Goal: Task Accomplishment & Management: Complete application form

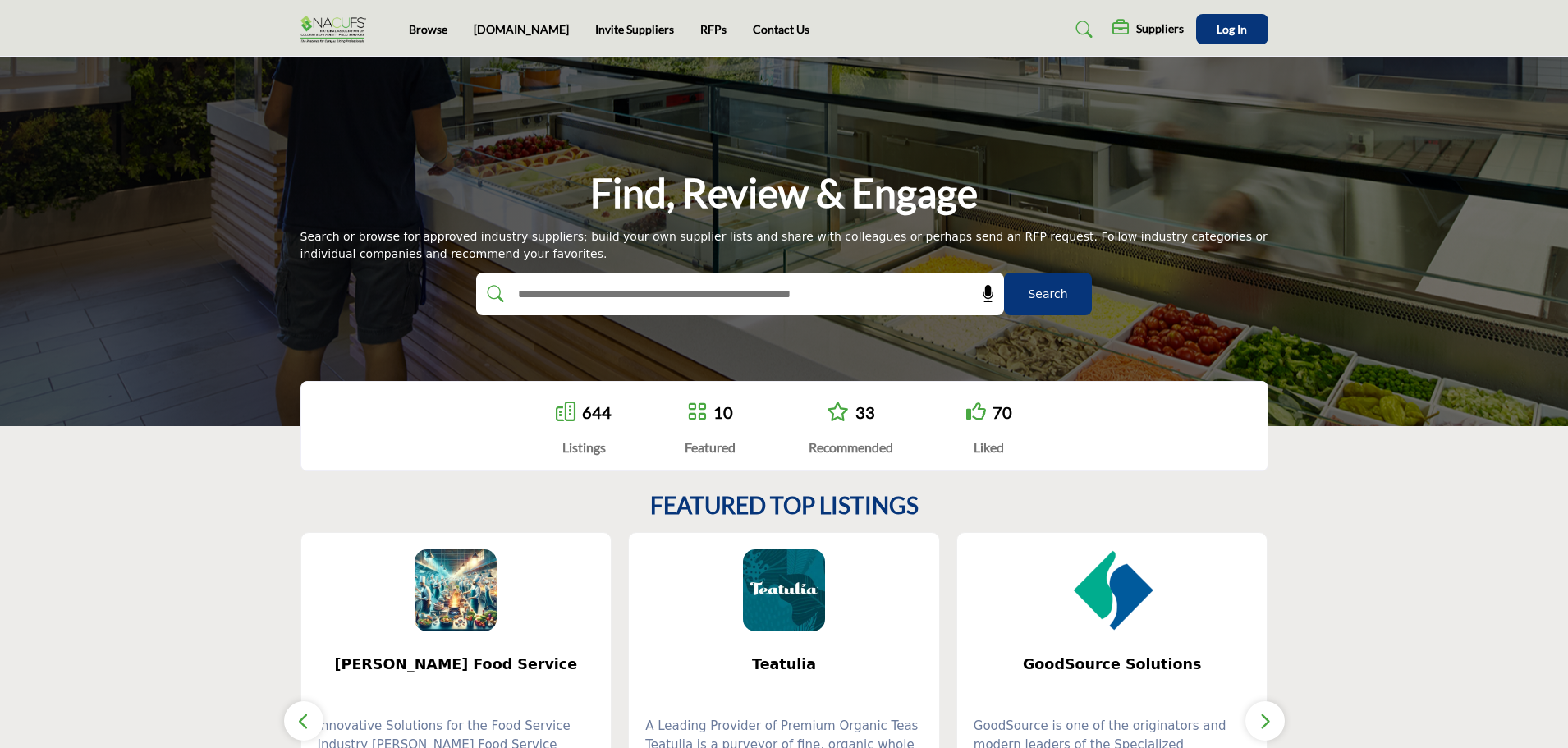
click at [1154, 30] on h5 "Suppliers" at bounding box center [1161, 28] width 48 height 14
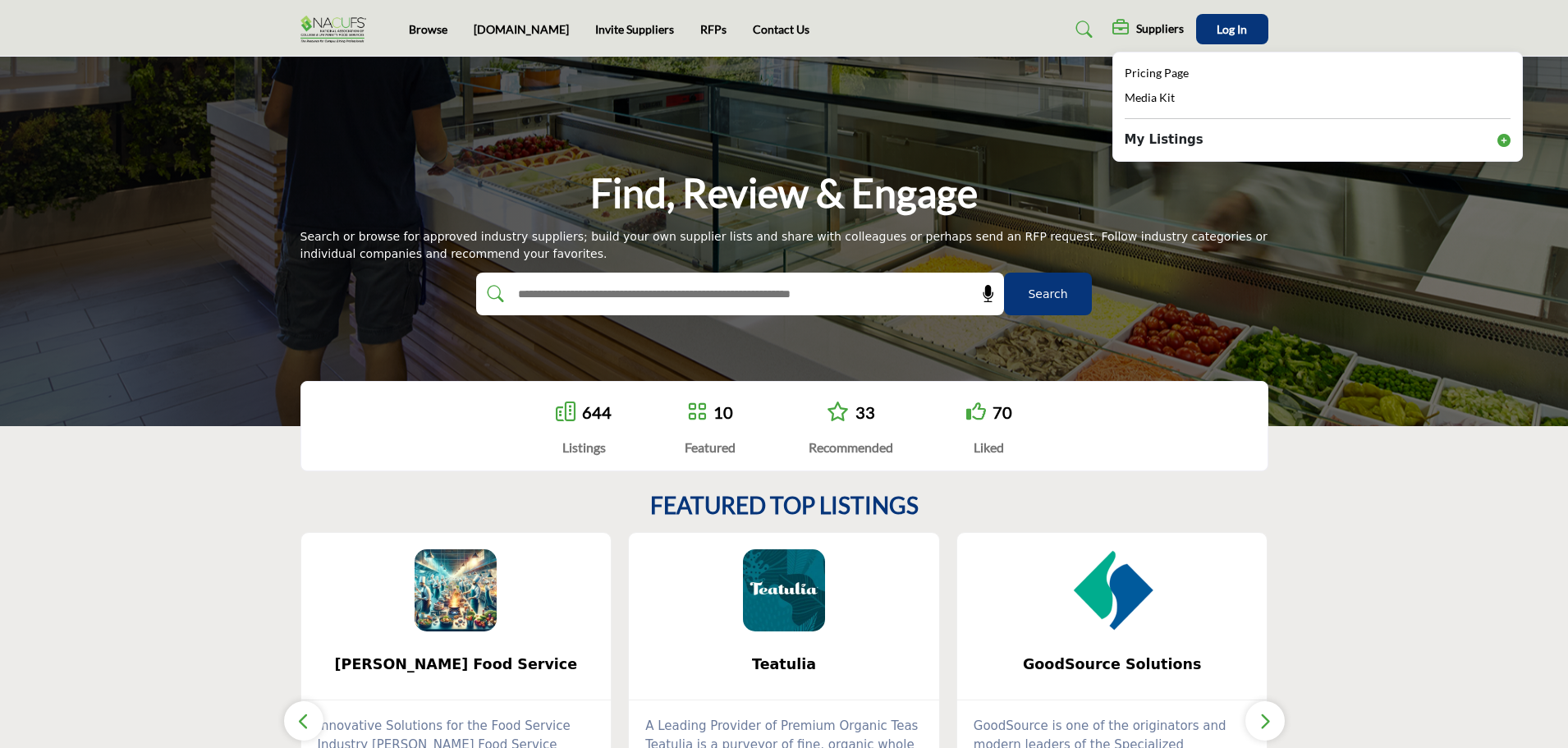
click at [1165, 140] on b "My Listings" at bounding box center [1164, 140] width 79 height 19
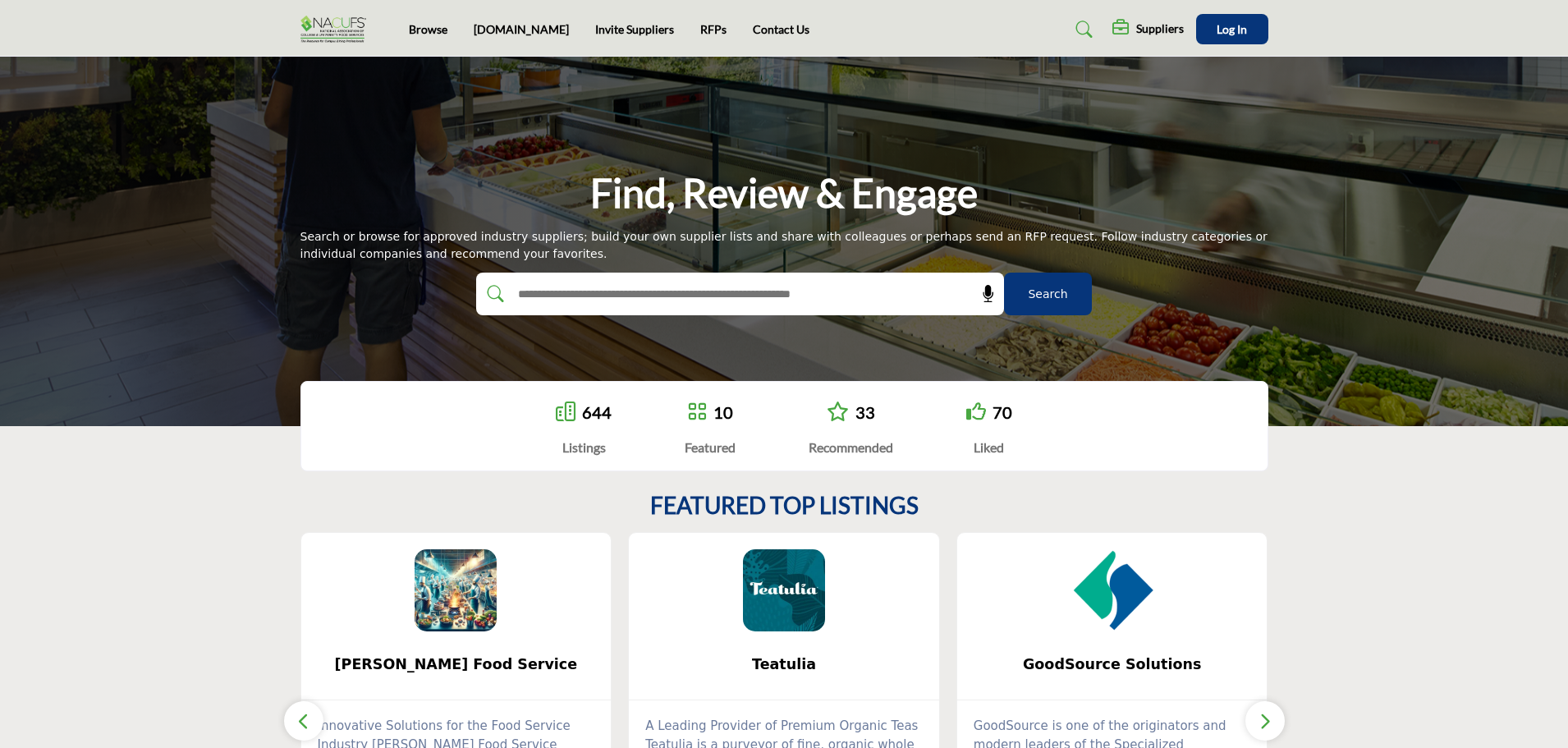
click at [1162, 28] on h5 "Suppliers" at bounding box center [1161, 28] width 48 height 14
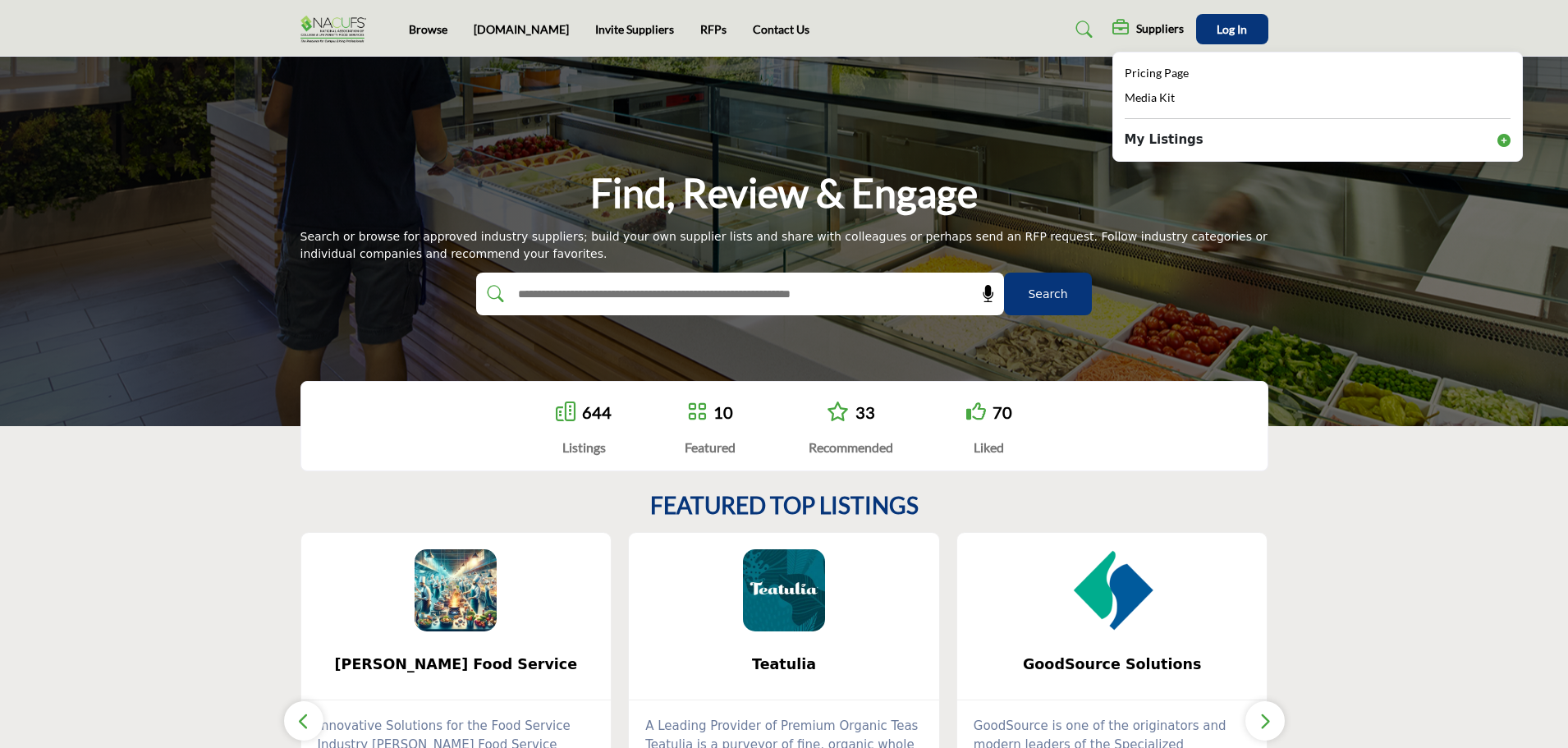
click at [1508, 137] on icon at bounding box center [1504, 141] width 13 height 13
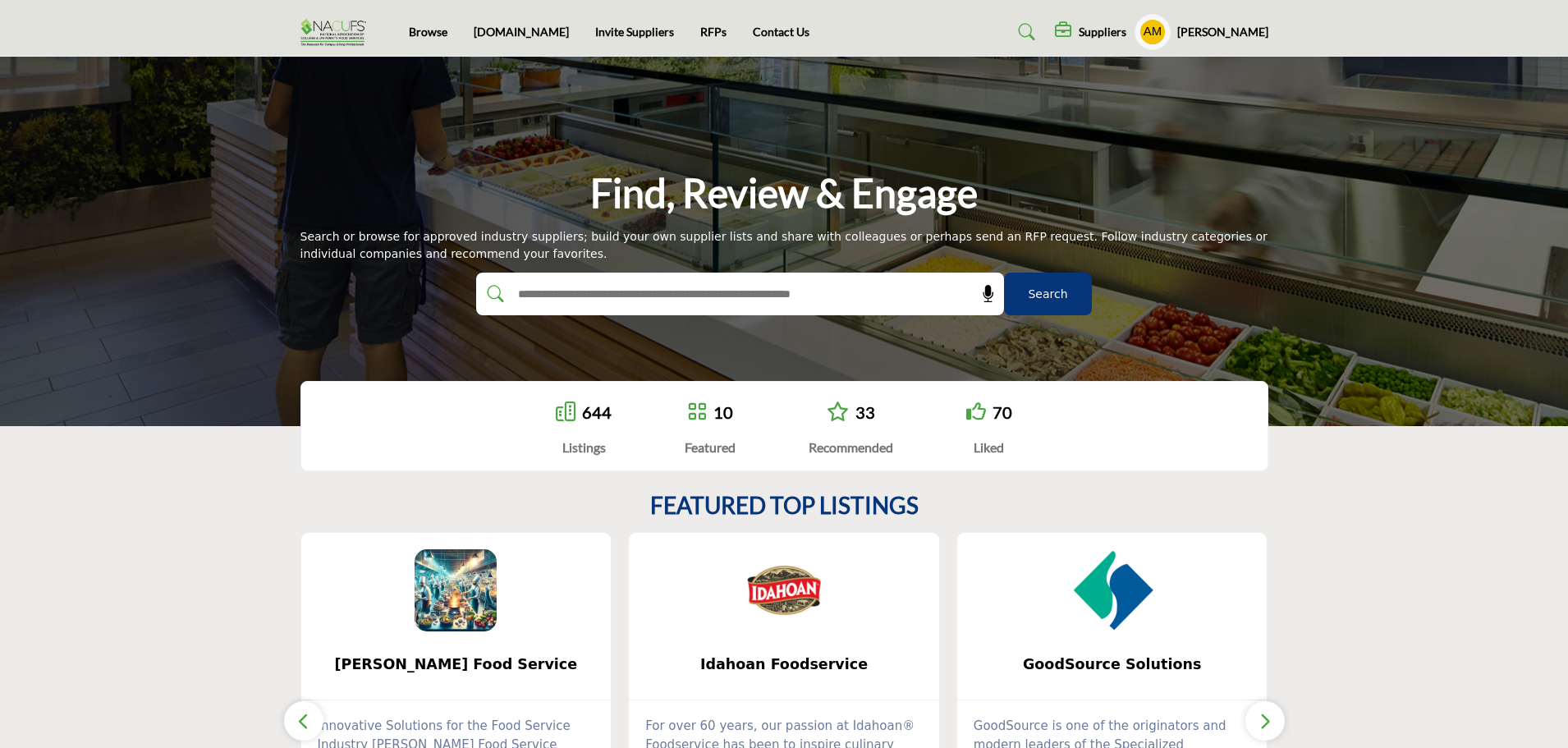
click at [1233, 29] on h5 "[PERSON_NAME]" at bounding box center [1222, 32] width 91 height 16
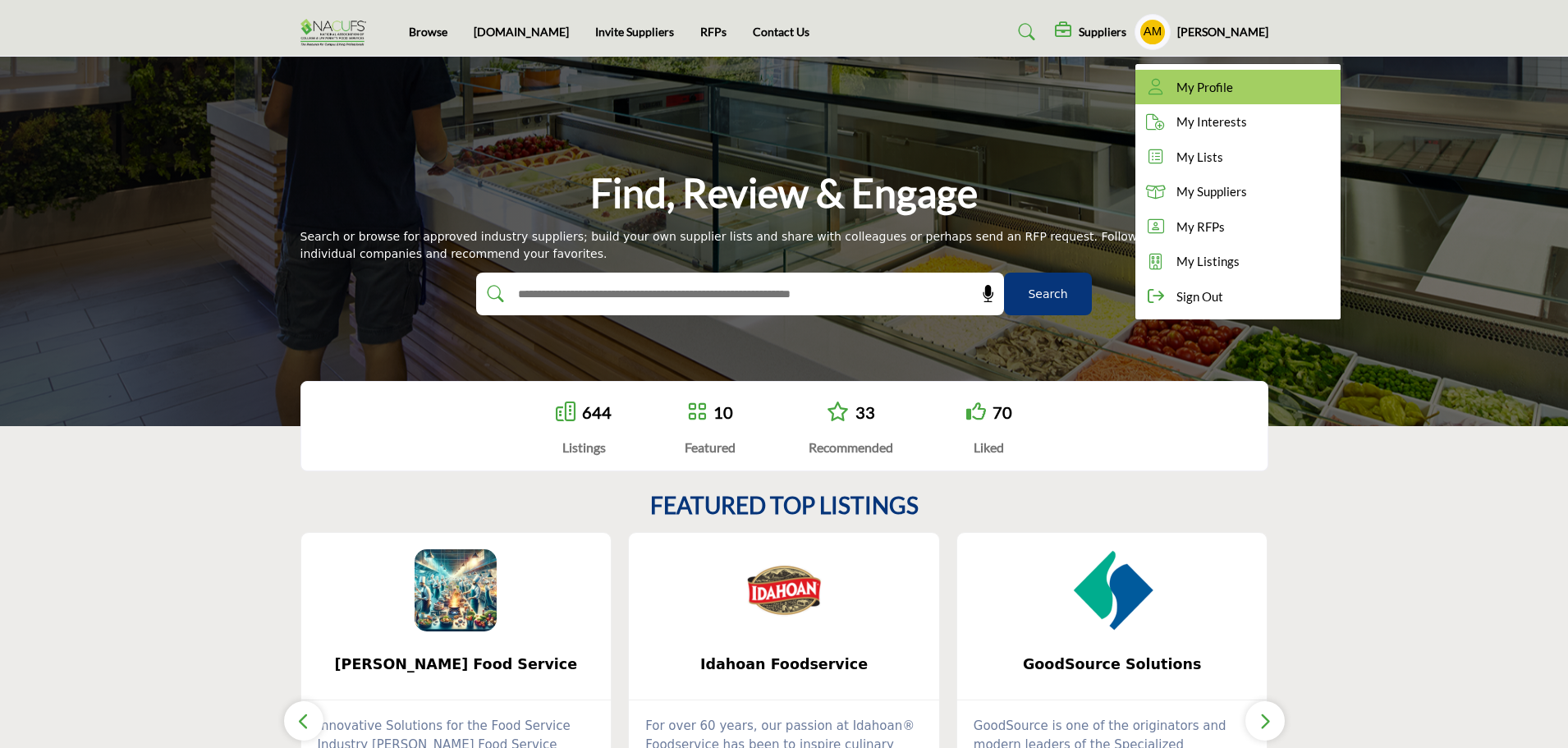
click at [1224, 89] on span "My Profile" at bounding box center [1205, 87] width 57 height 19
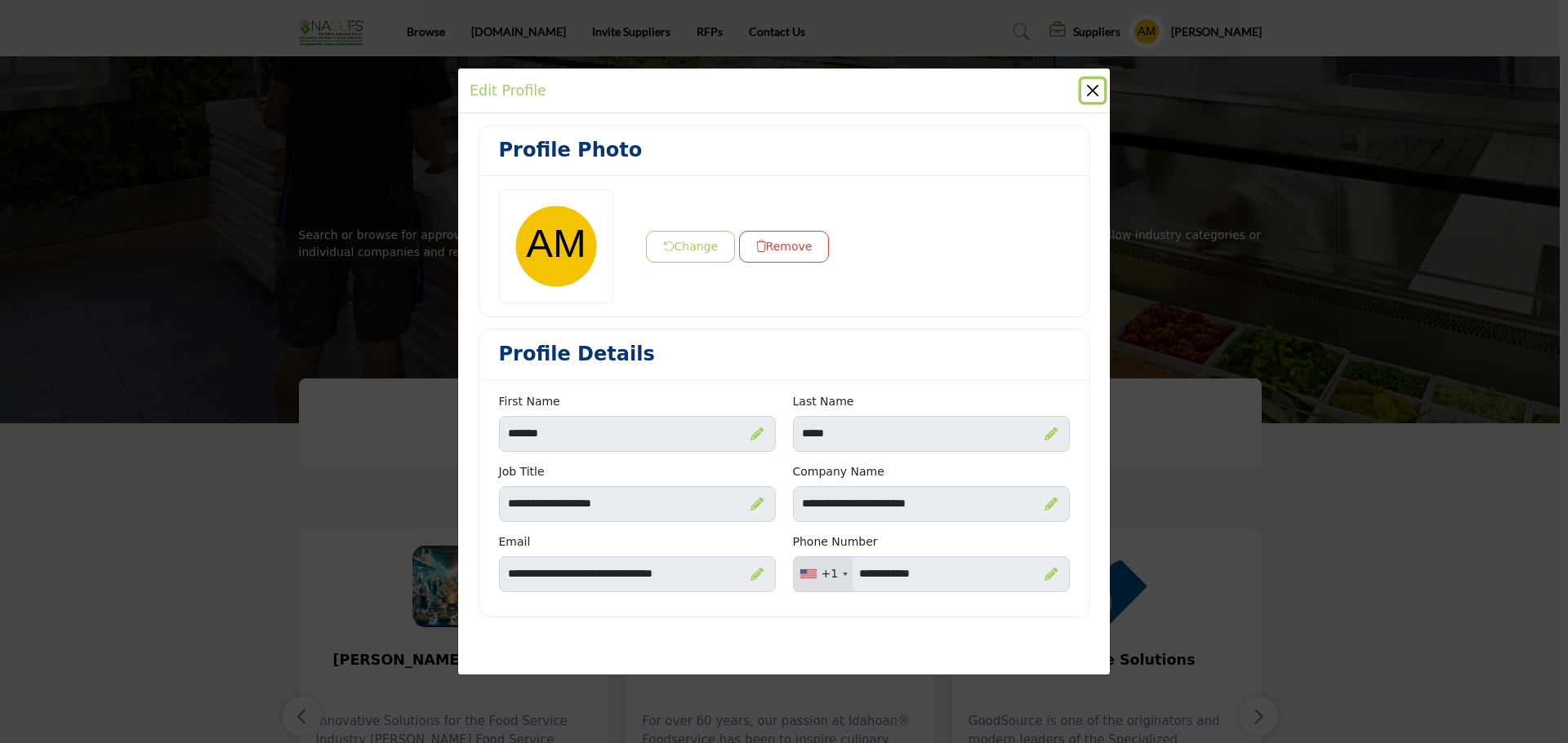
click at [1090, 92] on button "Close" at bounding box center [1092, 90] width 23 height 23
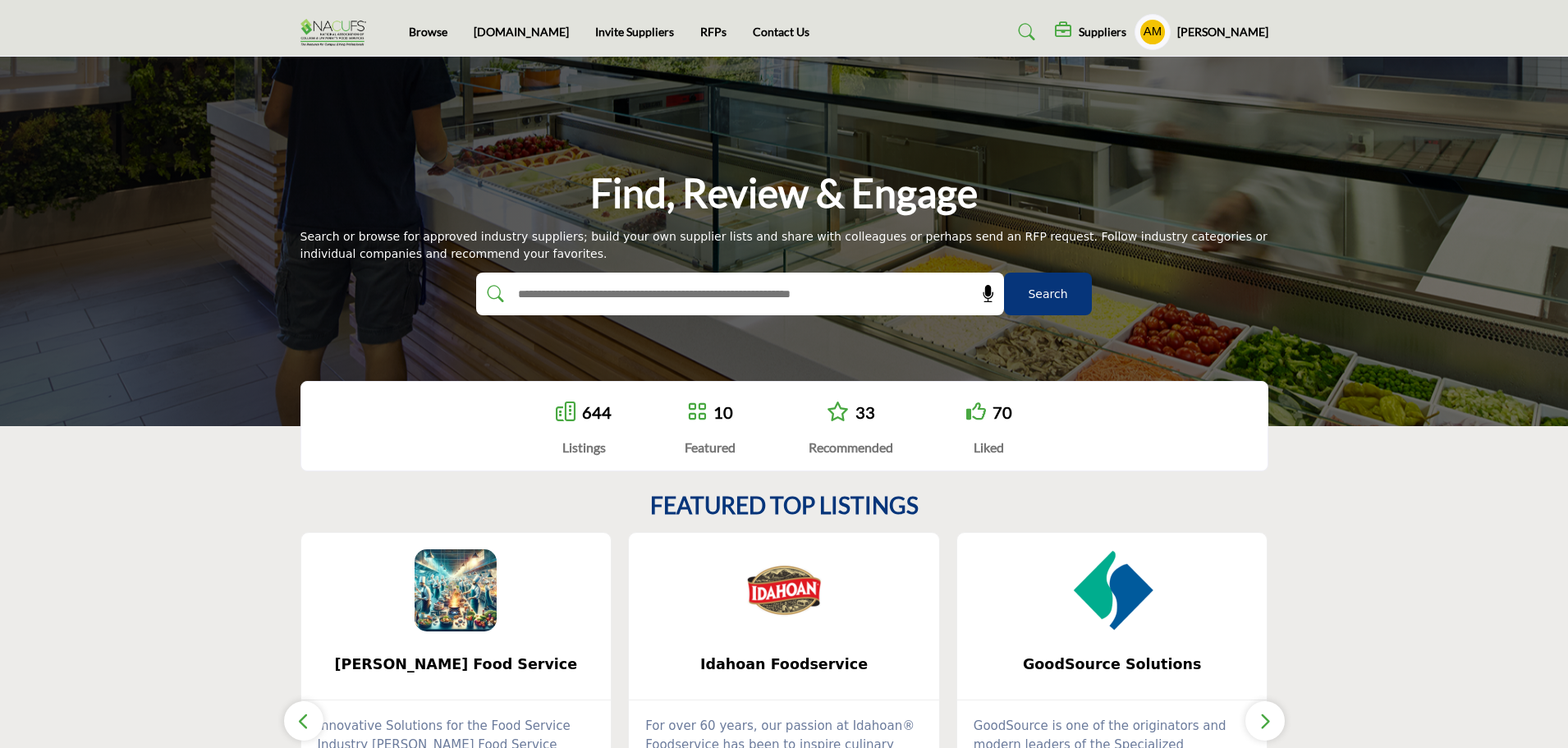
click at [1248, 35] on h5 "[PERSON_NAME]" at bounding box center [1222, 32] width 91 height 16
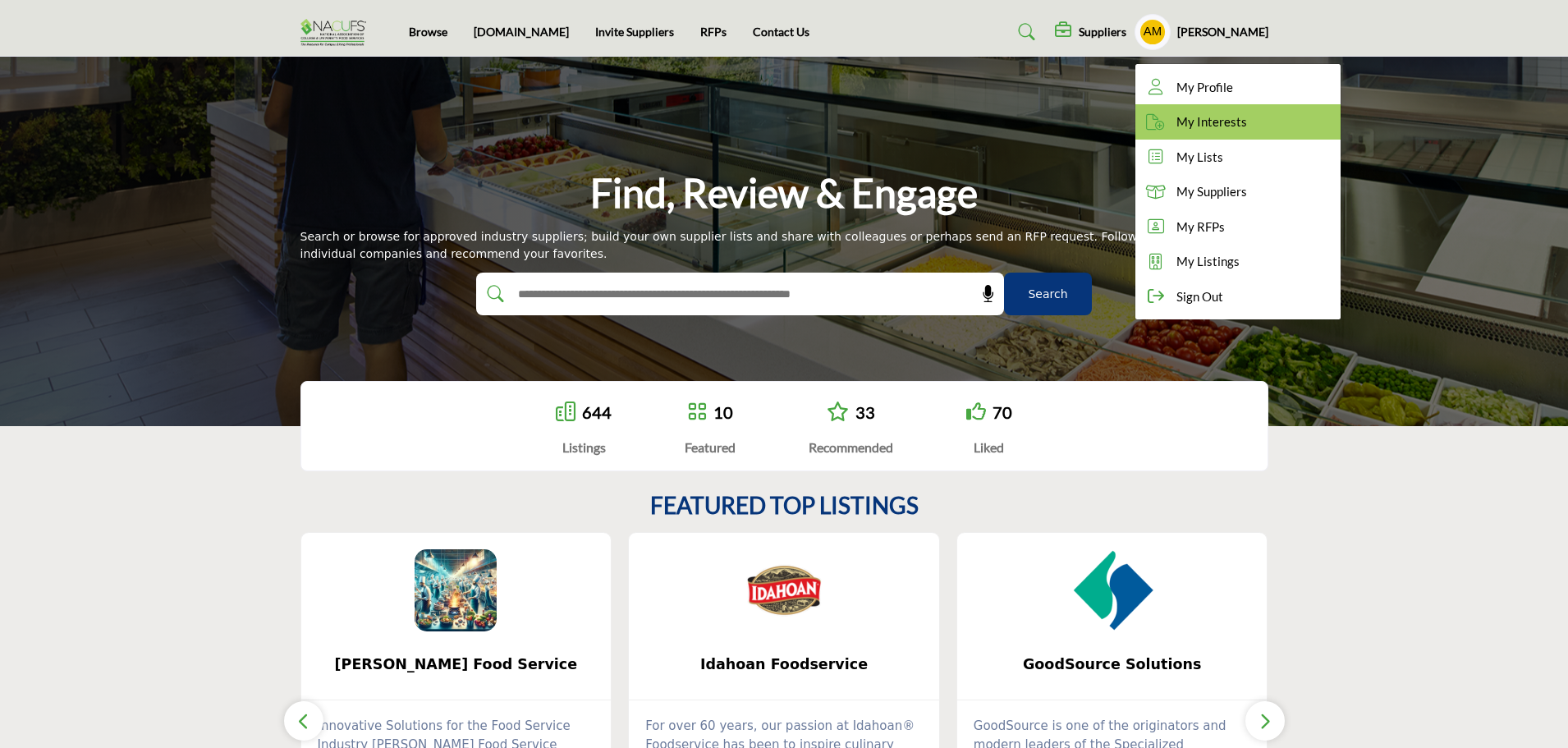
click at [1242, 118] on span "My Interests" at bounding box center [1212, 122] width 71 height 19
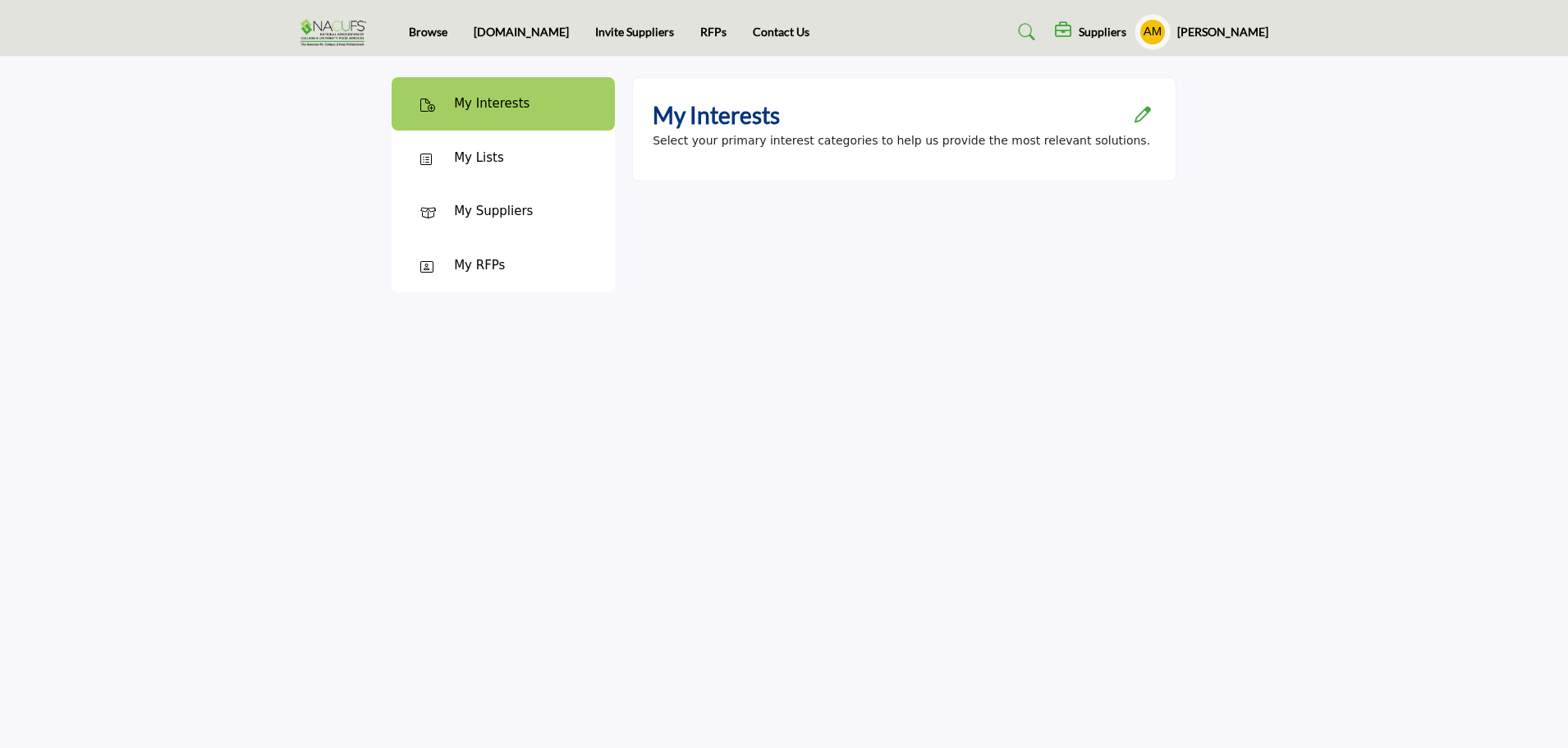
click at [1142, 111] on icon "Open Category Modal" at bounding box center [1142, 114] width 16 height 16
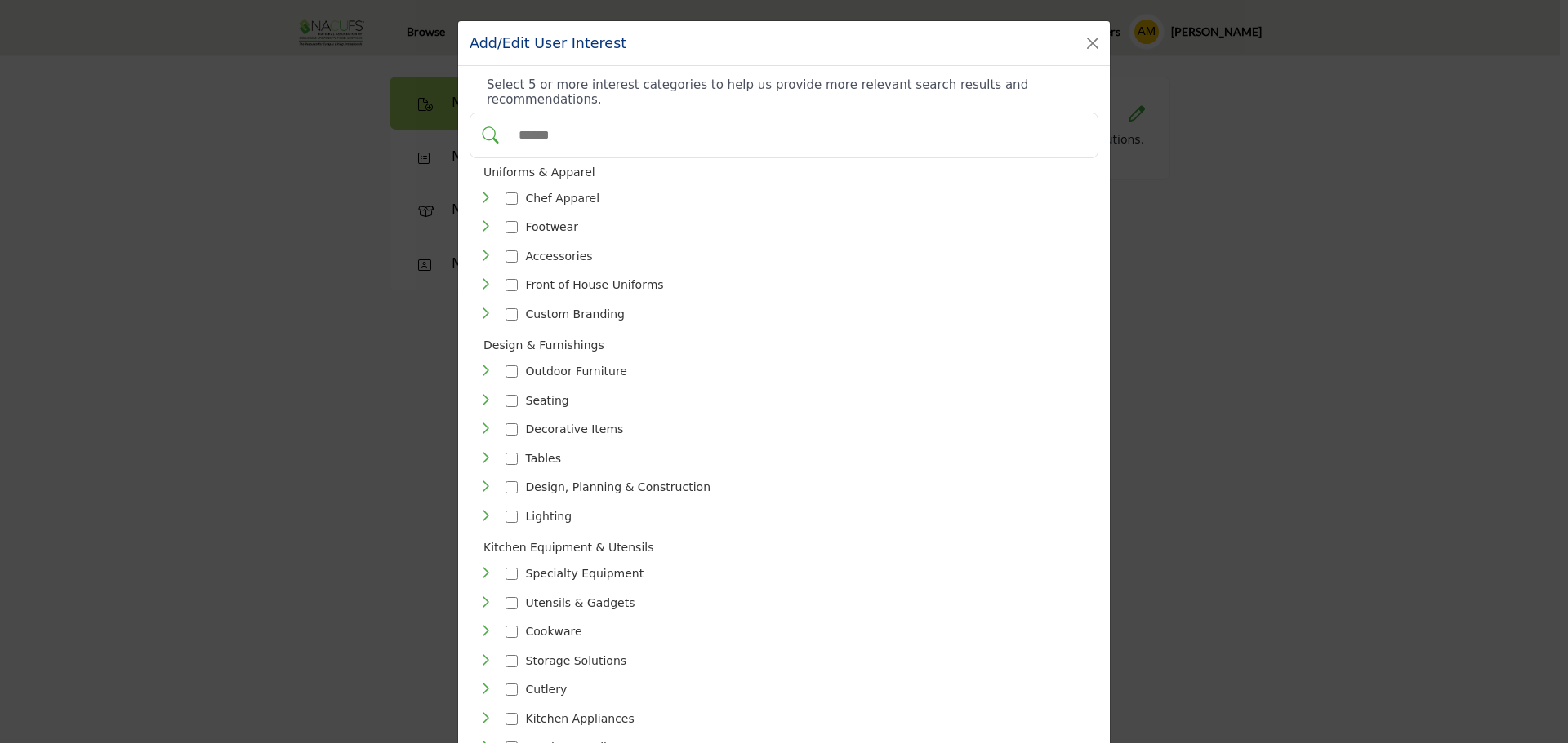
click at [505, 273] on div at bounding box center [511, 285] width 12 height 24
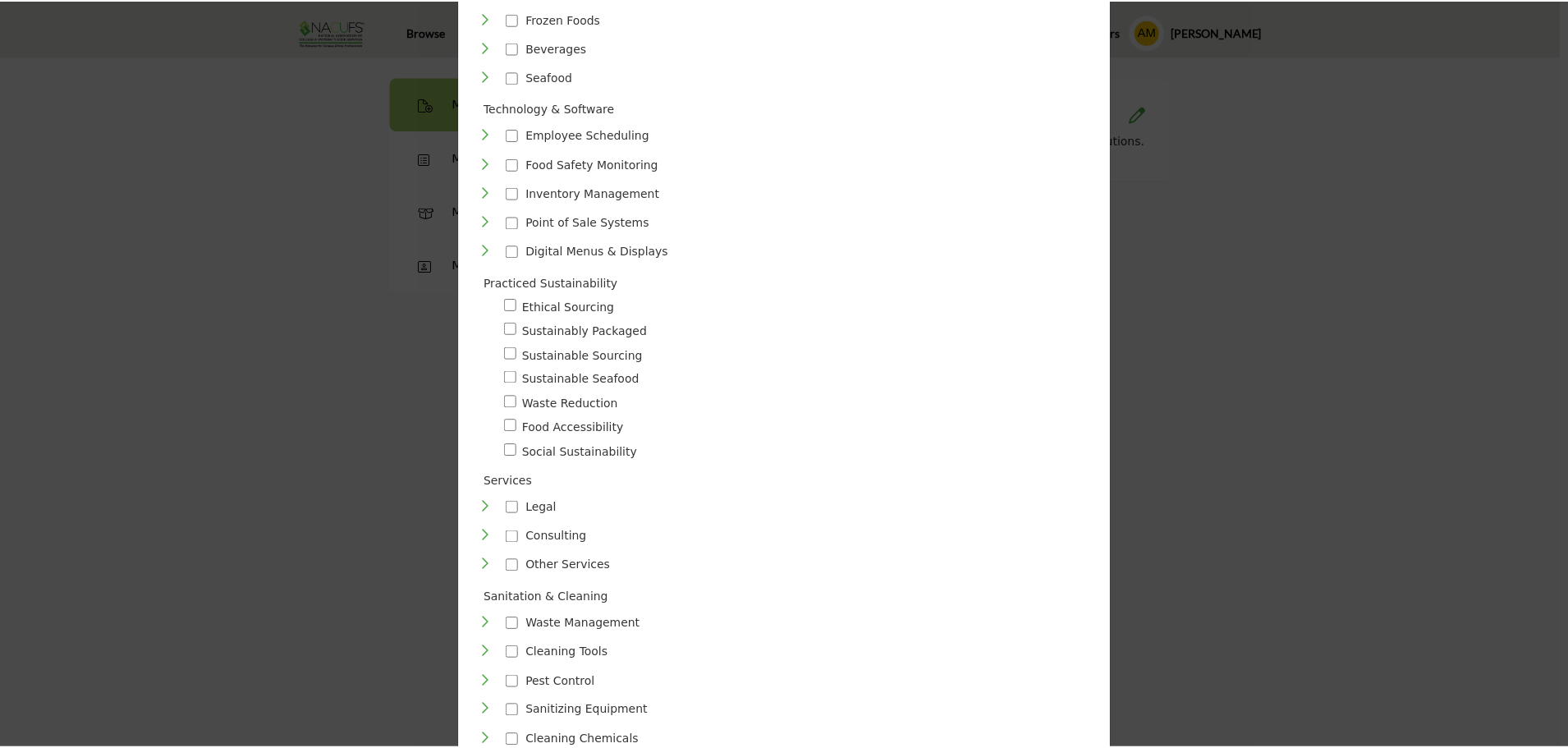
scroll to position [997, 0]
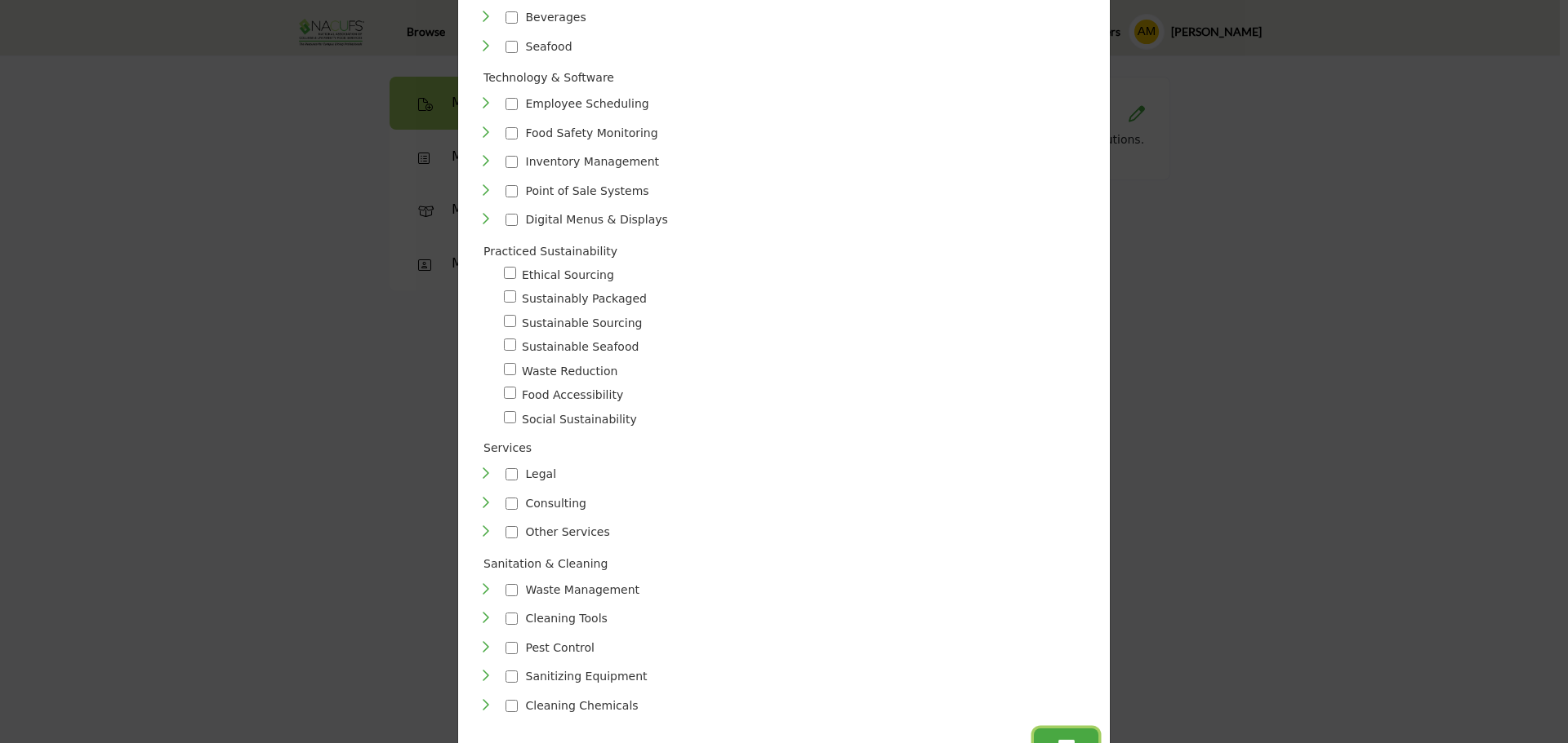
click at [1058, 729] on input "****" at bounding box center [1066, 743] width 65 height 30
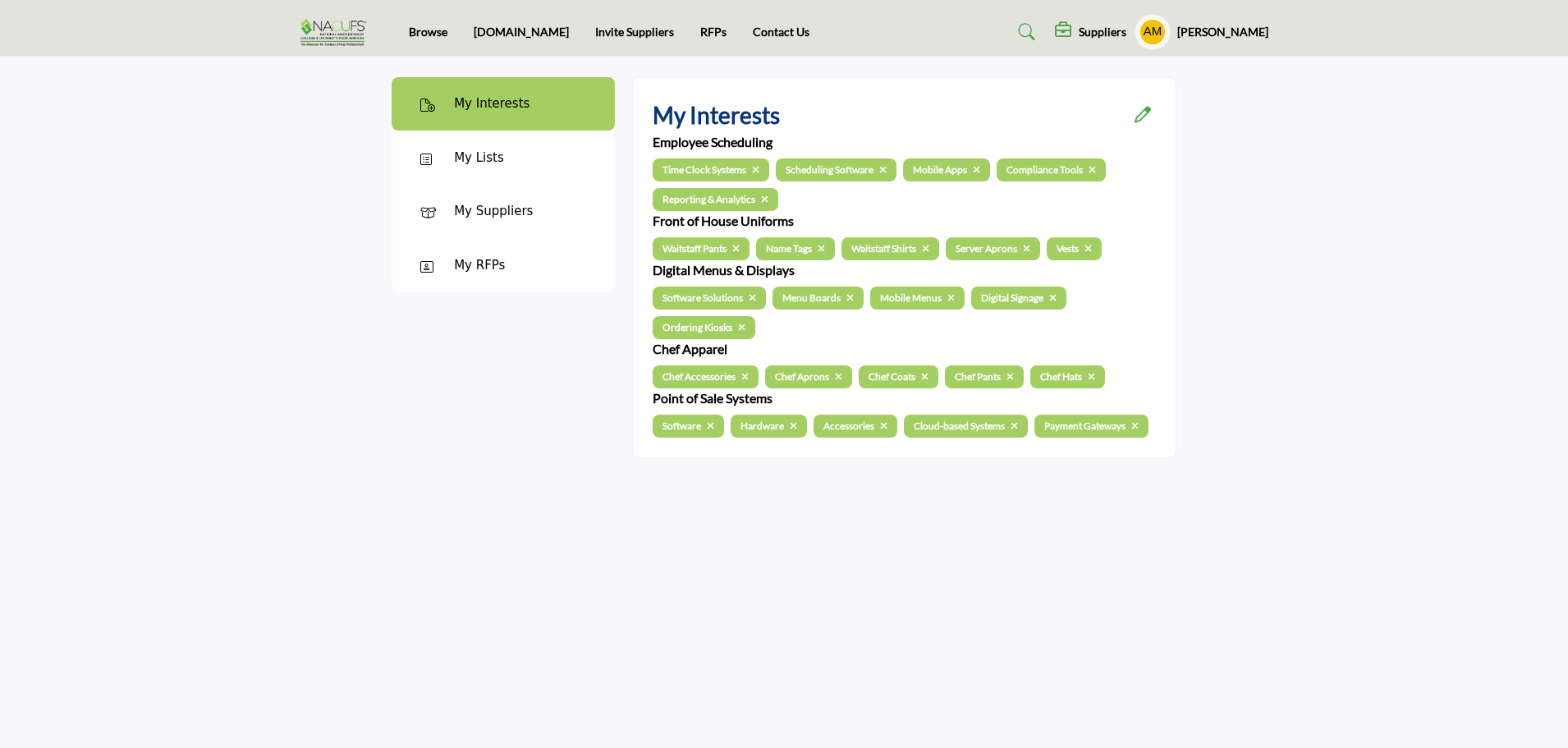
click at [759, 175] on span at bounding box center [756, 170] width 8 height 10
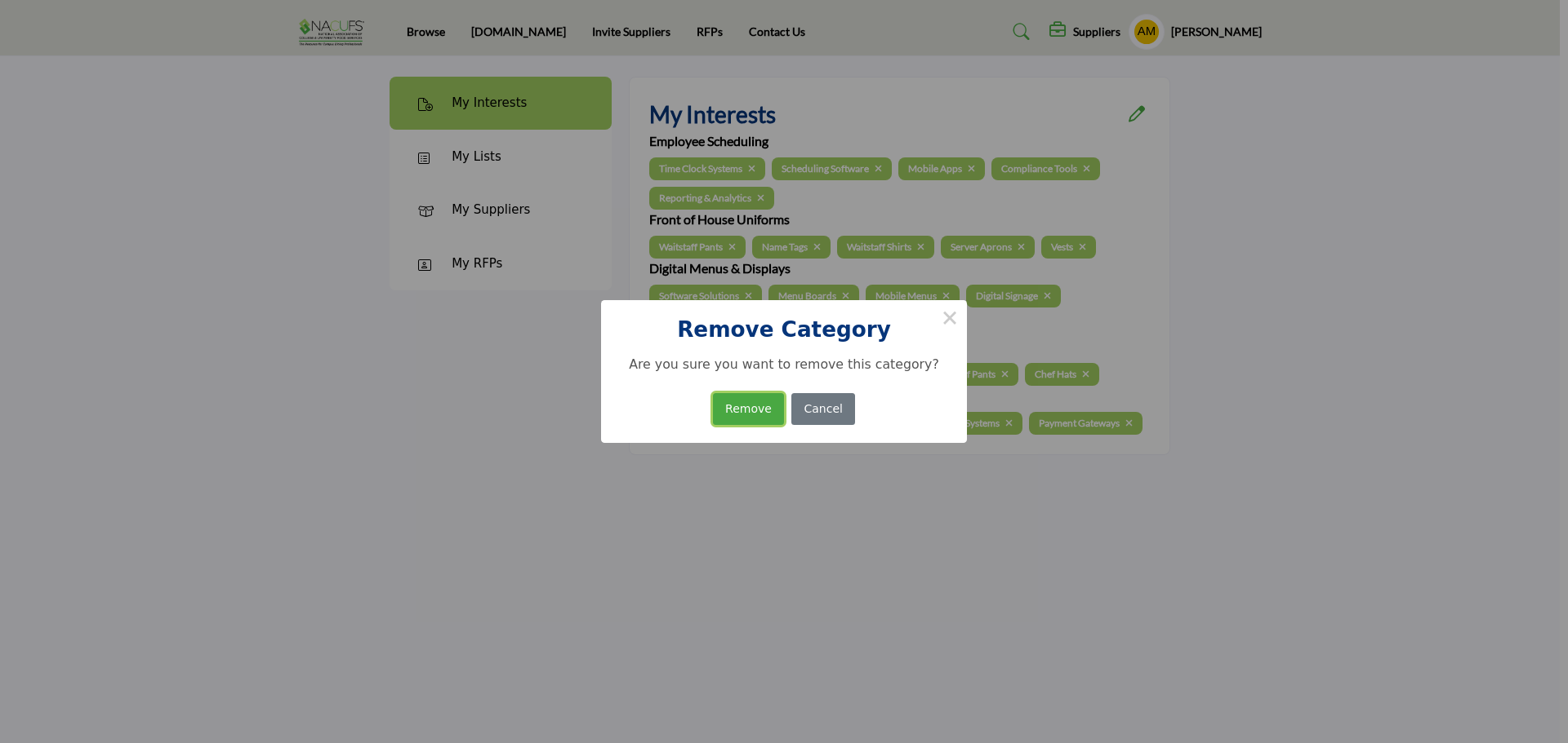
click at [763, 412] on button "Remove" at bounding box center [748, 409] width 71 height 31
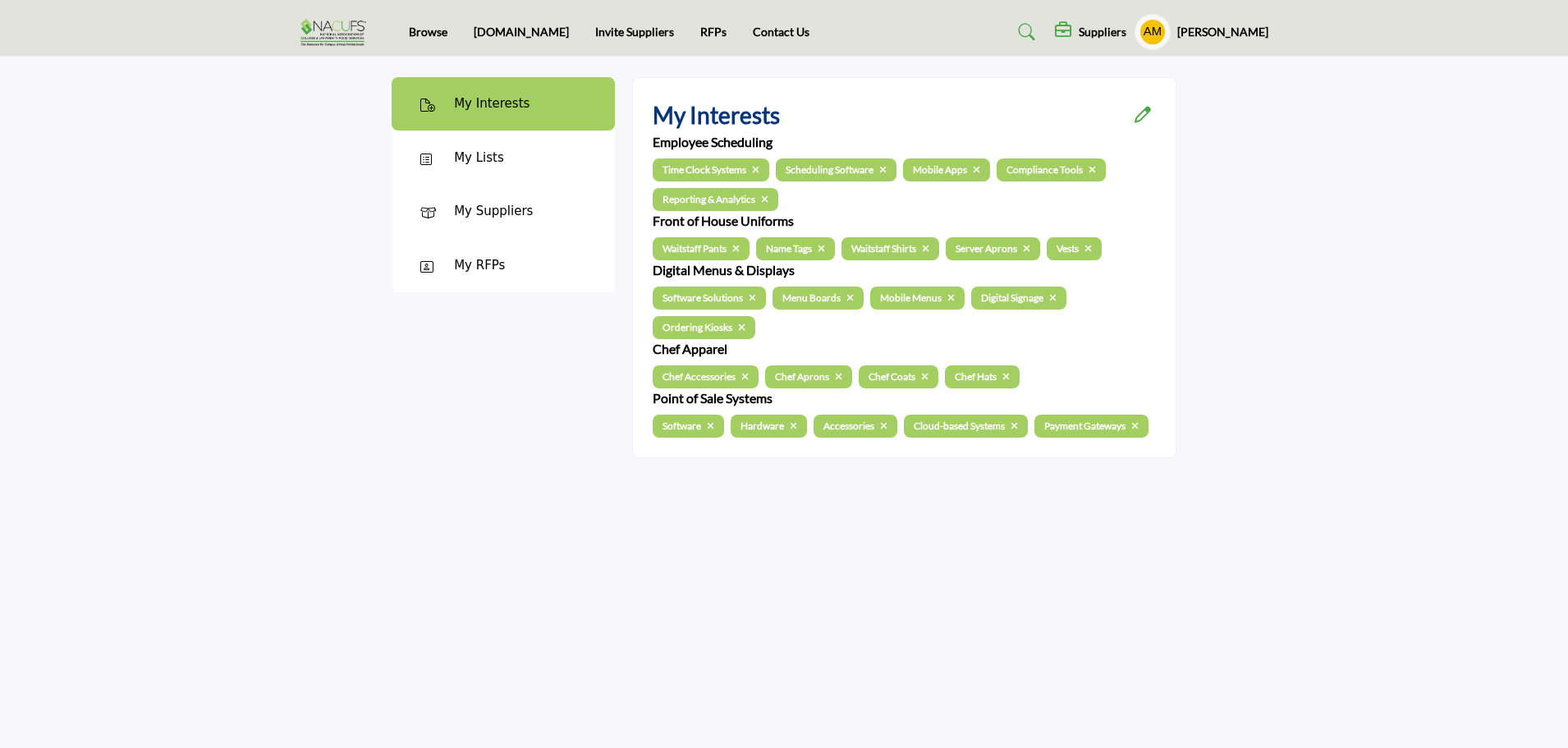
click at [752, 175] on span at bounding box center [756, 170] width 8 height 10
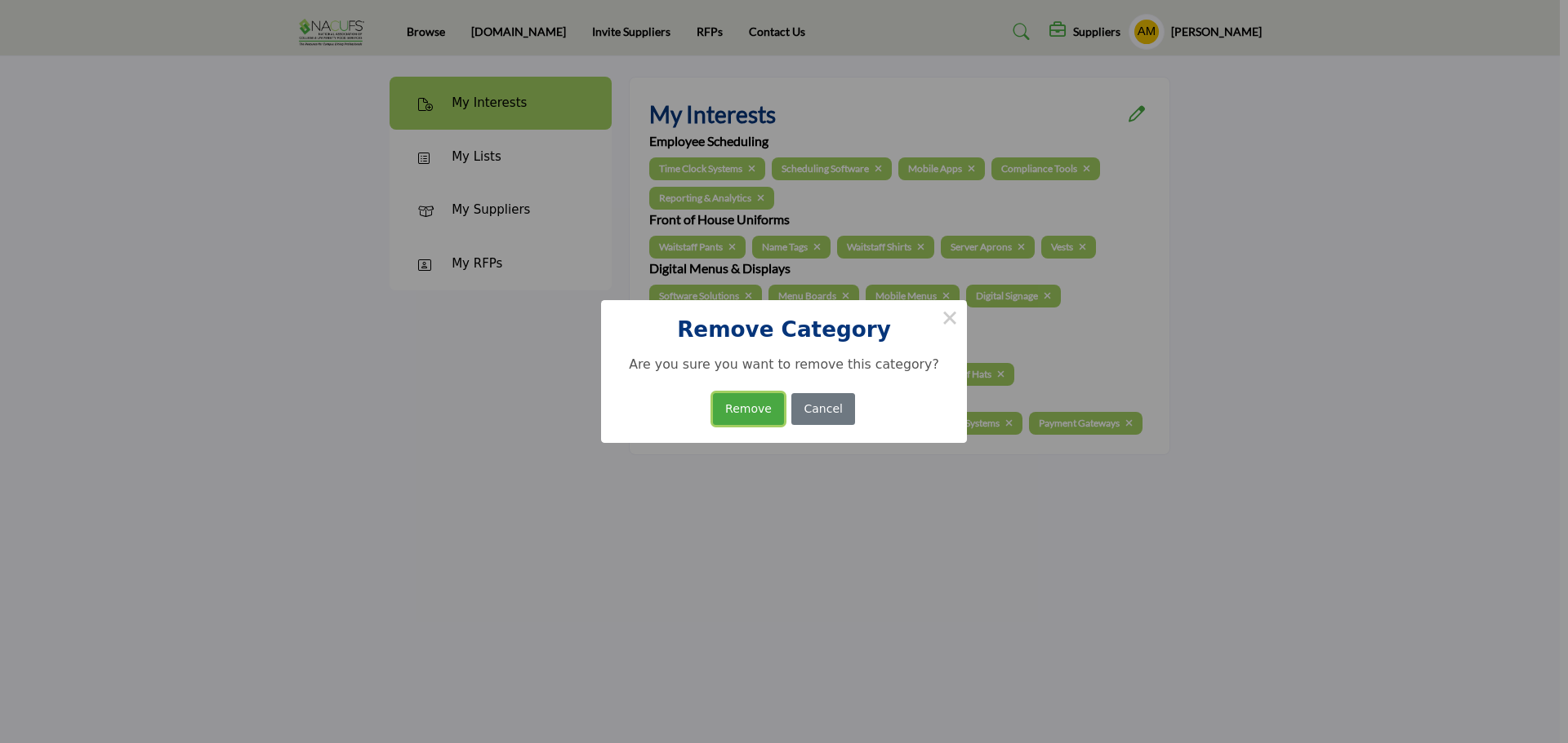
click at [751, 404] on button "Remove" at bounding box center [748, 409] width 71 height 31
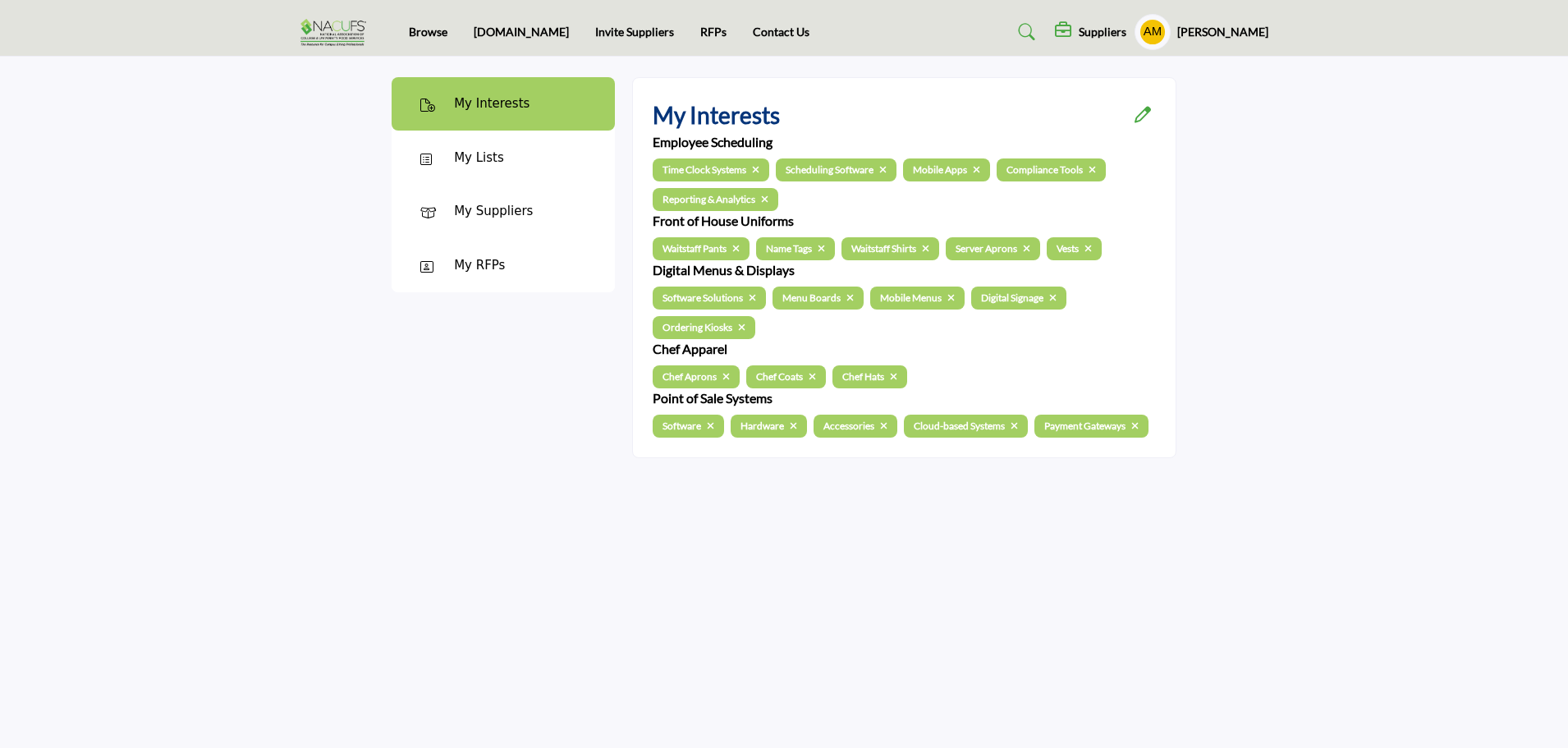
click at [759, 175] on span at bounding box center [756, 170] width 8 height 10
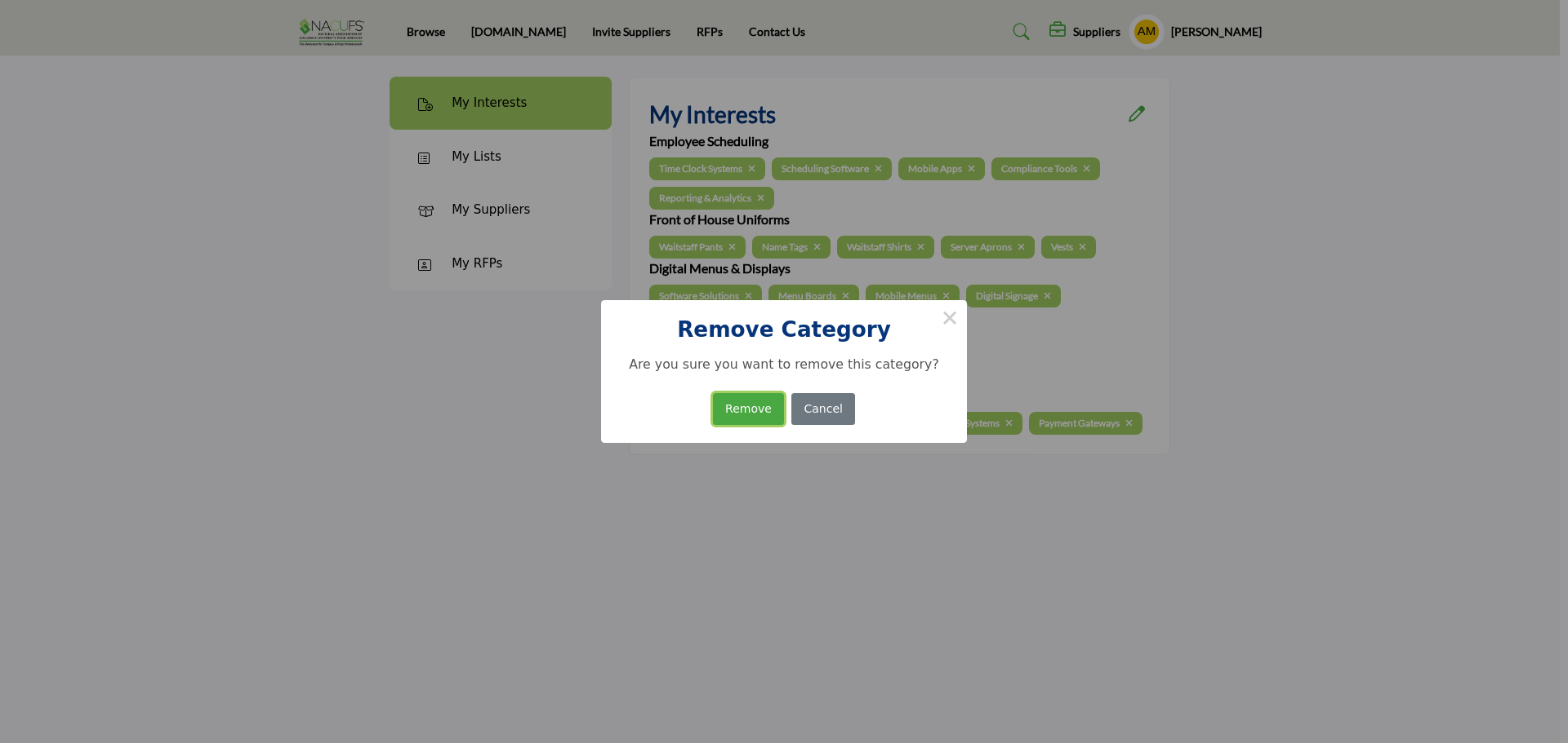
click at [760, 401] on button "Remove" at bounding box center [748, 409] width 71 height 31
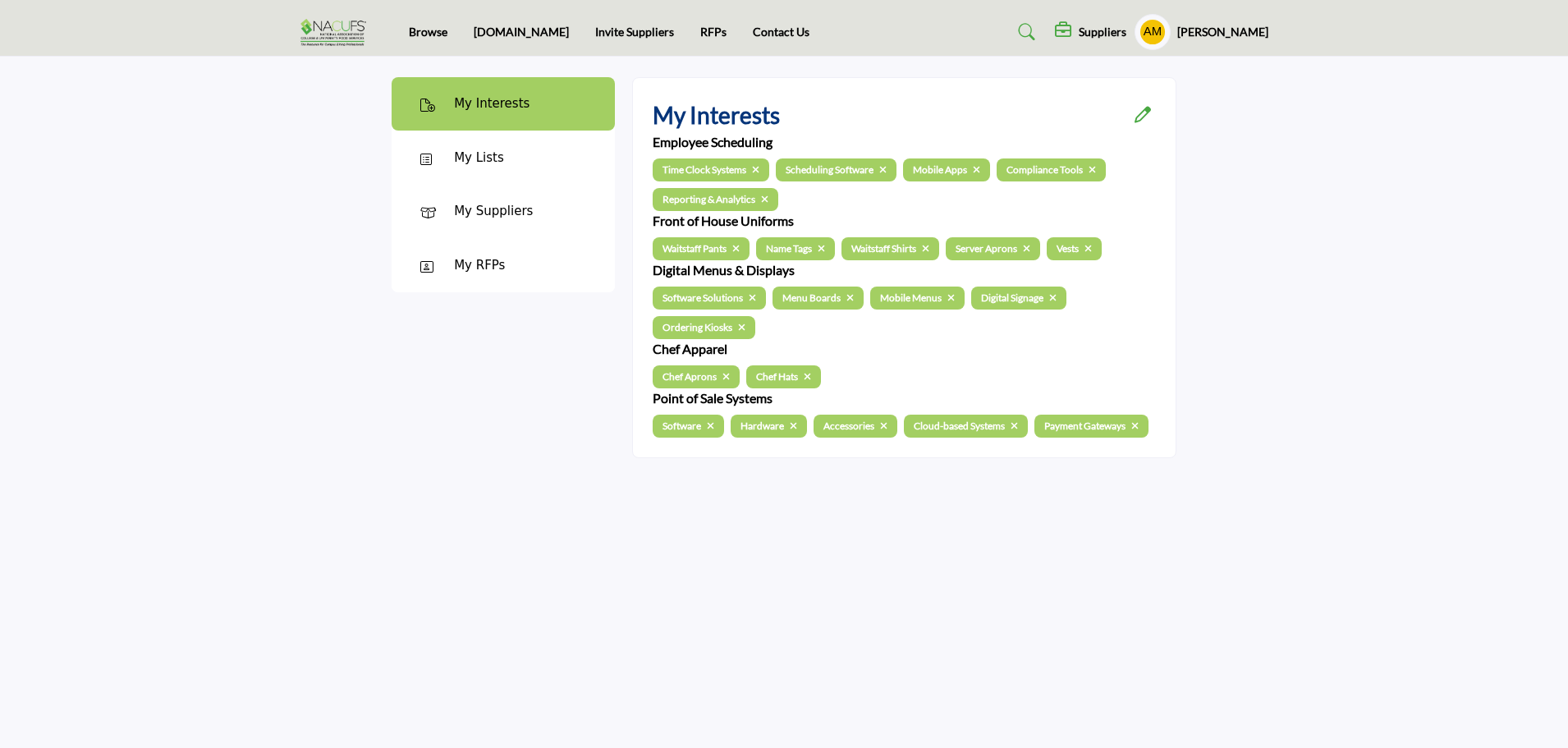
click at [759, 175] on span at bounding box center [756, 170] width 8 height 10
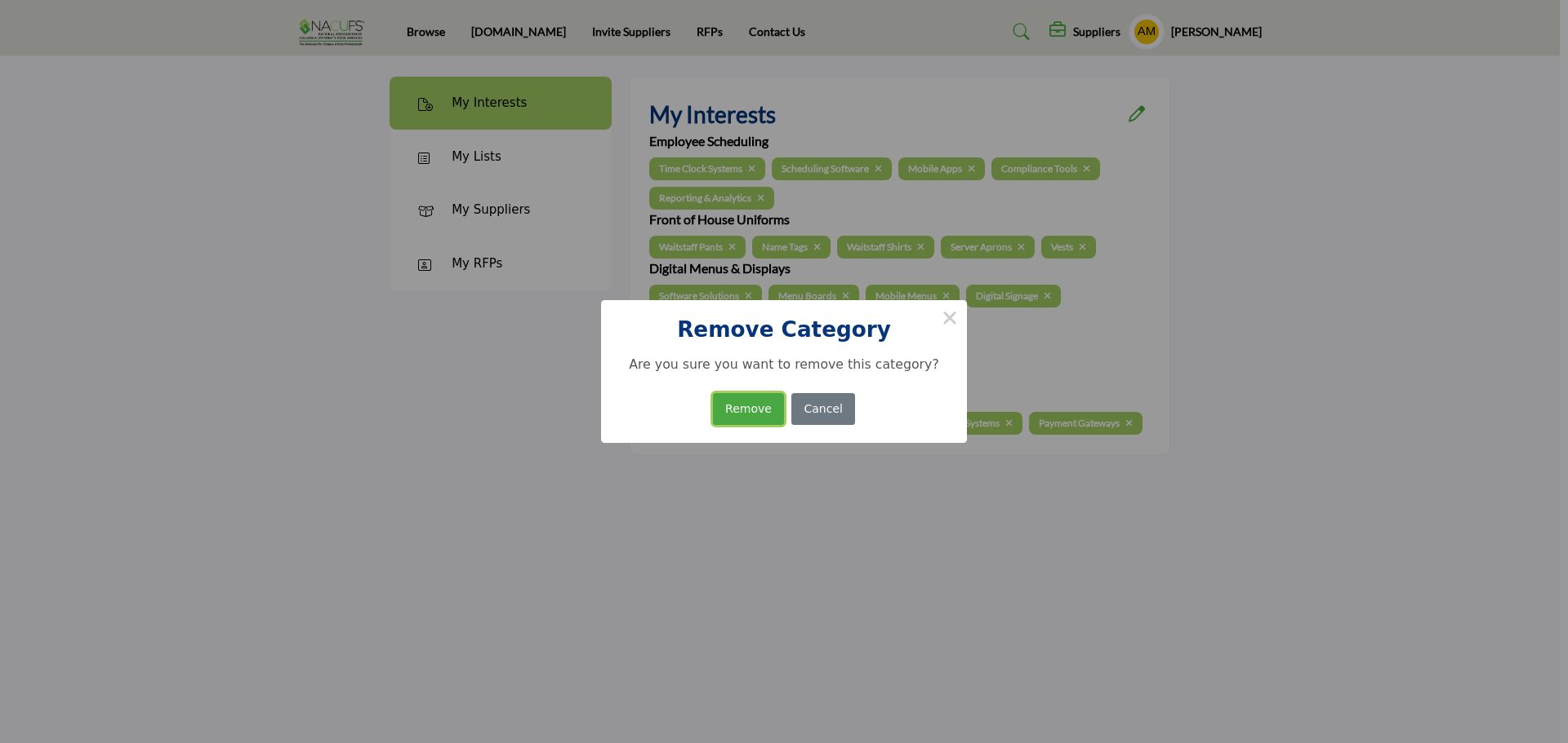
click at [744, 417] on button "Remove" at bounding box center [748, 409] width 71 height 31
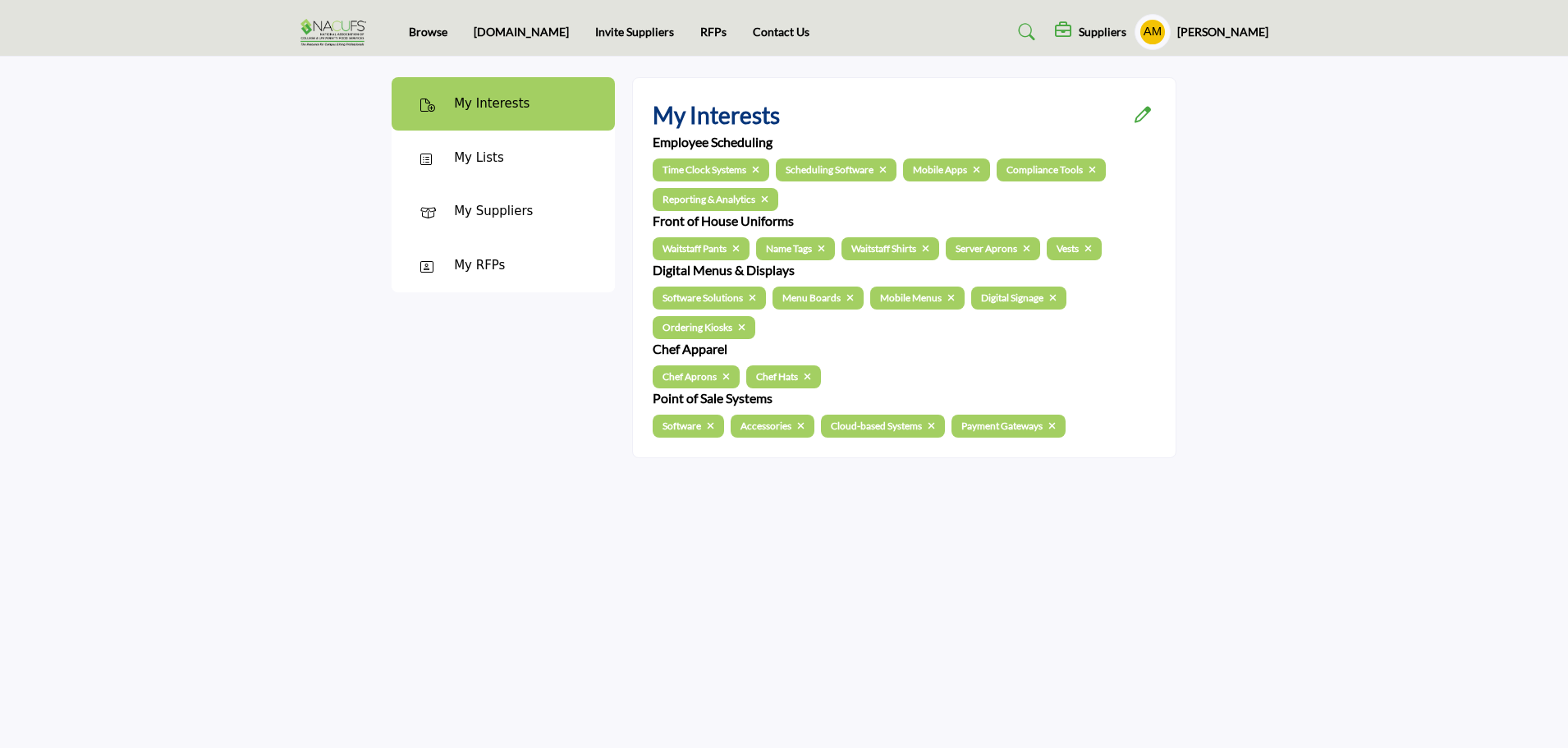
click at [752, 175] on span at bounding box center [756, 170] width 8 height 10
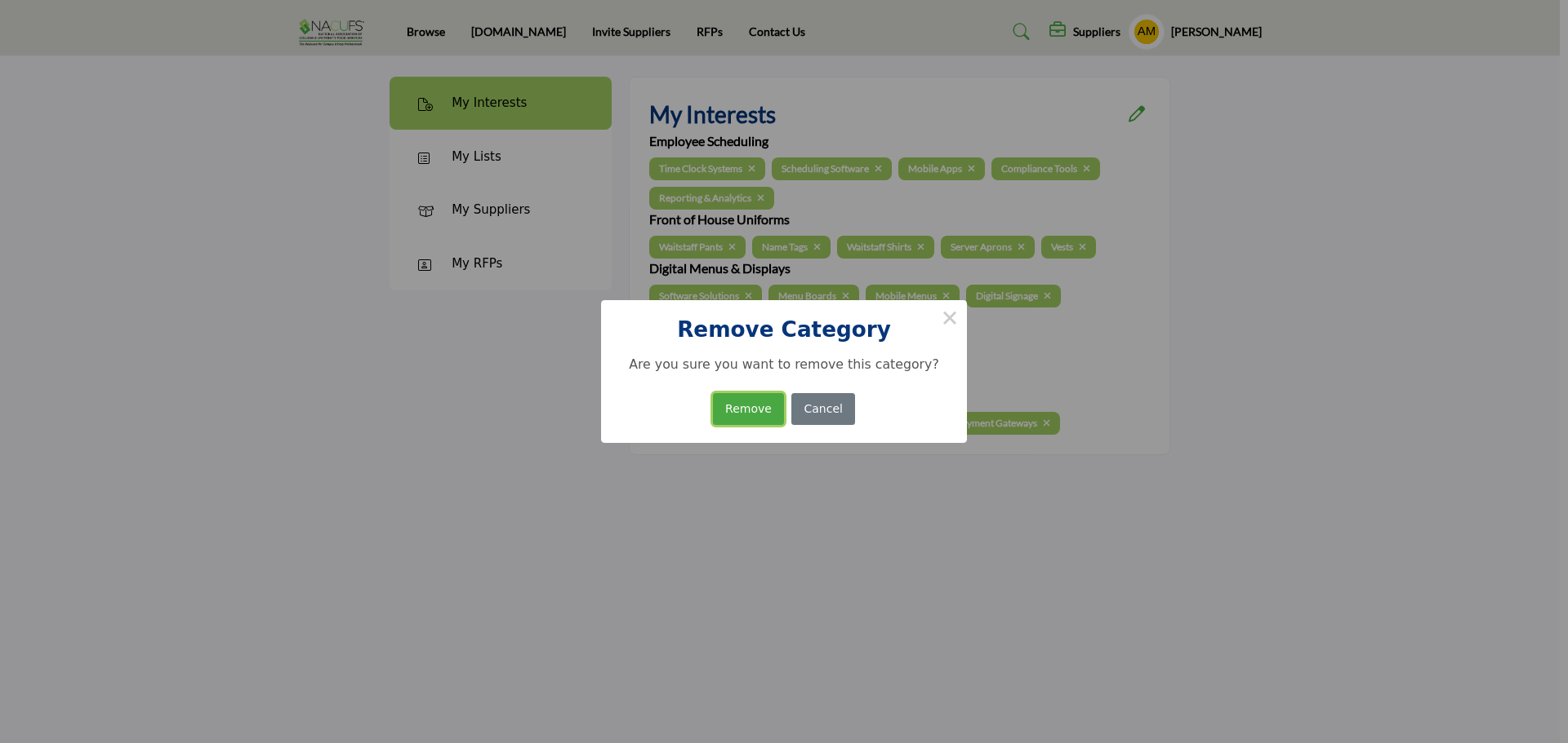
click at [750, 403] on button "Remove" at bounding box center [748, 409] width 71 height 31
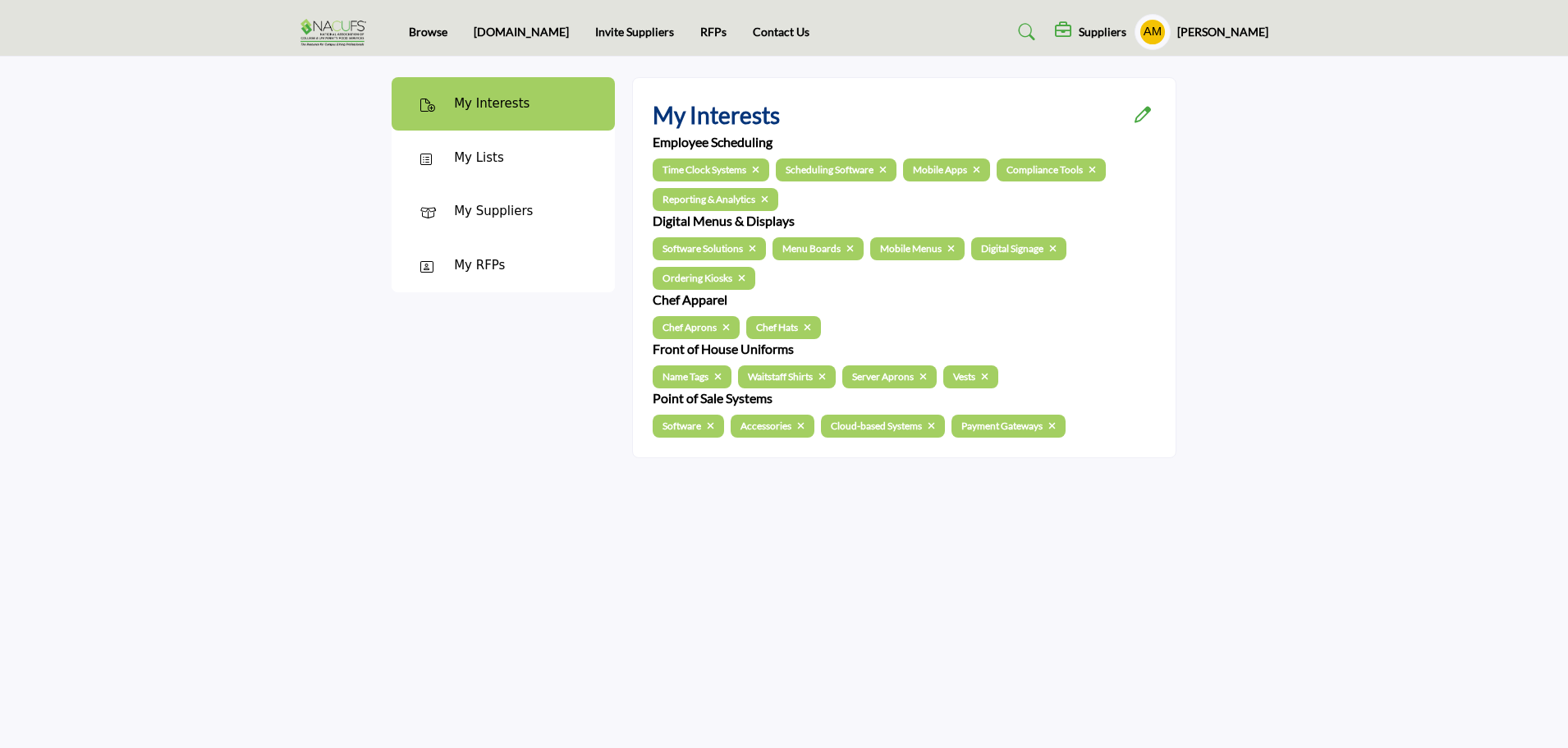
click at [501, 166] on div "My Lists" at bounding box center [503, 157] width 223 height 55
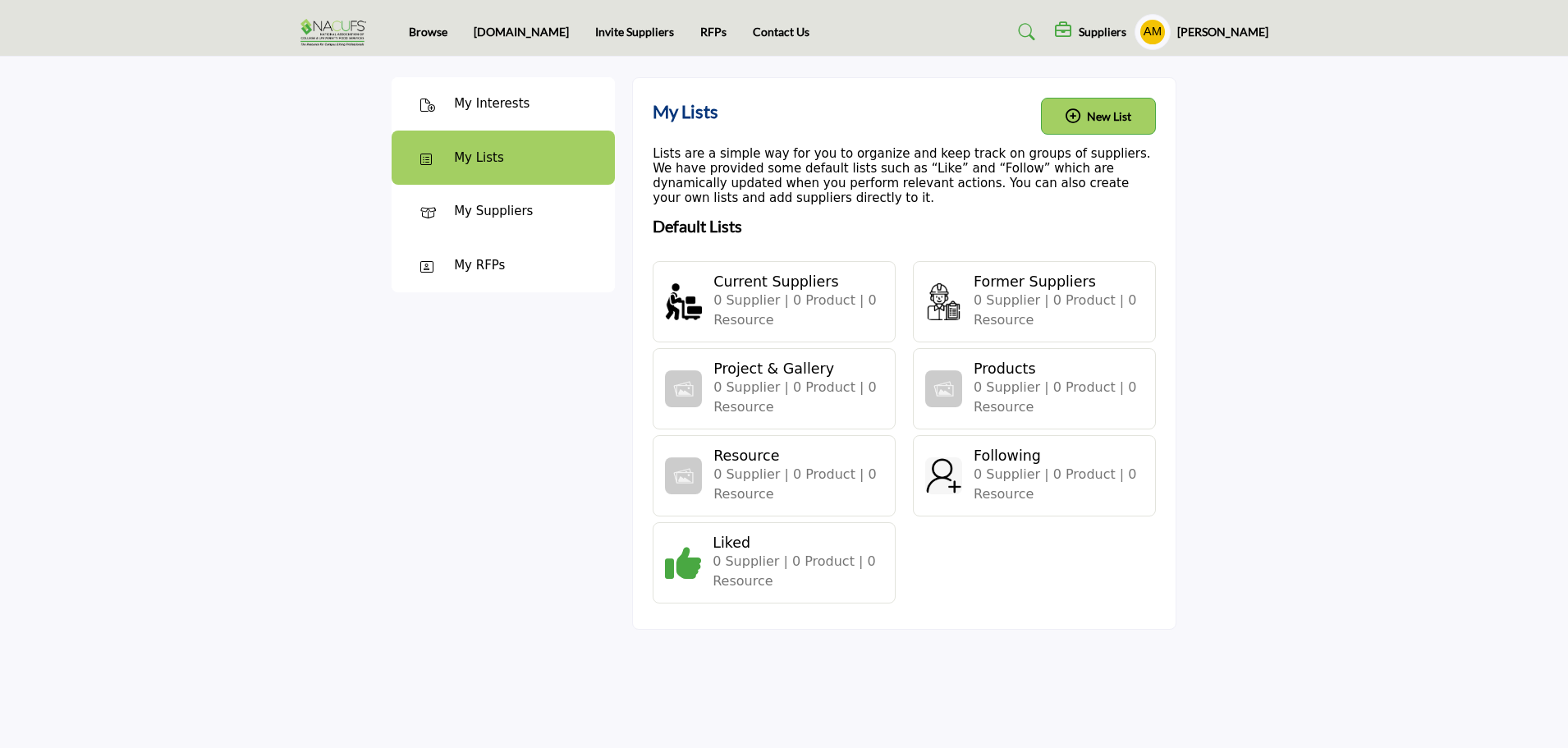
click at [501, 206] on div "My Suppliers" at bounding box center [494, 212] width 79 height 19
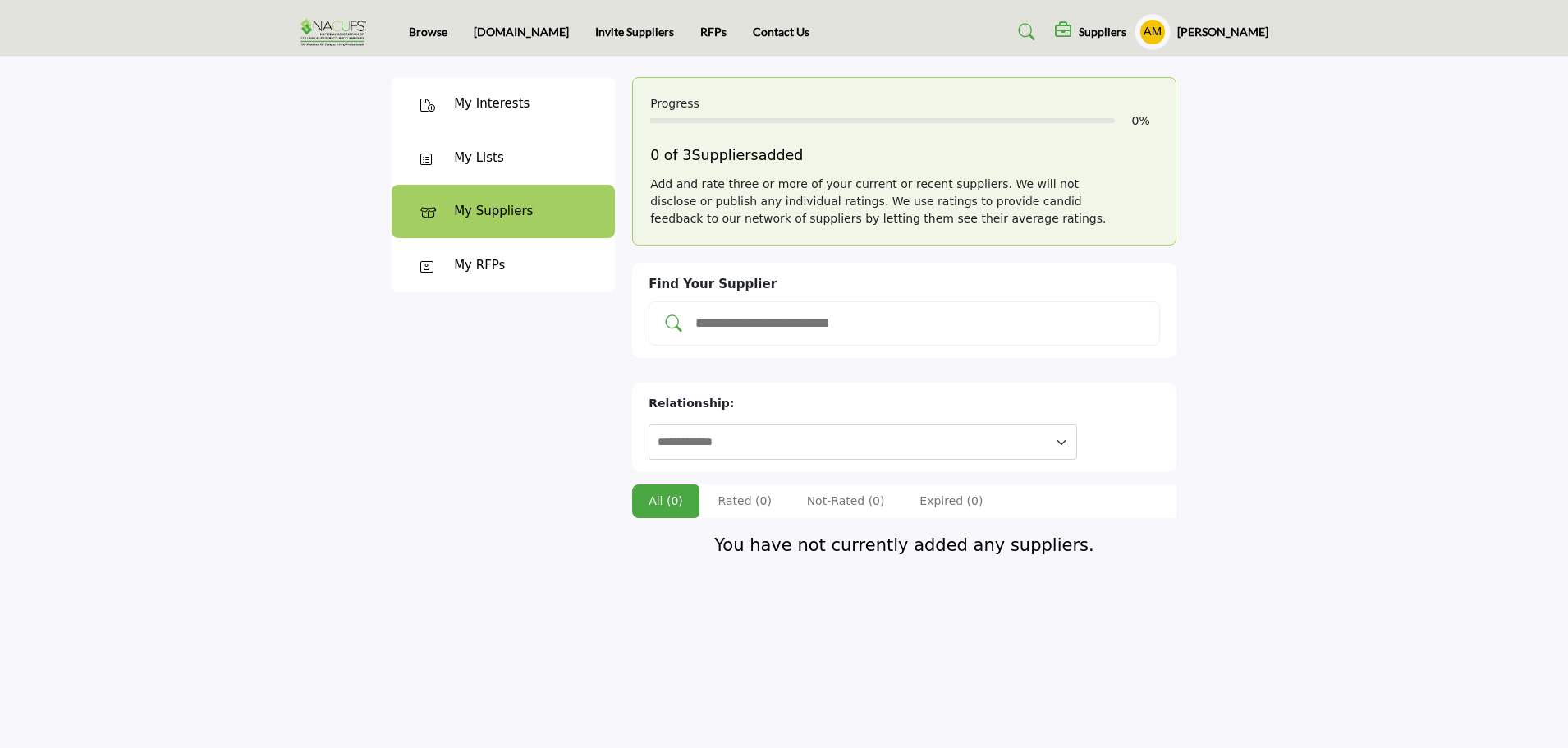
click at [496, 255] on div "My RFPs" at bounding box center [503, 265] width 223 height 55
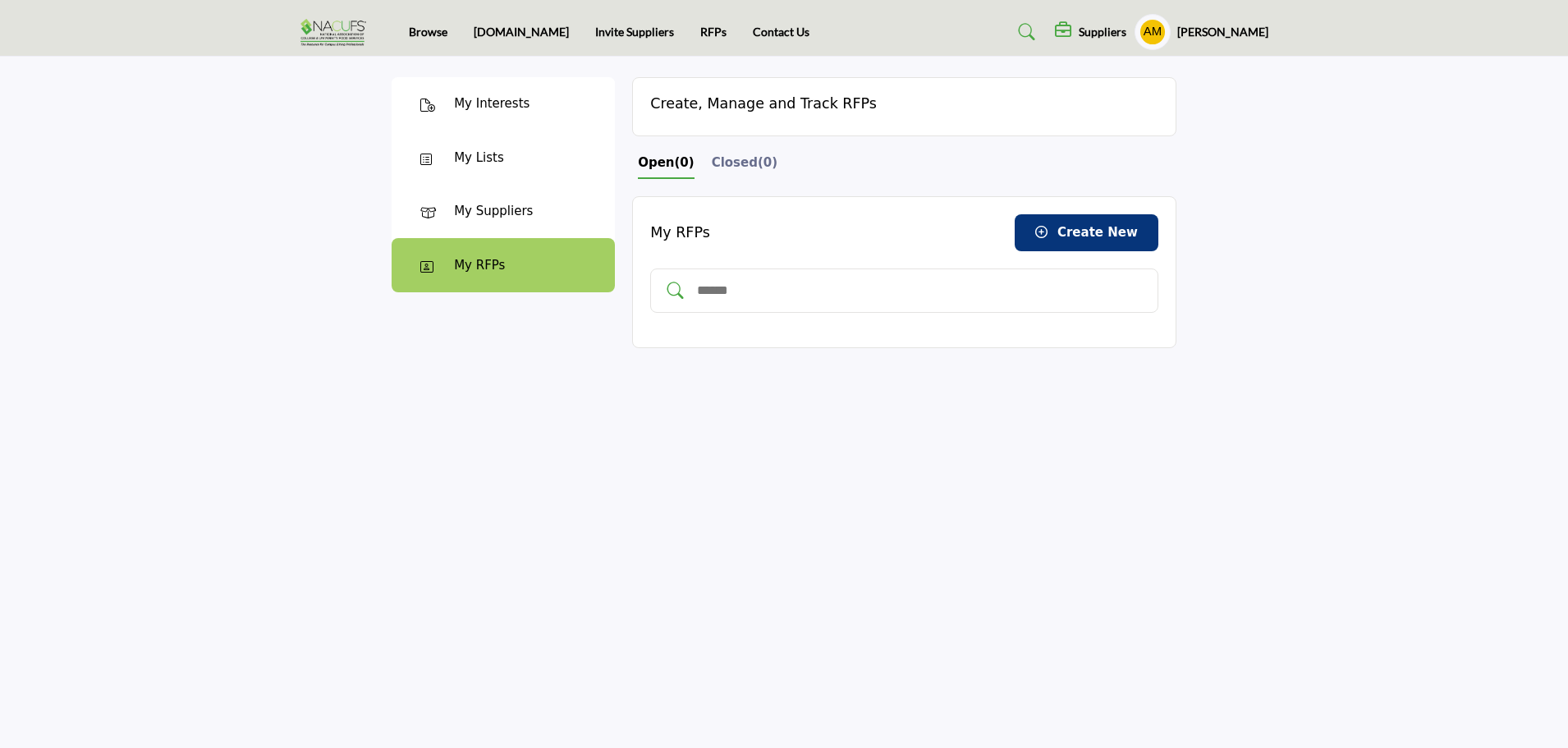
click at [1114, 30] on h5 "Suppliers" at bounding box center [1103, 32] width 48 height 14
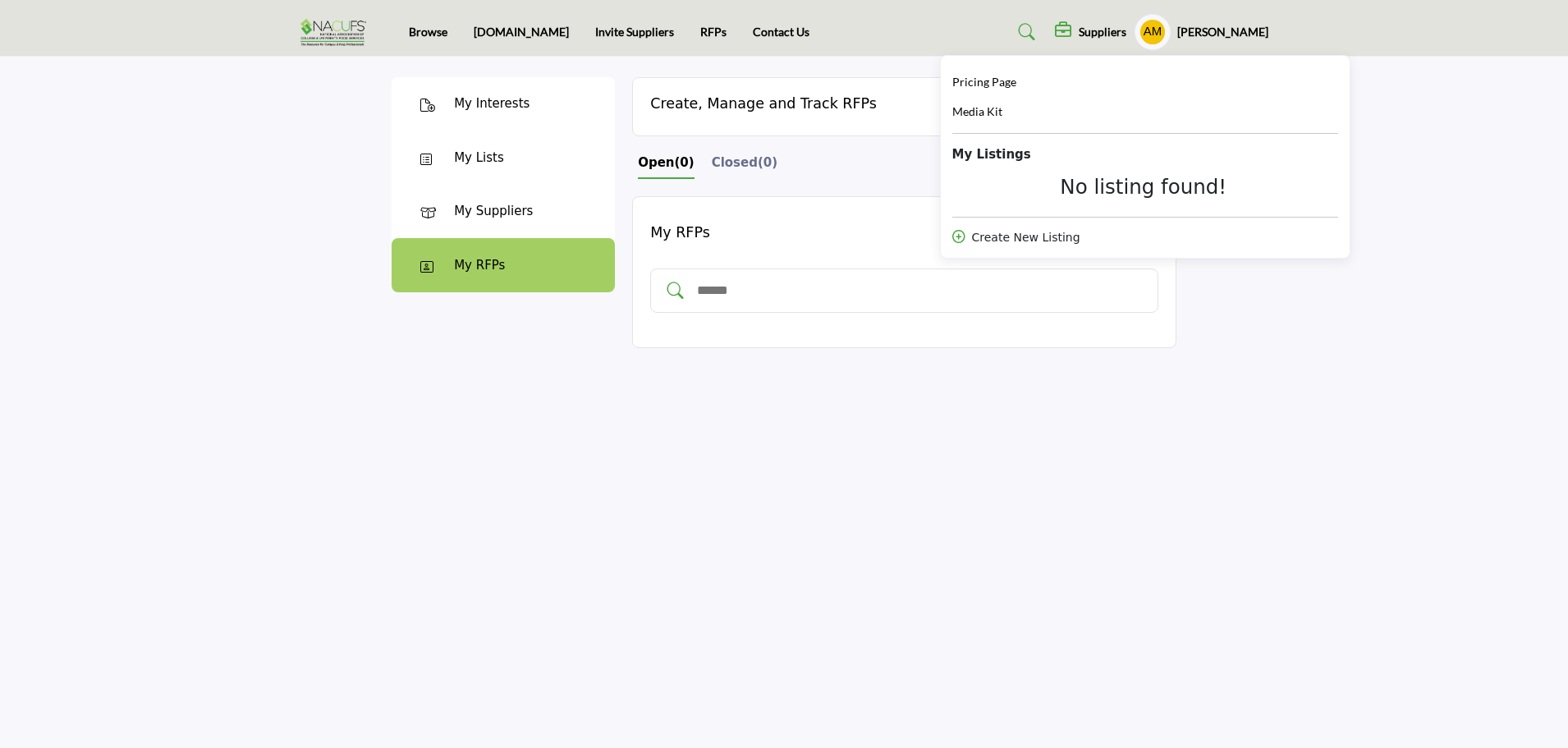
click at [1121, 193] on div "No listing found!" at bounding box center [1144, 186] width 383 height 24
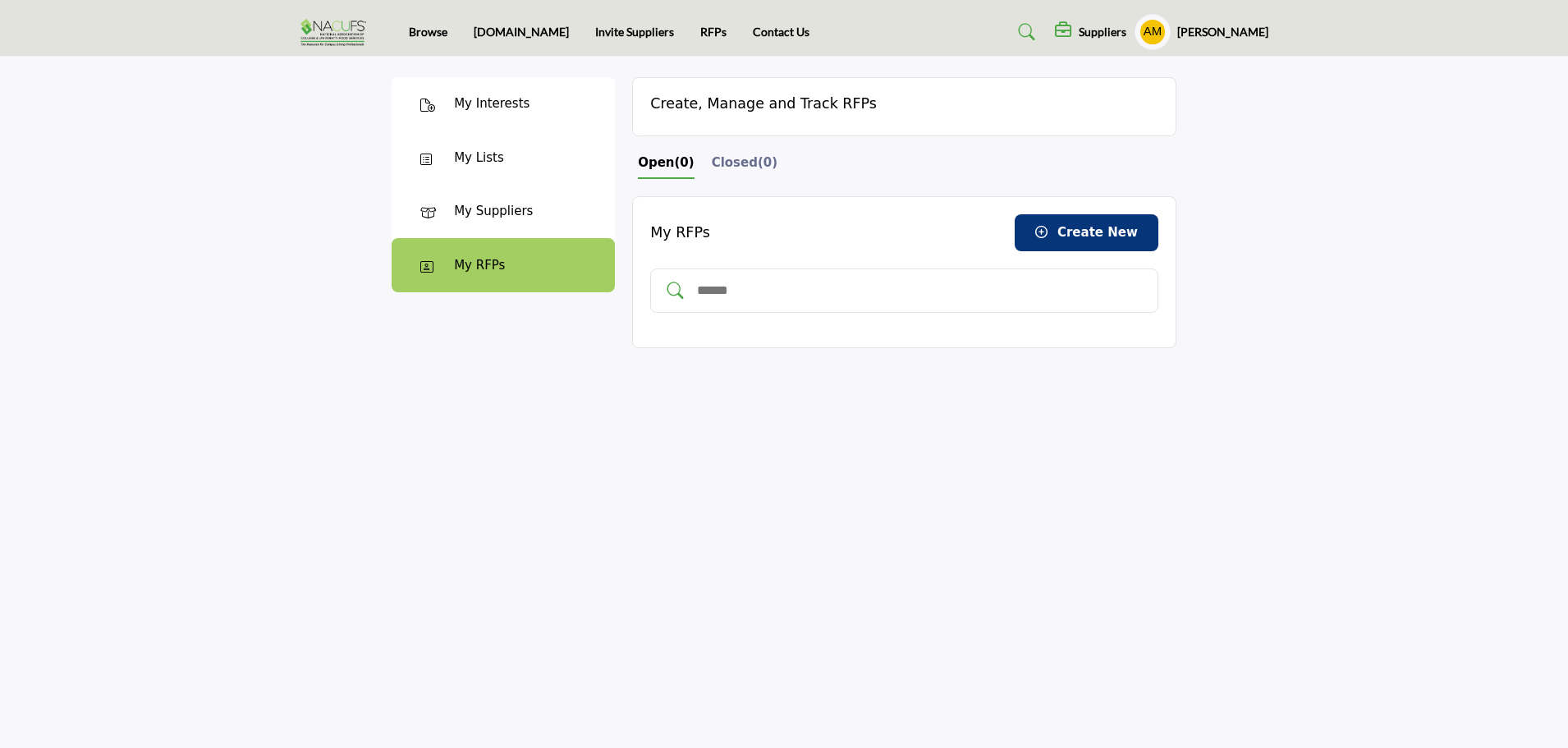
click at [1117, 26] on h5 "Suppliers" at bounding box center [1103, 32] width 48 height 14
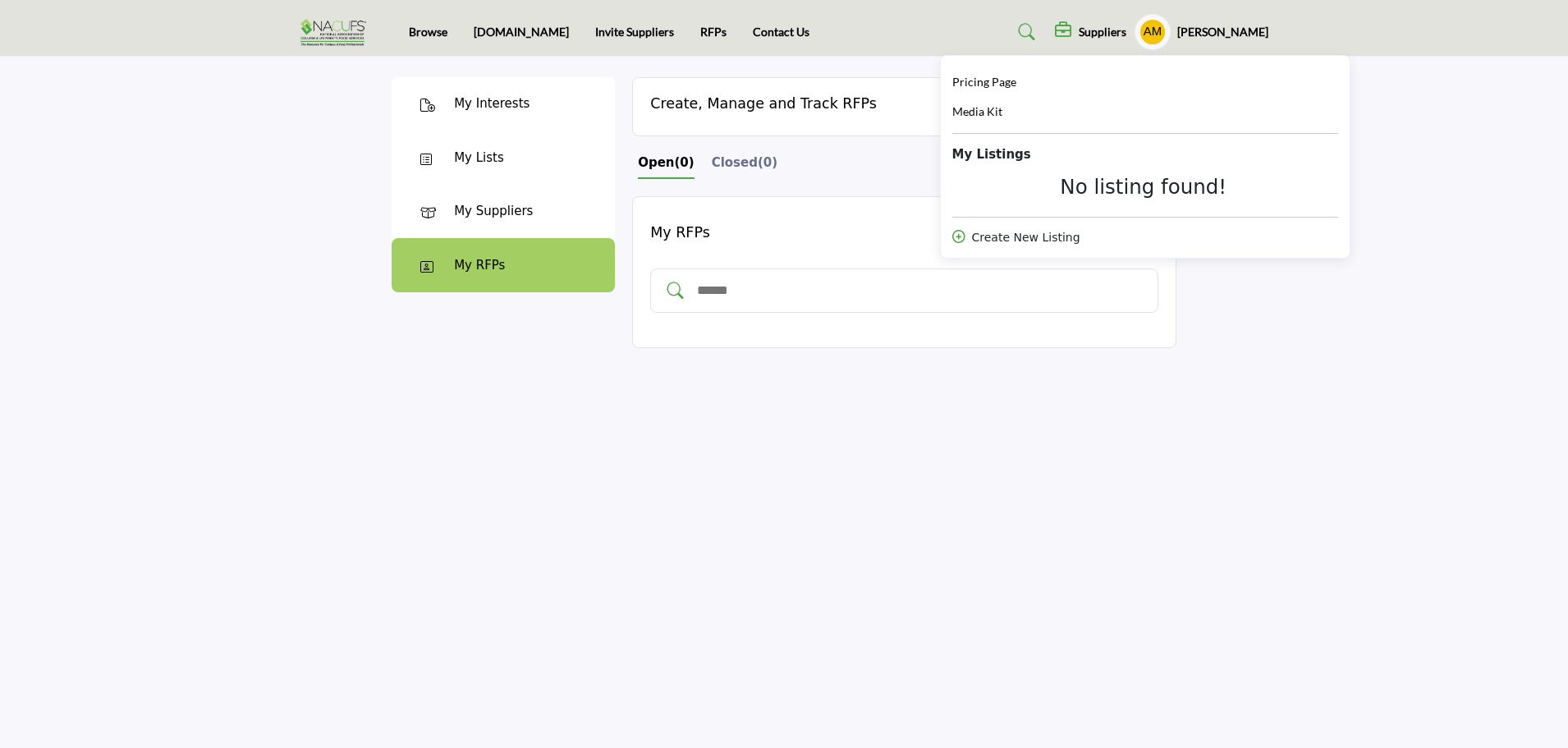
click at [1013, 238] on div "Create New Listing" at bounding box center [1145, 238] width 386 height 17
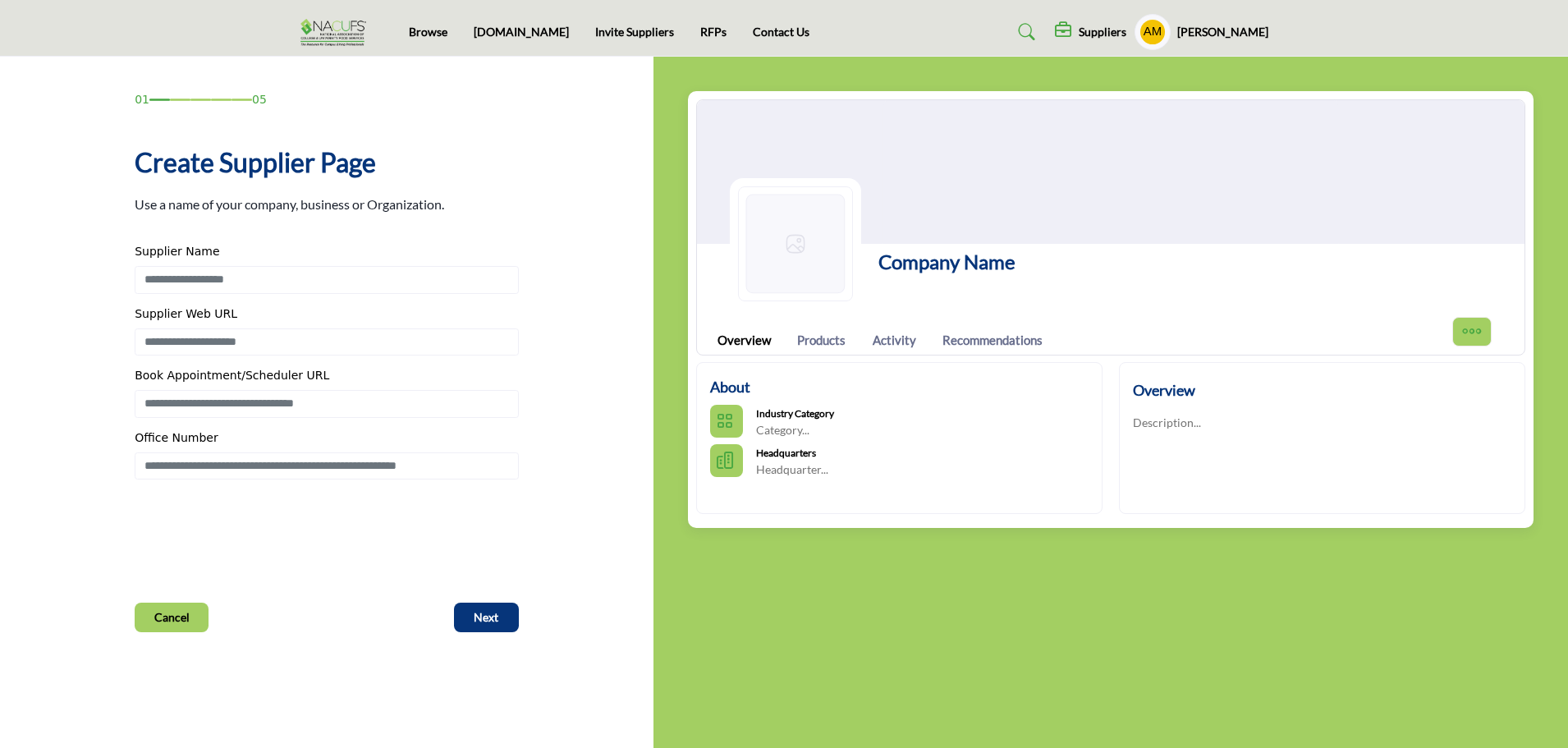
click at [817, 417] on b "Industry Category" at bounding box center [795, 413] width 78 height 12
click at [798, 425] on p "Category..." at bounding box center [795, 430] width 78 height 16
click at [741, 422] on button "Categories List" at bounding box center [726, 421] width 33 height 33
click at [1468, 331] on icon "More Options" at bounding box center [1472, 332] width 21 height 21
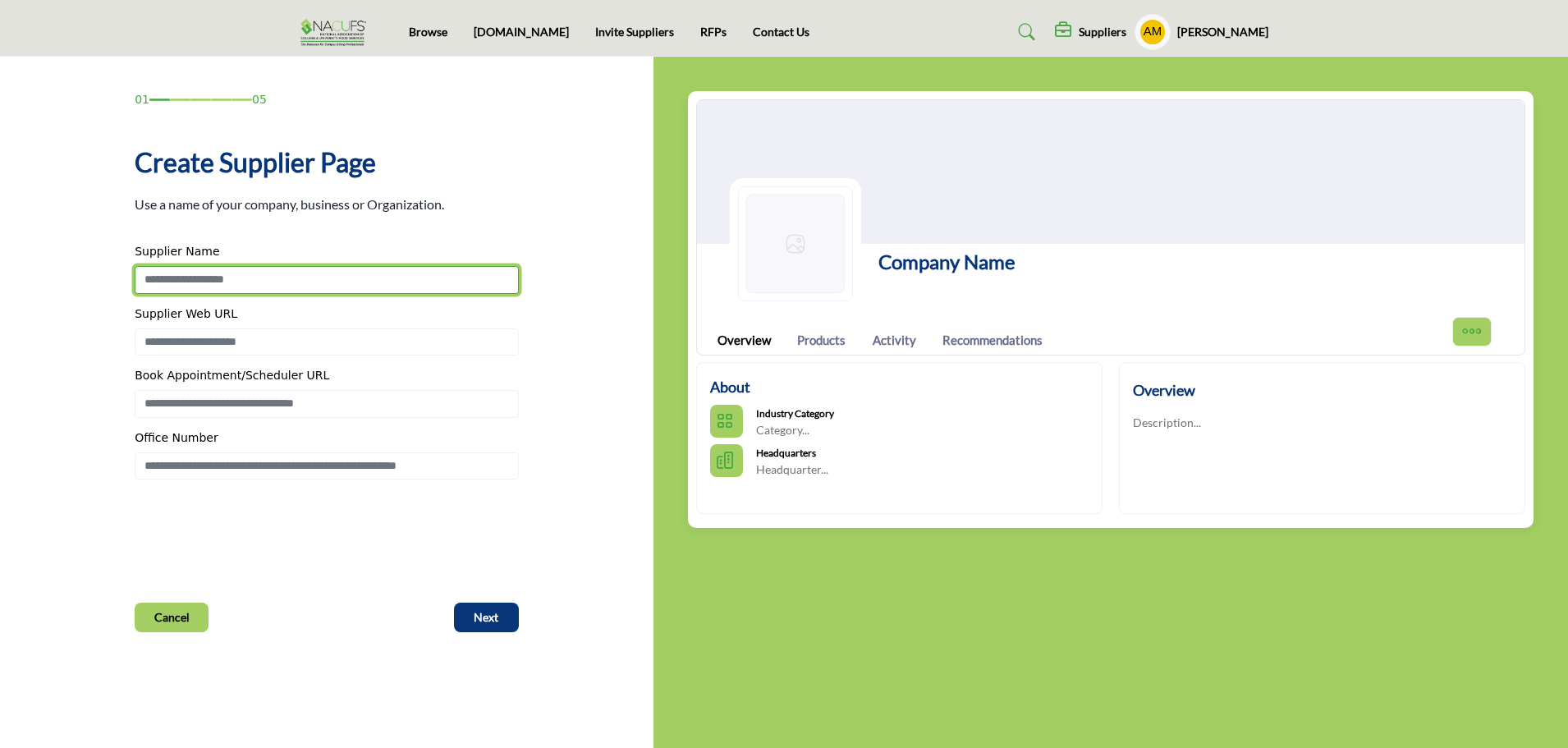
click at [429, 286] on input "Enter Supplier Name" at bounding box center [326, 280] width 384 height 28
type input "**********"
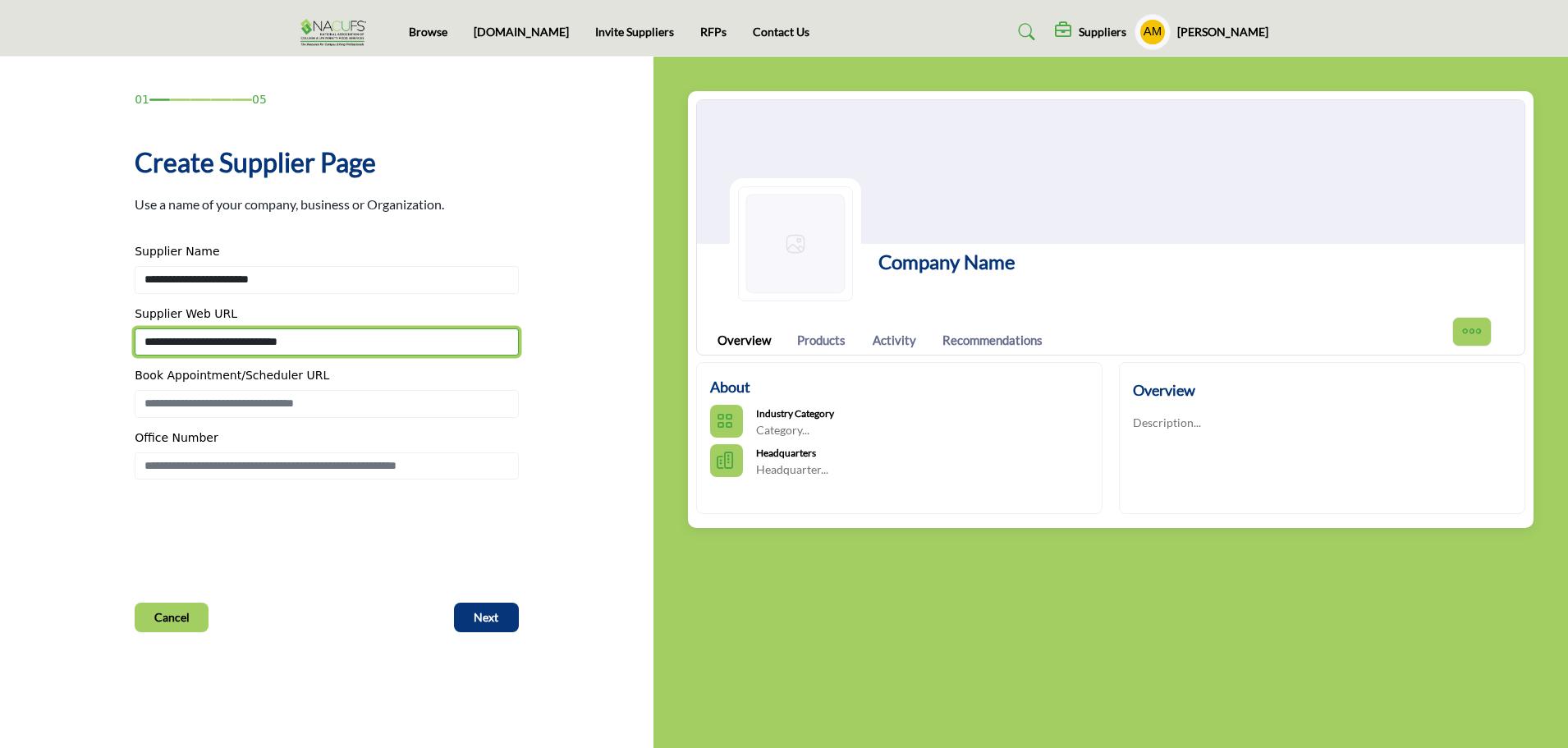
type input "**********"
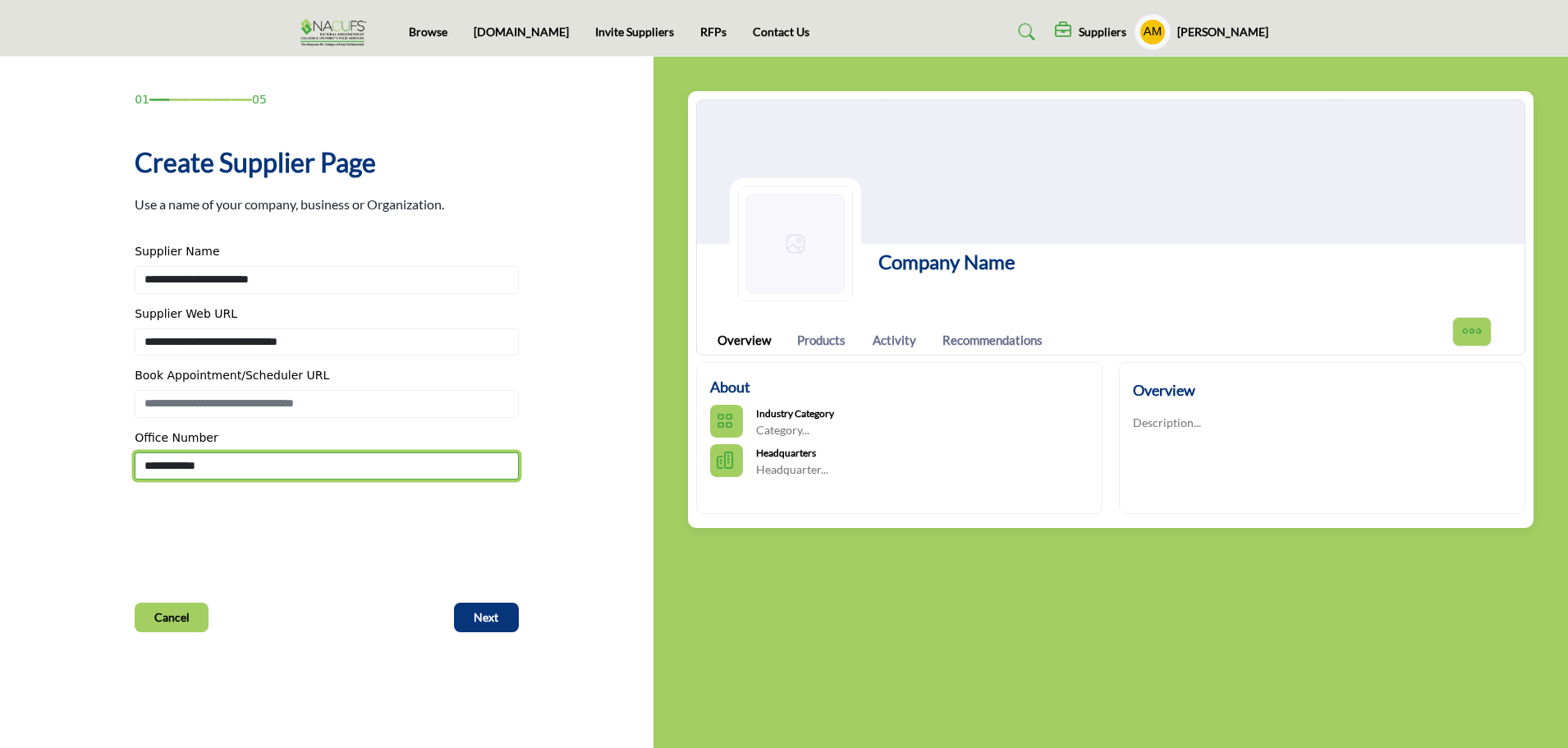
type input "**********"
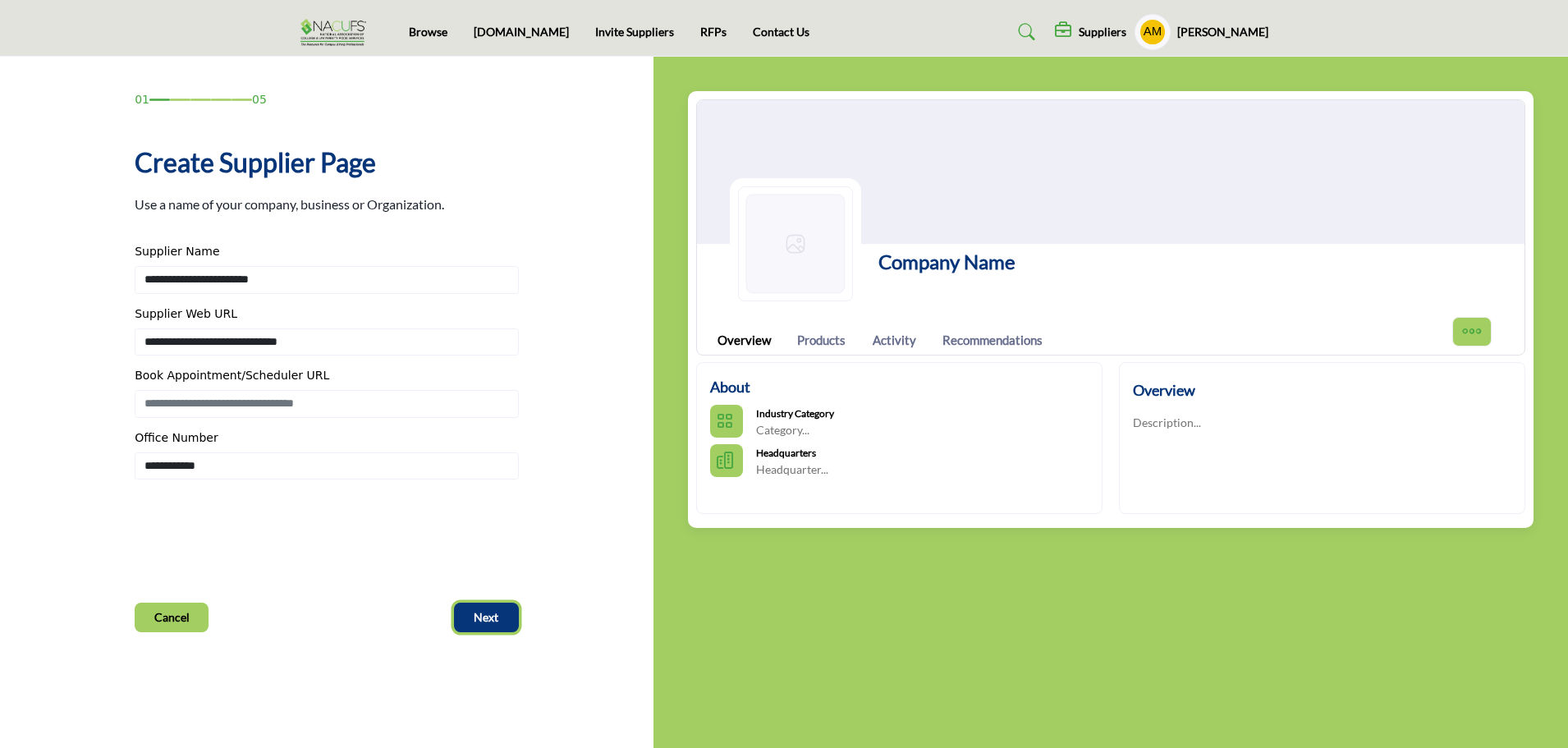
click at [501, 610] on button "Next" at bounding box center [487, 618] width 65 height 30
type input "**********"
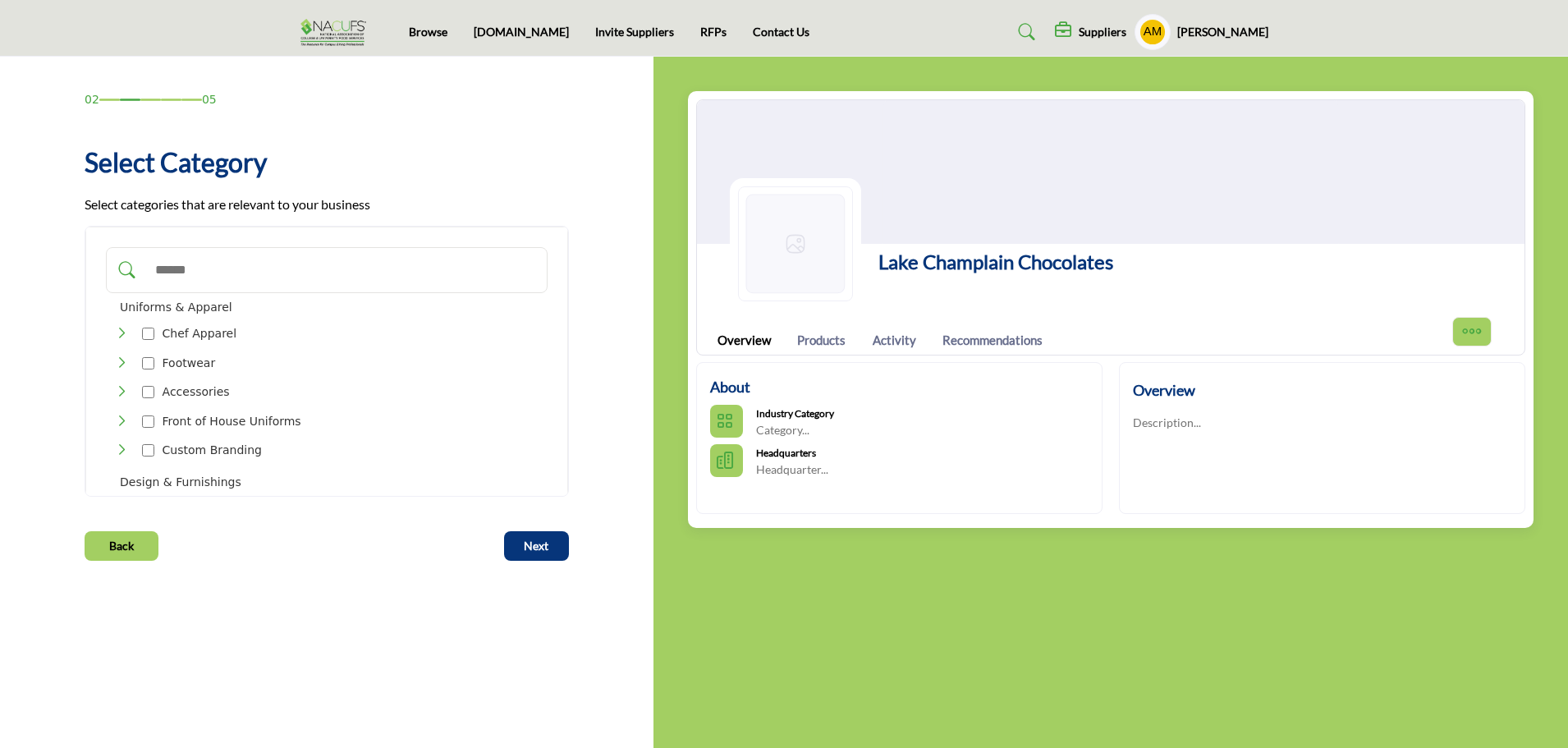
click at [422, 278] on input "Search Category" at bounding box center [343, 270] width 393 height 36
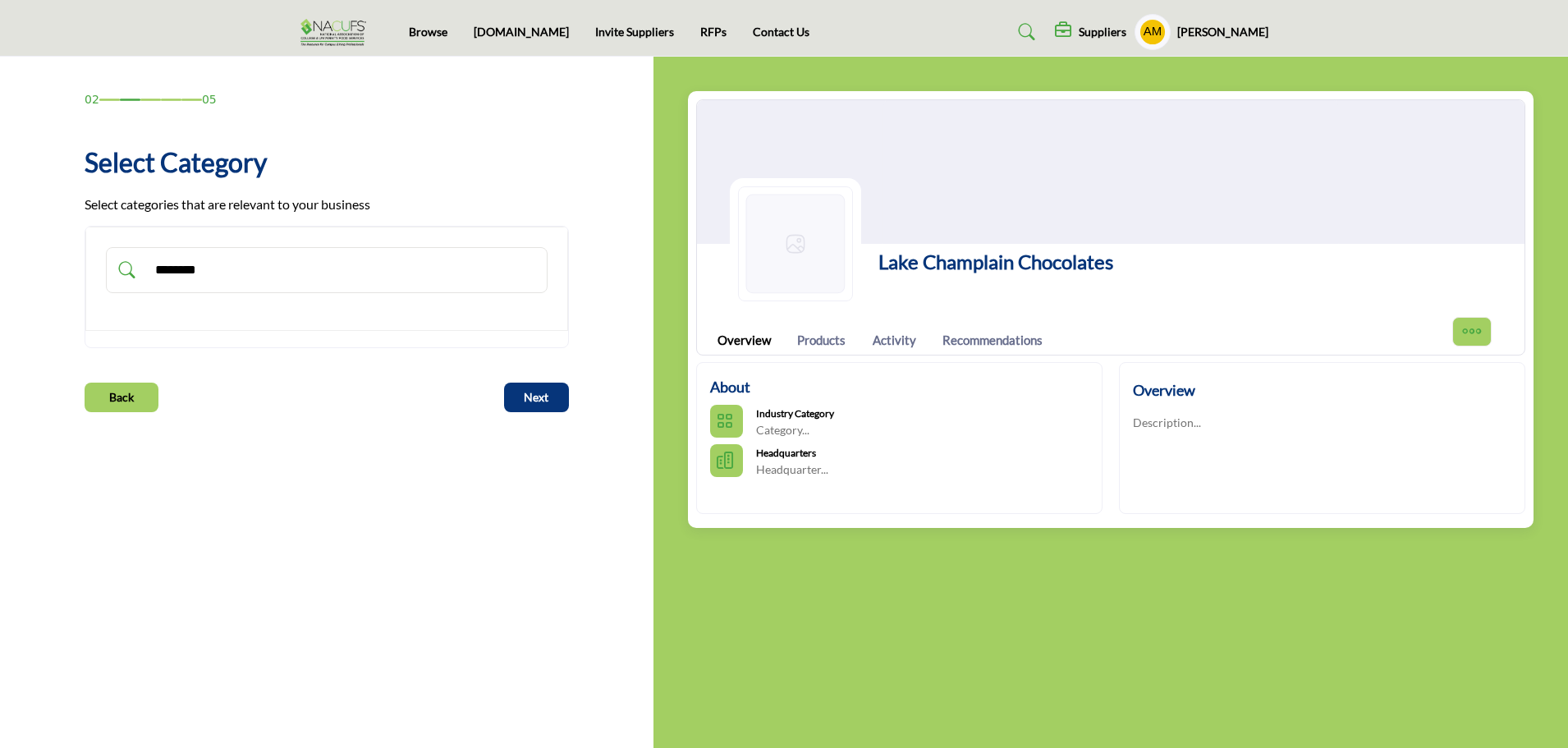
type input "*********"
drag, startPoint x: 404, startPoint y: 286, endPoint x: 41, endPoint y: 269, distance: 363.4
click at [41, 269] on div "02 05 Select Category" at bounding box center [327, 251] width 602 height 321
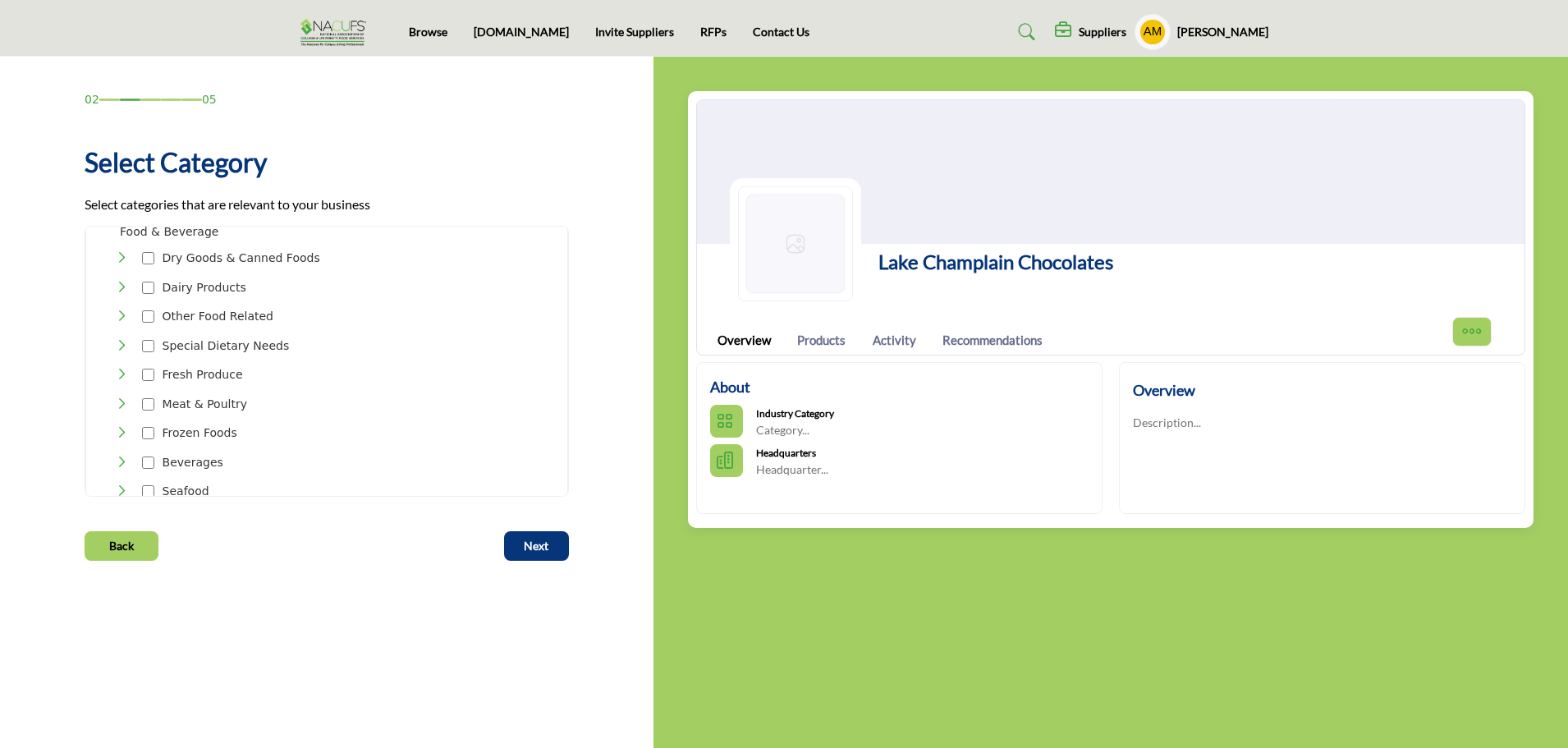
scroll to position [690, 0]
click at [123, 247] on icon "Toggle Category" at bounding box center [122, 254] width 13 height 13
click at [120, 422] on icon "Toggle Category" at bounding box center [122, 429] width 13 height 13
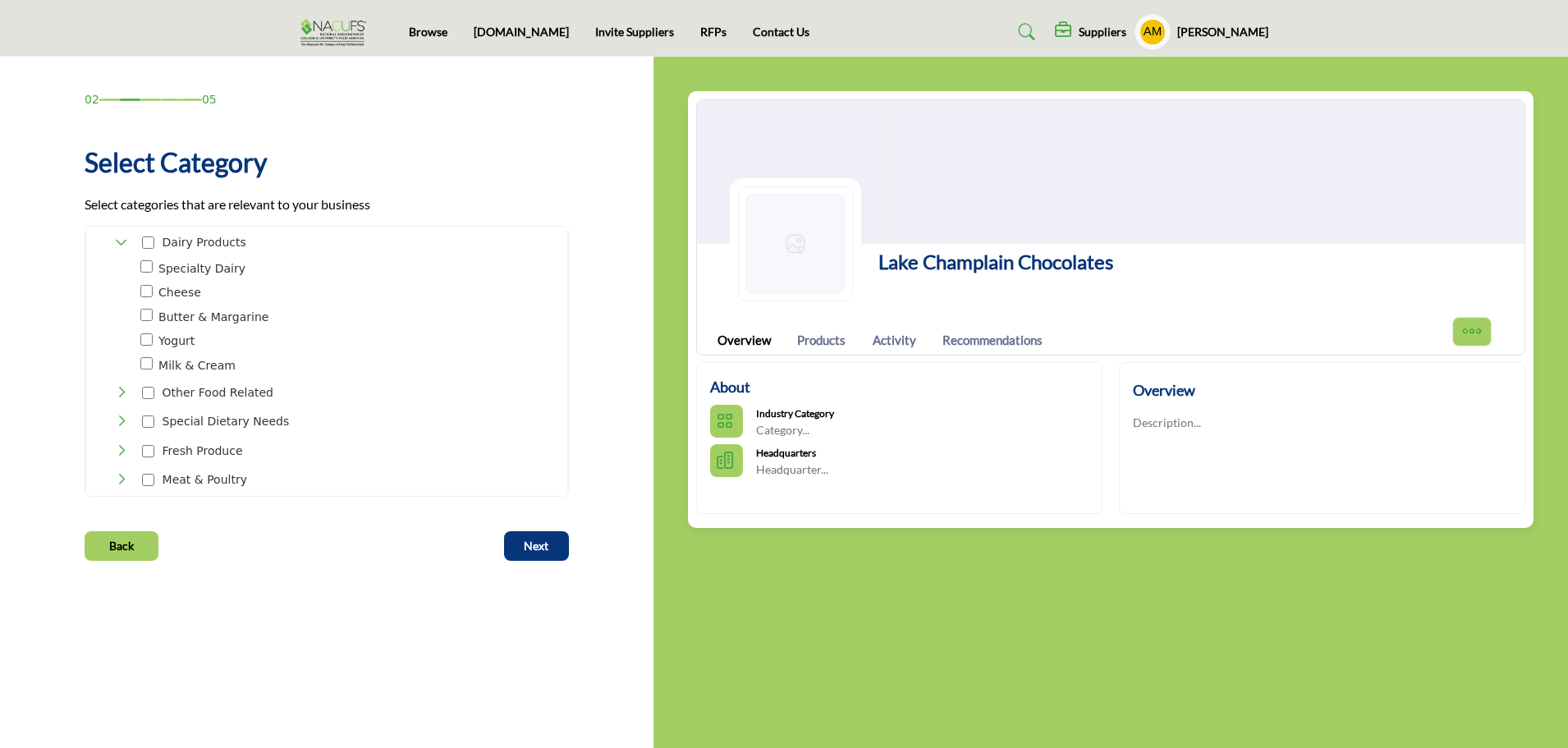
scroll to position [888, 0]
click at [123, 375] on icon "Toggle Category" at bounding box center [122, 382] width 13 height 13
click at [117, 353] on icon "Toggle Category" at bounding box center [122, 360] width 13 height 13
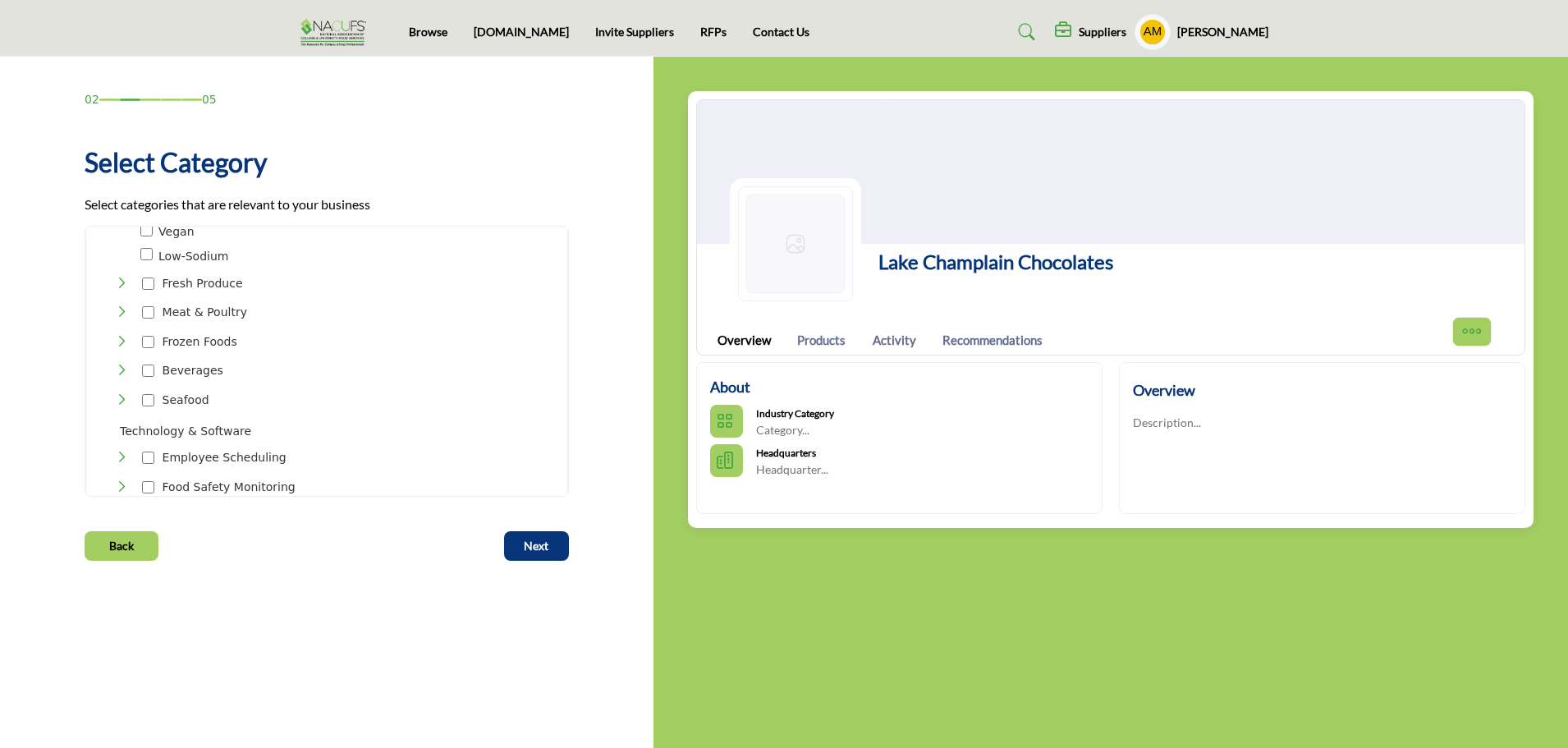
scroll to position [1238, 0]
click at [123, 431] on icon "Toggle Category" at bounding box center [122, 437] width 13 height 13
click at [123, 339] on div "Dry Goods & Canned Foods 56 Show More (14)" at bounding box center [328, 168] width 438 height 904
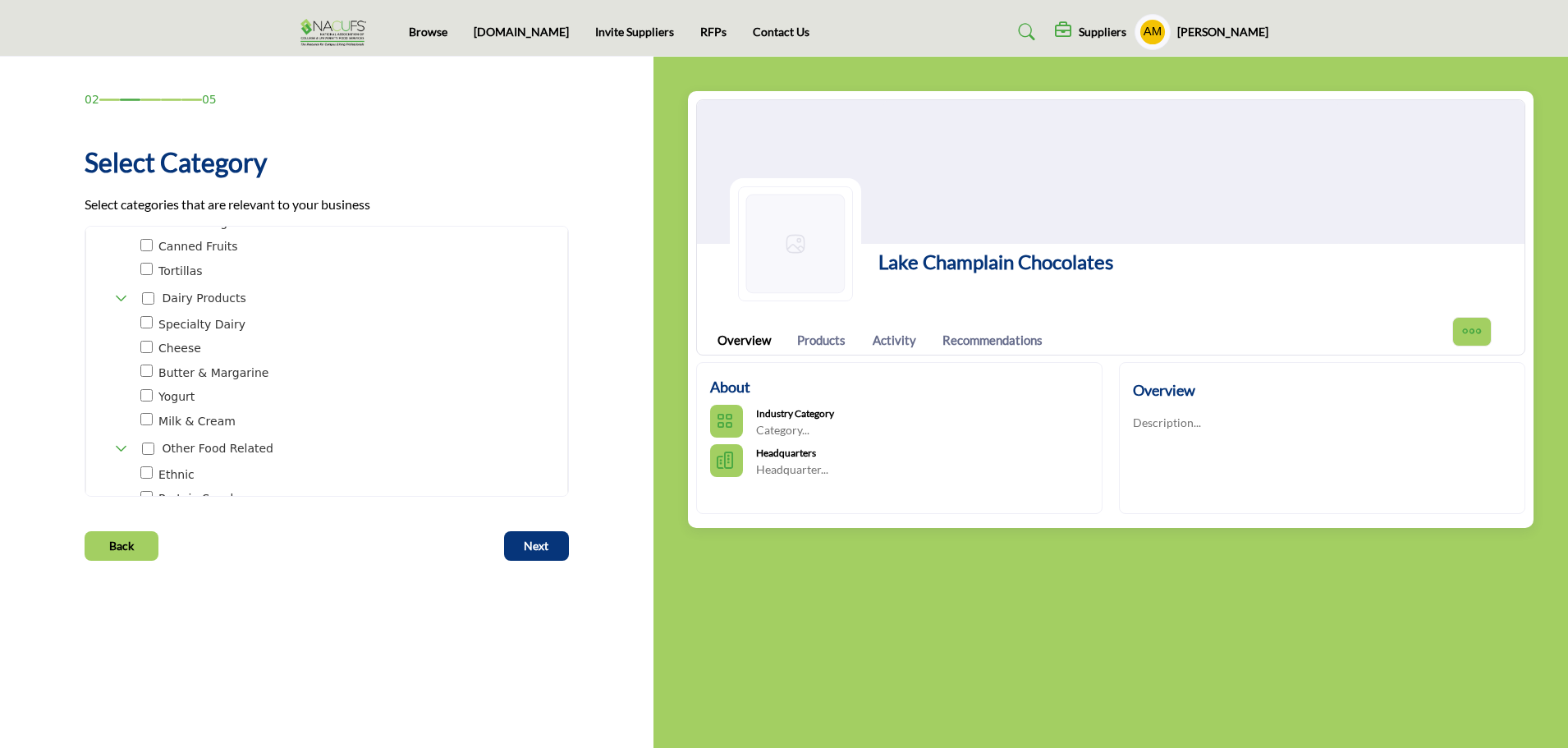
drag, startPoint x: 430, startPoint y: 592, endPoint x: 427, endPoint y: 573, distance: 19.2
click at [427, 573] on div "02 05 Select Category *" at bounding box center [327, 402] width 654 height 690
click at [602, 690] on div "02 05 Select Category *" at bounding box center [327, 402] width 654 height 690
click at [150, 265] on div at bounding box center [148, 276] width 12 height 24
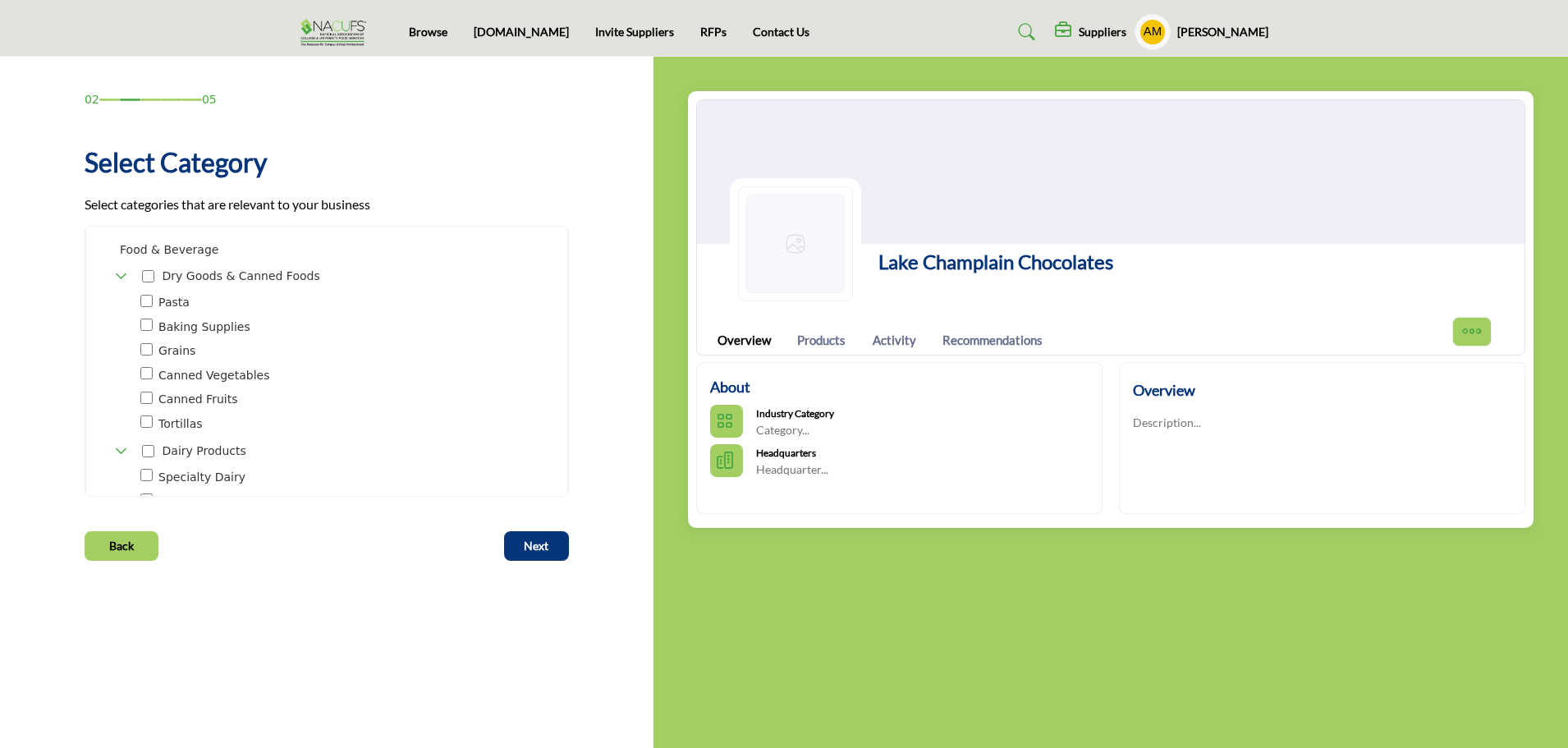
click at [121, 269] on icon "Toggle Category" at bounding box center [122, 276] width 13 height 13
click at [129, 265] on div "Dry Goods & Canned Foods 56" at bounding box center [221, 276] width 214 height 24
click at [121, 269] on icon "Toggle Category" at bounding box center [122, 276] width 13 height 13
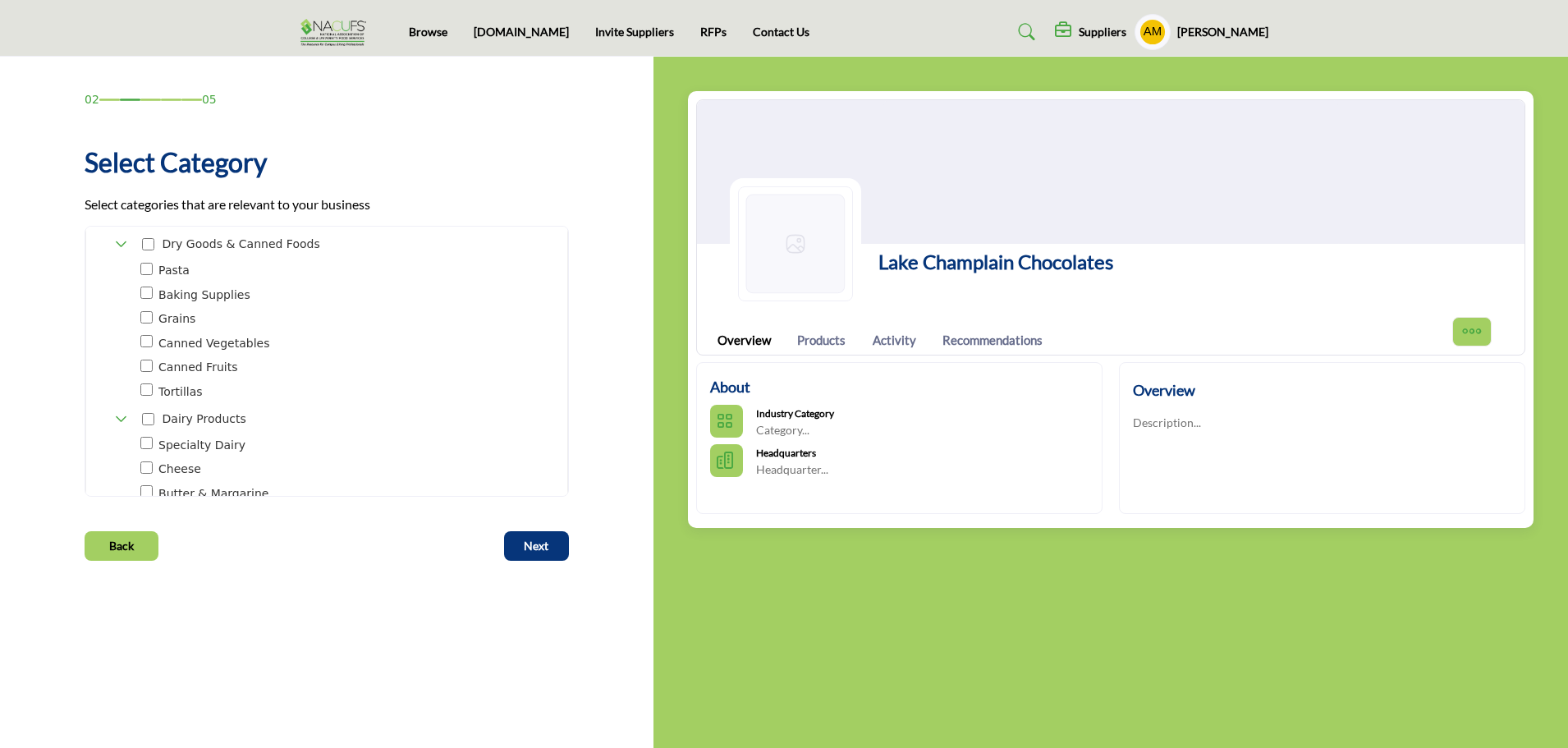
scroll to position [672, 0]
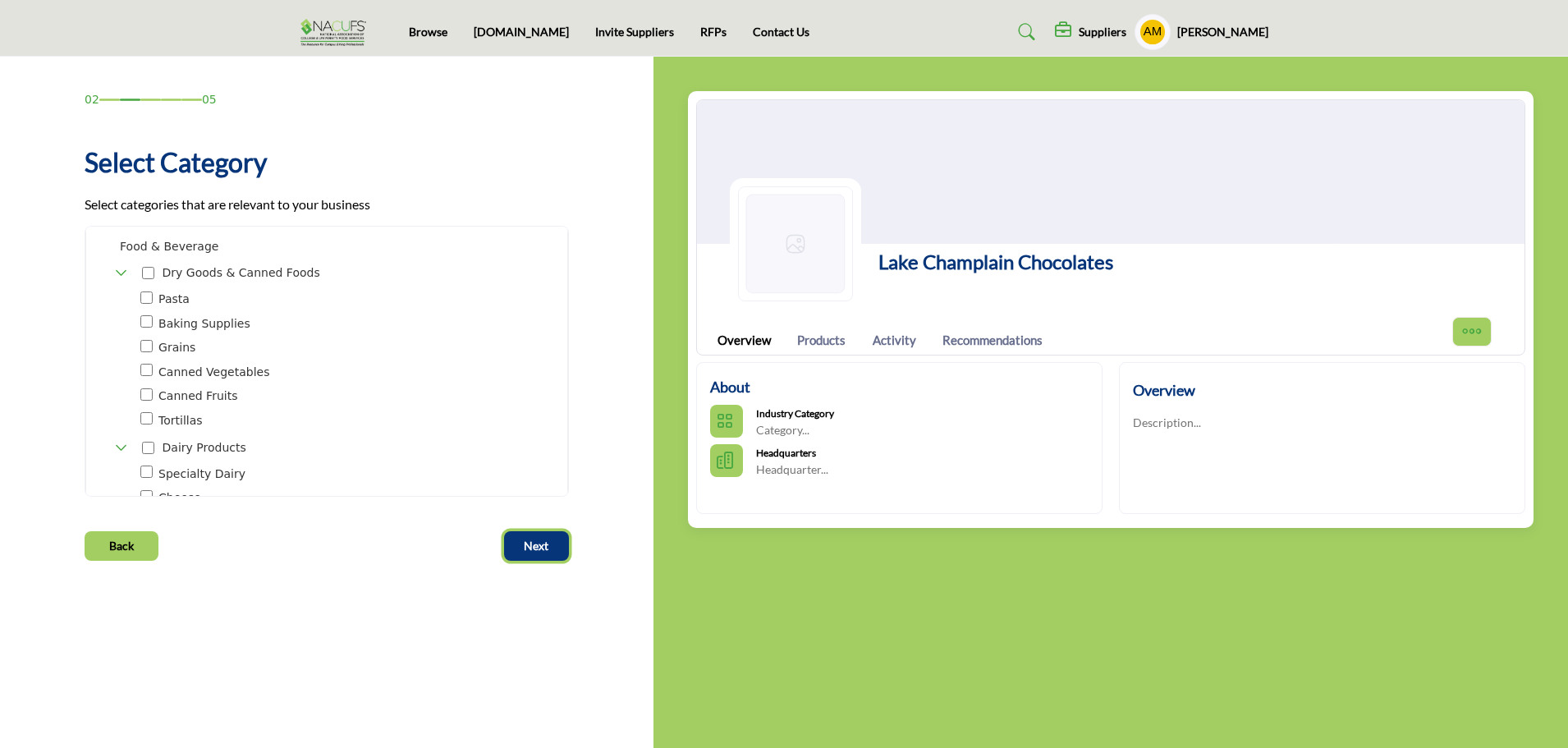
click at [518, 542] on button "Next" at bounding box center [537, 546] width 65 height 30
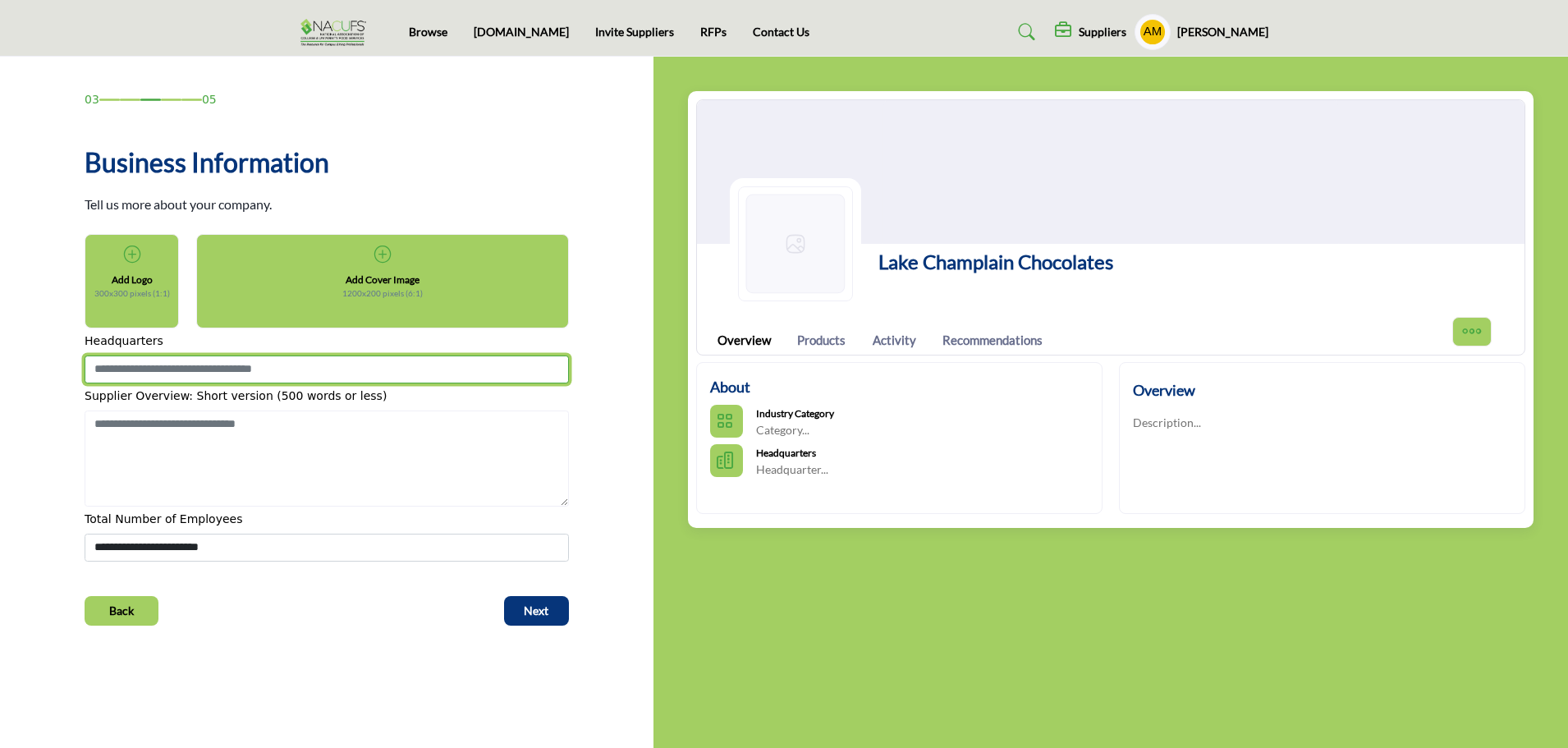
click at [315, 371] on input at bounding box center [326, 369] width 484 height 28
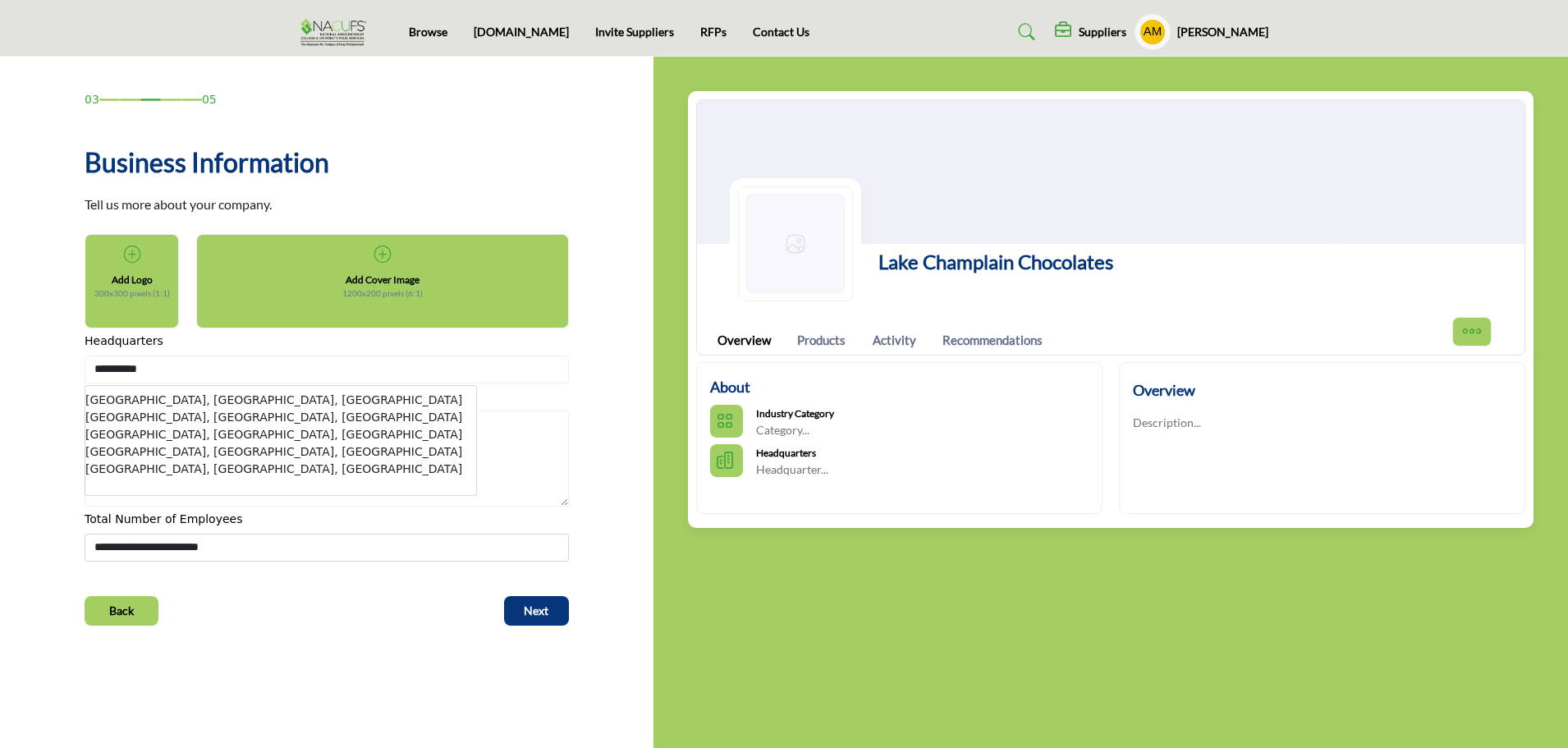
click at [157, 419] on li "[GEOGRAPHIC_DATA], [GEOGRAPHIC_DATA], [GEOGRAPHIC_DATA]" at bounding box center [281, 418] width 391 height 17
type input "**********"
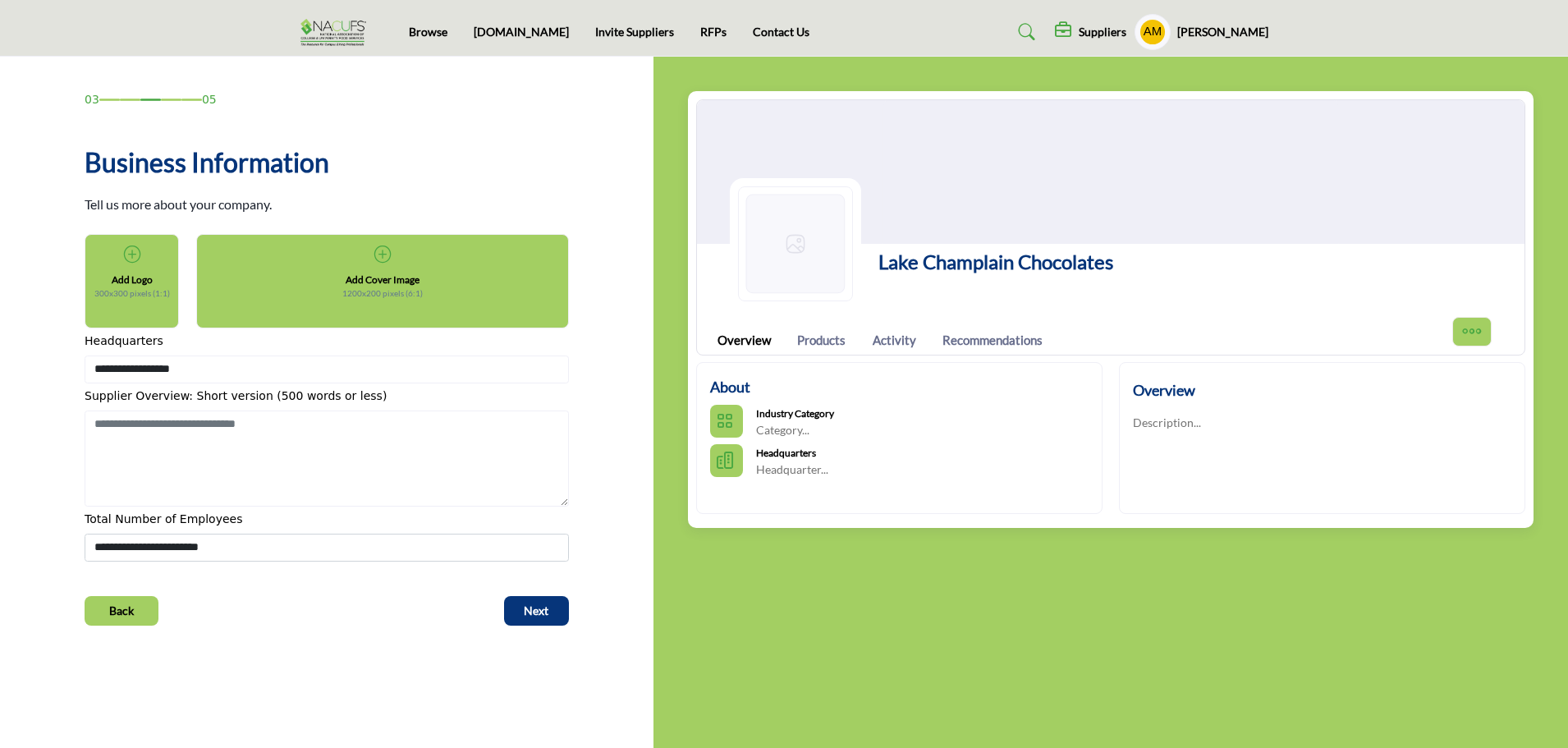
click at [122, 263] on div "Add Logo 300x300 pixels (1:1)" at bounding box center [132, 272] width 63 height 57
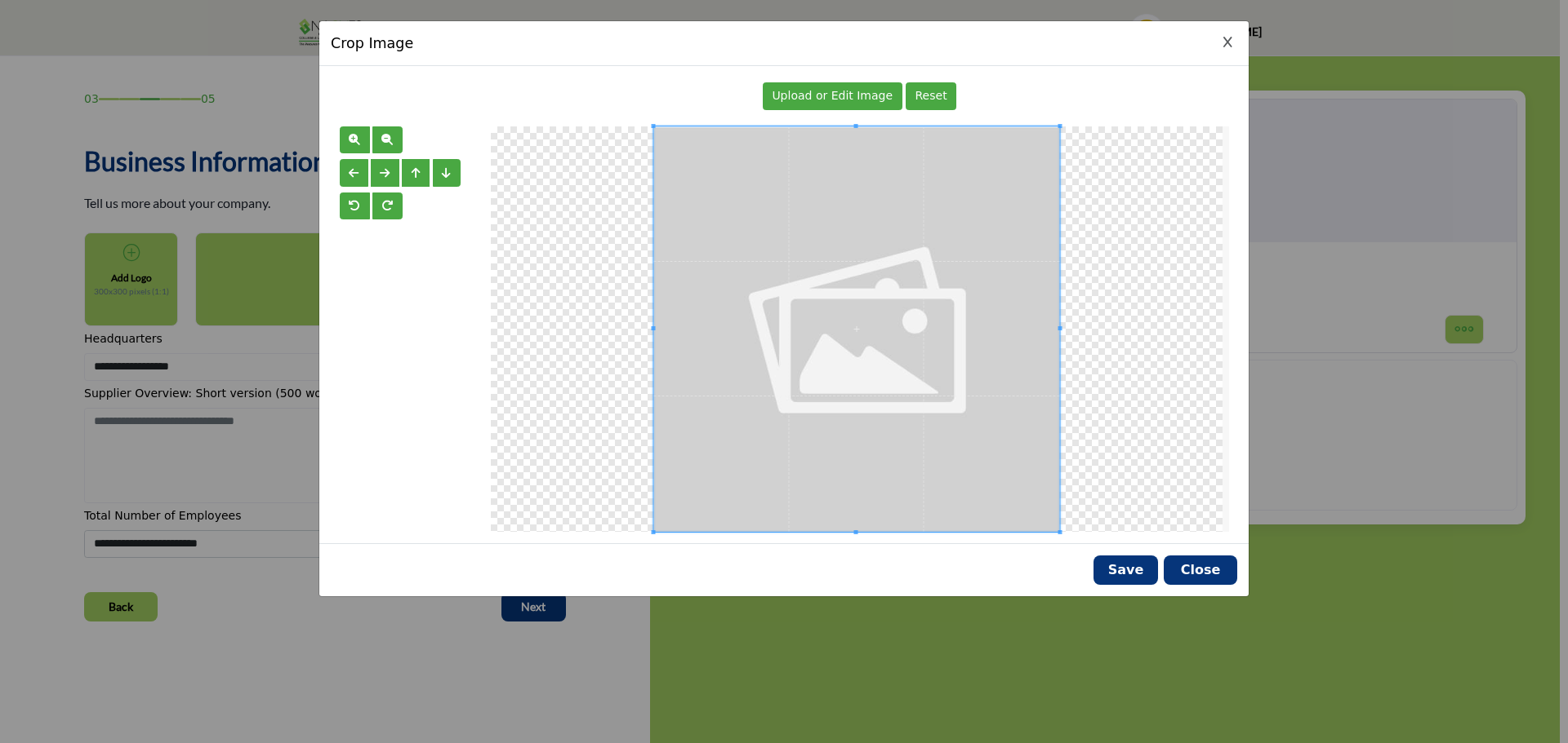
click at [857, 94] on span "Upload or Edit Image" at bounding box center [831, 95] width 121 height 13
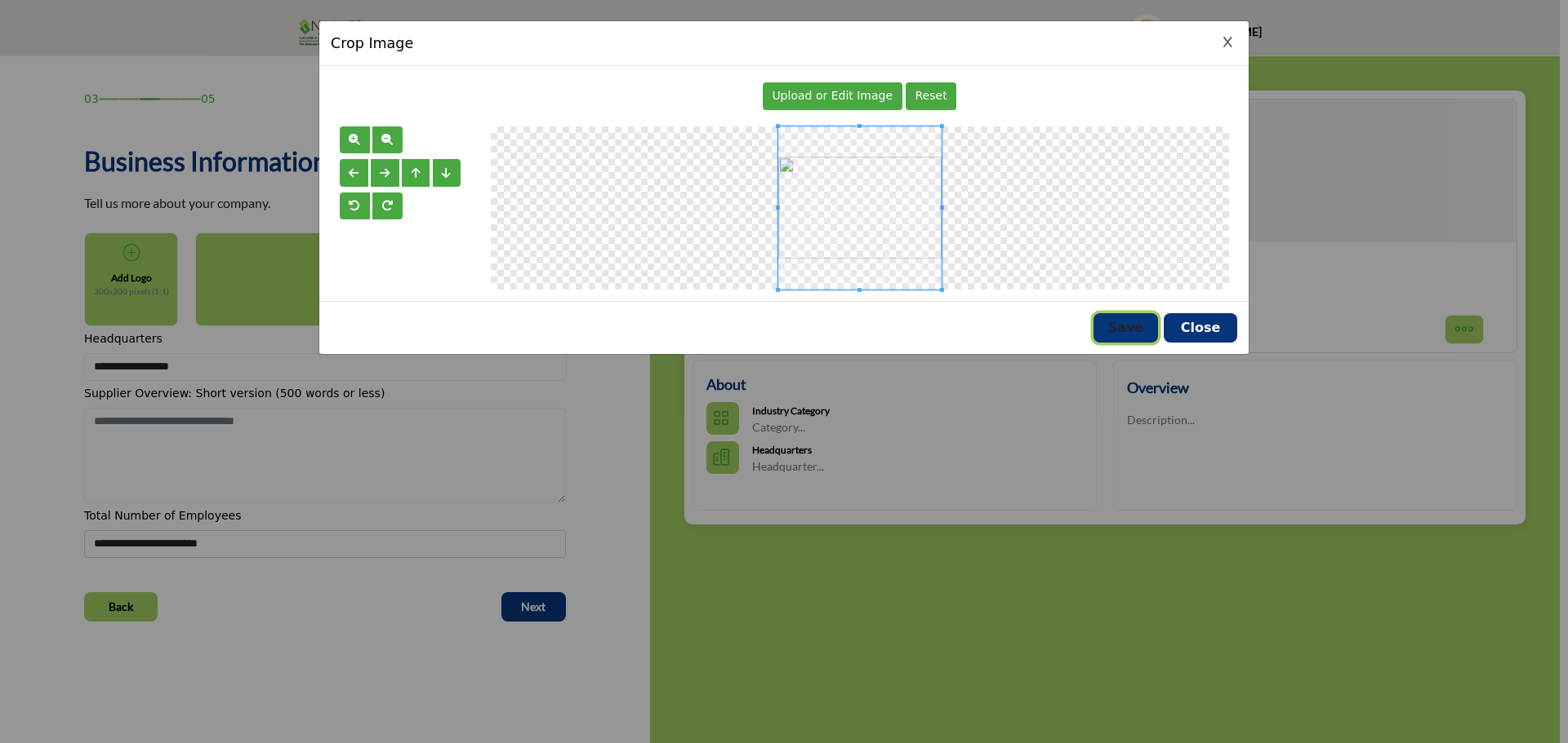
click at [1143, 327] on button "Save" at bounding box center [1126, 328] width 65 height 30
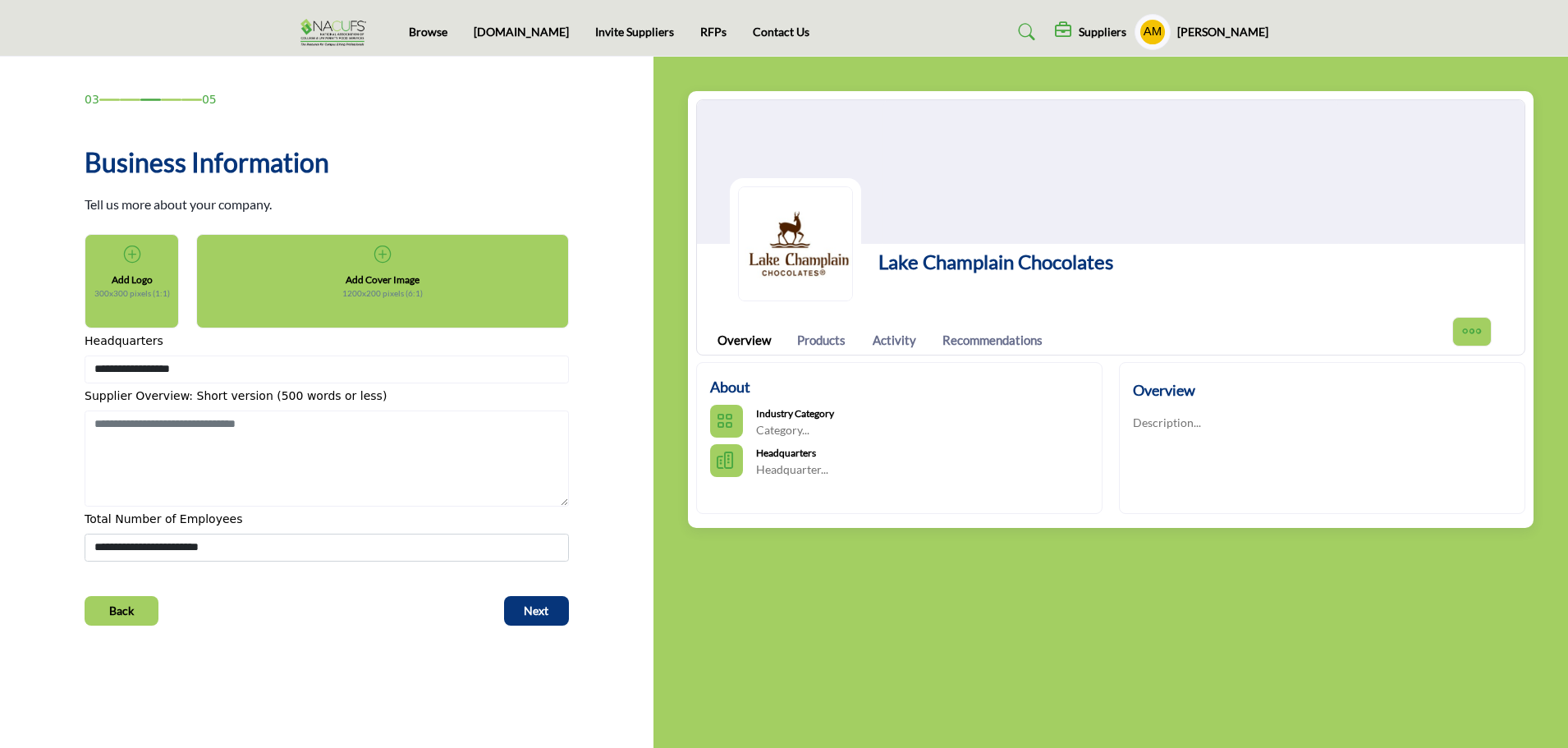
click at [385, 257] on icon at bounding box center [382, 254] width 16 height 16
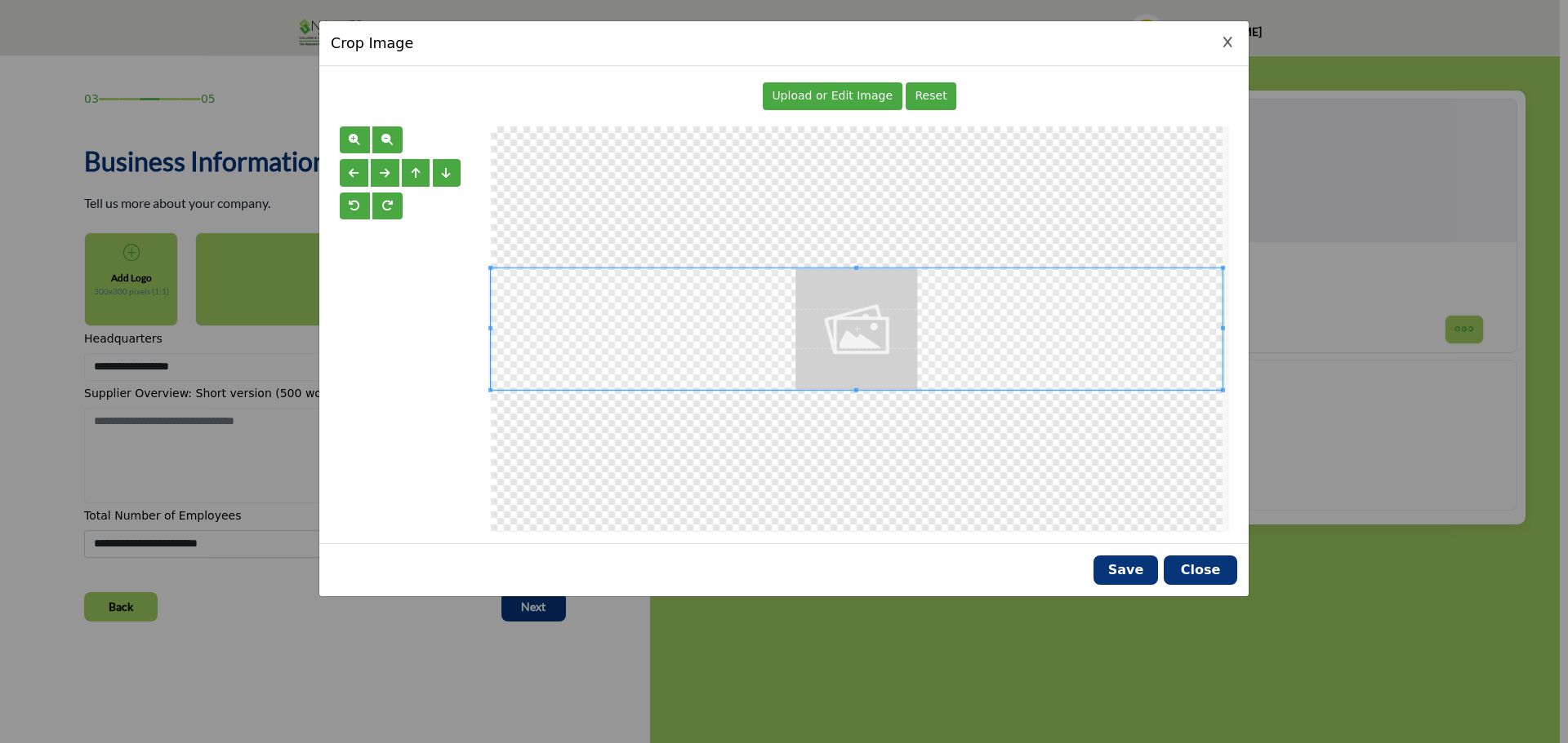
click at [812, 100] on span "Upload or Edit Image" at bounding box center [831, 95] width 121 height 13
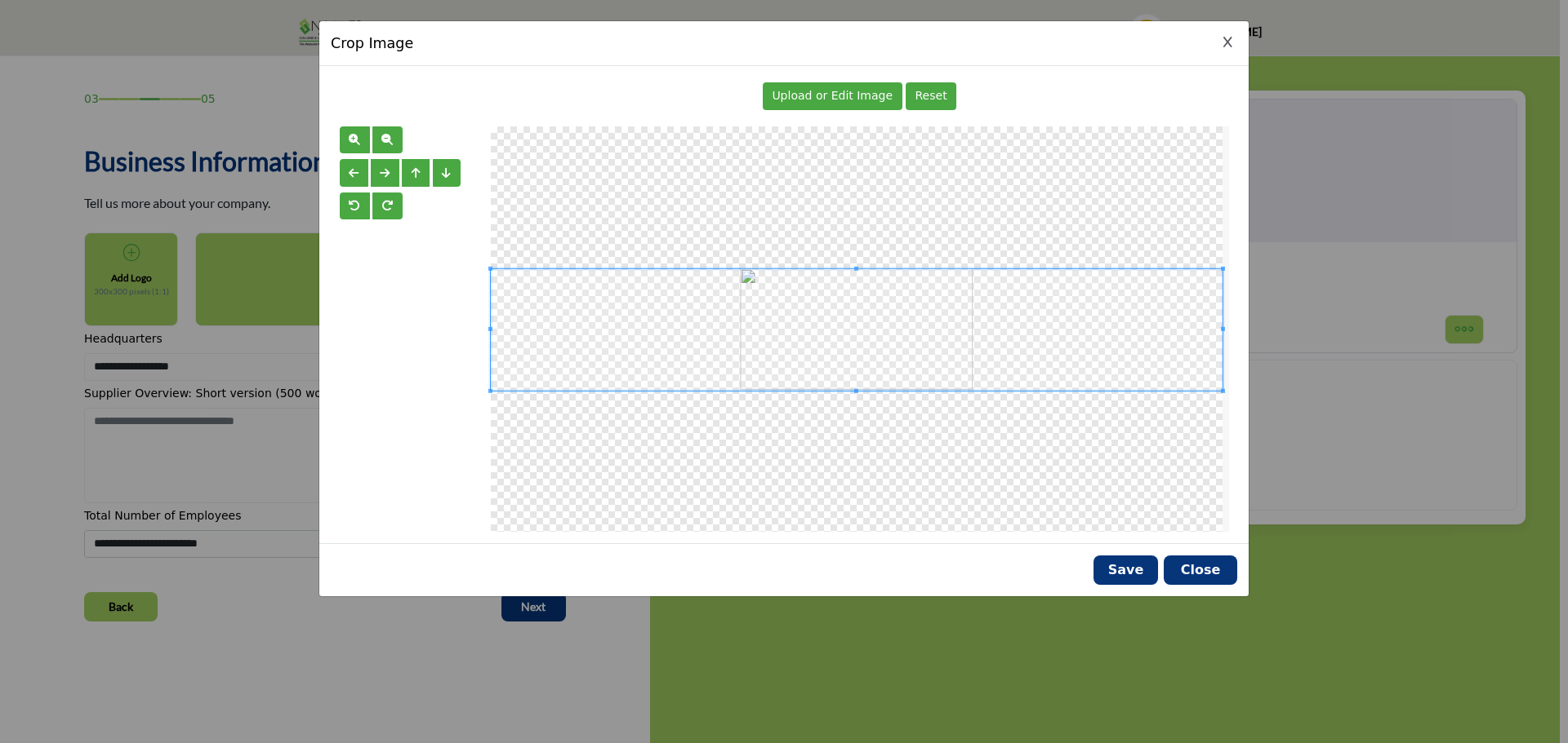
click at [863, 325] on span at bounding box center [857, 331] width 732 height 122
click at [1122, 577] on button "Save" at bounding box center [1126, 570] width 65 height 30
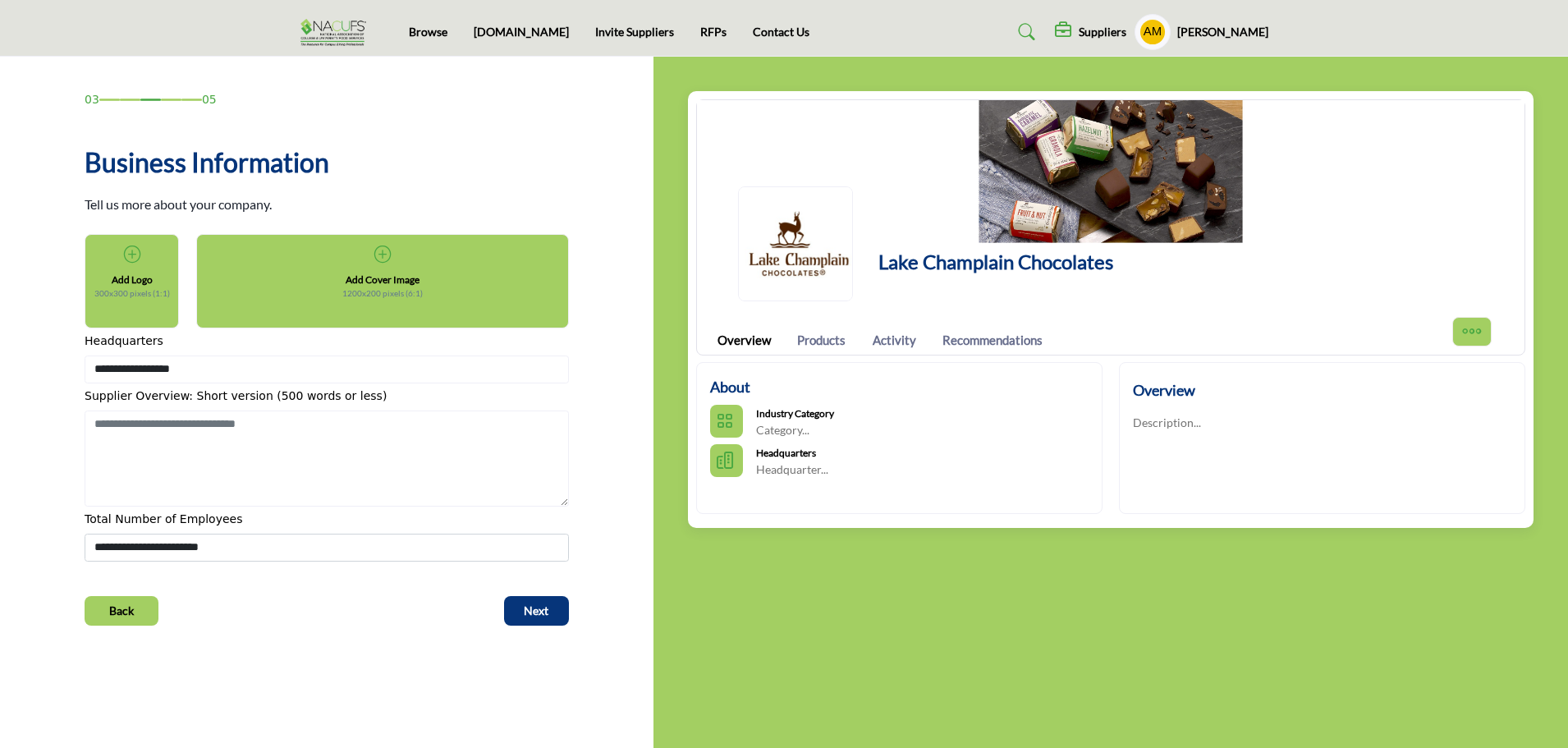
click at [386, 254] on icon at bounding box center [382, 254] width 16 height 16
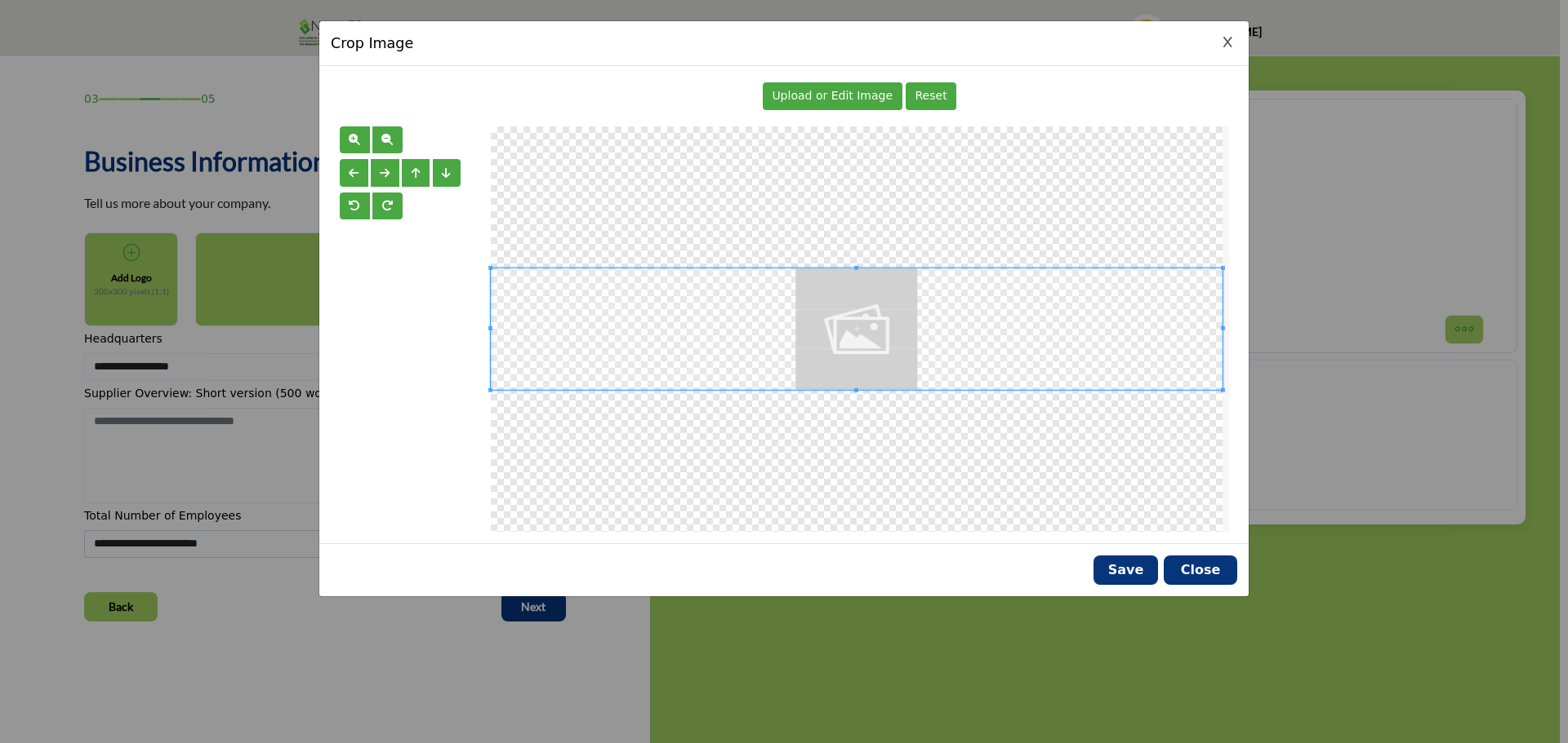
click at [863, 93] on span "Upload or Edit Image" at bounding box center [831, 95] width 121 height 13
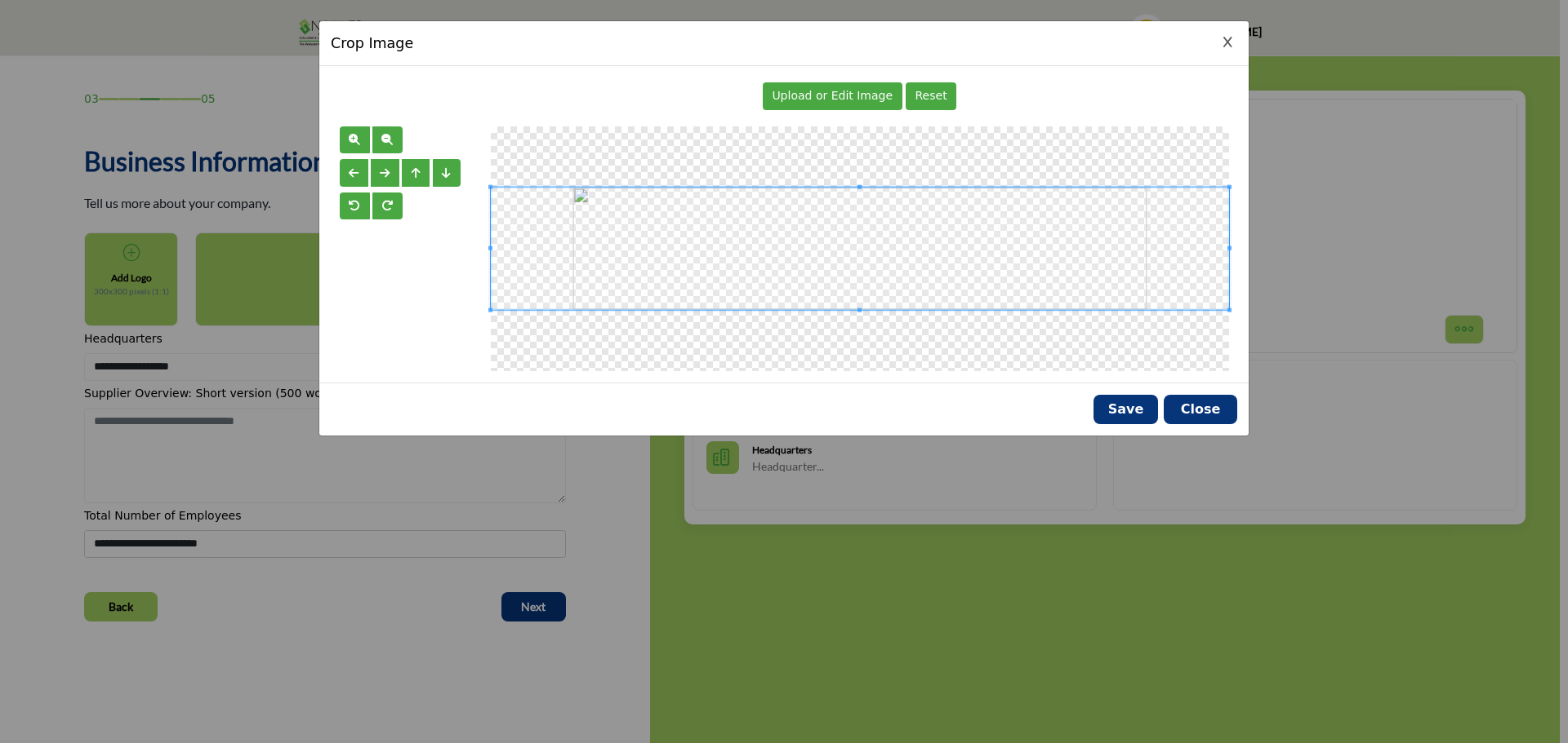
click at [817, 91] on span "Upload or Edit Image" at bounding box center [831, 95] width 121 height 13
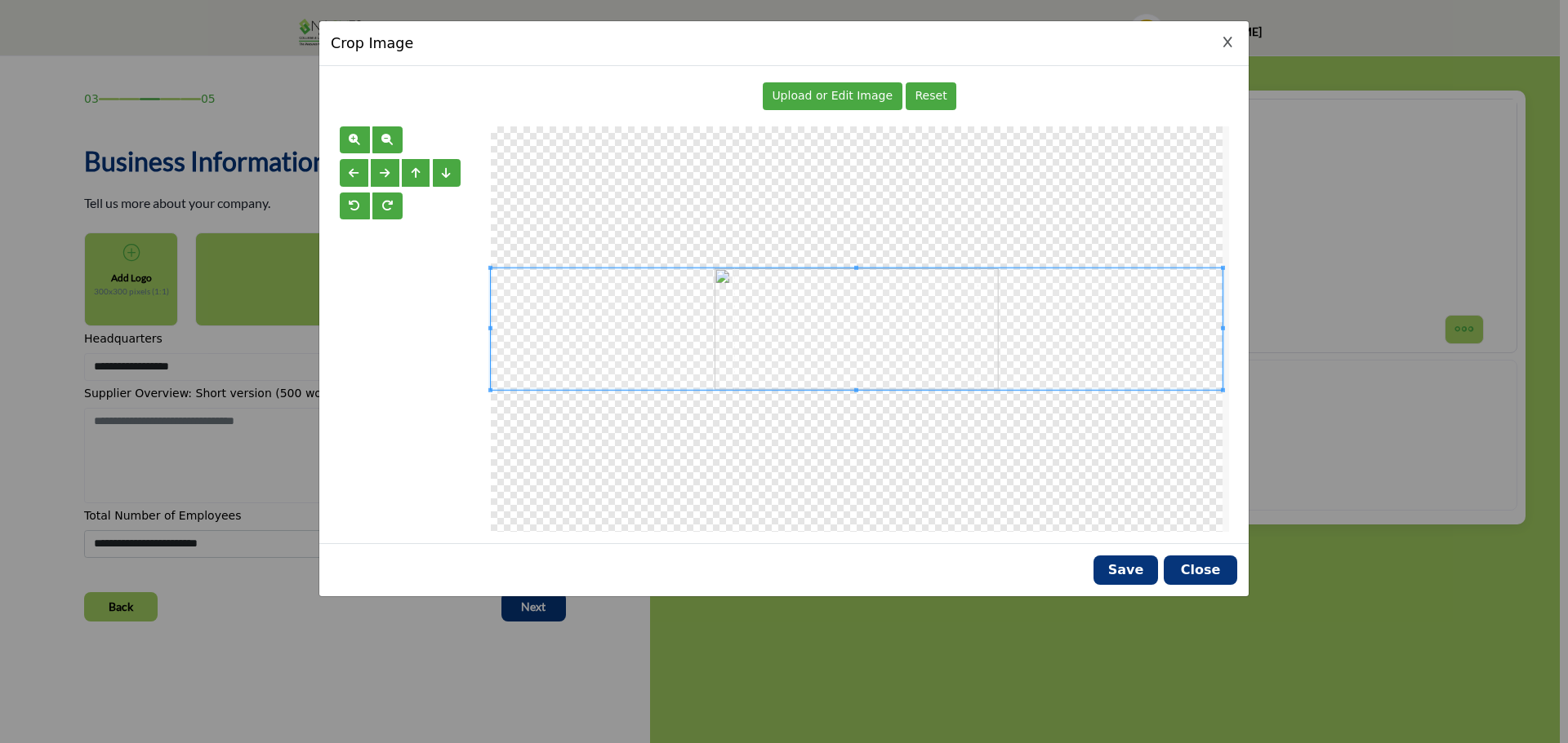
click at [845, 100] on span "Upload or Edit Image" at bounding box center [831, 95] width 121 height 13
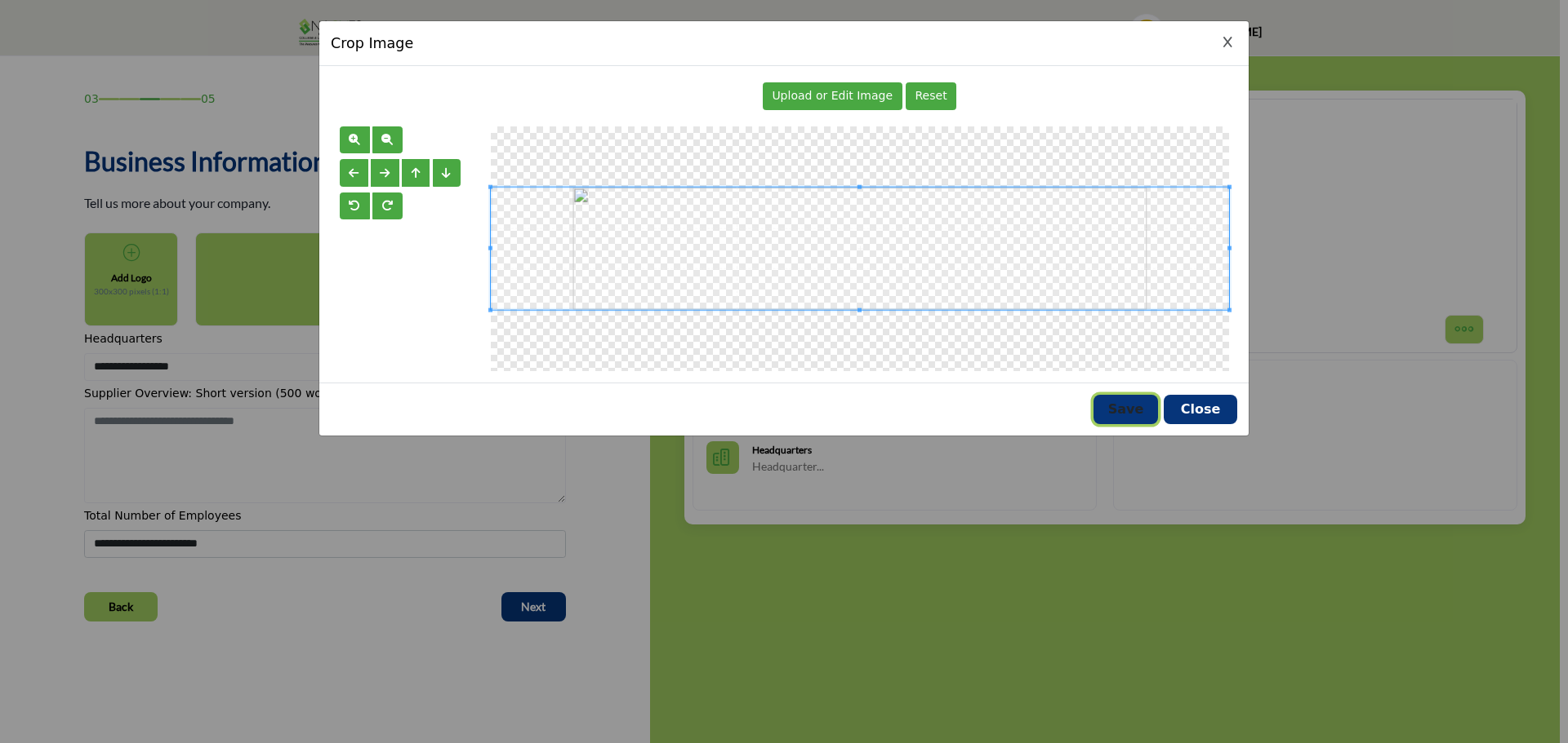
click at [1119, 418] on button "Save" at bounding box center [1126, 410] width 65 height 30
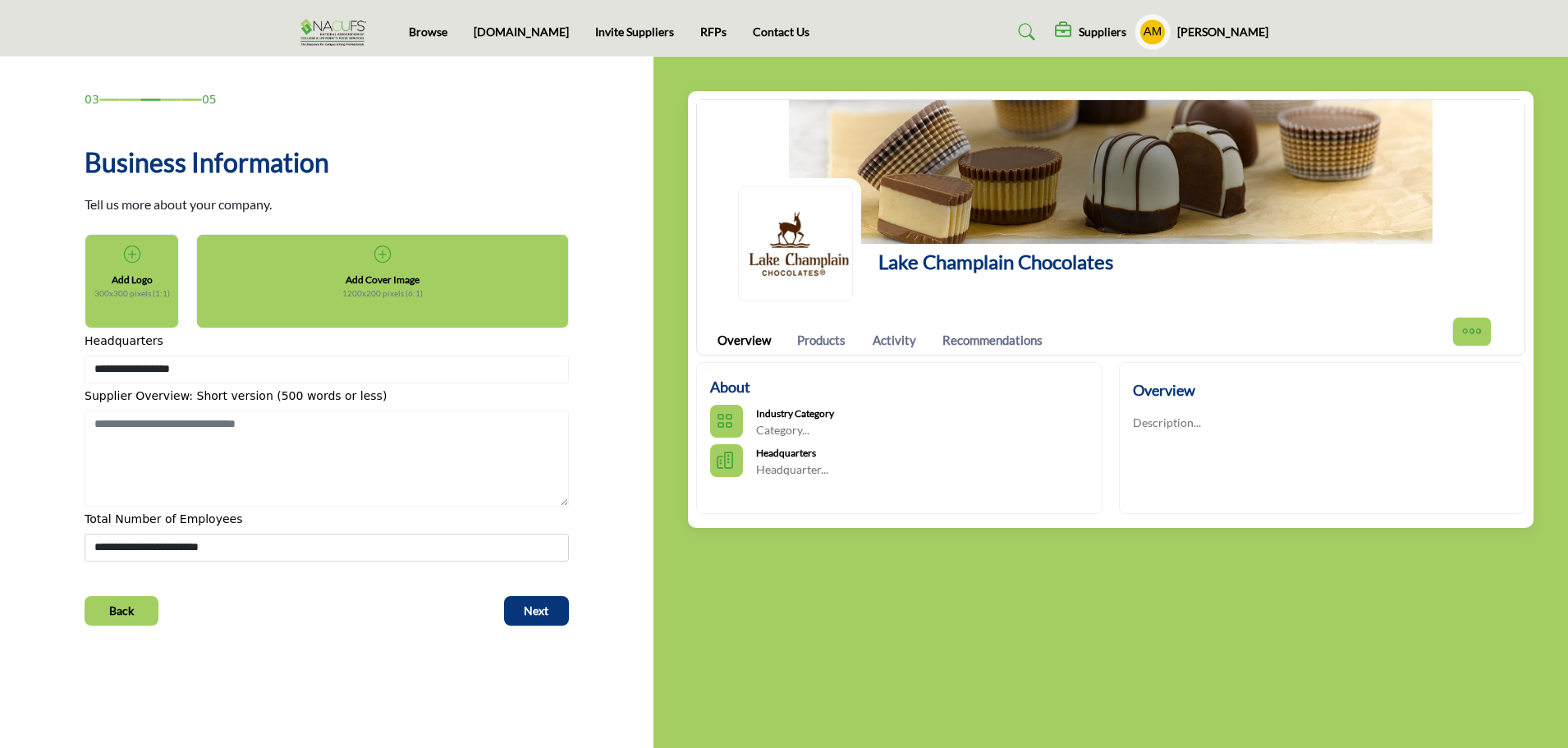
click at [1126, 144] on img at bounding box center [1110, 173] width 827 height 144
click at [390, 281] on h5 "Add Cover Image" at bounding box center [382, 279] width 74 height 14
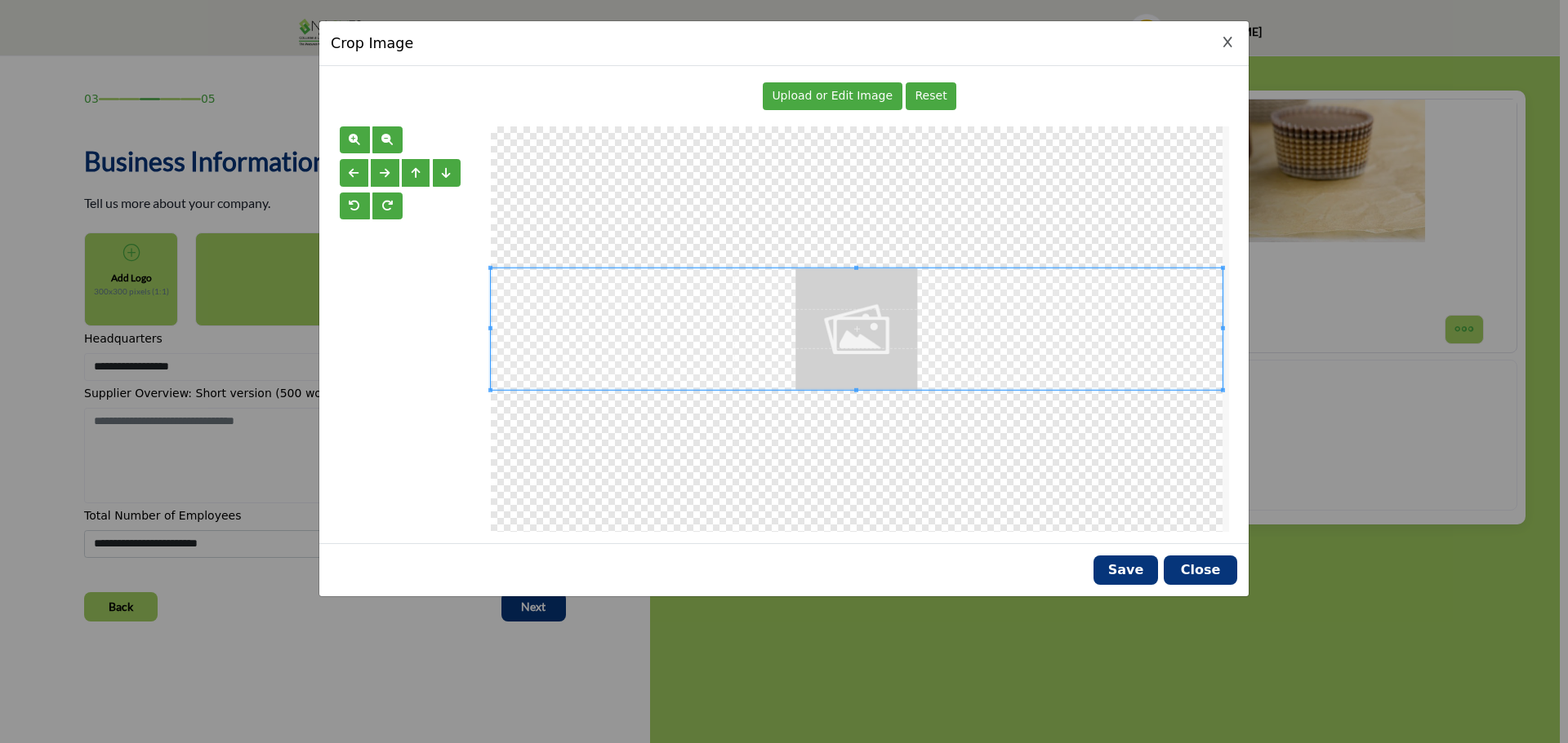
click at [869, 100] on span "Upload or Edit Image" at bounding box center [831, 95] width 121 height 13
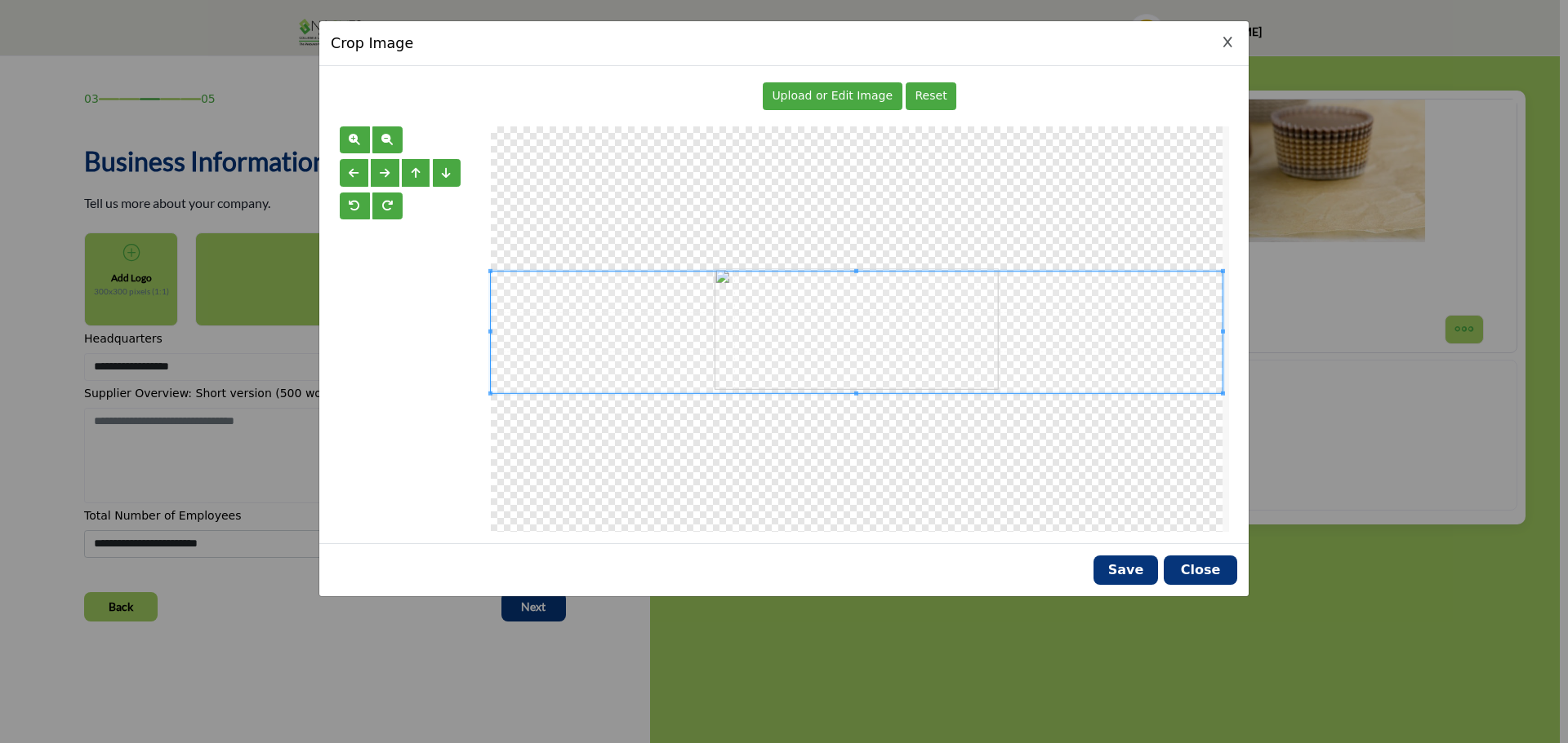
click at [838, 316] on span at bounding box center [857, 332] width 732 height 122
click at [839, 331] on span at bounding box center [857, 329] width 732 height 122
click at [387, 171] on span "button" at bounding box center [384, 173] width 10 height 11
click at [1131, 568] on button "Save" at bounding box center [1126, 570] width 65 height 30
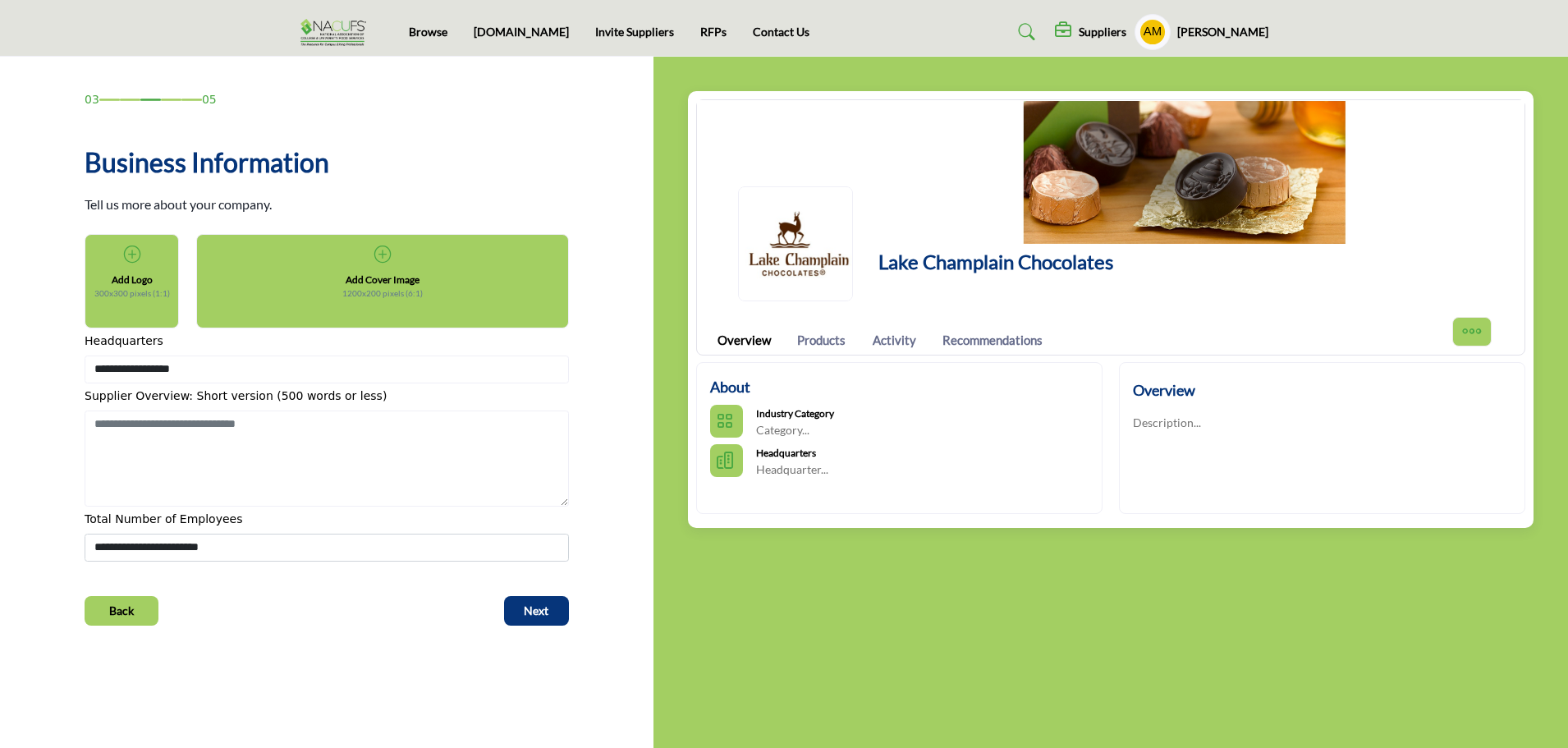
click at [396, 281] on h5 "Add Cover Image" at bounding box center [382, 279] width 74 height 14
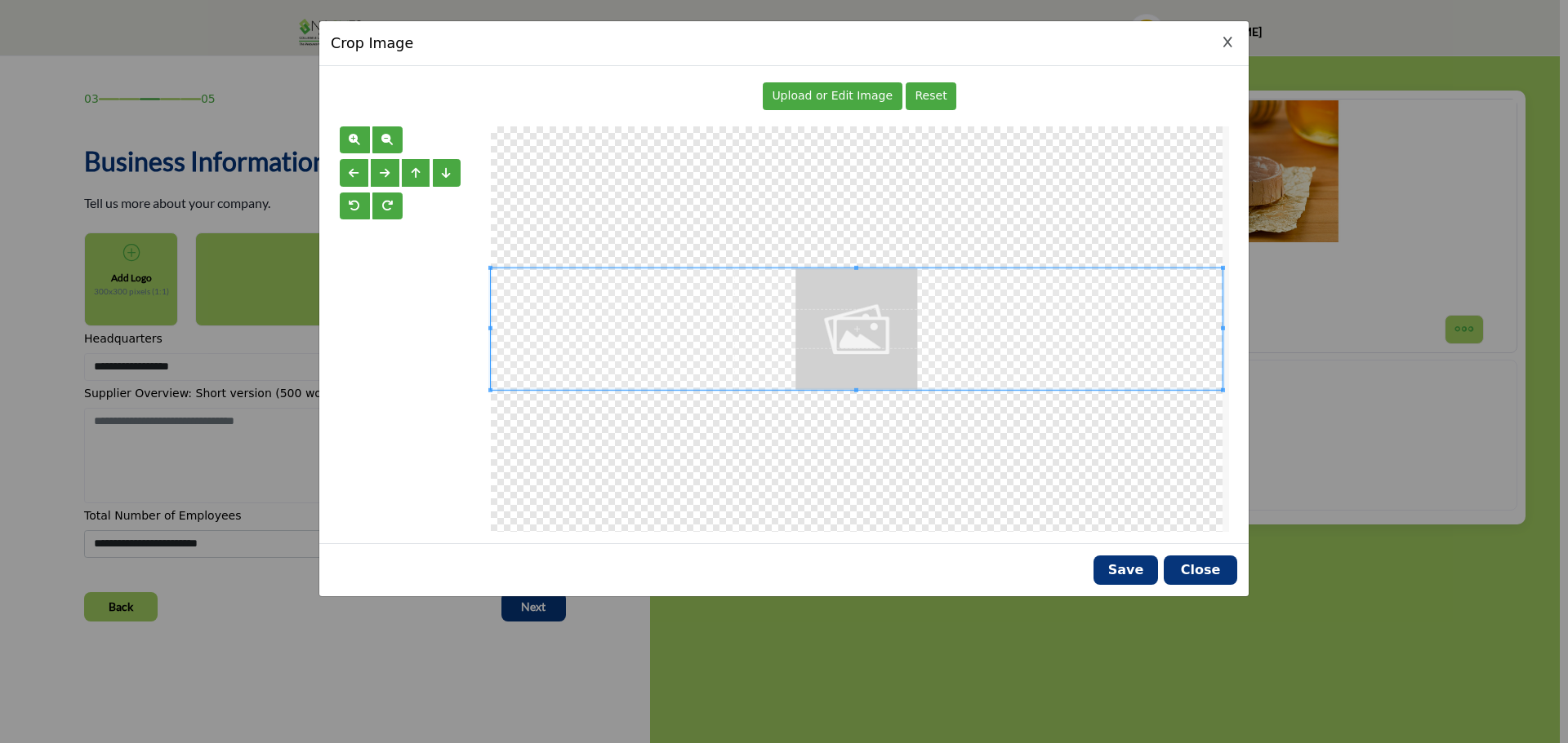
click at [859, 98] on span "Upload or Edit Image" at bounding box center [831, 95] width 121 height 13
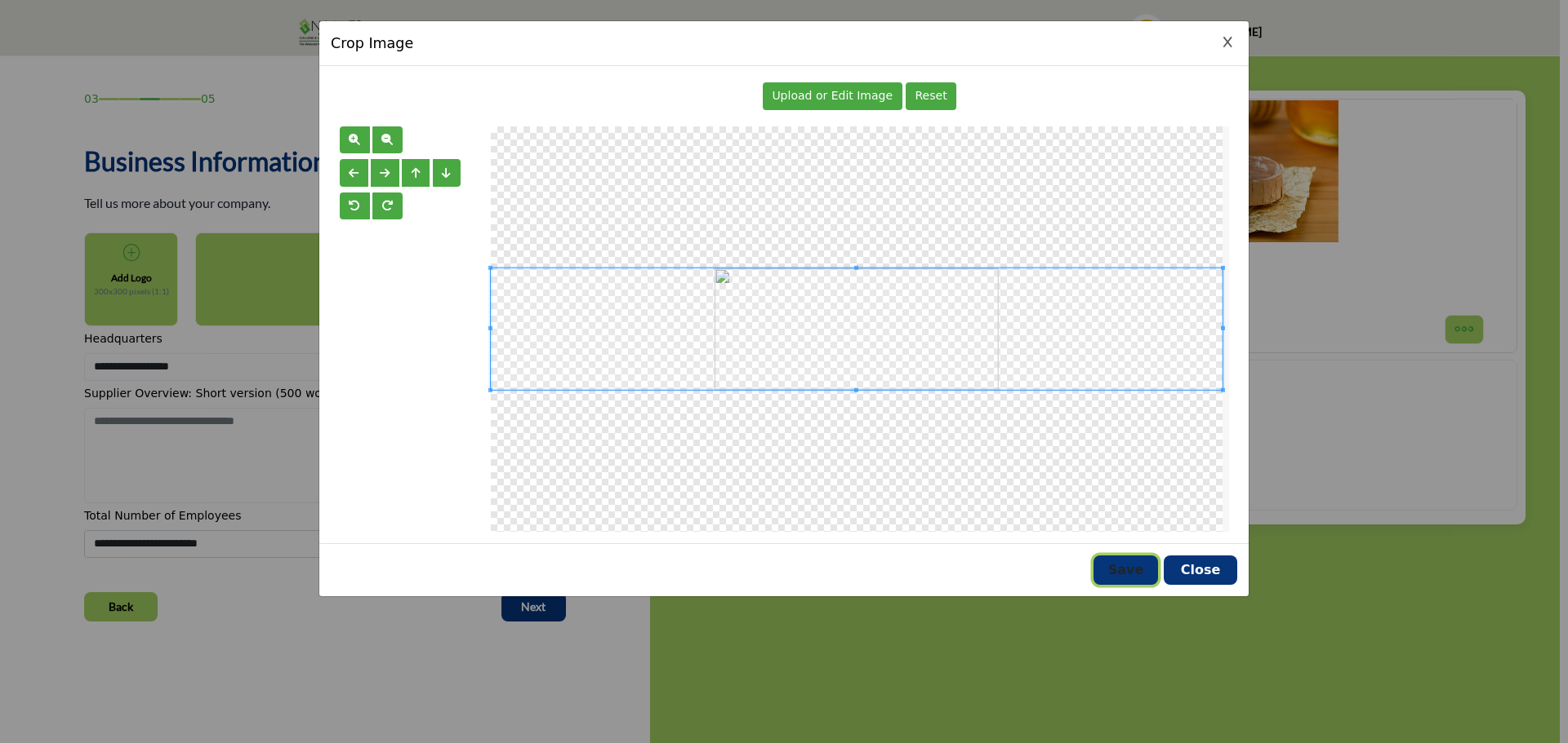
click at [1130, 565] on button "Save" at bounding box center [1126, 570] width 65 height 30
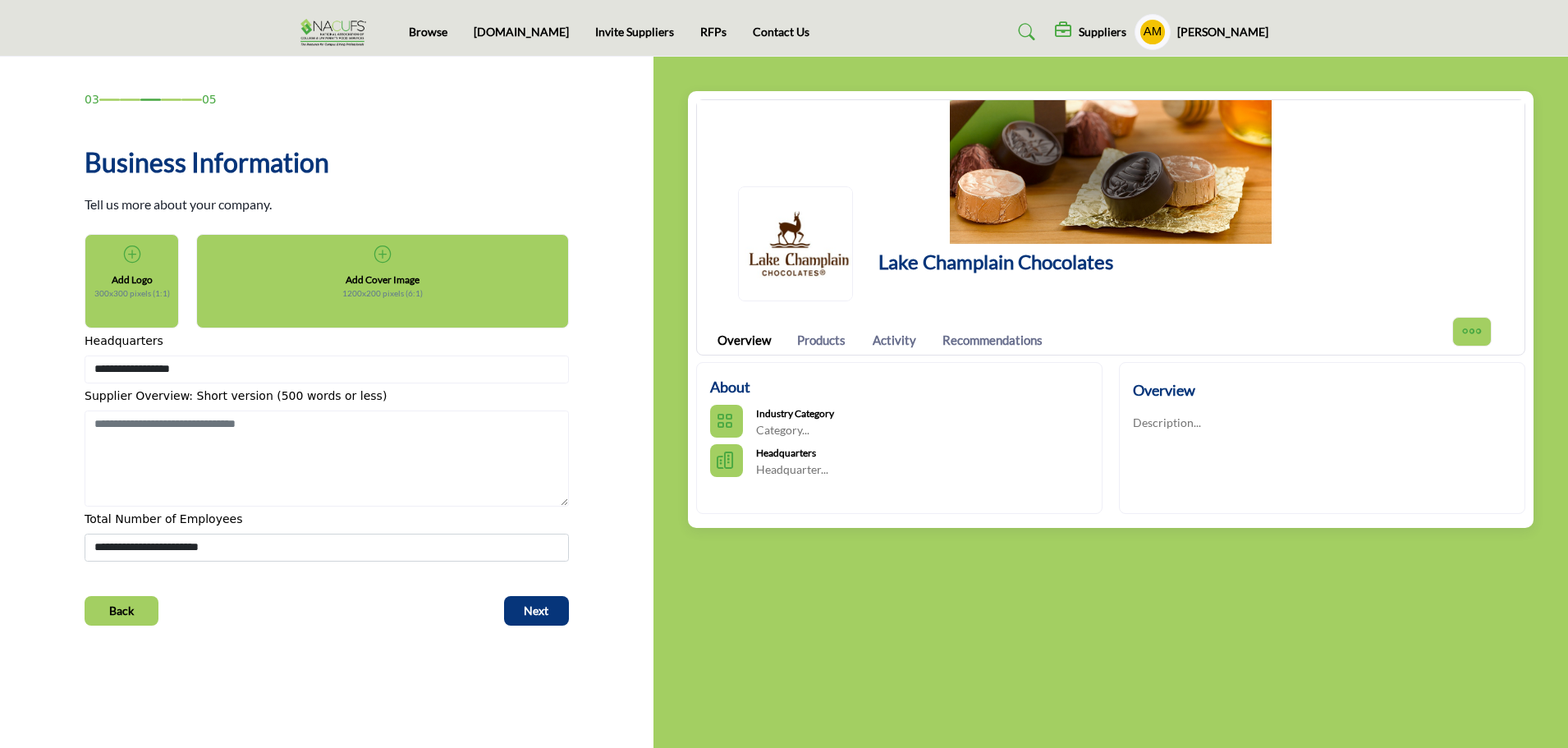
click at [380, 273] on h5 "Add Cover Image" at bounding box center [382, 279] width 74 height 14
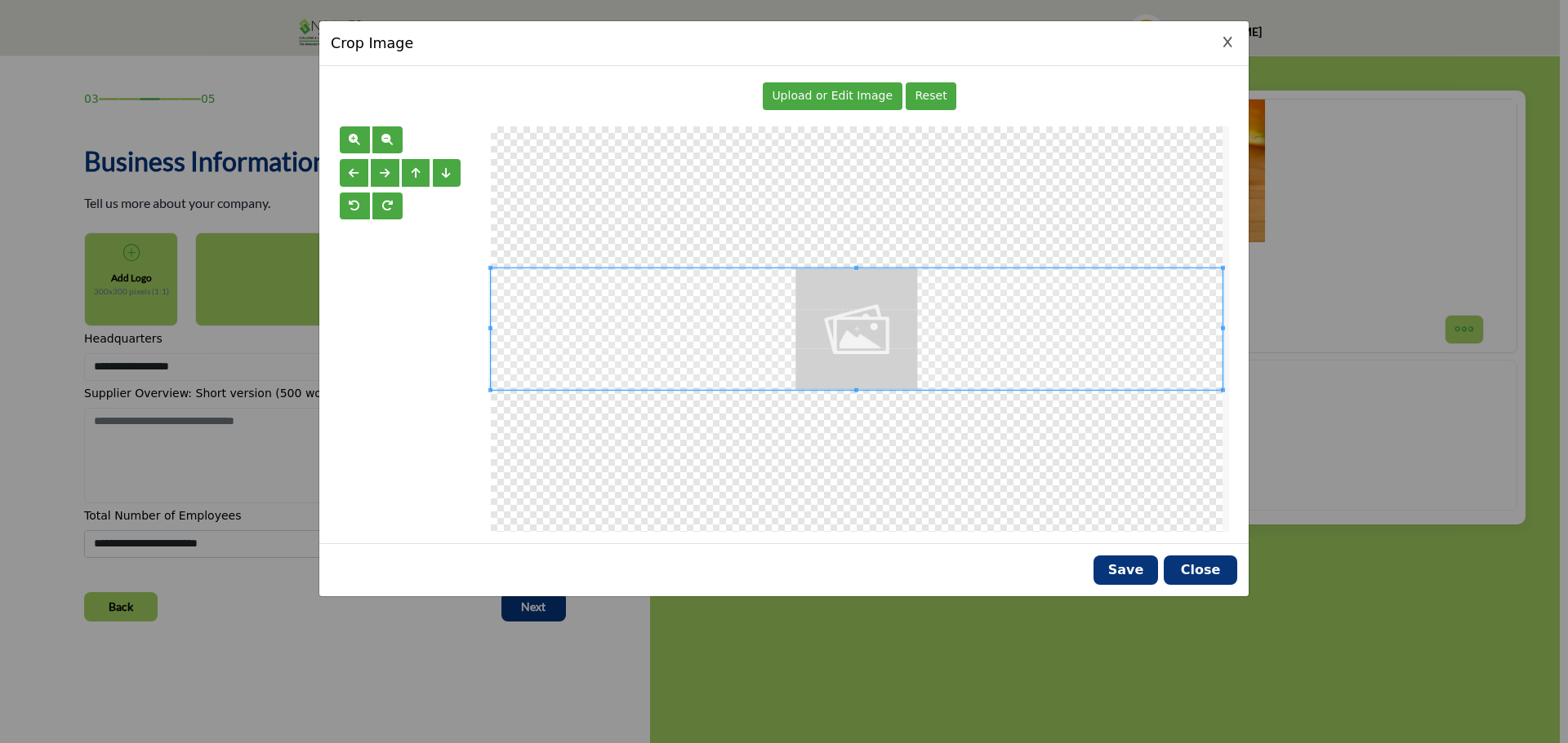
click at [788, 92] on span "Upload or Edit Image" at bounding box center [831, 95] width 121 height 13
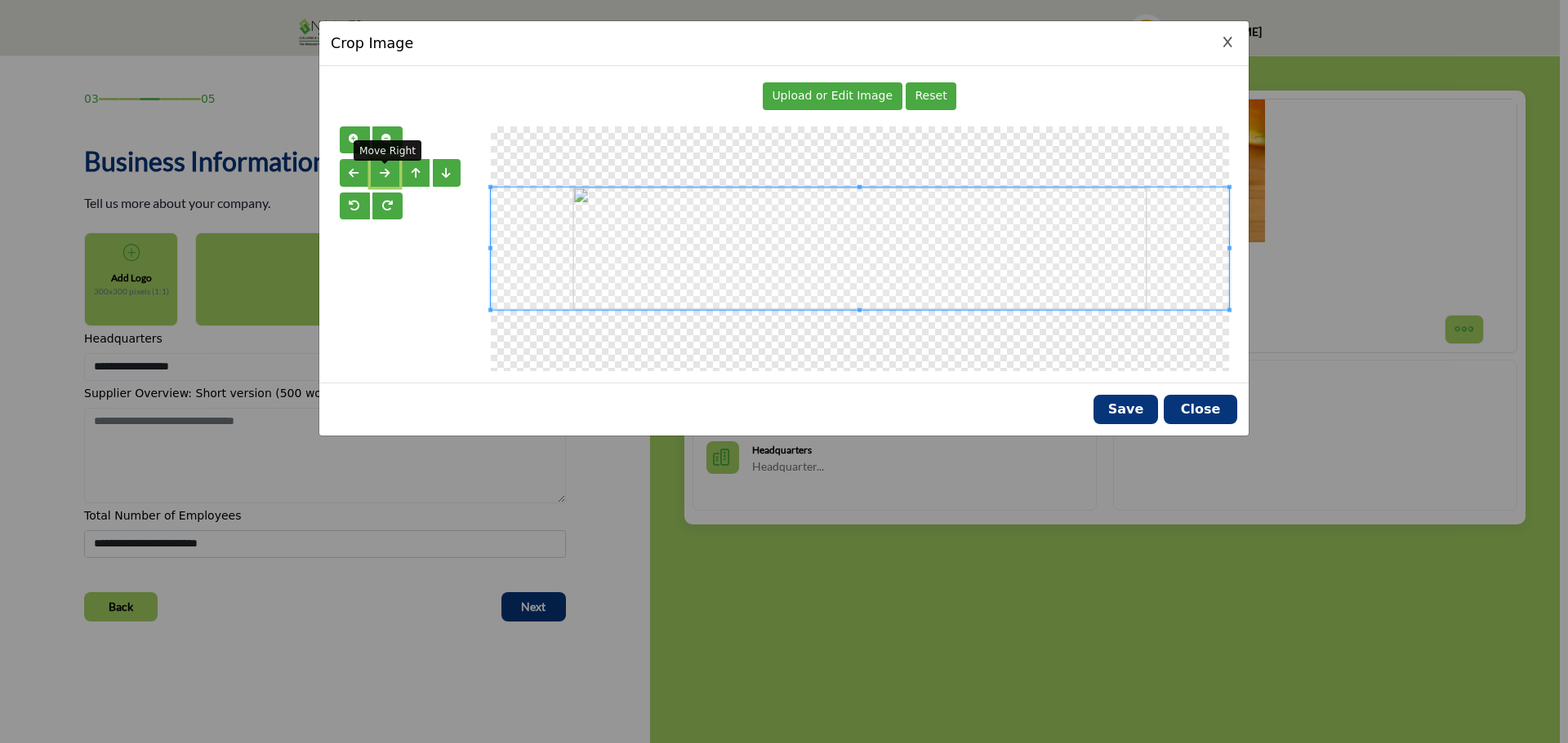
click at [383, 173] on span "button" at bounding box center [384, 173] width 10 height 11
click at [1118, 398] on button "Save" at bounding box center [1126, 410] width 65 height 30
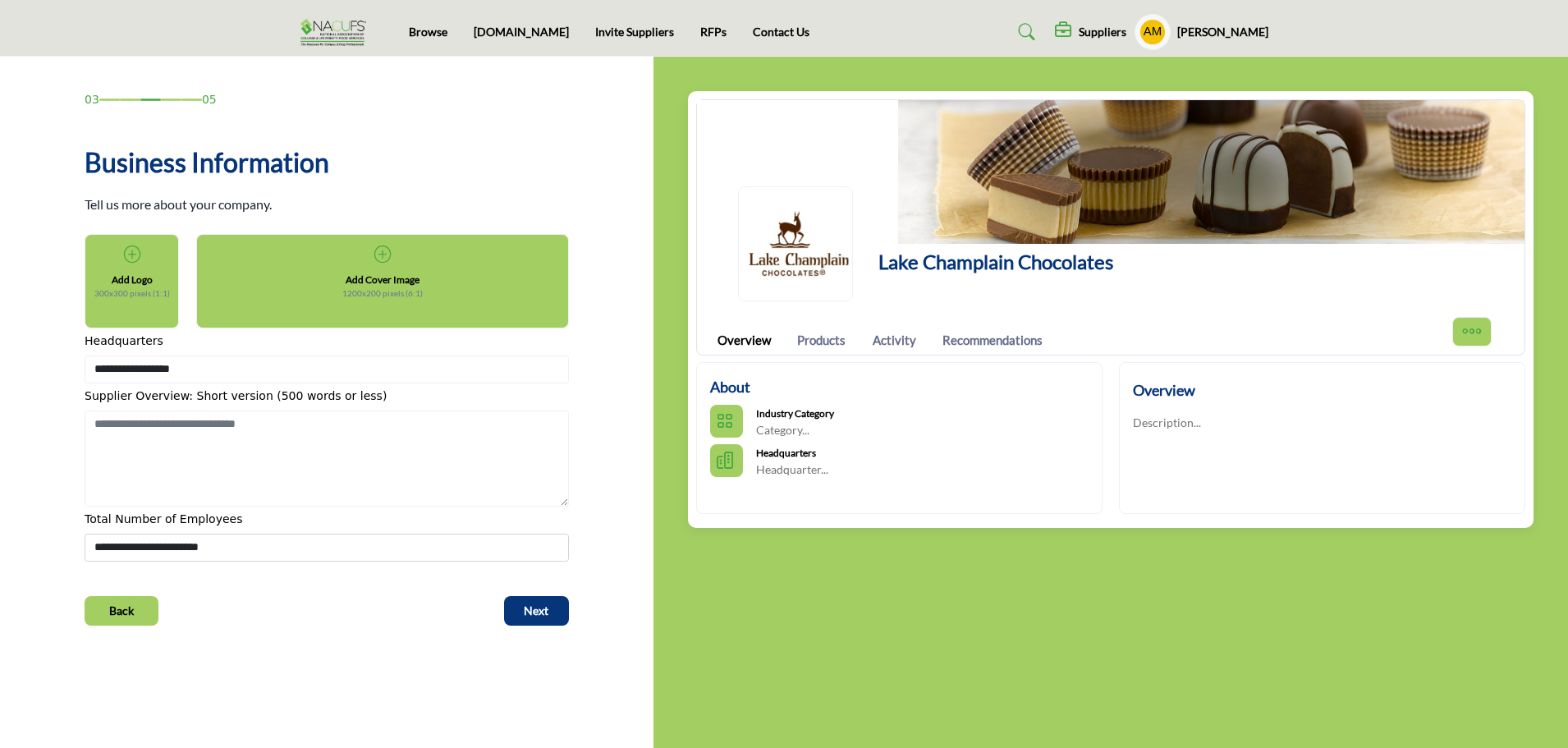
click at [369, 274] on h5 "Add Cover Image" at bounding box center [382, 279] width 74 height 14
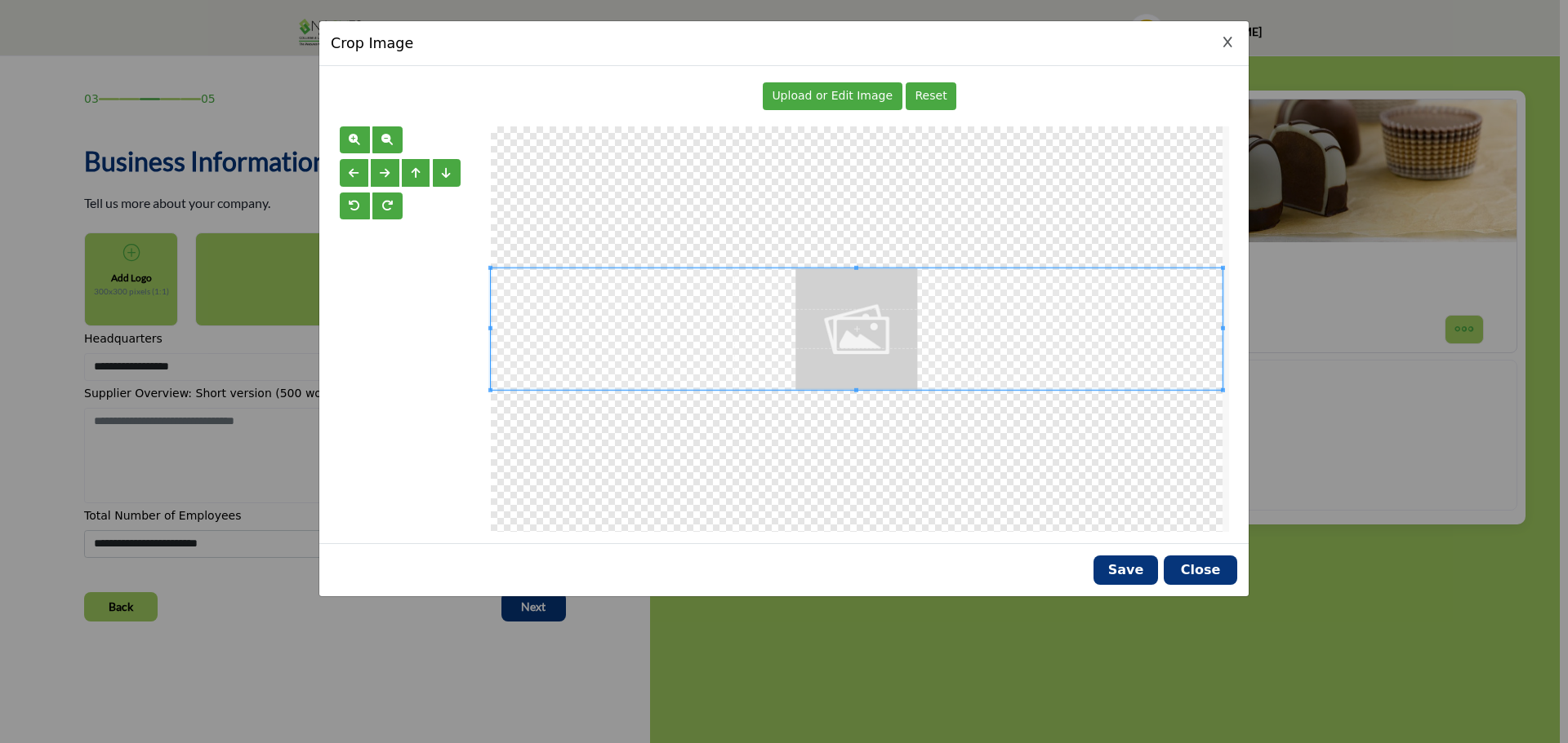
click at [884, 95] on span "Upload or Edit Image" at bounding box center [831, 95] width 121 height 13
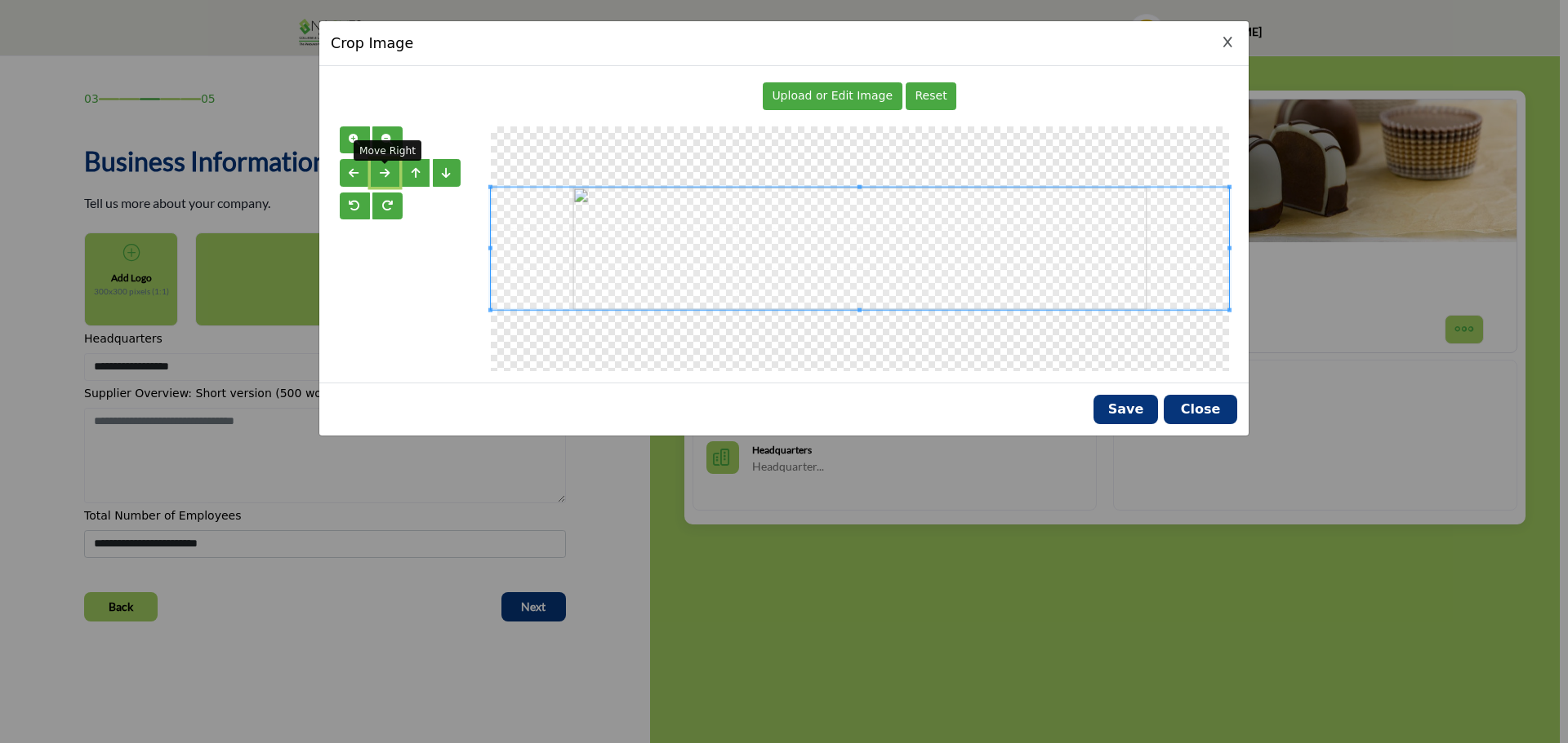
click at [386, 168] on span "button" at bounding box center [384, 173] width 10 height 11
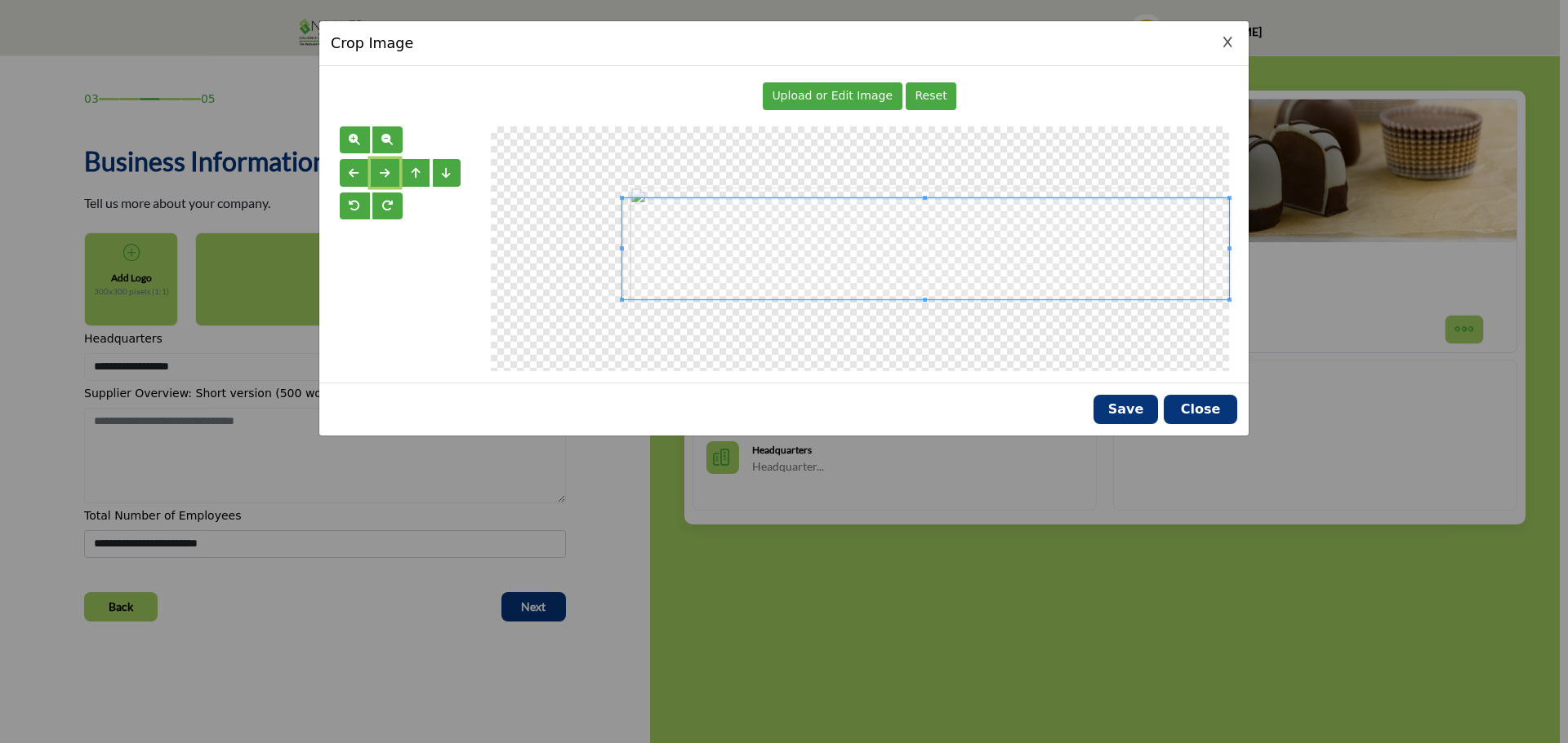
click at [623, 252] on span at bounding box center [621, 249] width 4 height 101
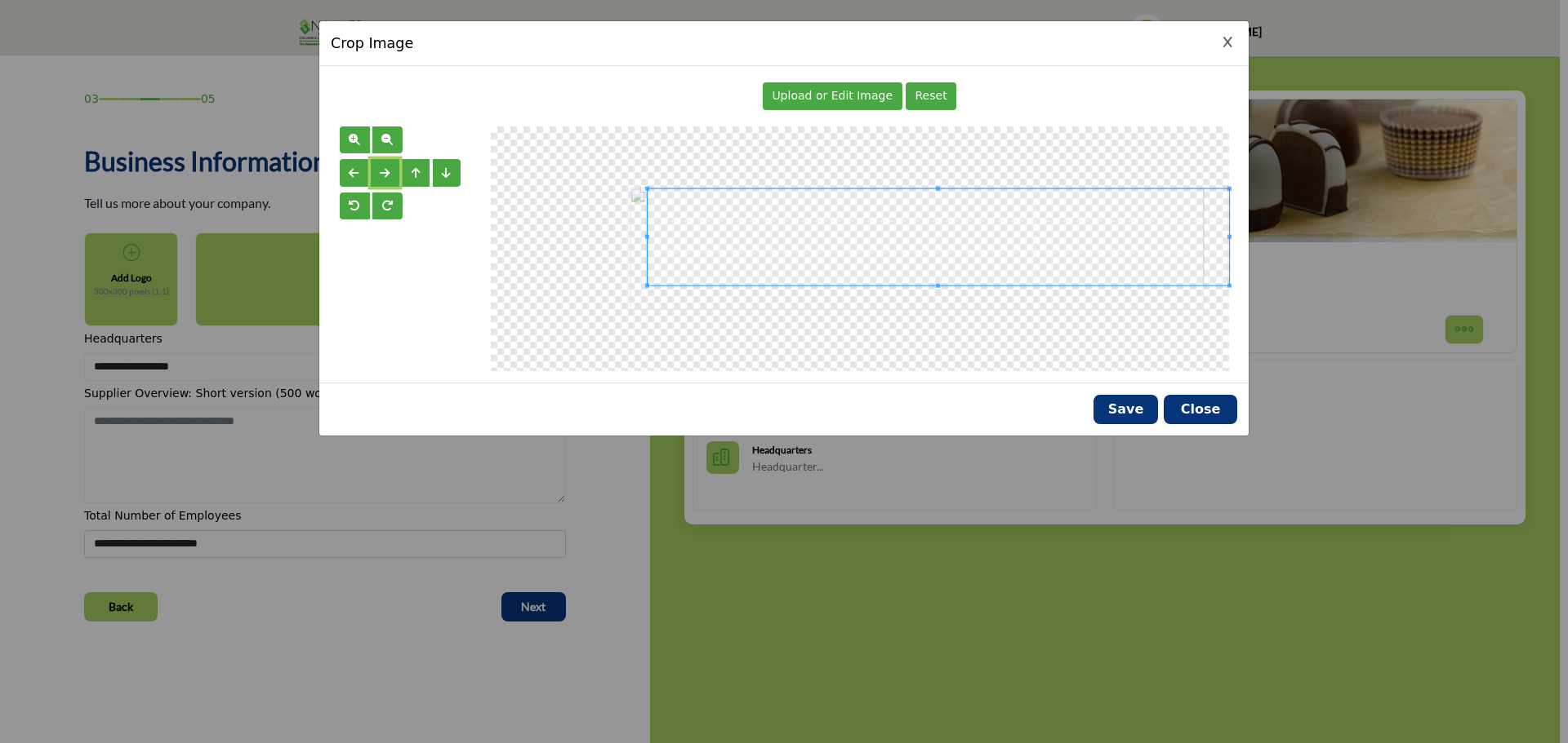
click at [672, 239] on span at bounding box center [938, 237] width 581 height 97
click at [936, 311] on div at bounding box center [860, 249] width 738 height 245
click at [514, 403] on div "Crop Image Upload or Edit Image Reset" at bounding box center [784, 228] width 931 height 416
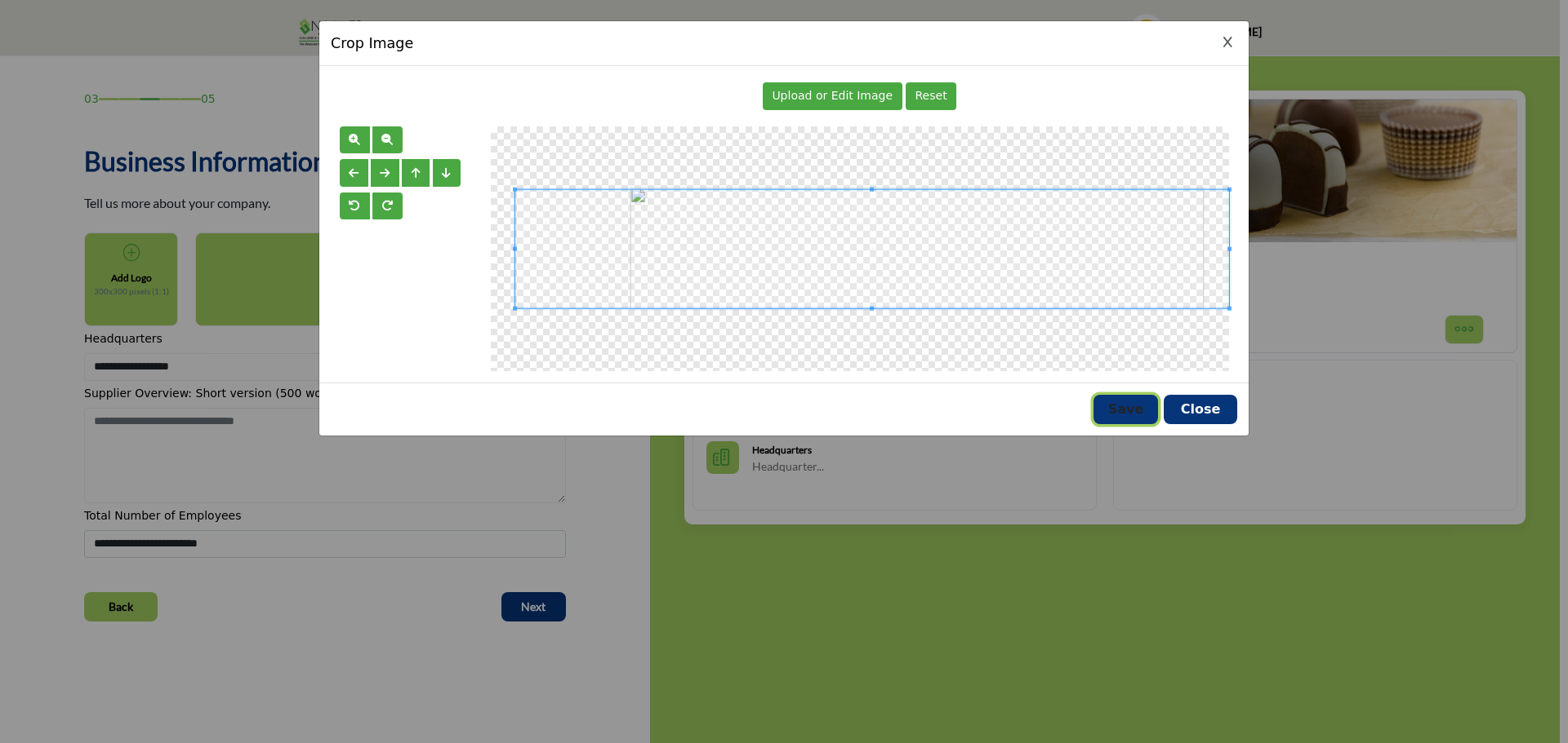
click at [1126, 409] on button "Save" at bounding box center [1126, 410] width 65 height 30
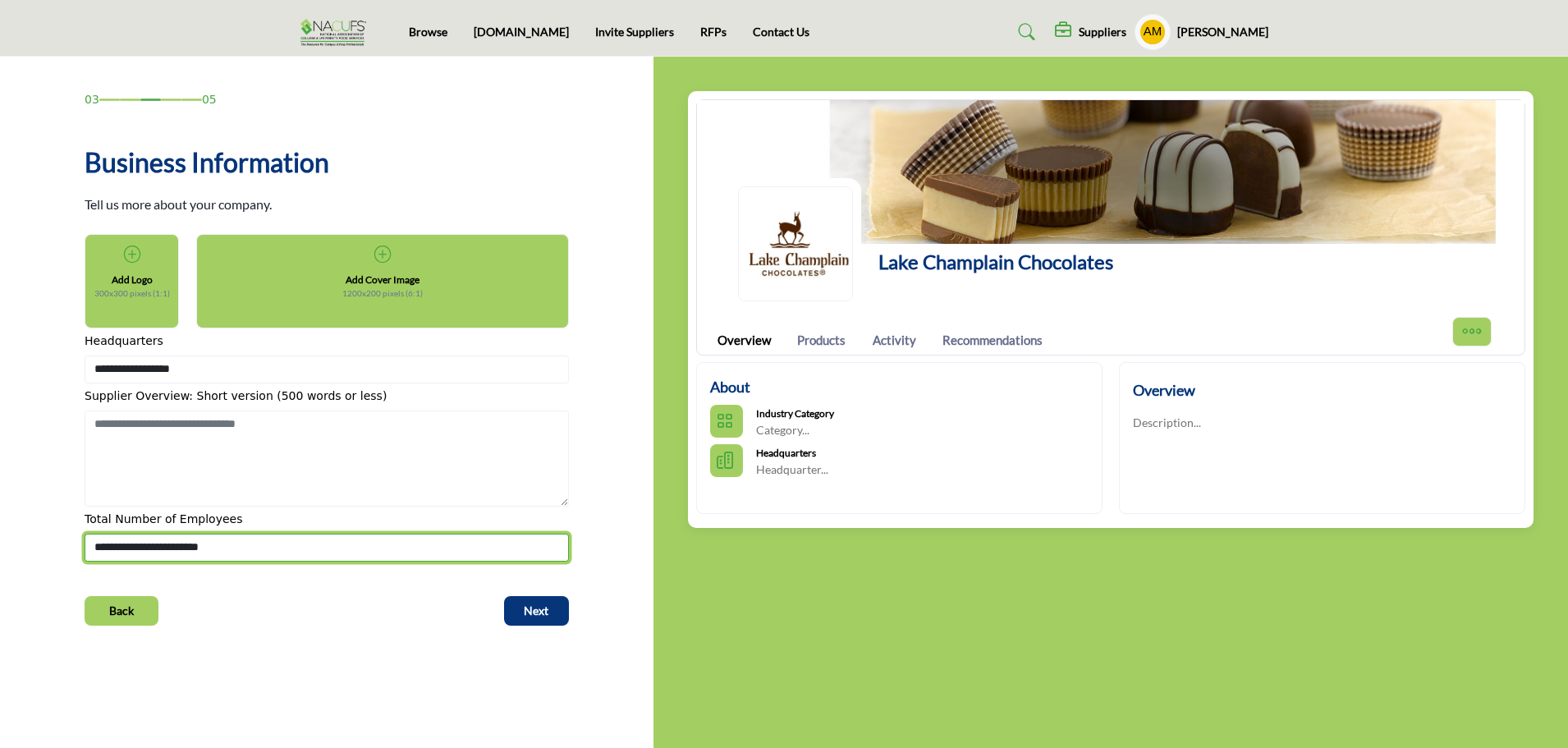
click at [272, 542] on select "**********" at bounding box center [326, 548] width 484 height 28
select select "******"
click at [84, 534] on select "**********" at bounding box center [326, 548] width 484 height 28
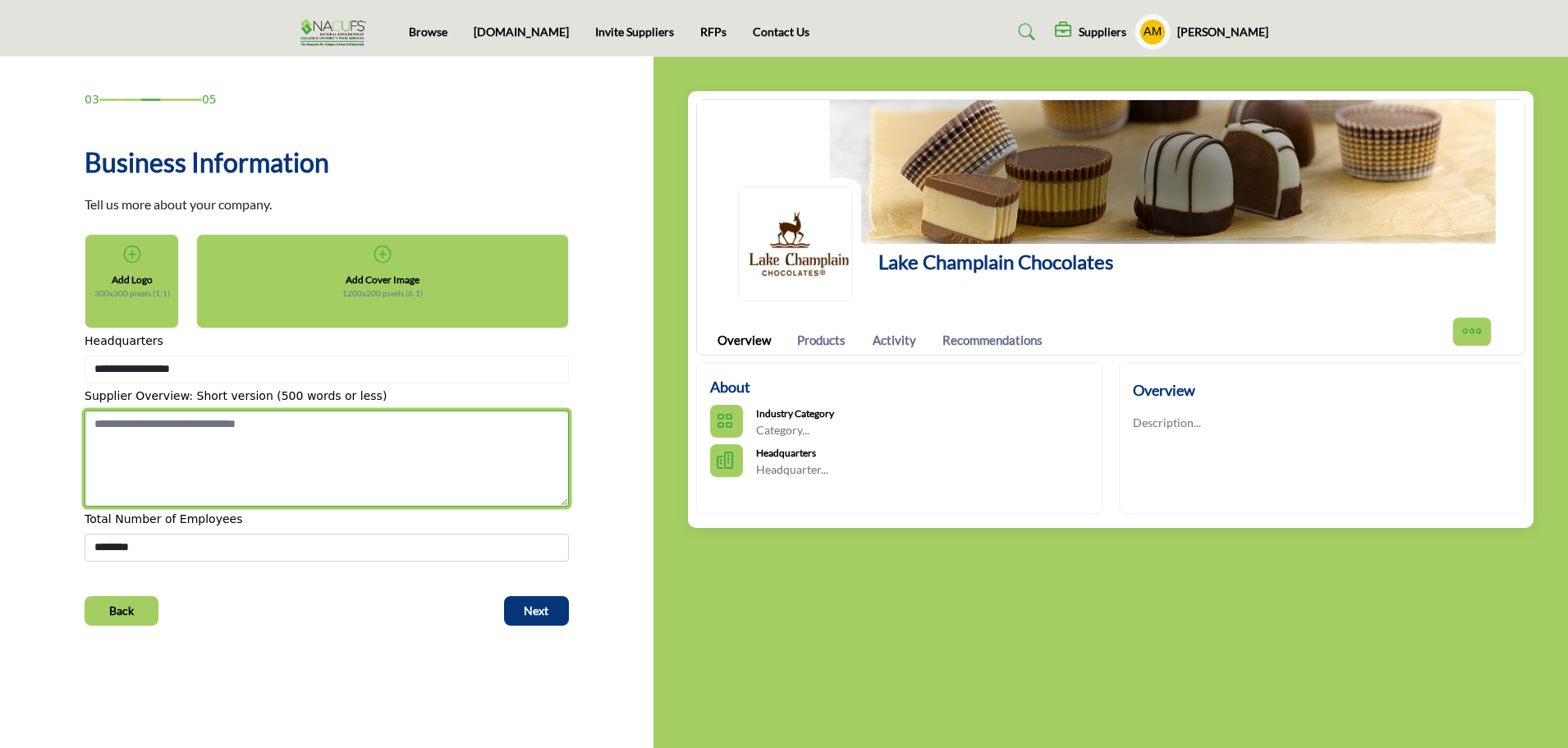
click at [177, 439] on textarea "Shortoverview" at bounding box center [326, 458] width 484 height 97
click at [248, 437] on textarea "Shortoverview" at bounding box center [326, 458] width 484 height 97
paste textarea "**********"
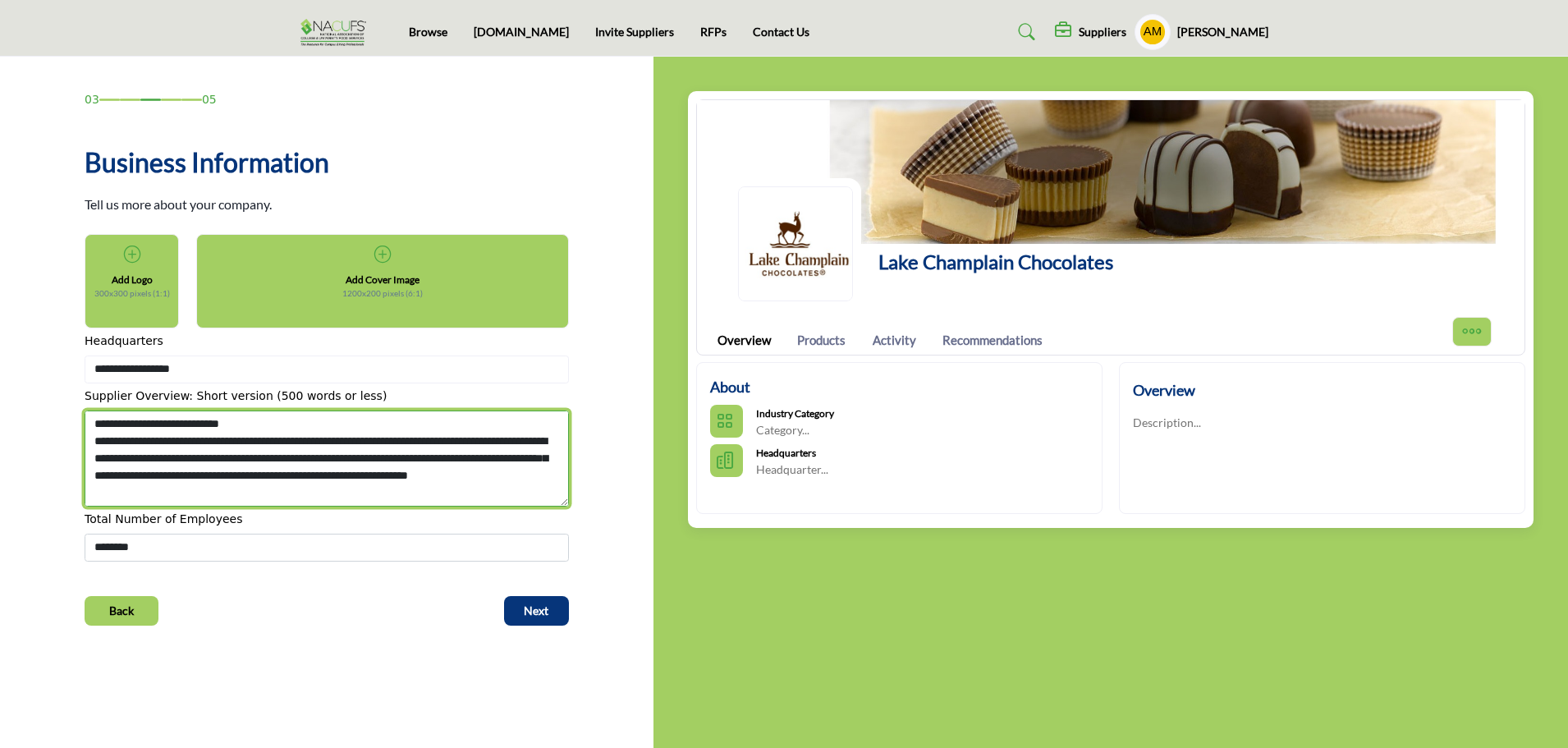
click at [332, 490] on textarea "Shortoverview" at bounding box center [326, 458] width 484 height 97
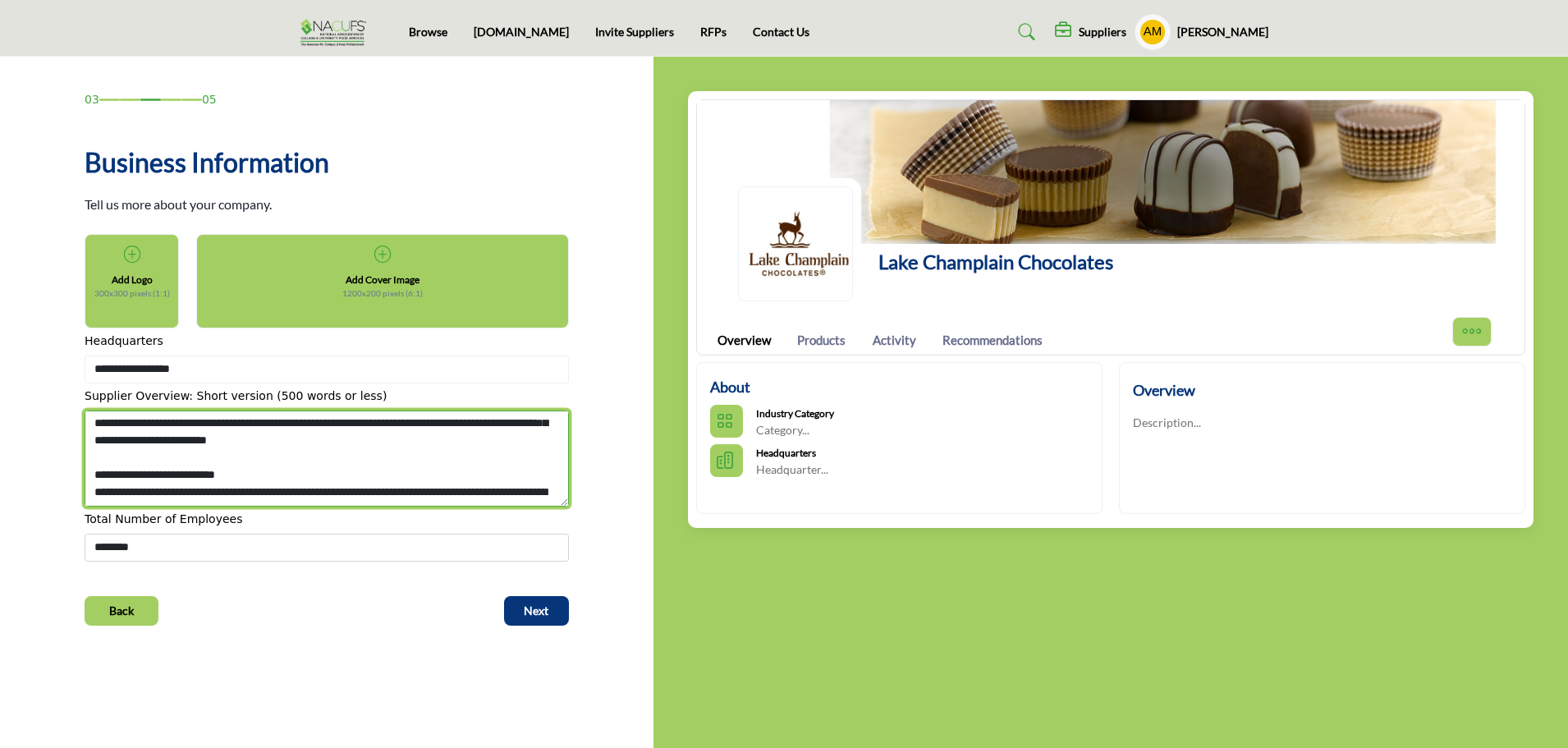
scroll to position [246, 0]
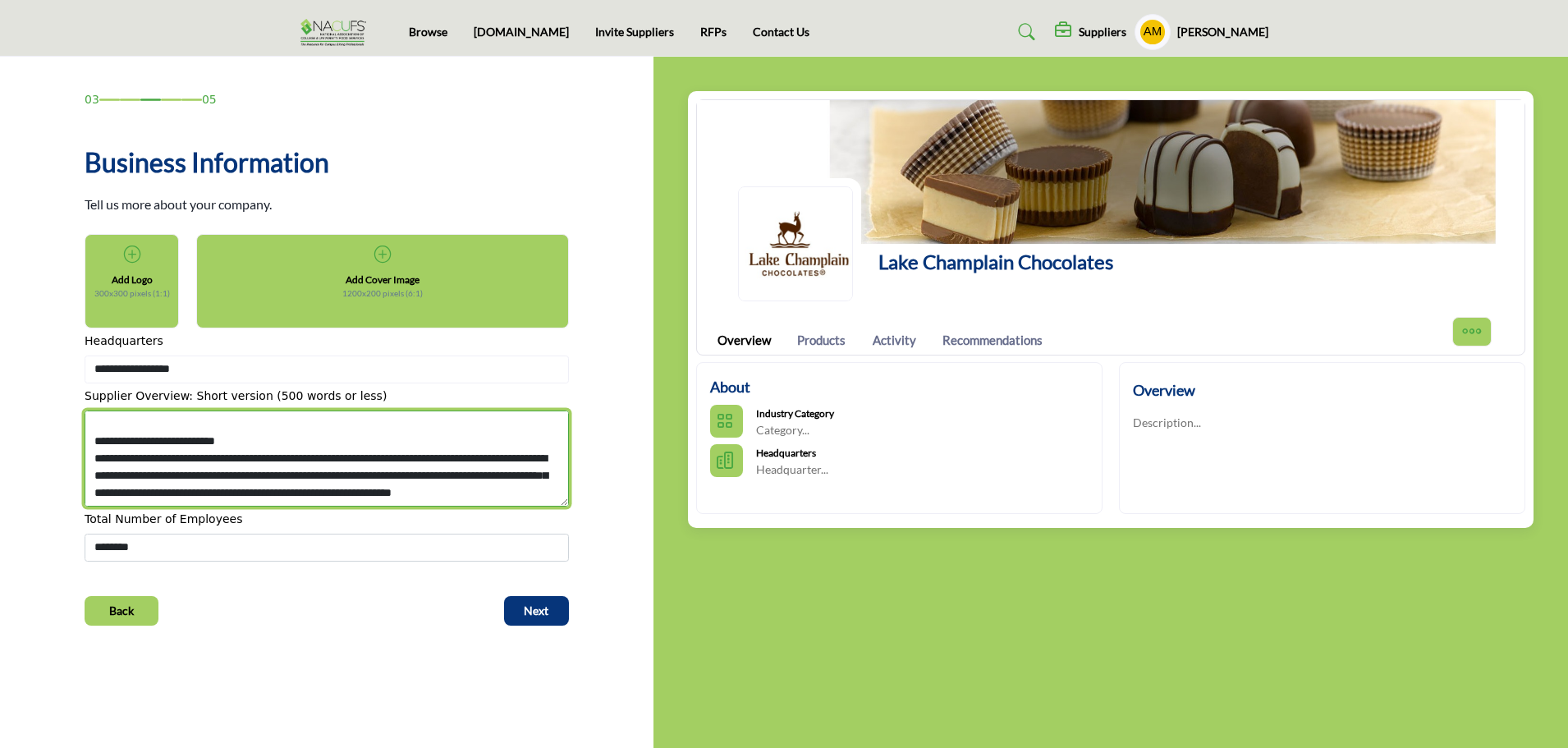
click at [211, 439] on textarea "Shortoverview" at bounding box center [326, 458] width 484 height 97
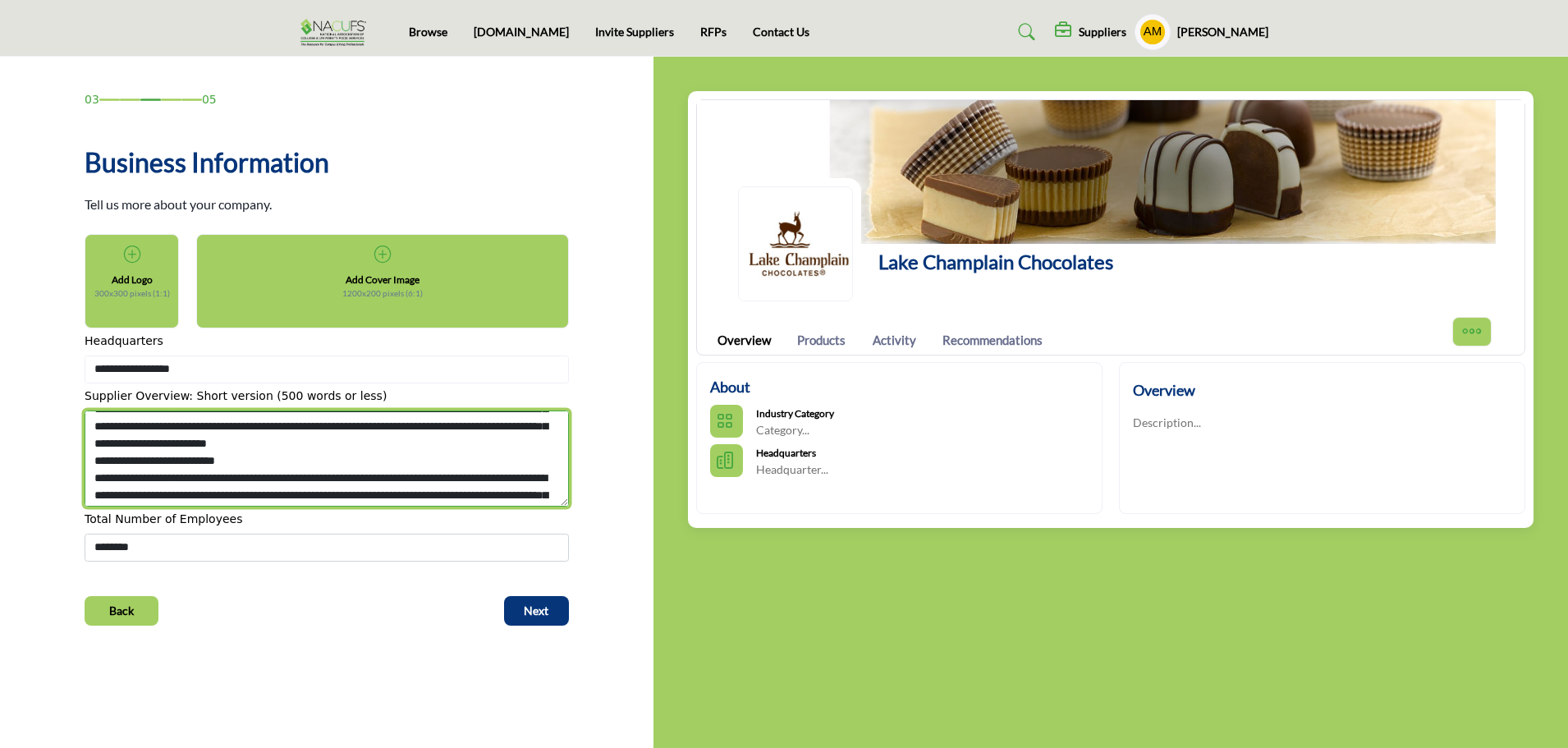
scroll to position [156, 0]
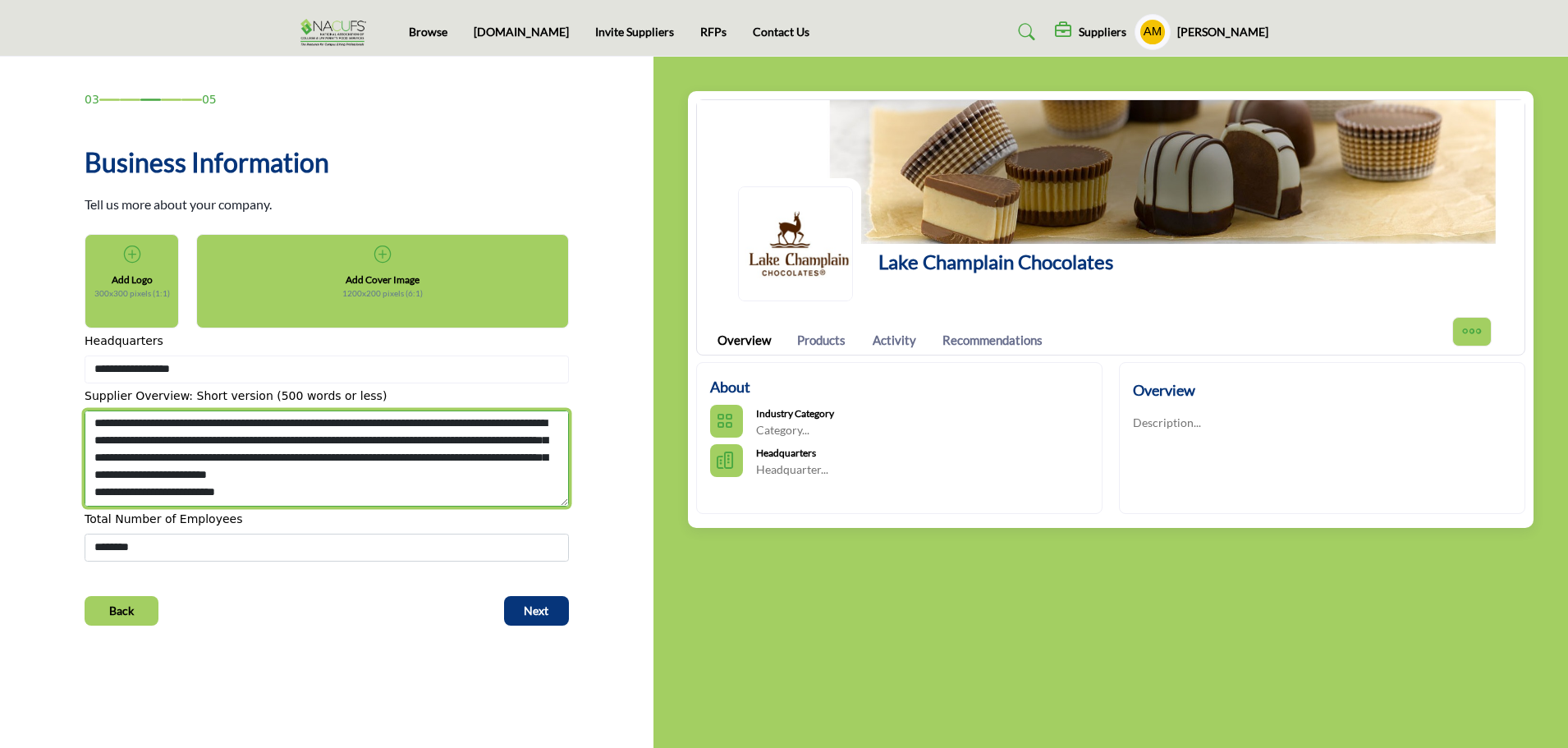
click at [427, 427] on textarea "Shortoverview" at bounding box center [326, 458] width 484 height 97
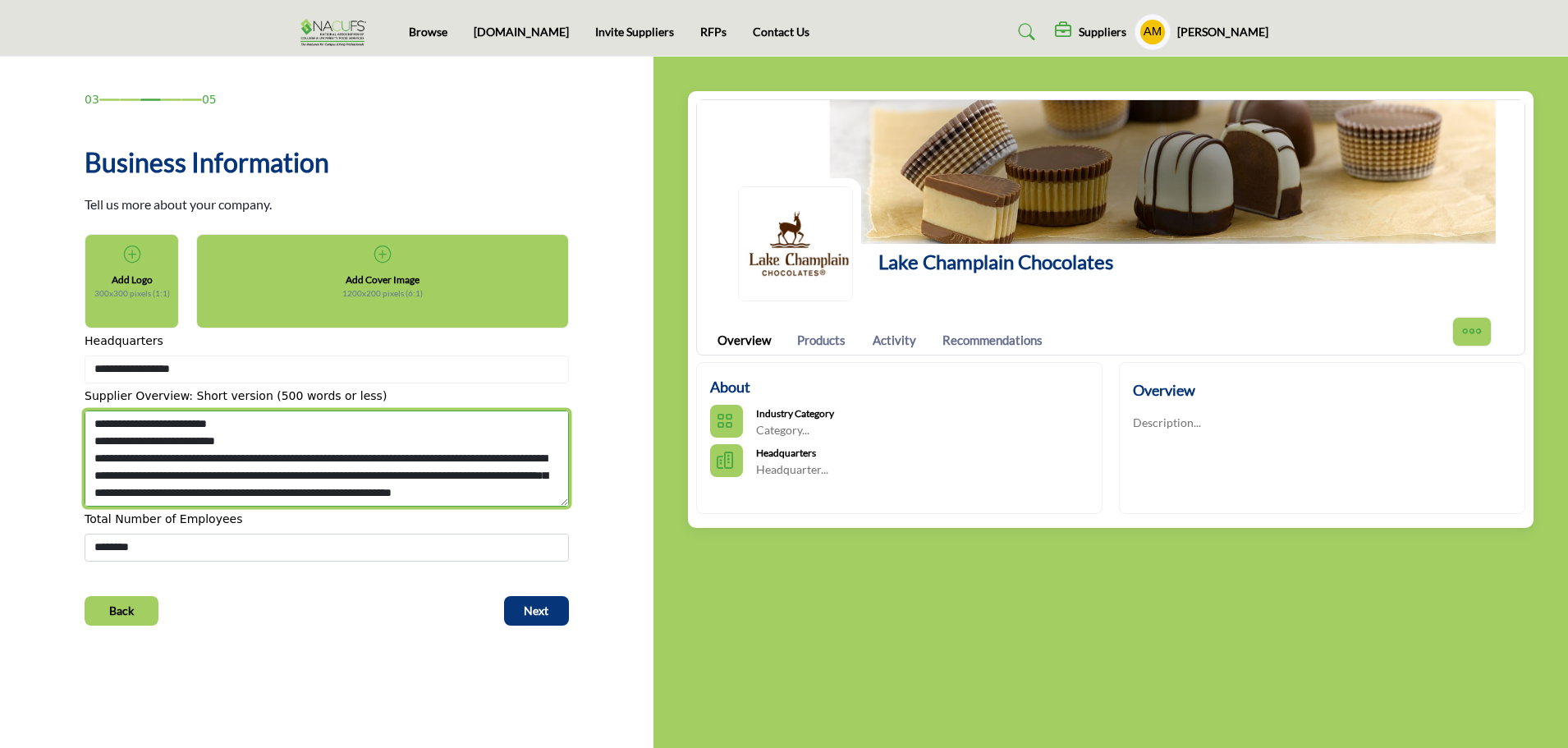
scroll to position [259, 0]
type textarea "**********"
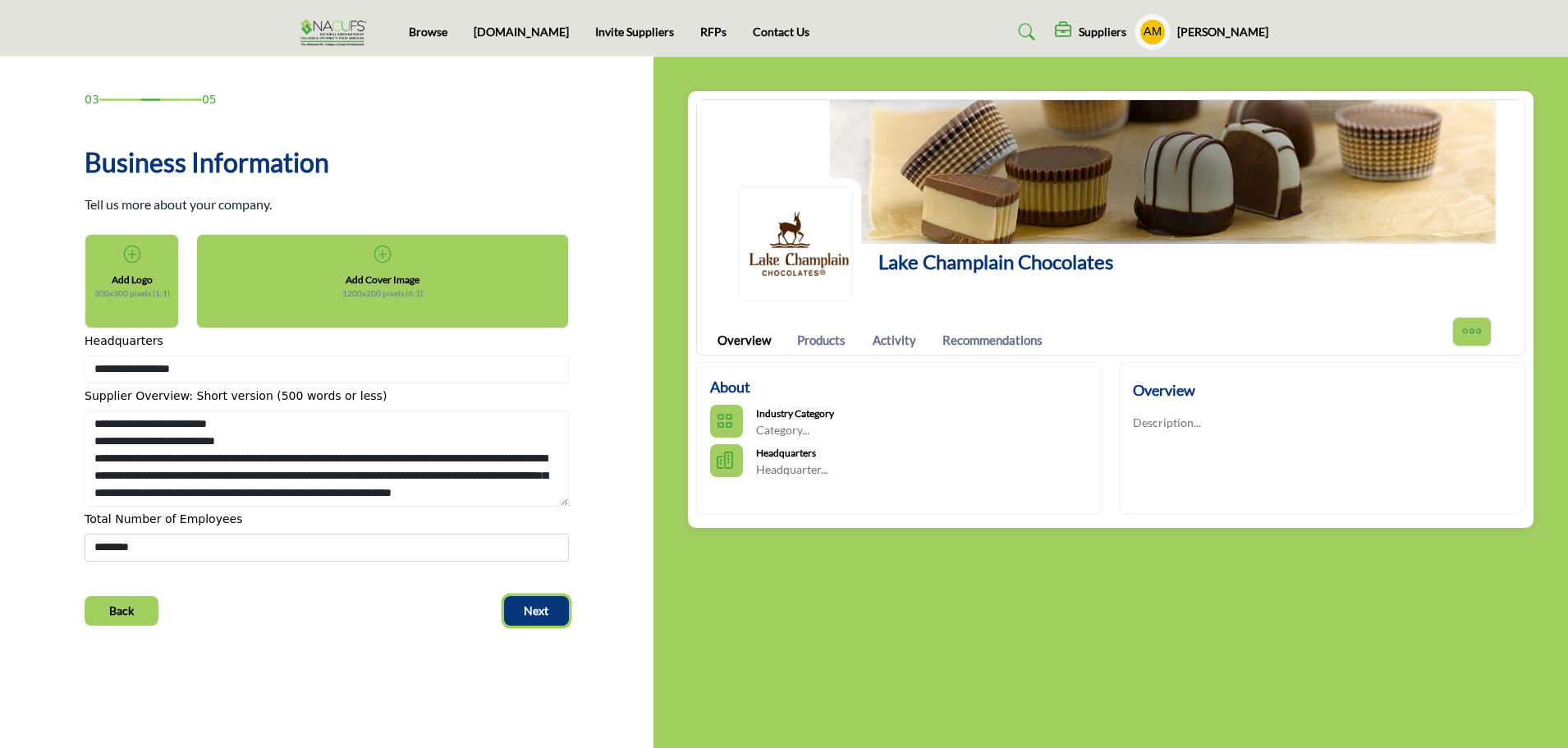
click at [542, 608] on span "Next" at bounding box center [537, 611] width 25 height 16
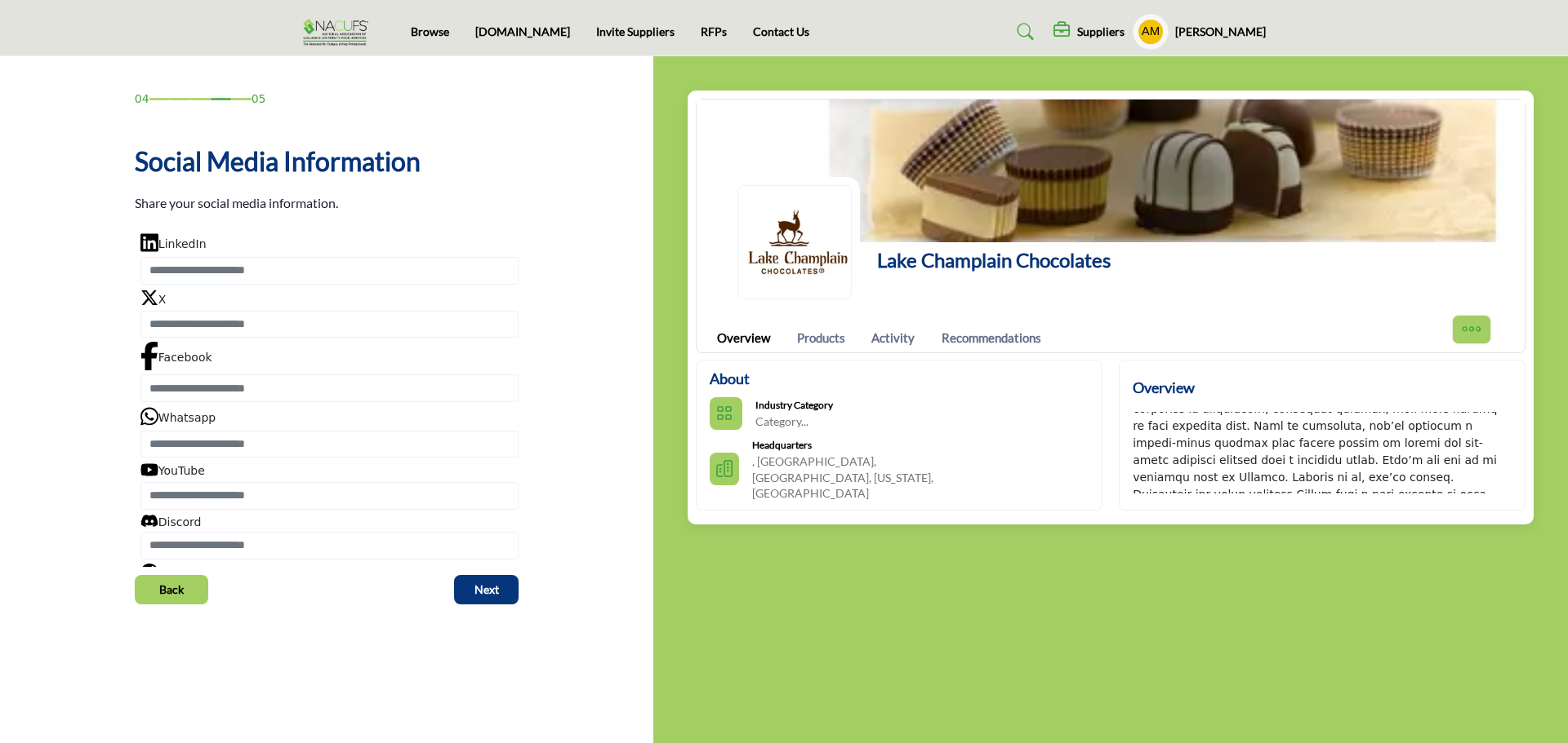
scroll to position [206, 0]
click at [1285, 465] on div at bounding box center [1321, 453] width 378 height 82
drag, startPoint x: 1280, startPoint y: 470, endPoint x: 1119, endPoint y: 473, distance: 161.0
click at [1119, 473] on div "Overview" at bounding box center [1322, 435] width 407 height 151
click at [1354, 422] on div at bounding box center [1321, 453] width 378 height 82
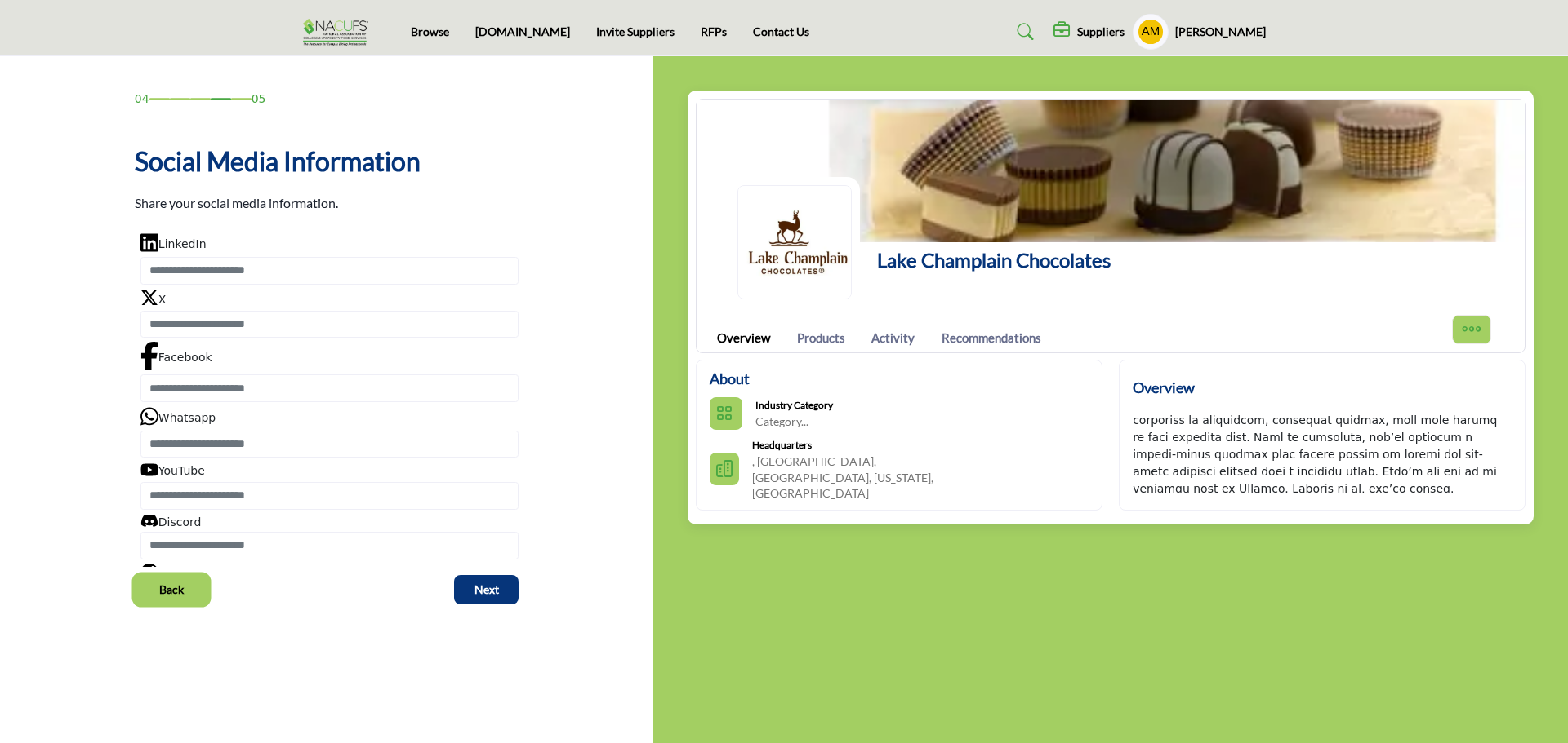
click at [164, 592] on span "Back" at bounding box center [172, 590] width 25 height 16
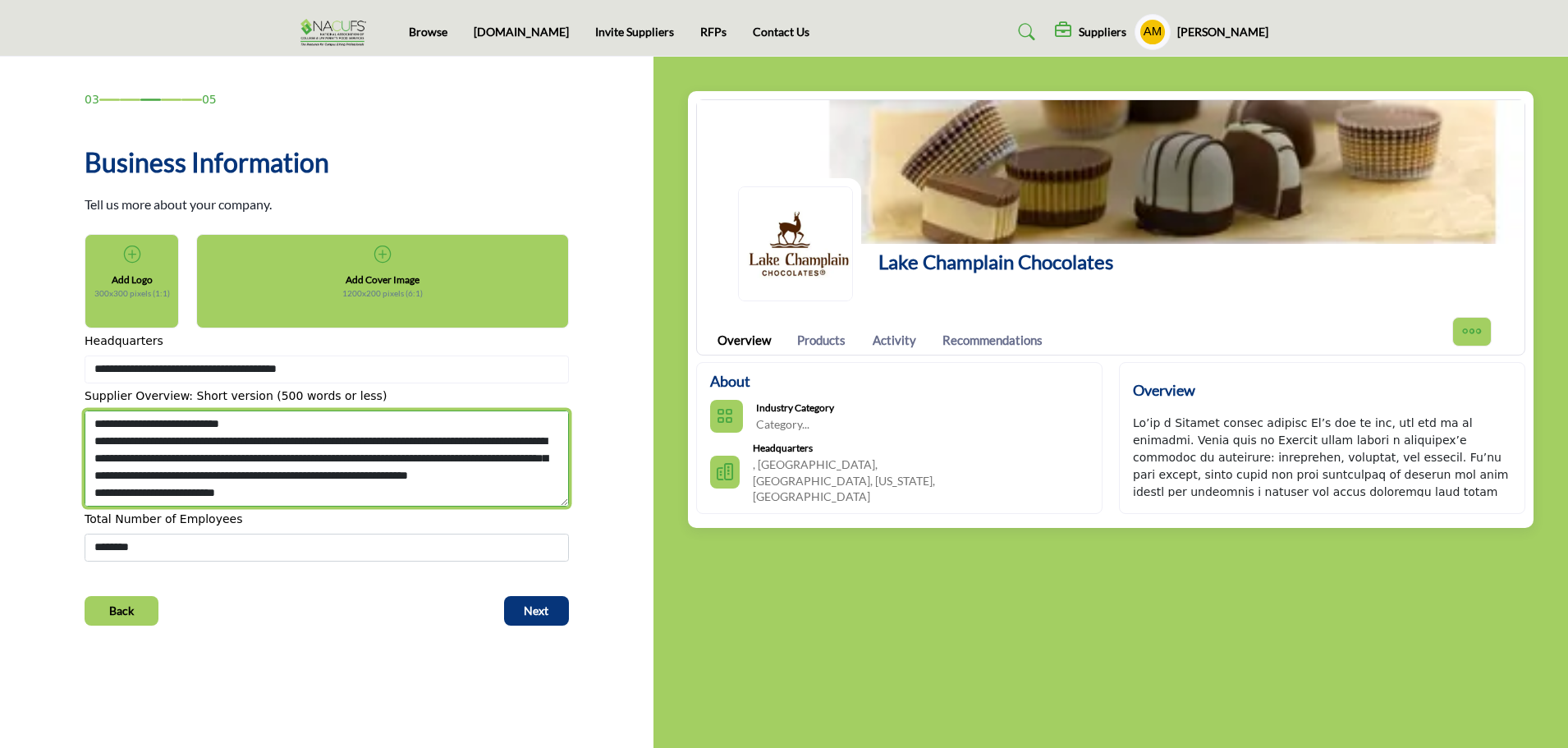
click at [425, 487] on textarea "Shortoverview" at bounding box center [326, 458] width 484 height 97
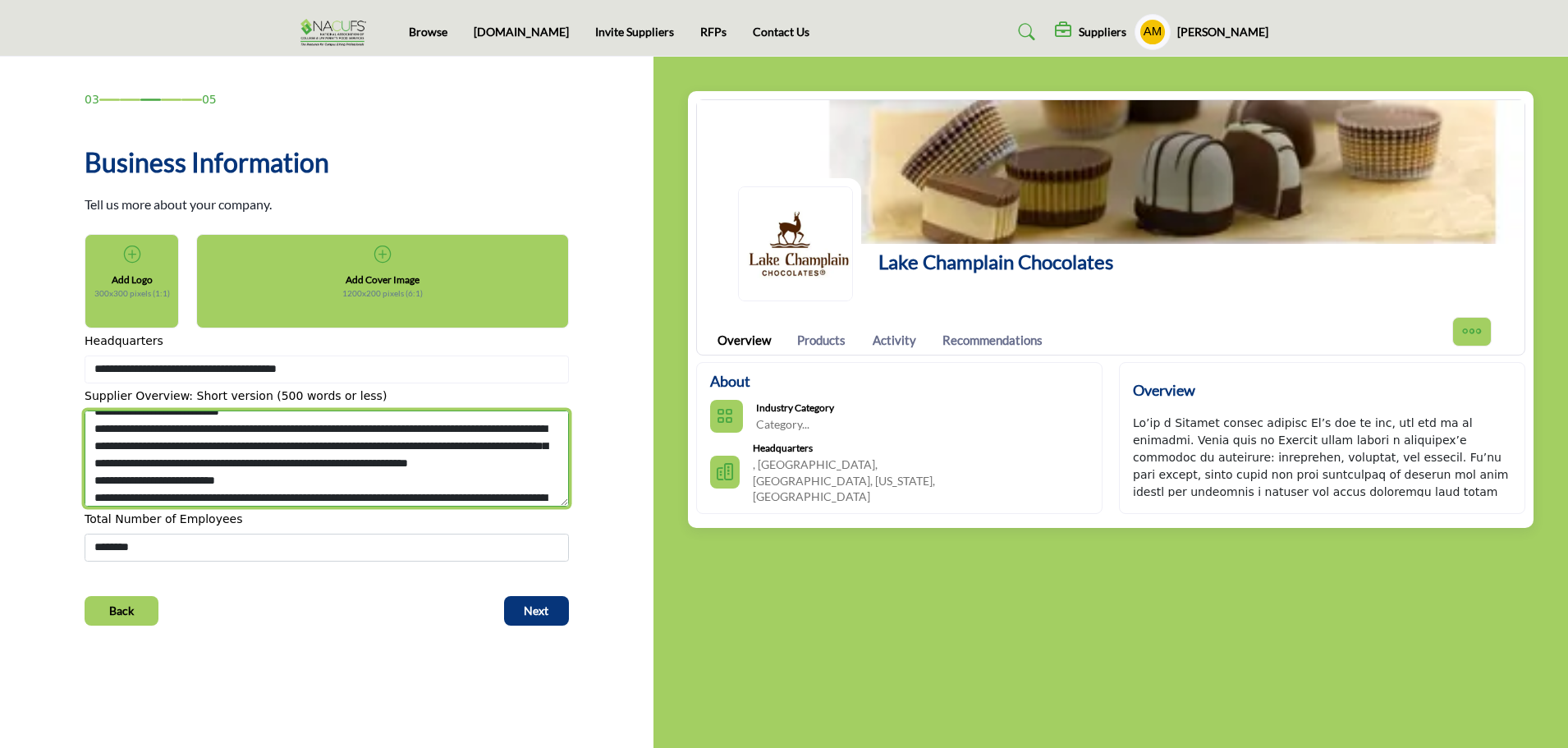
click at [254, 496] on textarea "Shortoverview" at bounding box center [326, 458] width 484 height 97
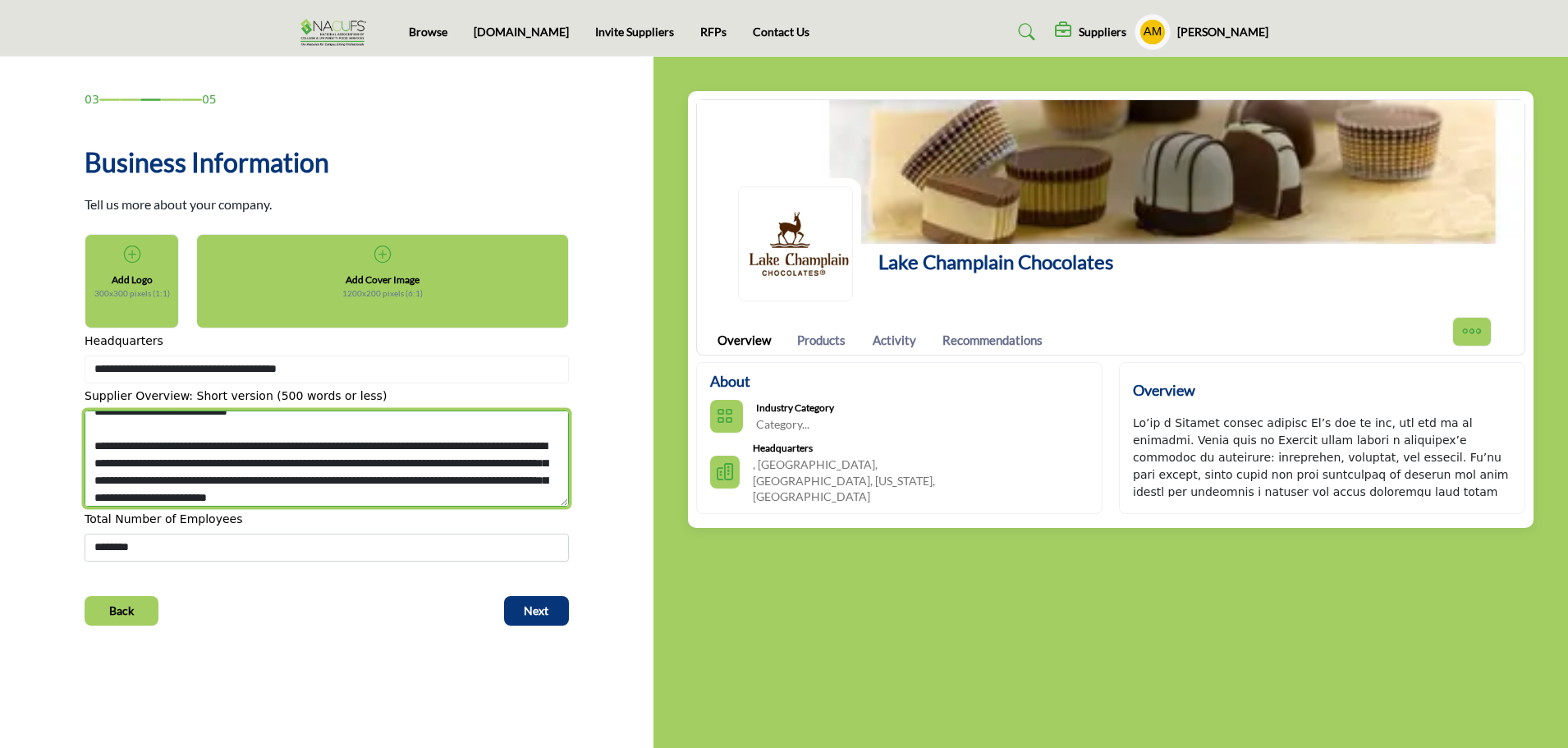
scroll to position [168, 0]
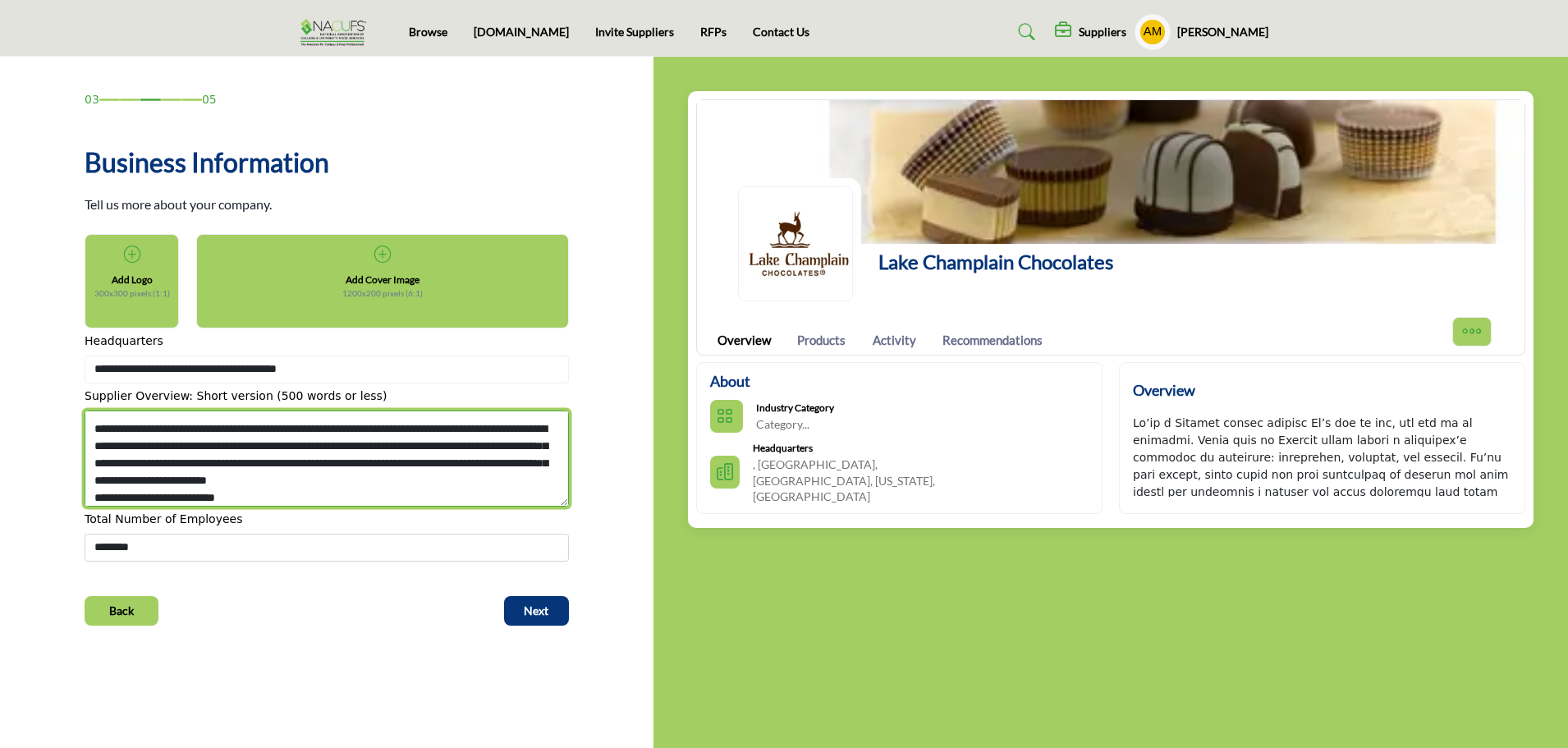
click at [173, 496] on textarea "Shortoverview" at bounding box center [326, 458] width 484 height 97
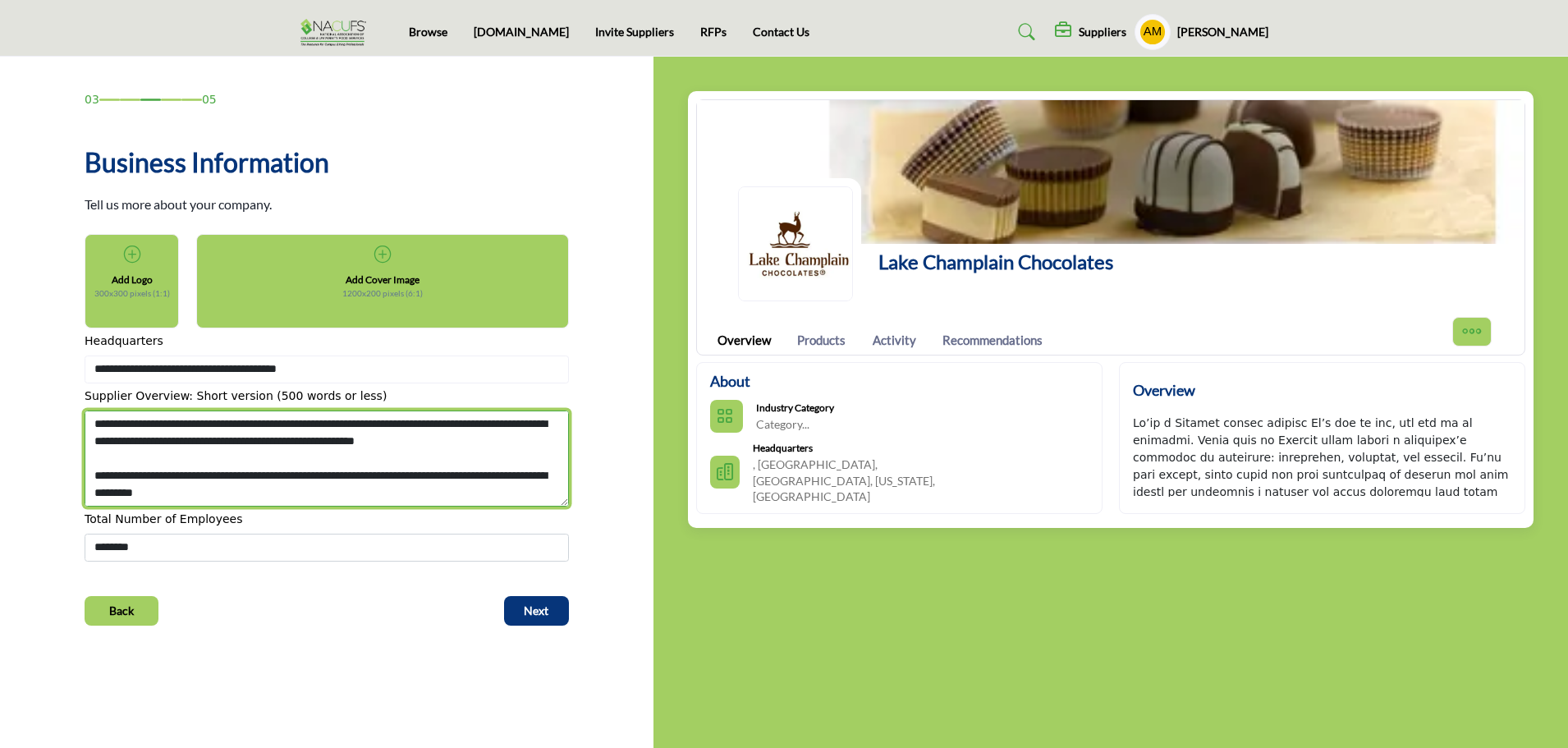
scroll to position [306, 0]
type textarea "**********"
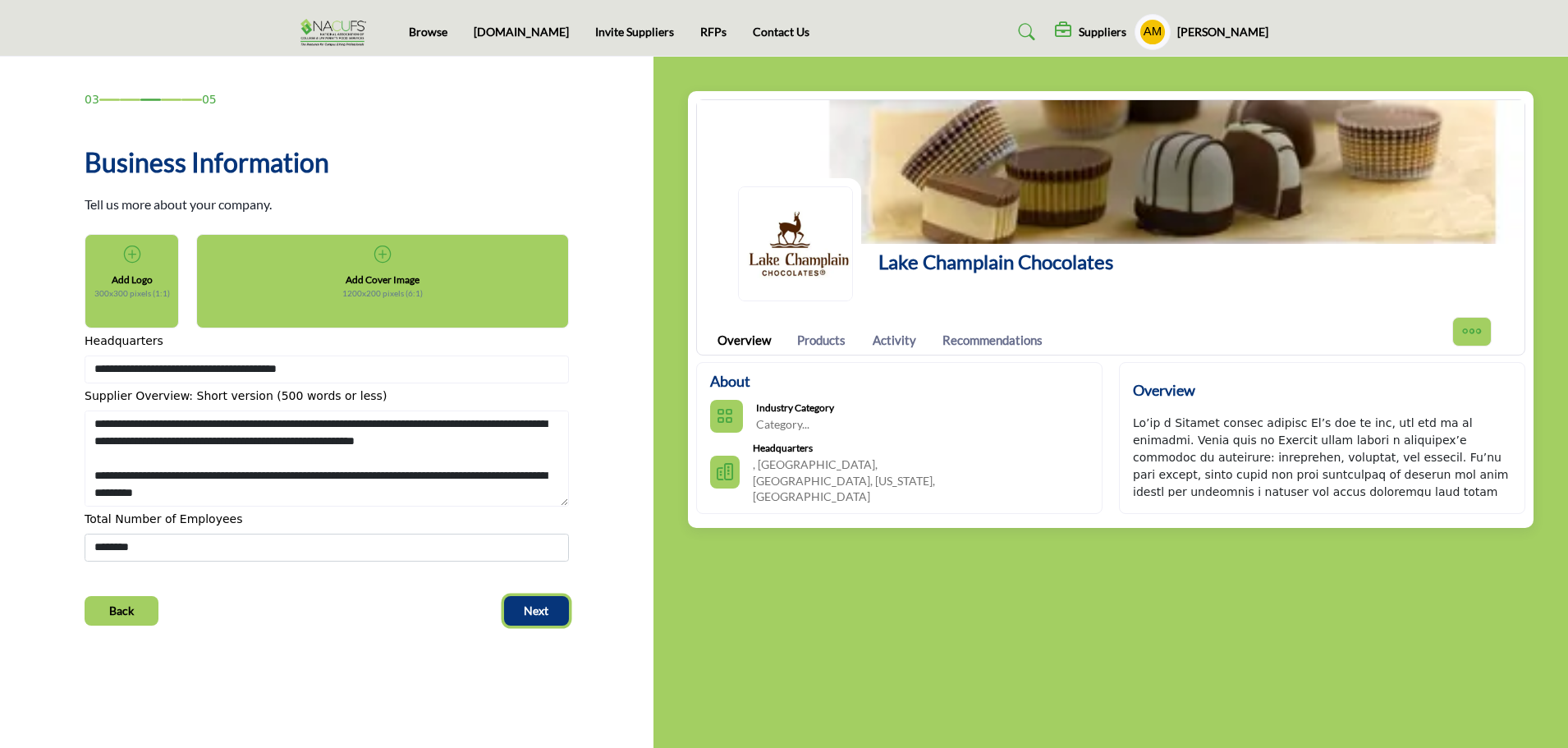
click at [554, 604] on button "Next" at bounding box center [537, 611] width 65 height 30
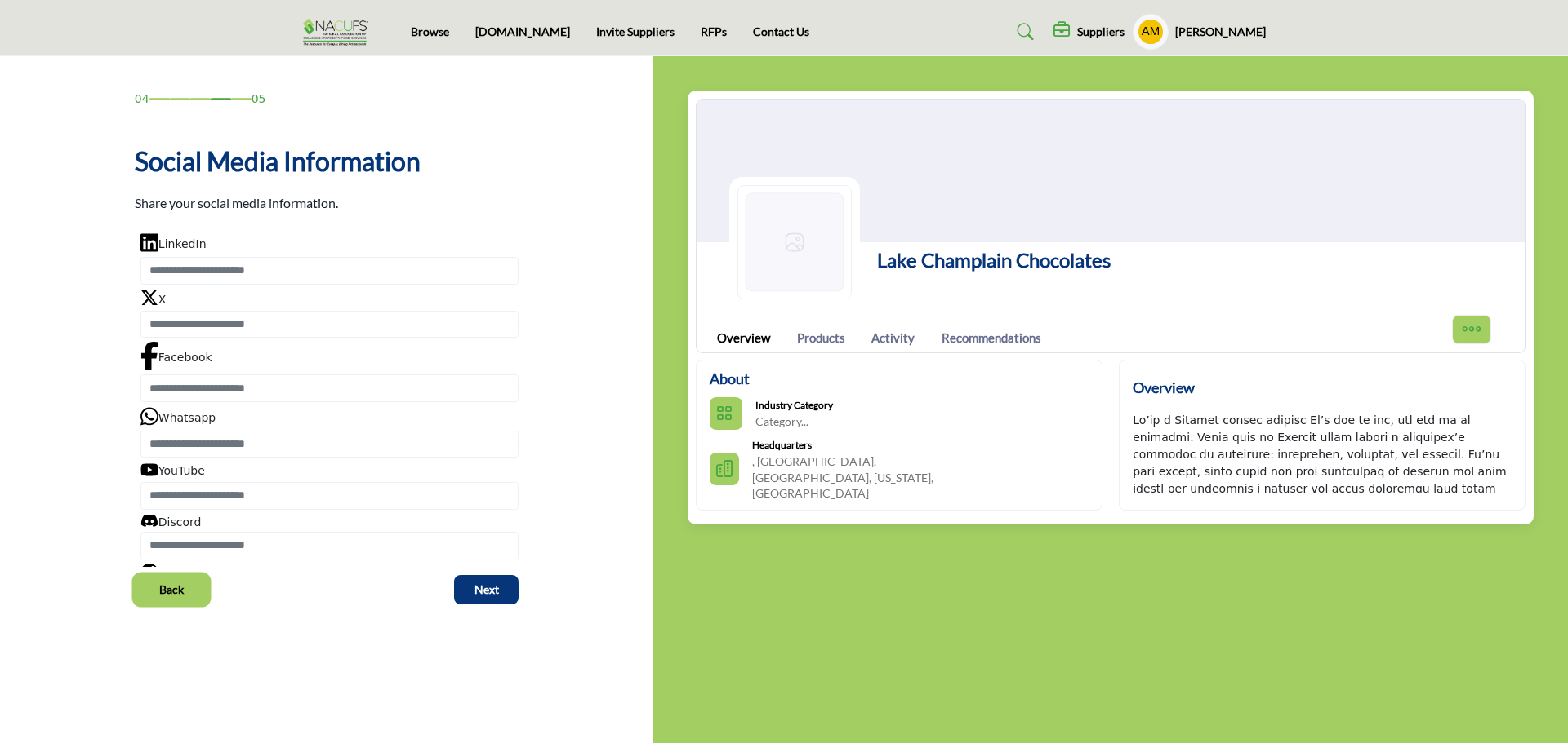
click at [182, 592] on span "Back" at bounding box center [172, 590] width 25 height 16
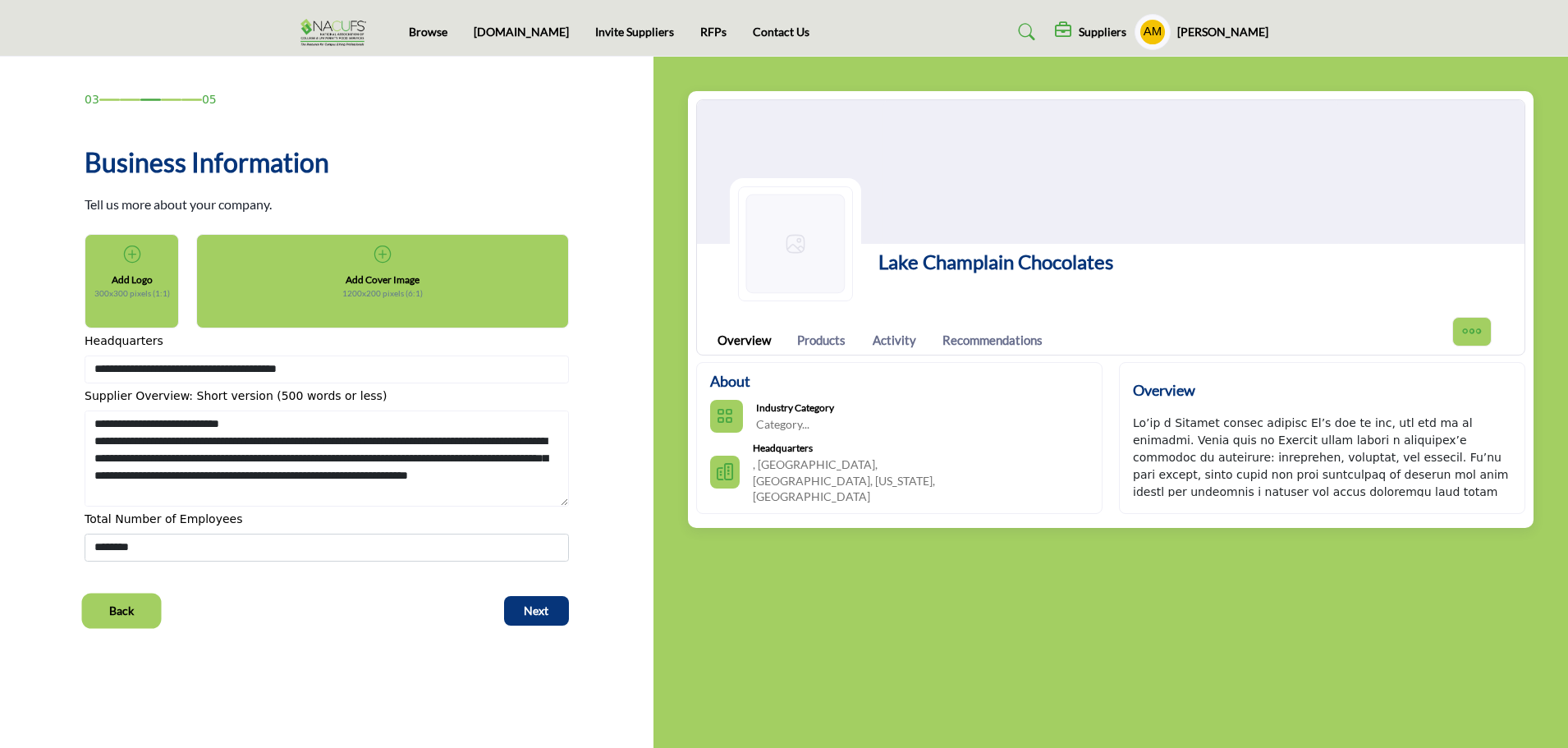
click at [129, 612] on span "Back" at bounding box center [122, 611] width 25 height 16
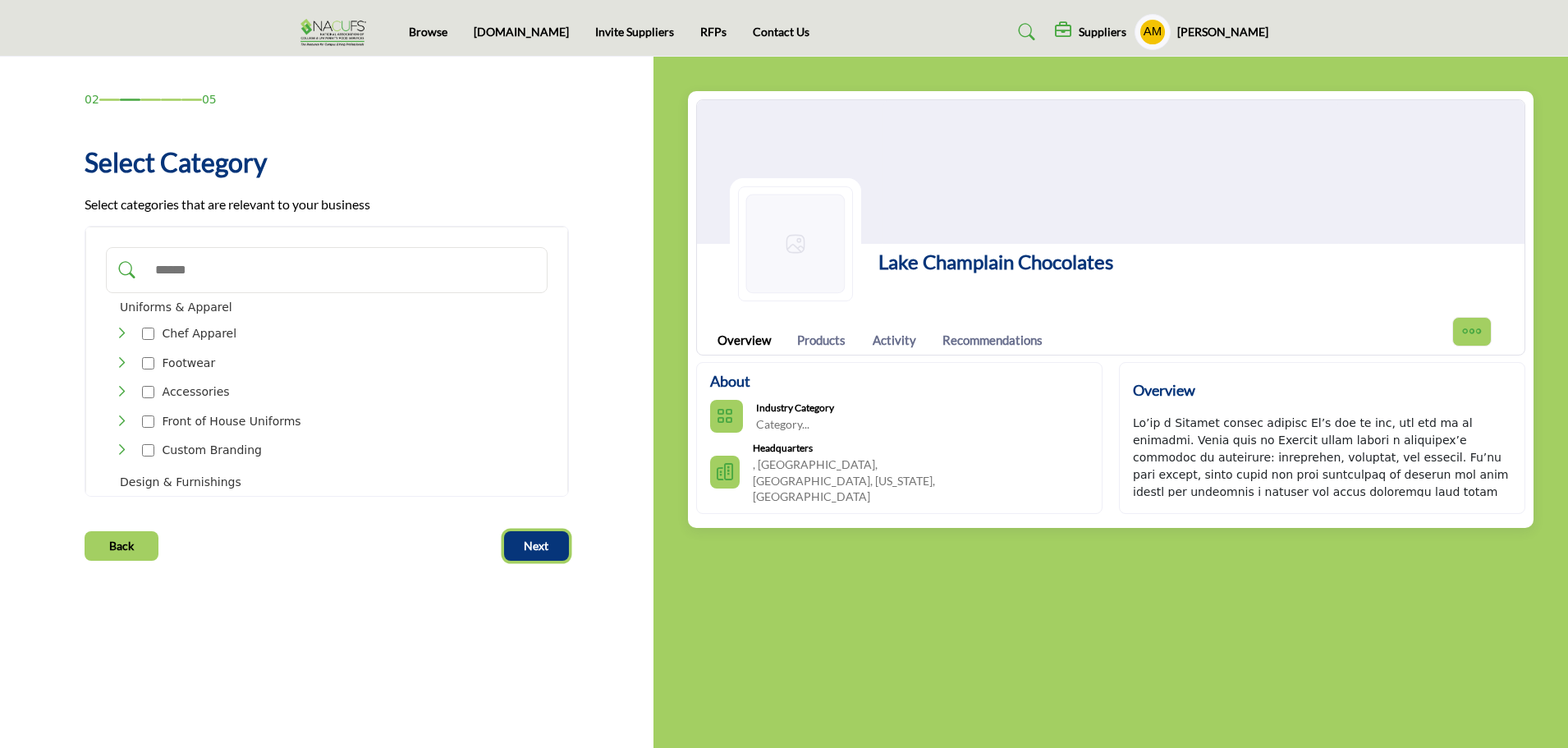
click at [544, 539] on span "Next" at bounding box center [537, 546] width 25 height 16
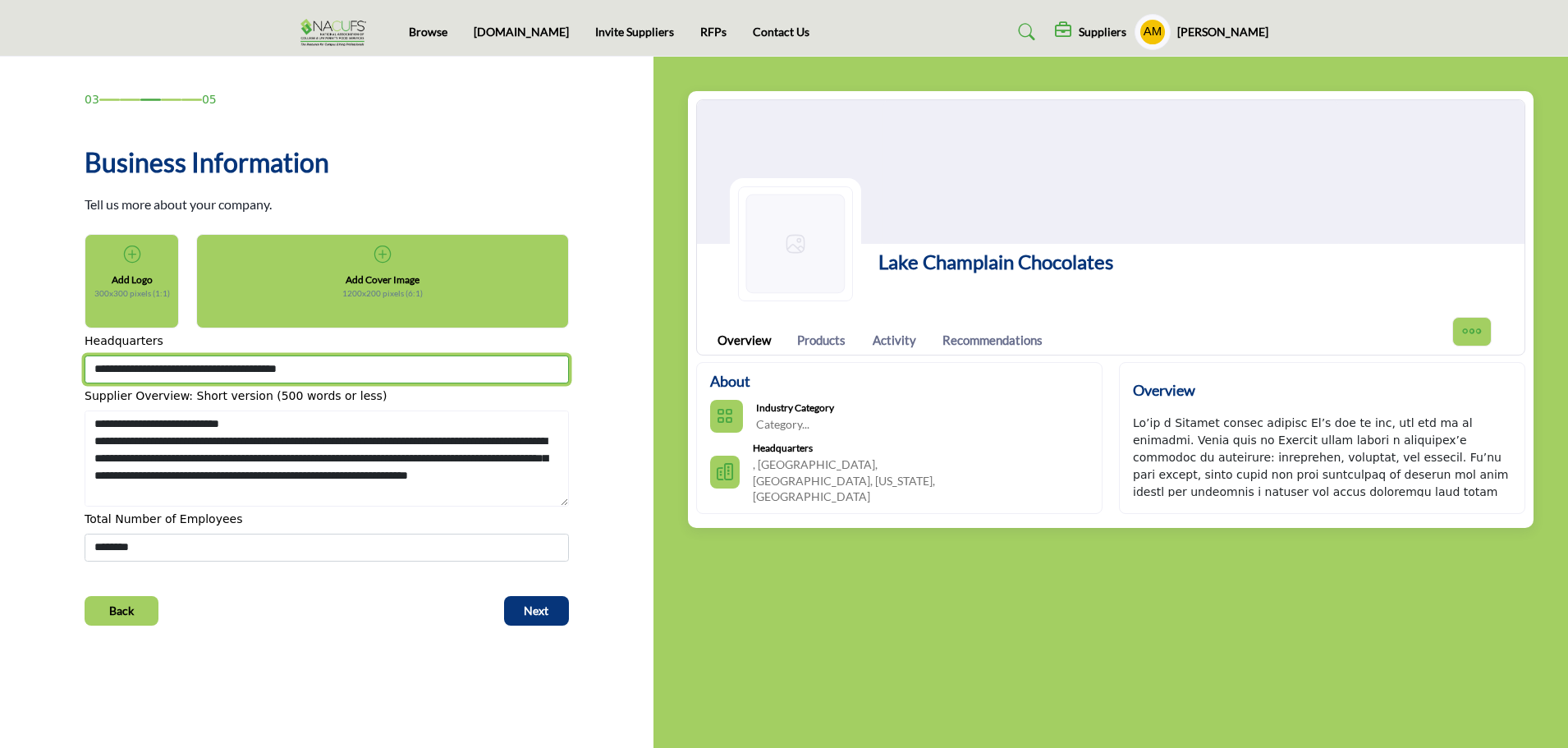
click at [99, 368] on input "**********" at bounding box center [326, 369] width 484 height 28
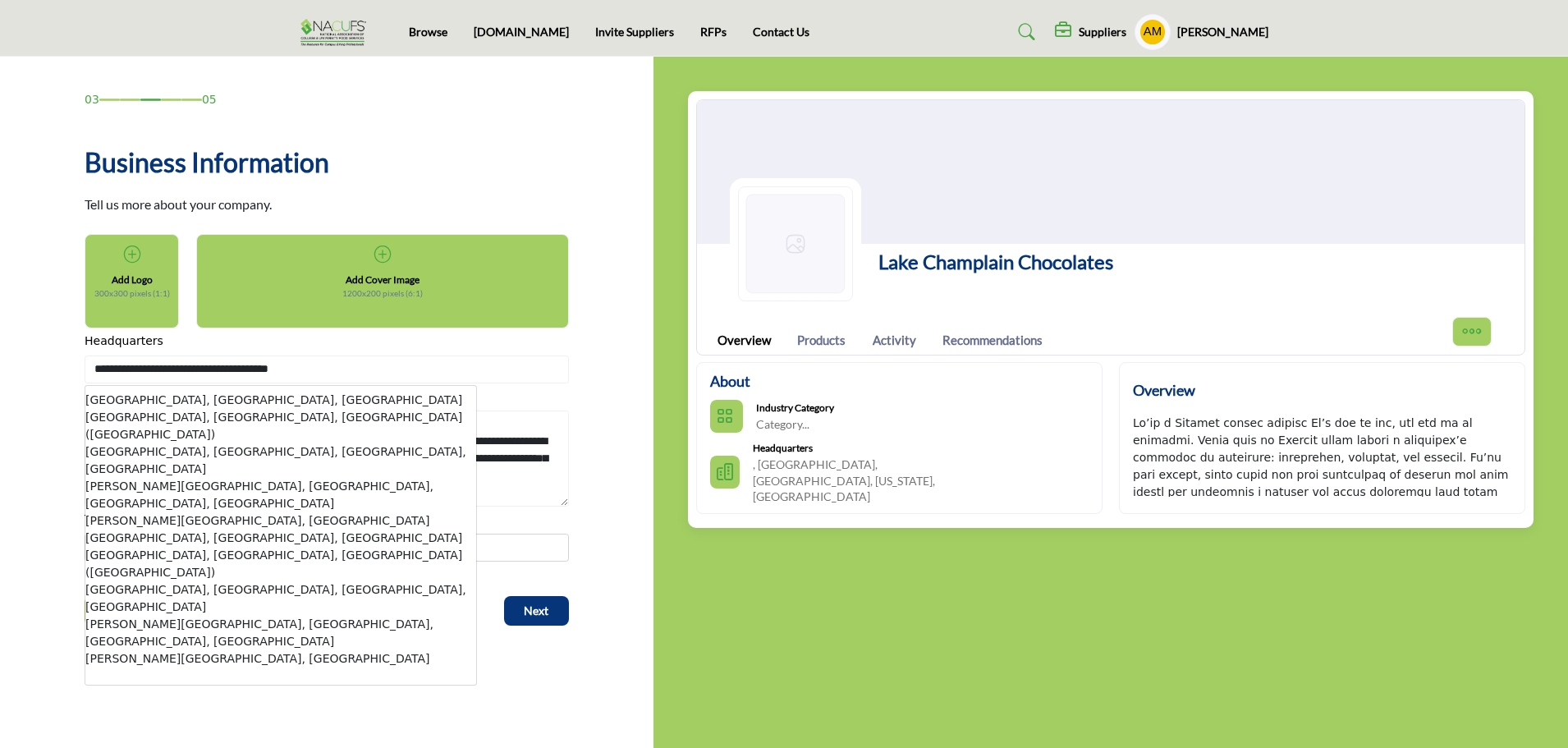
click at [141, 410] on li "[GEOGRAPHIC_DATA], [GEOGRAPHIC_DATA], [GEOGRAPHIC_DATA] ([GEOGRAPHIC_DATA])" at bounding box center [281, 427] width 391 height 35
type input "**********"
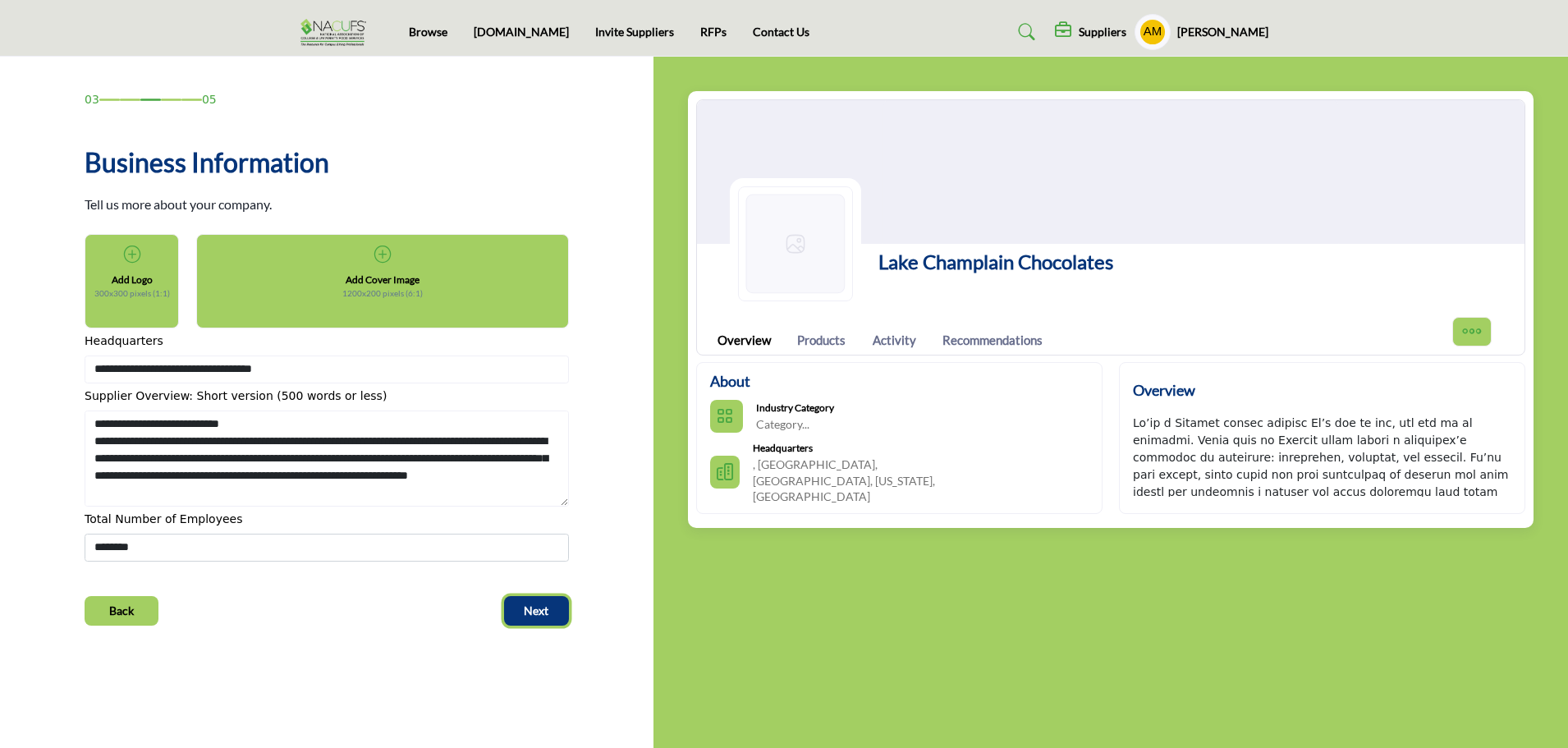
click at [538, 606] on span "Next" at bounding box center [537, 611] width 25 height 16
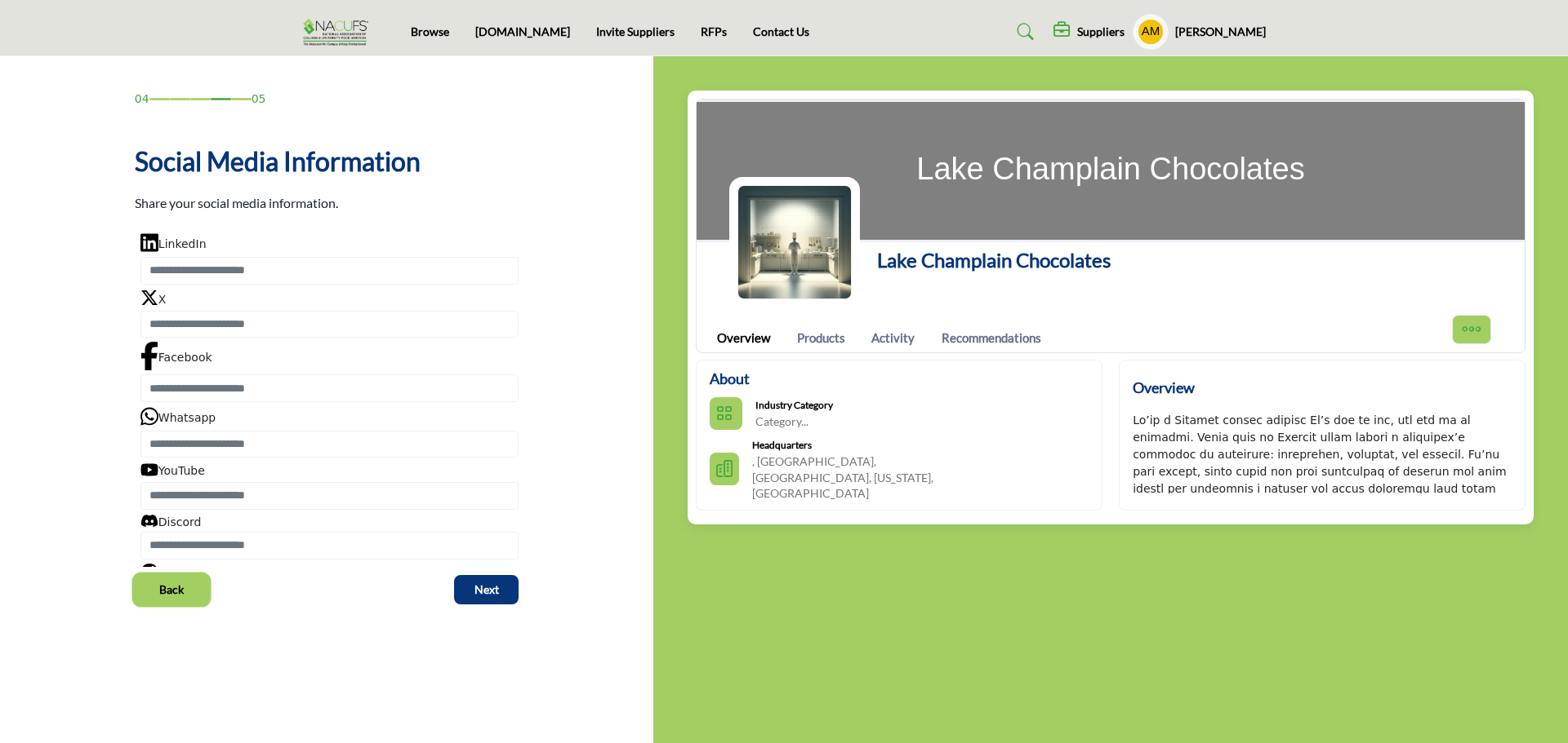
click at [173, 589] on span "Back" at bounding box center [172, 590] width 25 height 16
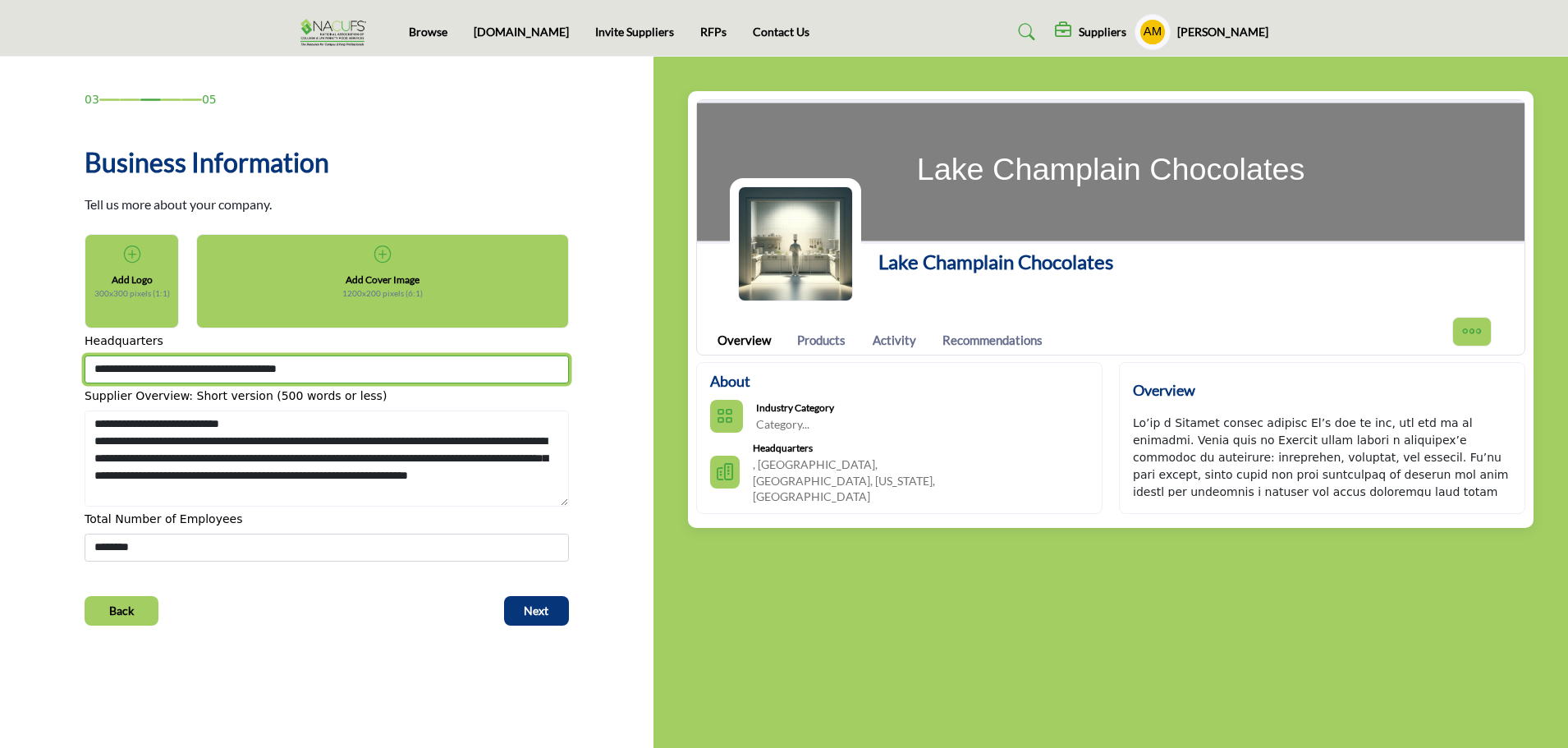
drag, startPoint x: 96, startPoint y: 365, endPoint x: 77, endPoint y: 366, distance: 19.0
click at [77, 366] on div "Business Information Tell us more about your company. Add Logo 300x300 pixels (…" at bounding box center [327, 352] width 501 height 419
drag, startPoint x: 140, startPoint y: 368, endPoint x: 238, endPoint y: 362, distance: 98.2
click at [238, 362] on input "**********" at bounding box center [326, 369] width 484 height 28
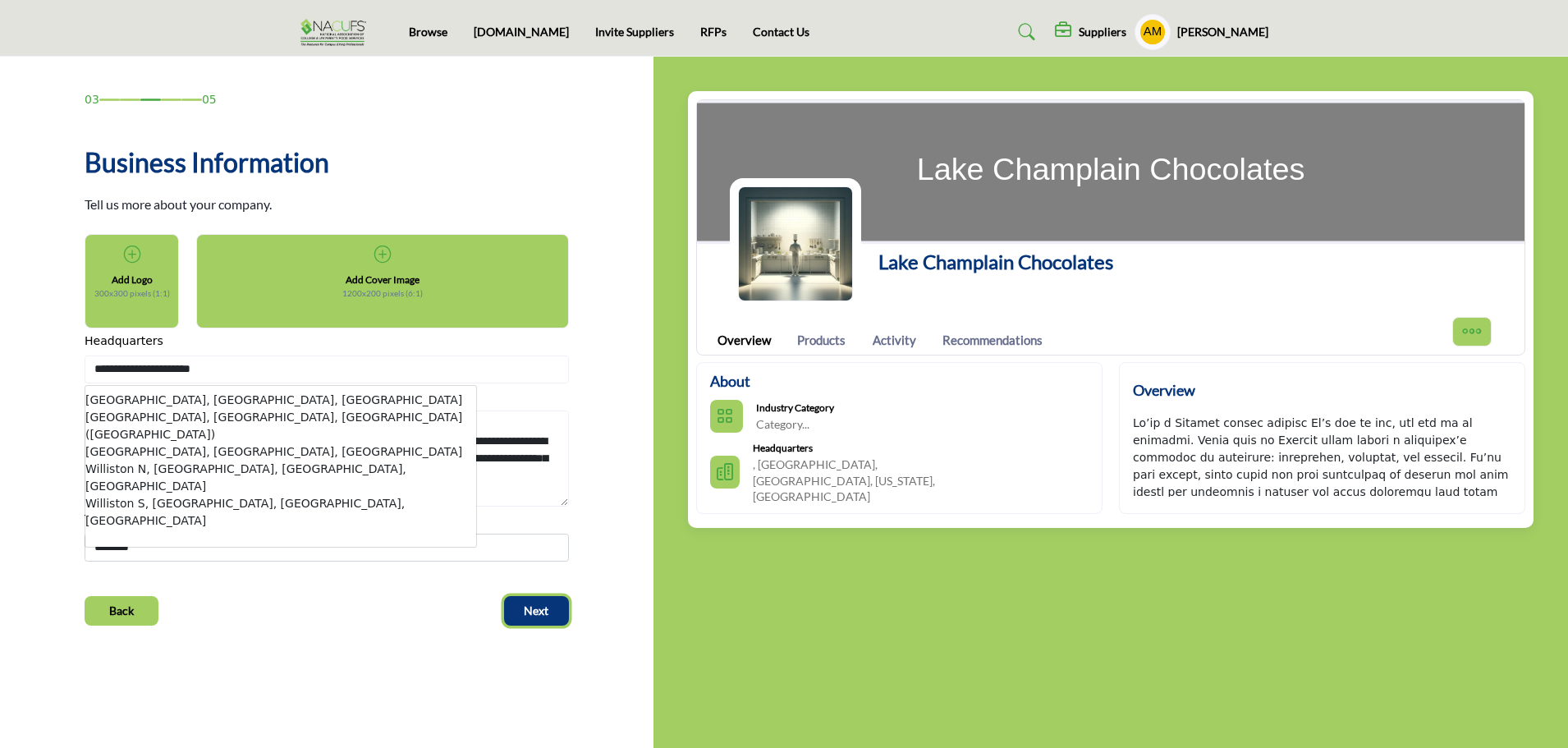
click at [545, 604] on span "Next" at bounding box center [537, 611] width 25 height 16
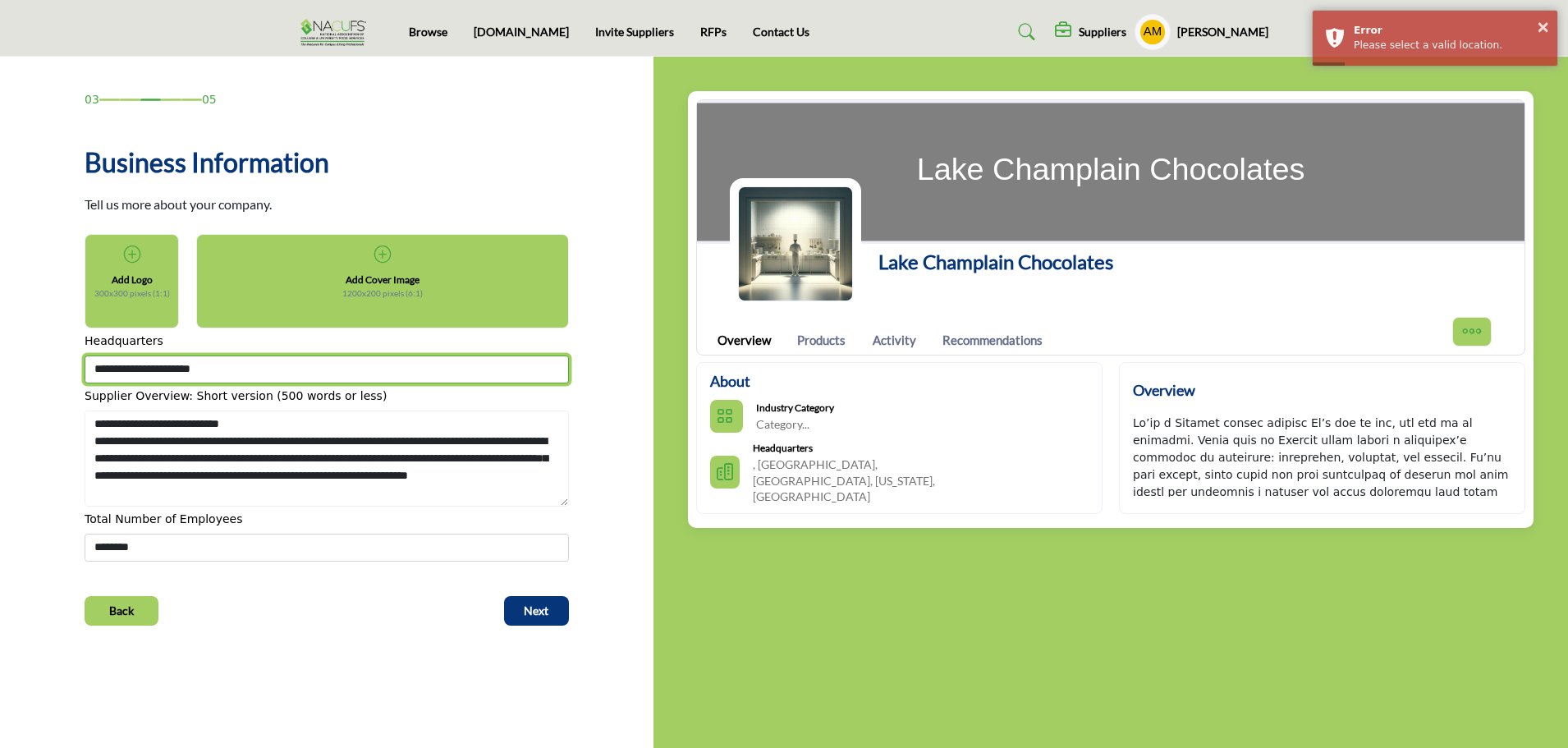
click at [223, 358] on input "**********" at bounding box center [326, 369] width 484 height 28
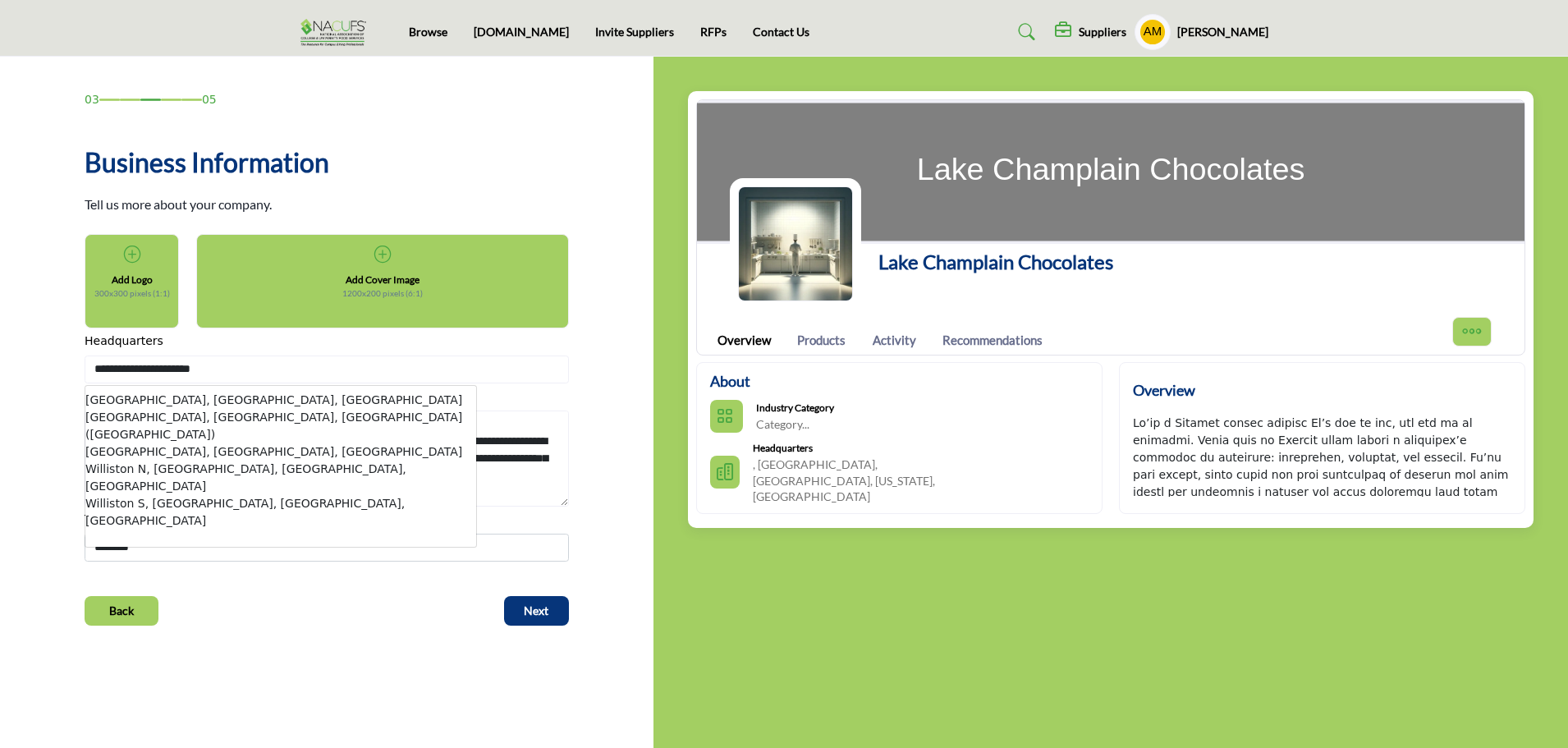
click at [171, 398] on li "Williston, VT, USA" at bounding box center [281, 401] width 391 height 17
type input "**********"
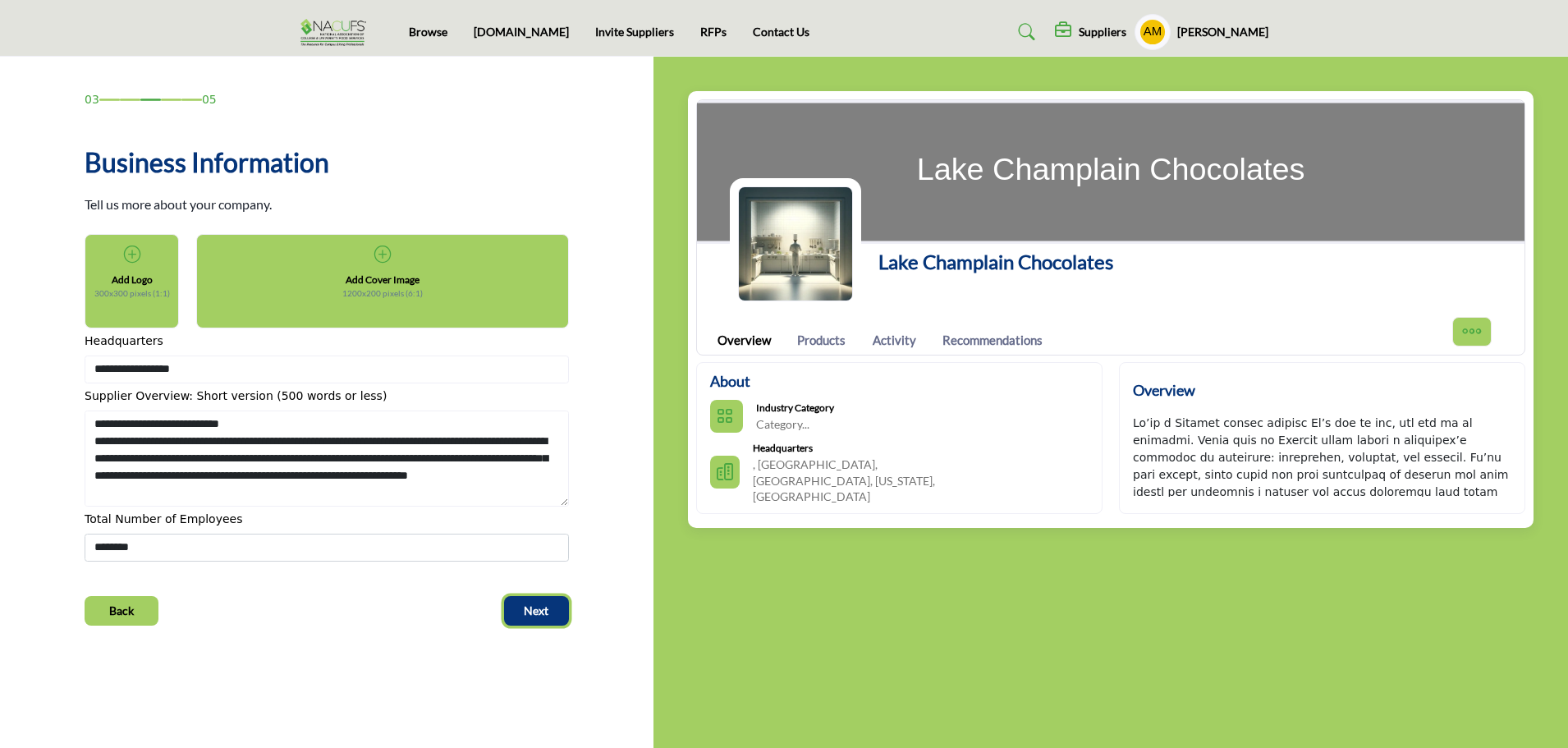
click at [539, 615] on span "Next" at bounding box center [537, 611] width 25 height 16
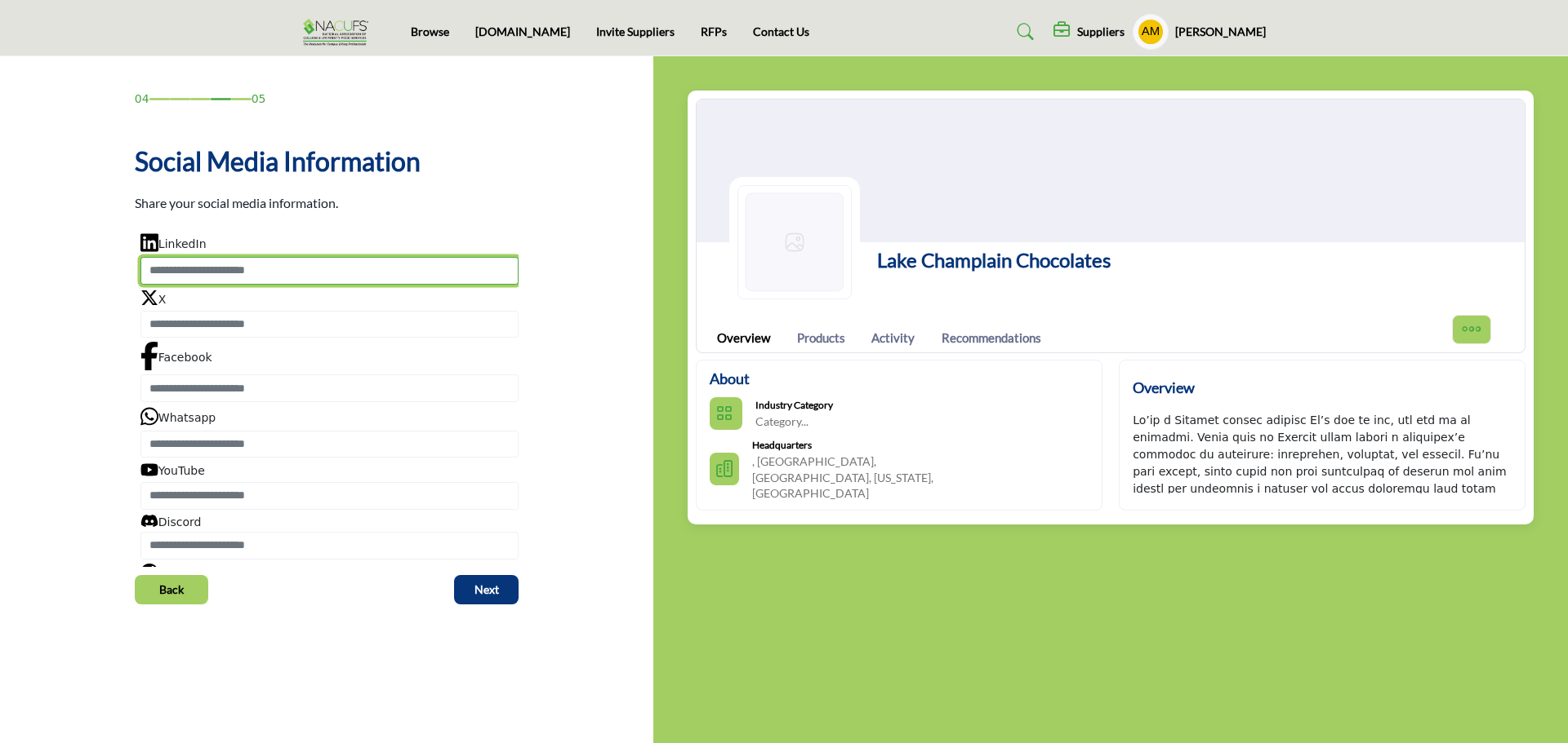
click at [267, 265] on input "Enter LinkedIn" at bounding box center [329, 271] width 378 height 28
paste input "**********"
type input "**********"
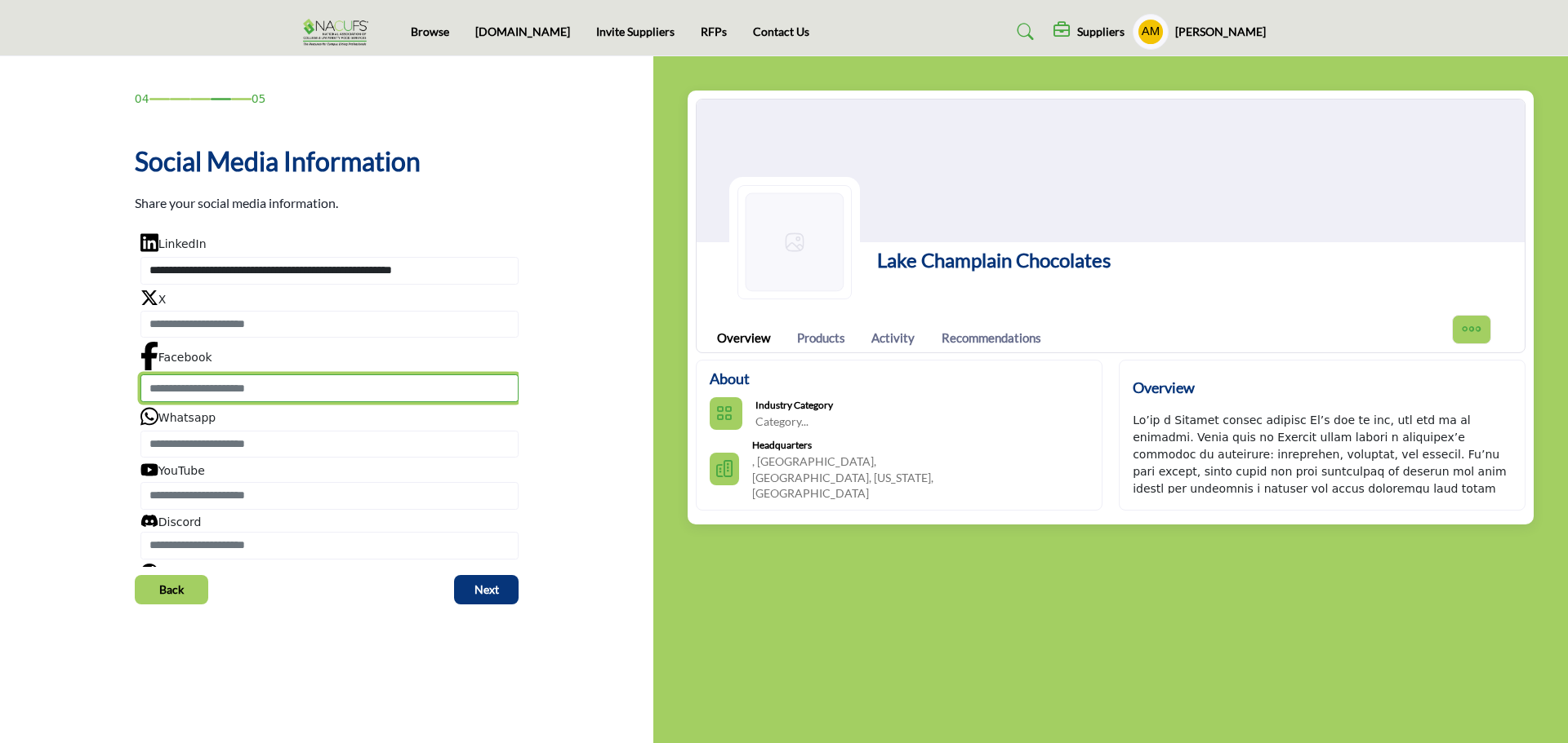
click at [275, 388] on input "Enter Facebook" at bounding box center [329, 388] width 378 height 28
paste input "**********"
type input "**********"
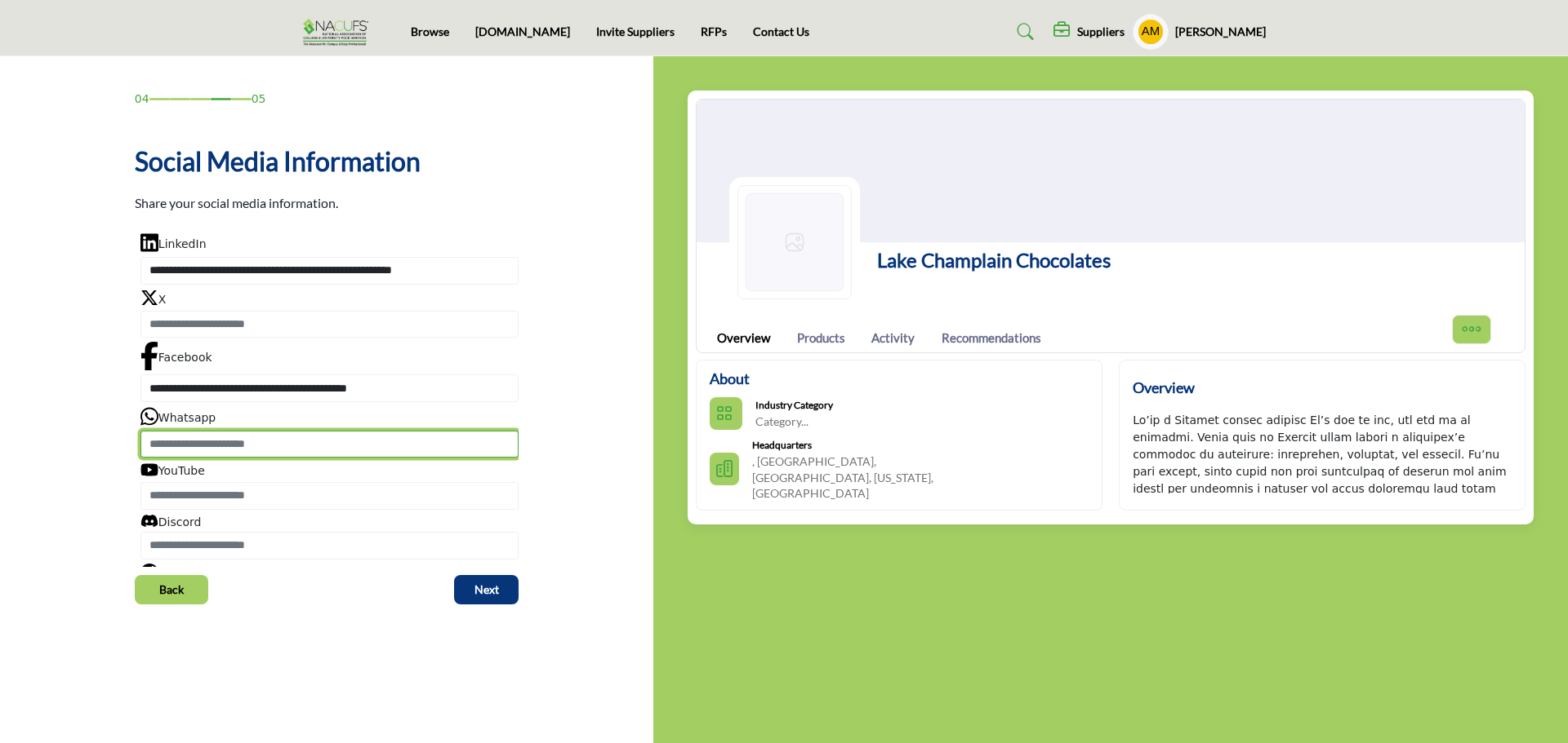
click at [247, 447] on input "Enter Whatsapp" at bounding box center [329, 444] width 378 height 28
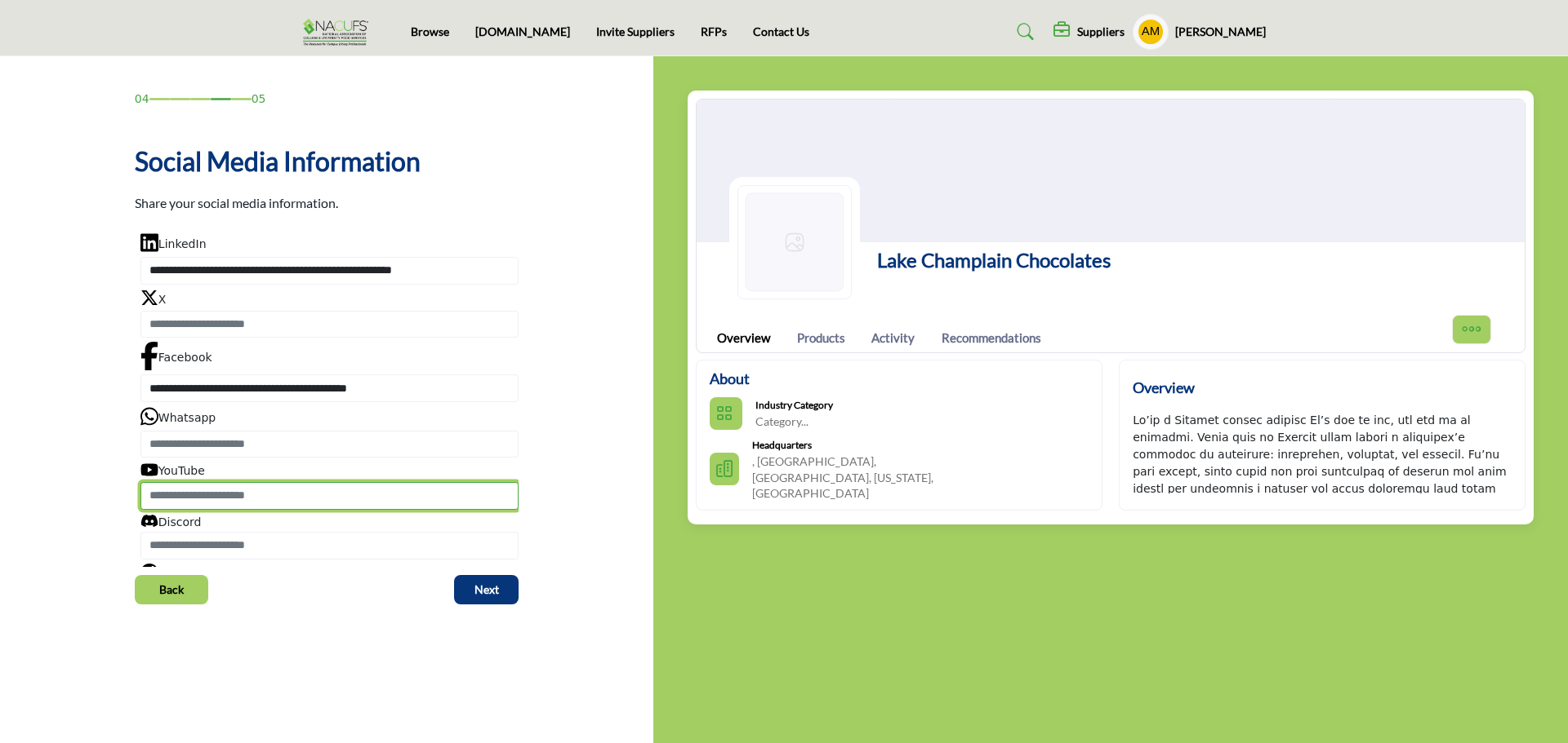
click at [233, 498] on input "Enter YouTube" at bounding box center [329, 495] width 378 height 28
paste input "**********"
type input "**********"
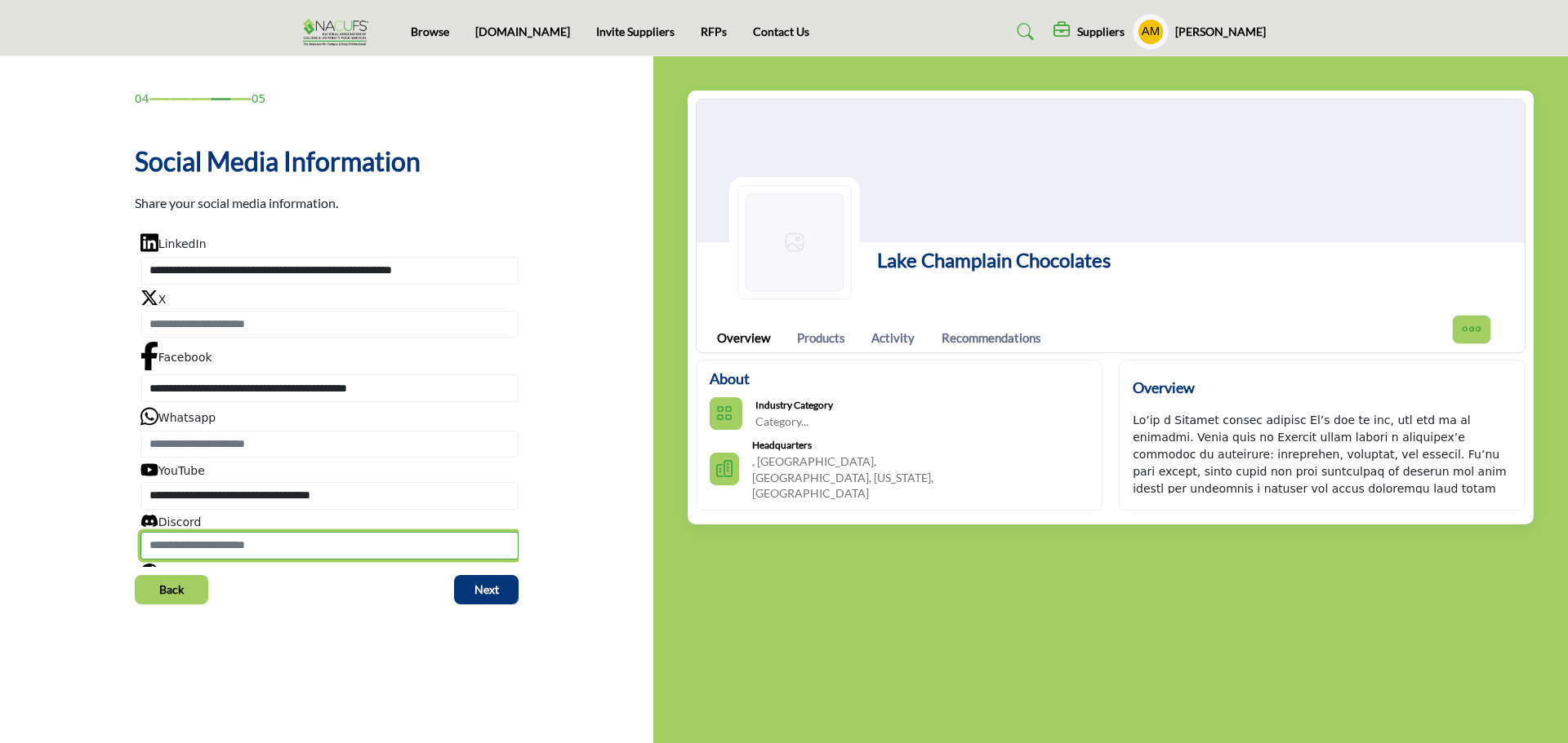
click at [275, 544] on input "Enter Discord" at bounding box center [329, 546] width 378 height 28
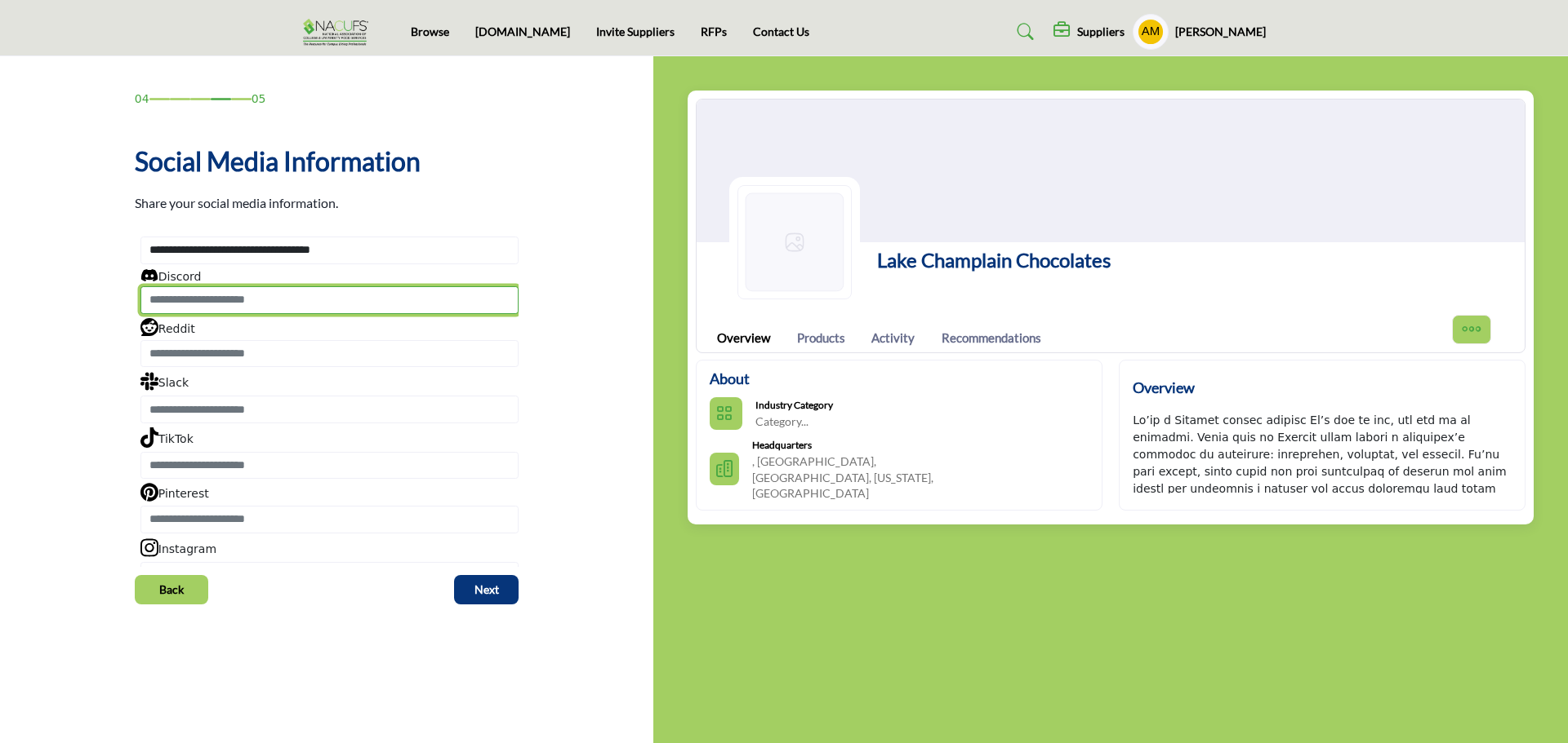
scroll to position [270, 0]
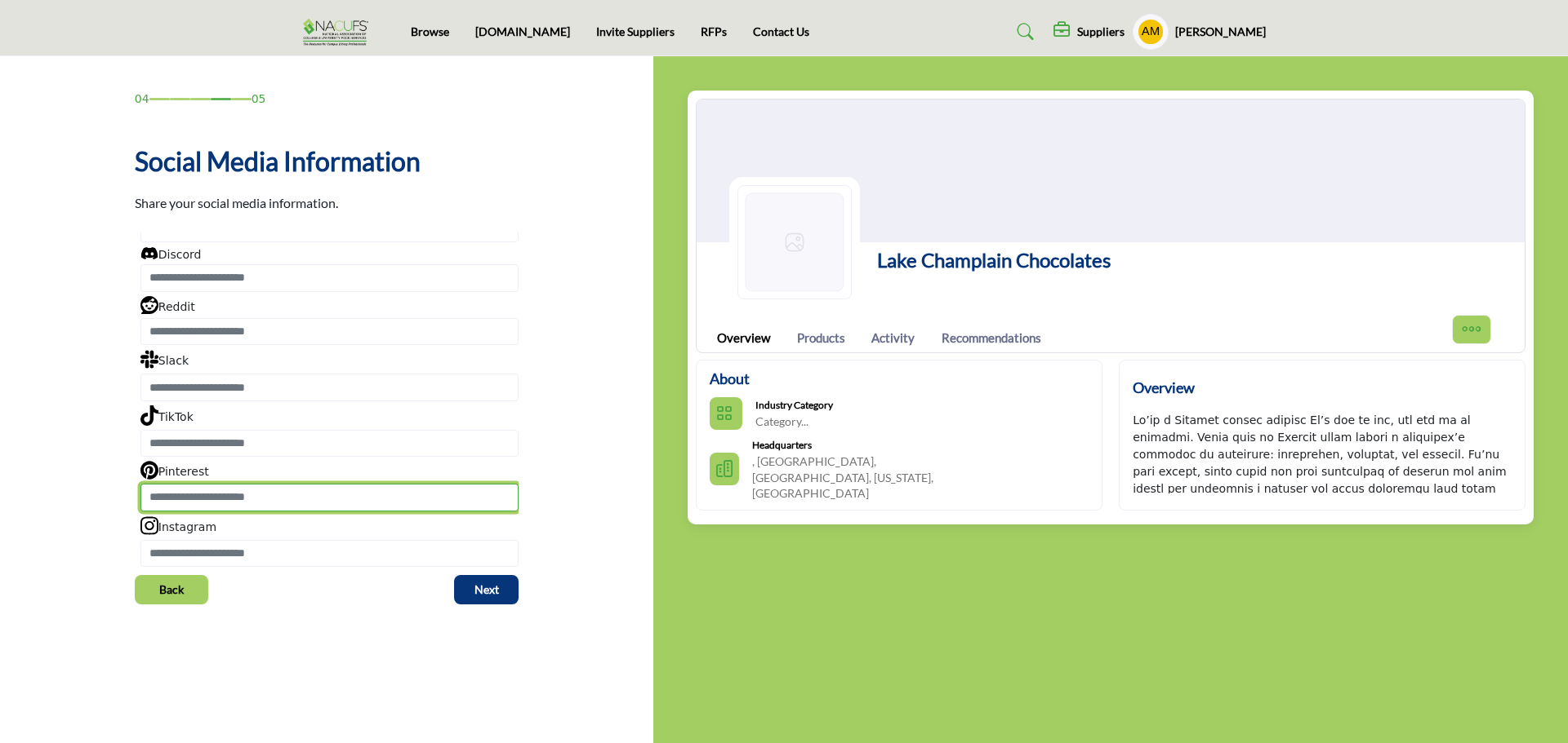
click at [375, 494] on input "Enter Pinterest" at bounding box center [329, 497] width 378 height 28
paste input "**********"
type input "**********"
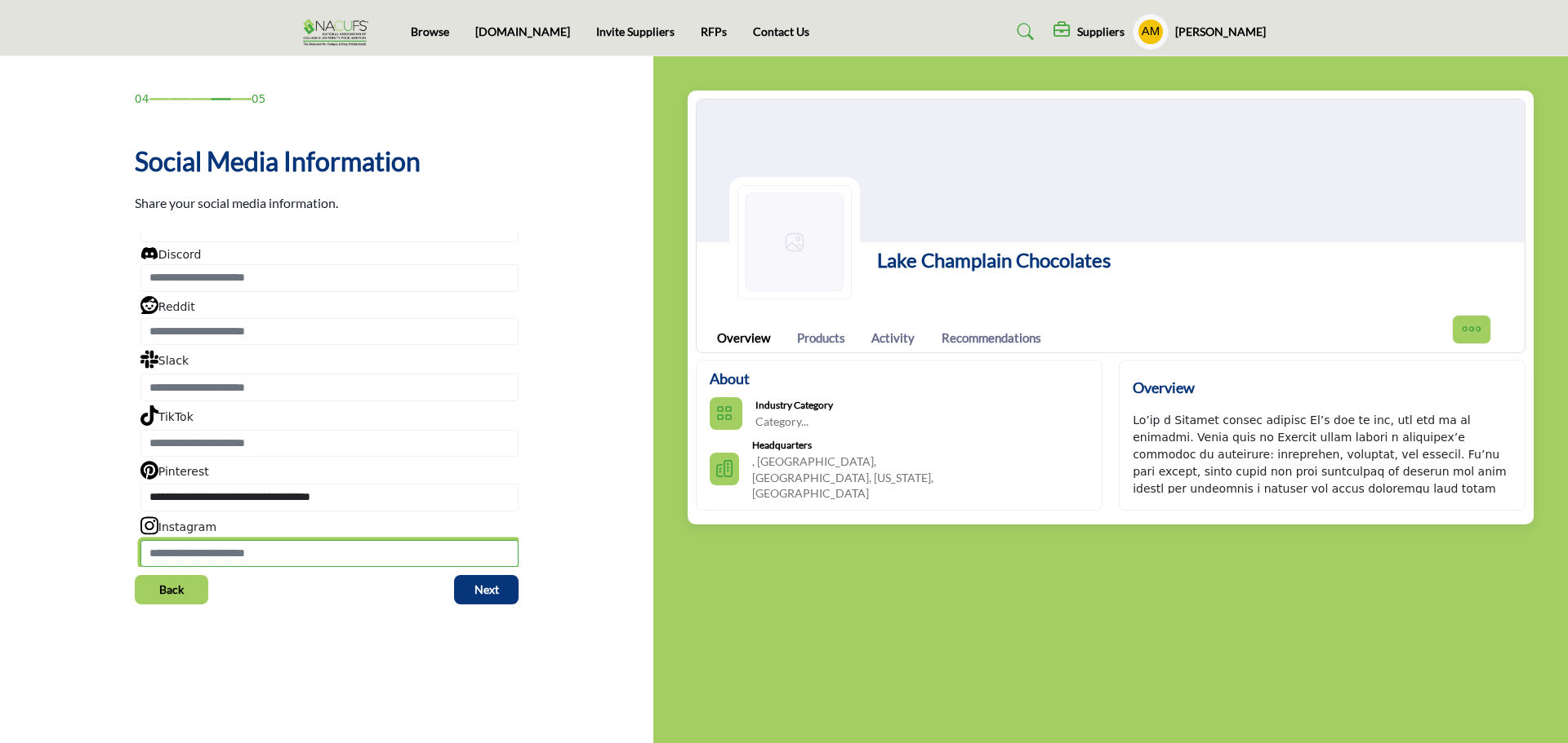
click at [299, 554] on input "Enter Instagram" at bounding box center [329, 553] width 378 height 28
paste input "**********"
type input "**********"
click at [493, 594] on span "Next" at bounding box center [487, 590] width 25 height 16
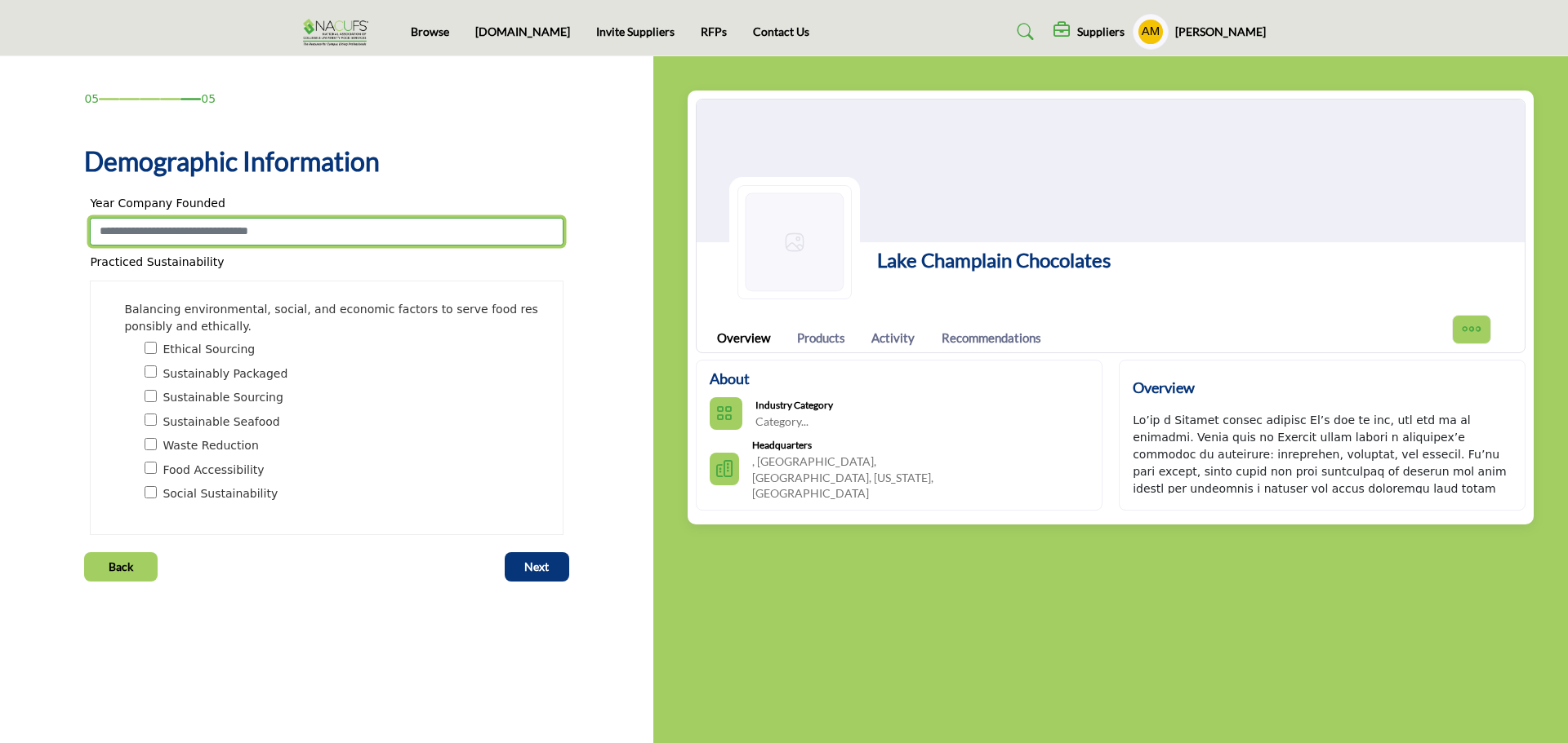
click at [359, 232] on input "Enter value for Year Company Founded" at bounding box center [326, 231] width 473 height 28
type input "****"
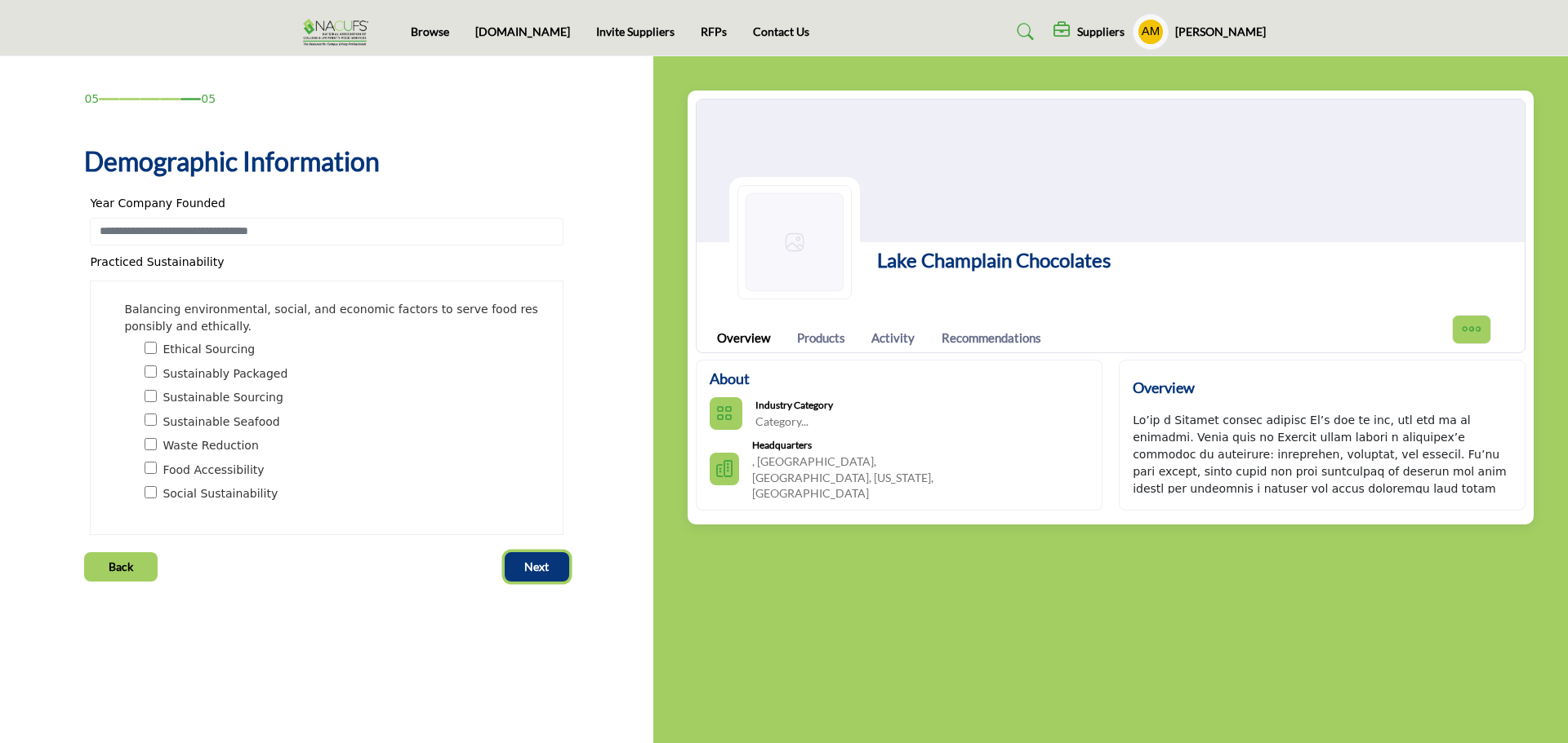
click at [539, 561] on span "Next" at bounding box center [537, 567] width 25 height 16
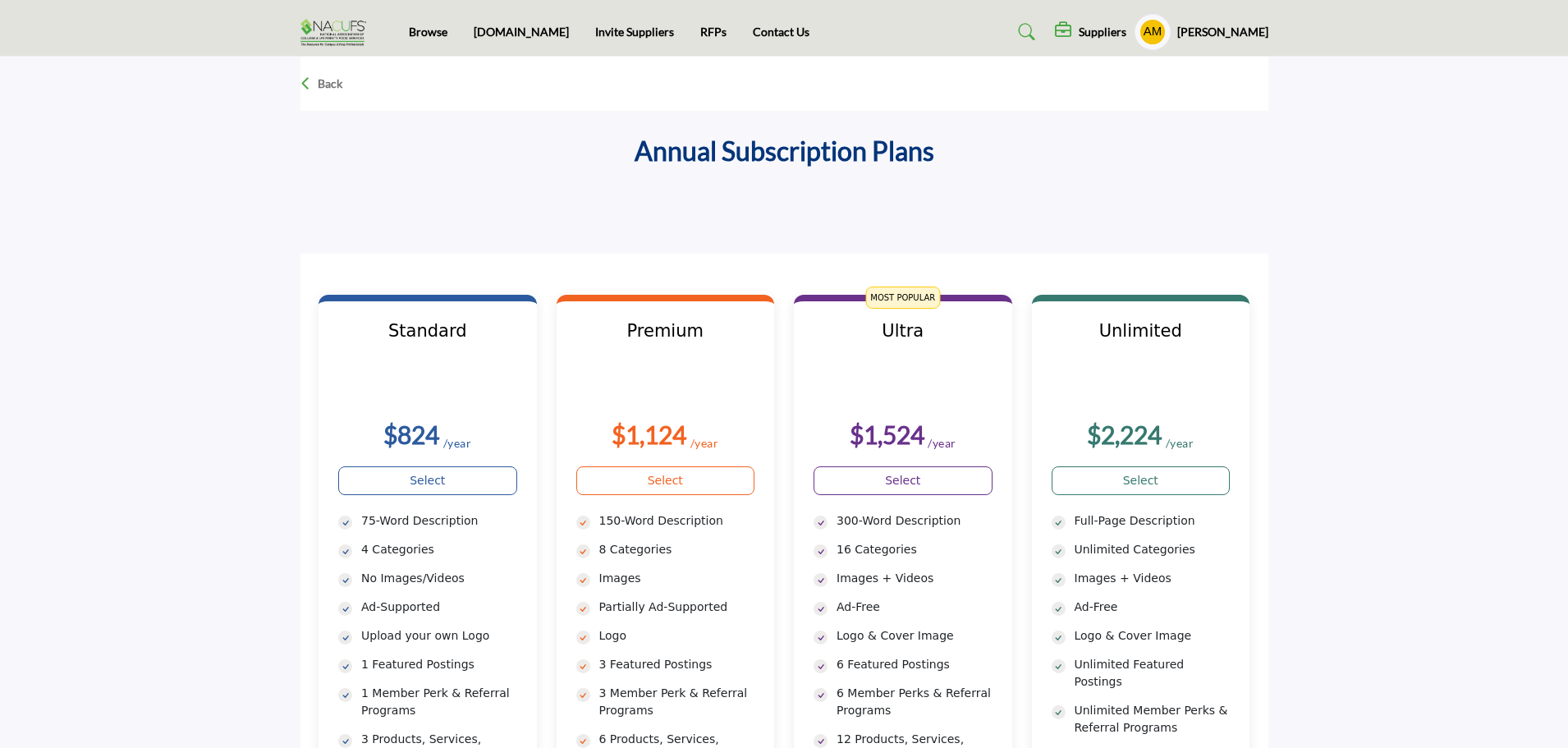
click at [1225, 33] on h5 "[PERSON_NAME]" at bounding box center [1222, 32] width 91 height 16
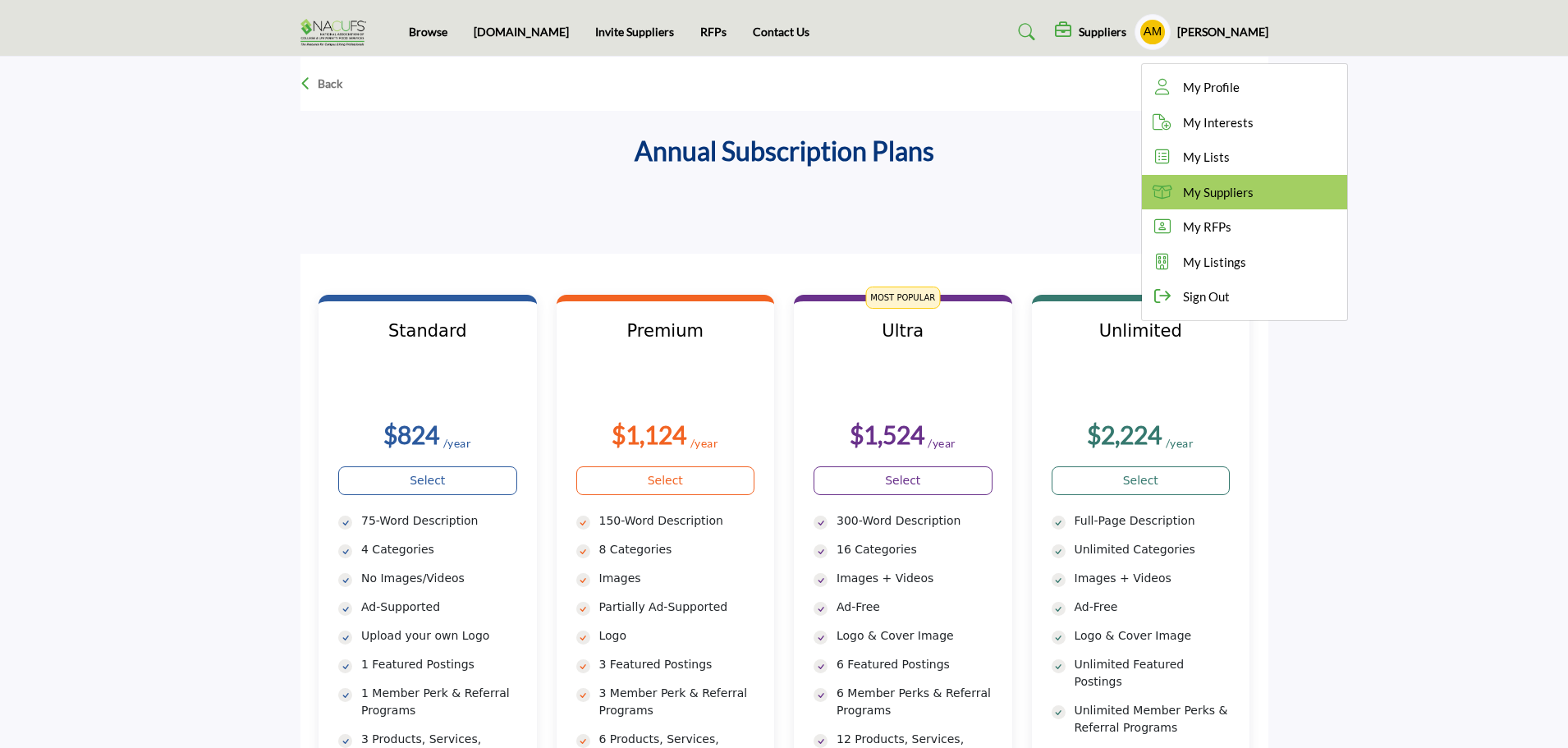
click at [1204, 194] on span "My Suppliers" at bounding box center [1218, 193] width 71 height 19
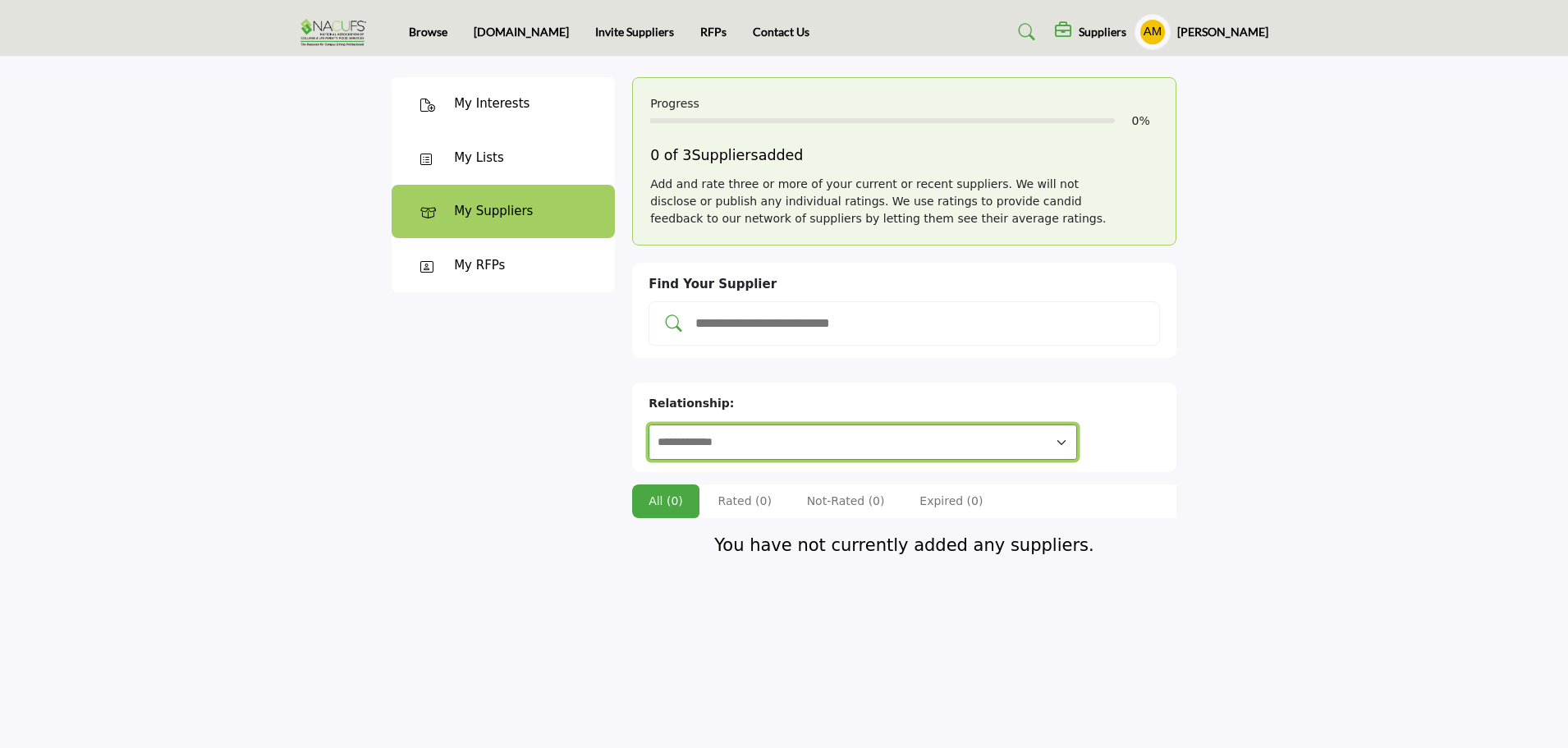
click at [804, 425] on select "**********" at bounding box center [863, 442] width 428 height 35
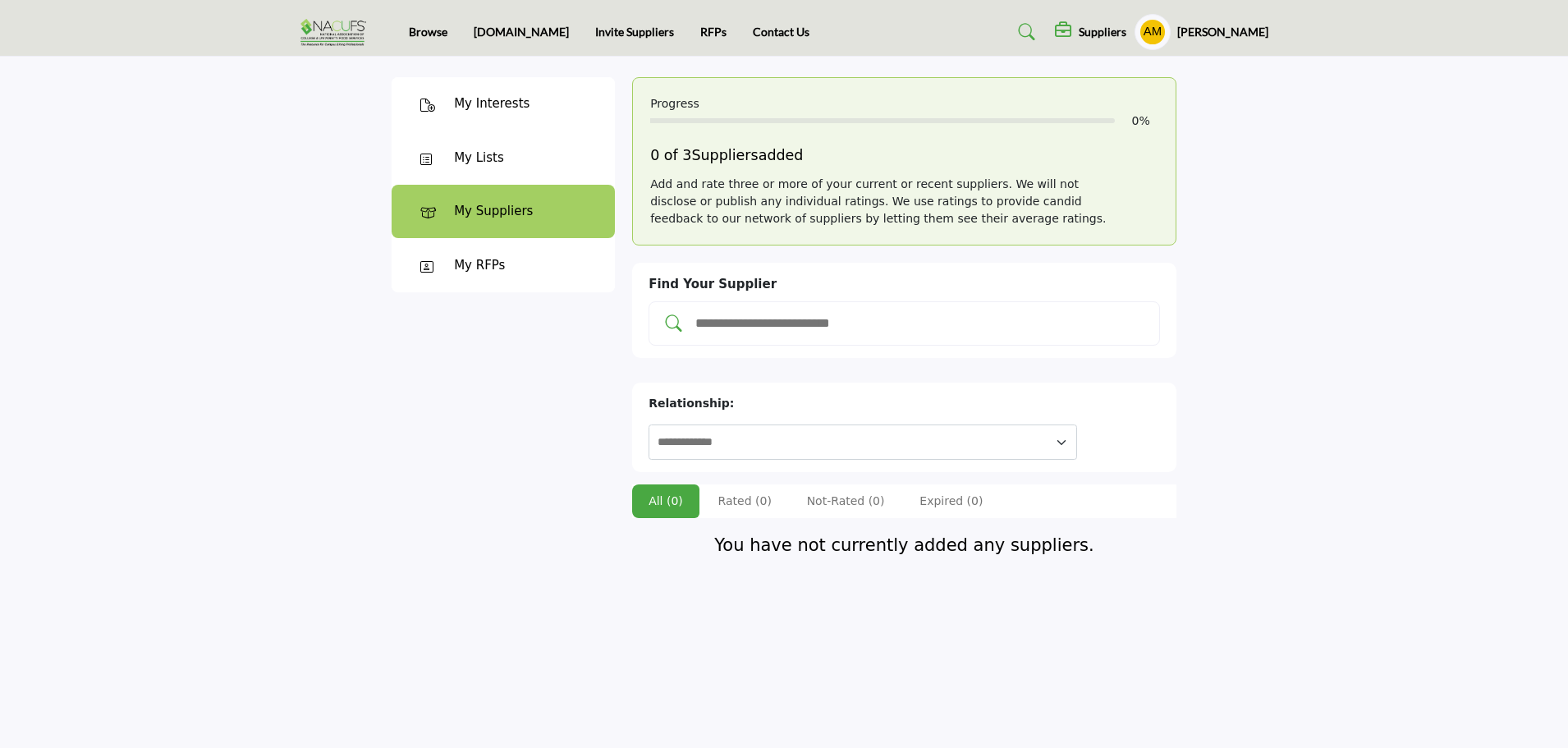
click at [830, 338] on div at bounding box center [905, 323] width 512 height 44
type input "**********"
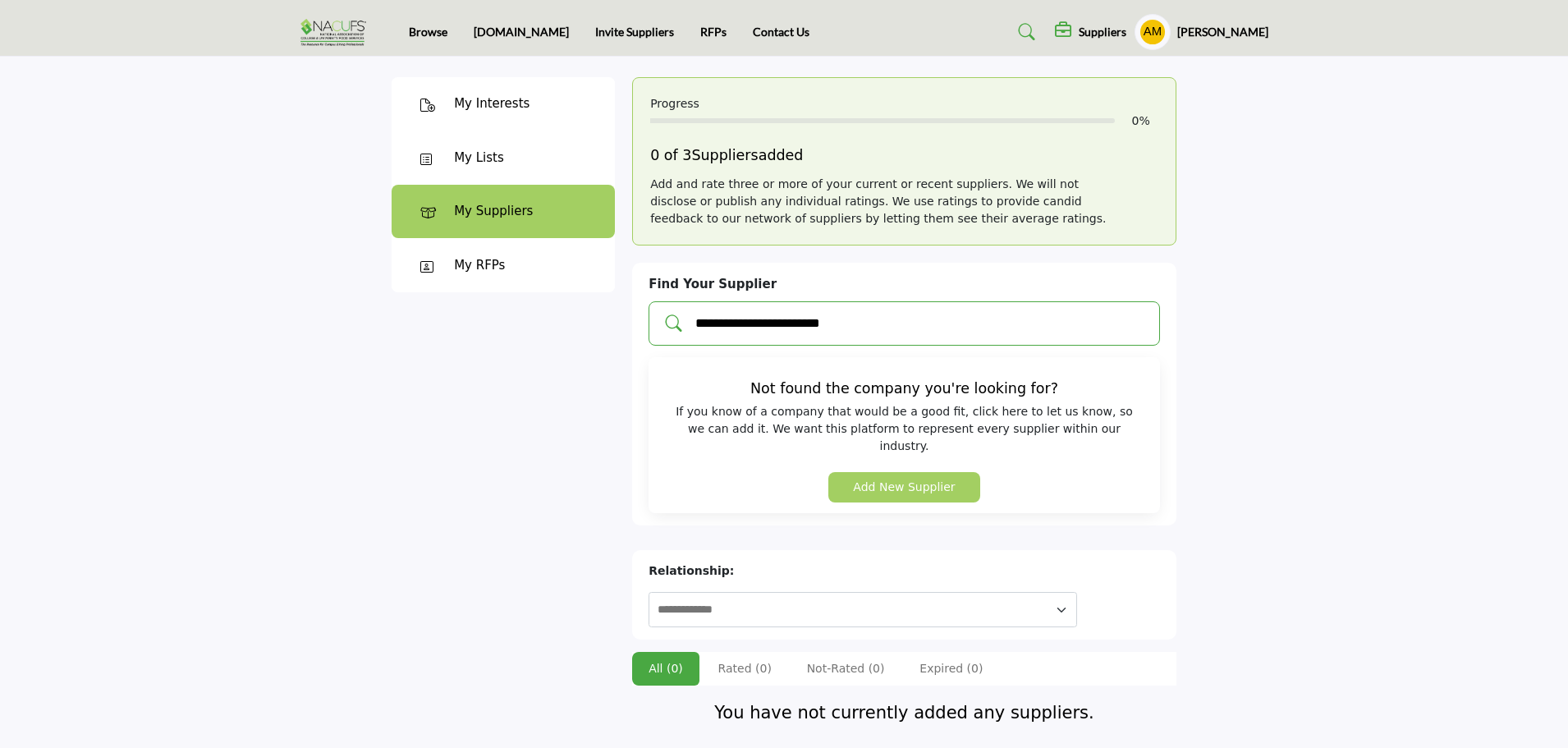
click at [913, 473] on button "Add New Supplier" at bounding box center [904, 488] width 151 height 31
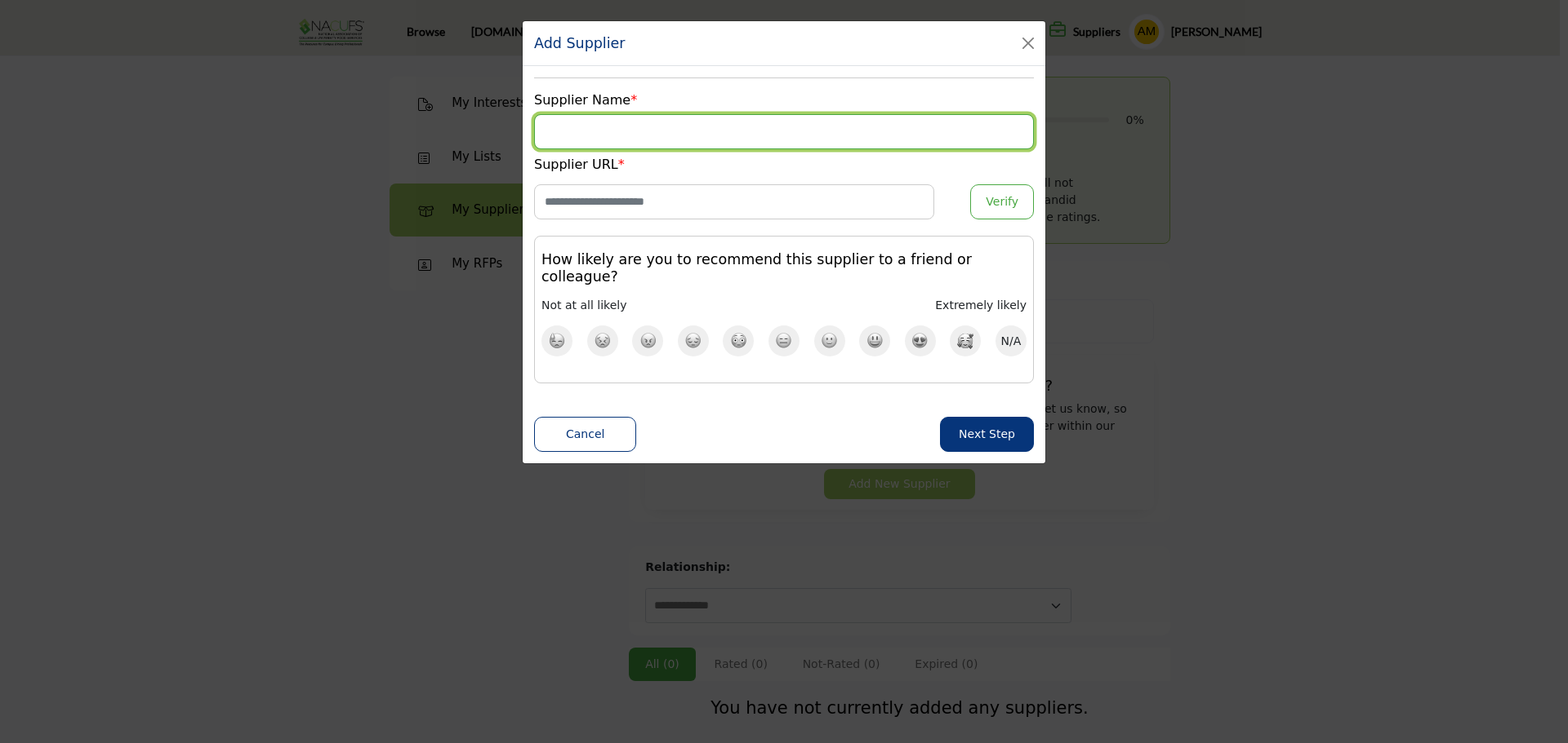
click at [771, 125] on input "Supplier Name" at bounding box center [784, 131] width 499 height 35
type input "**********"
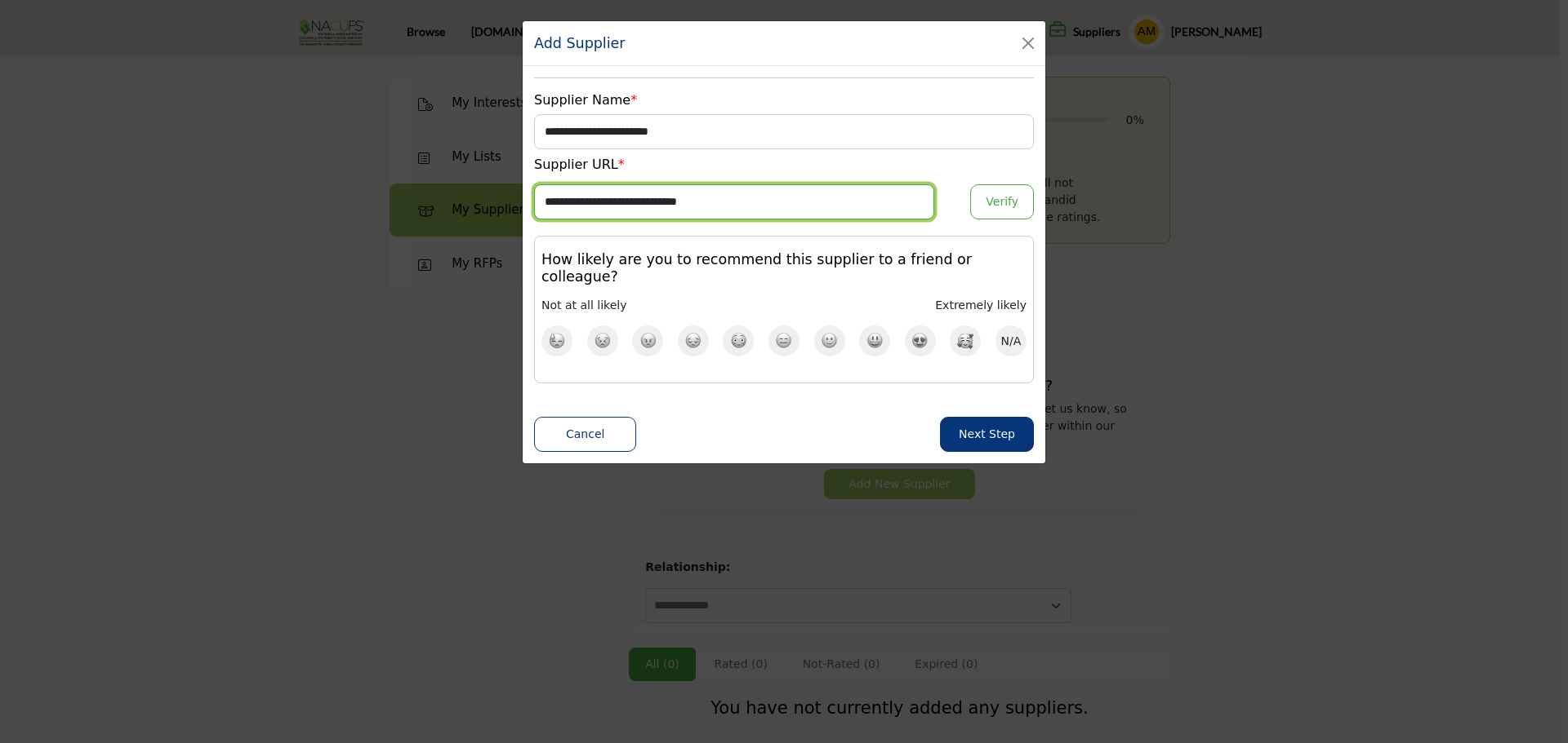
type input "**********"
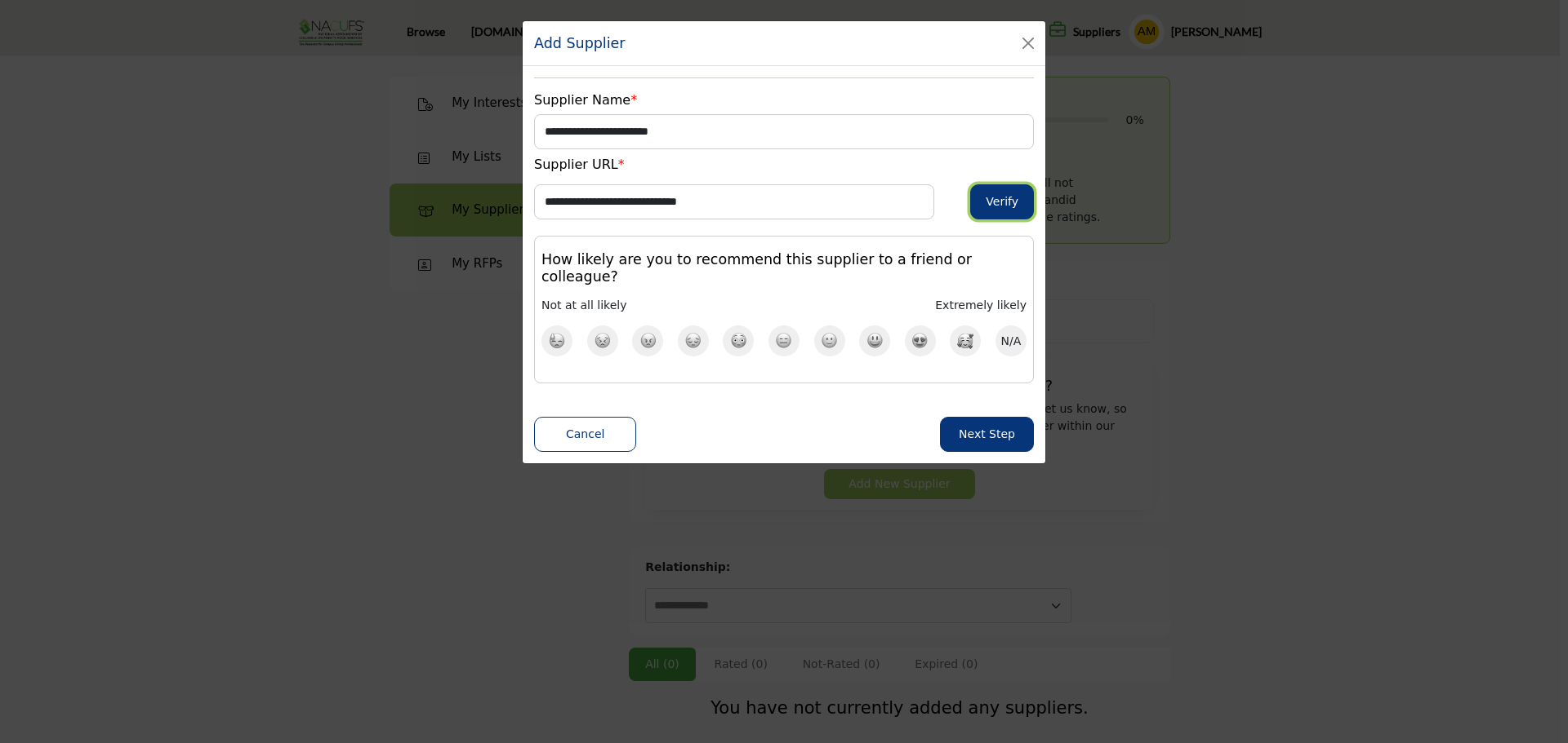
click at [1002, 191] on button "Verify" at bounding box center [1002, 202] width 64 height 35
type input "**********"
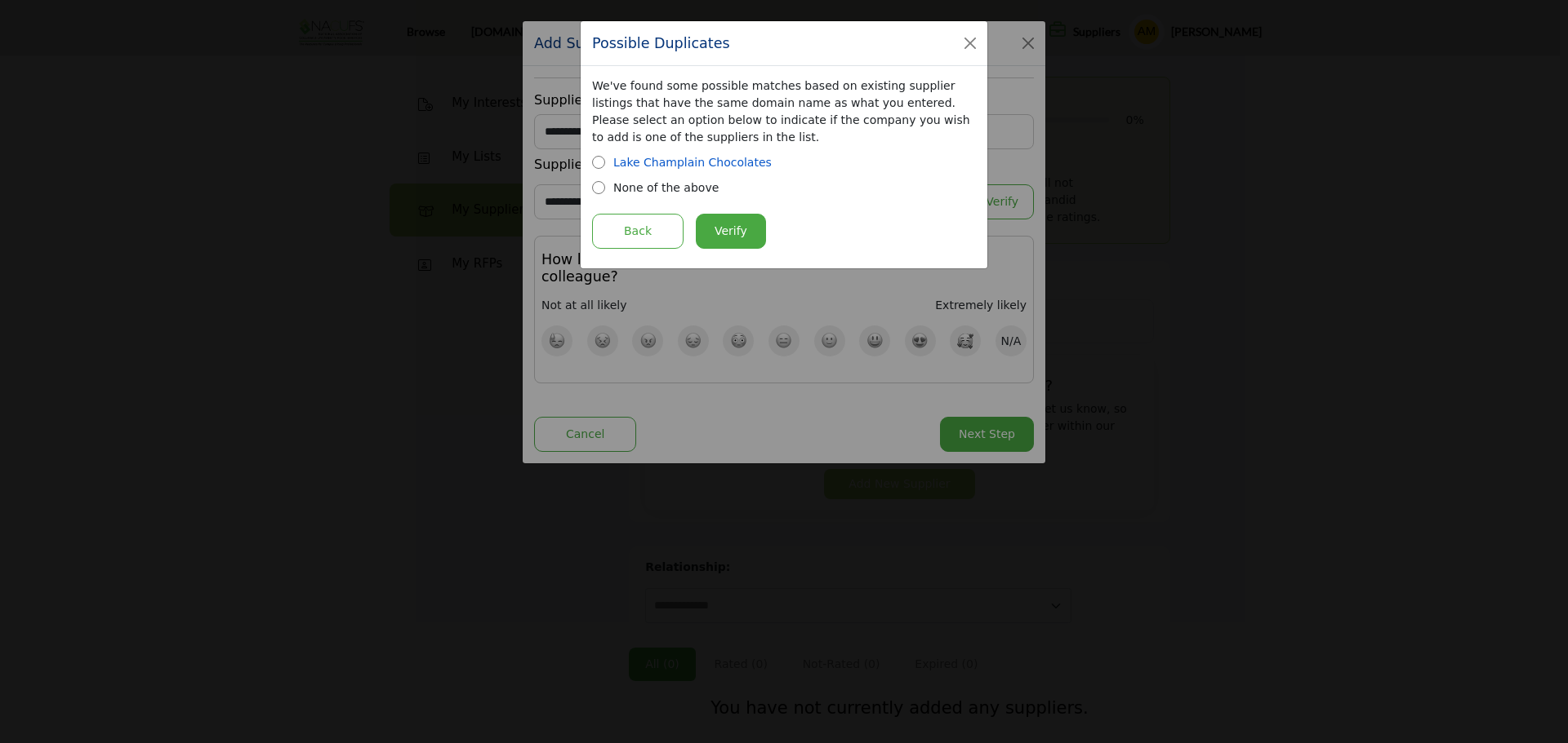
click at [719, 162] on link "Lake Champlain Chocolates" at bounding box center [692, 163] width 158 height 13
click at [736, 227] on button "Verify" at bounding box center [731, 231] width 71 height 35
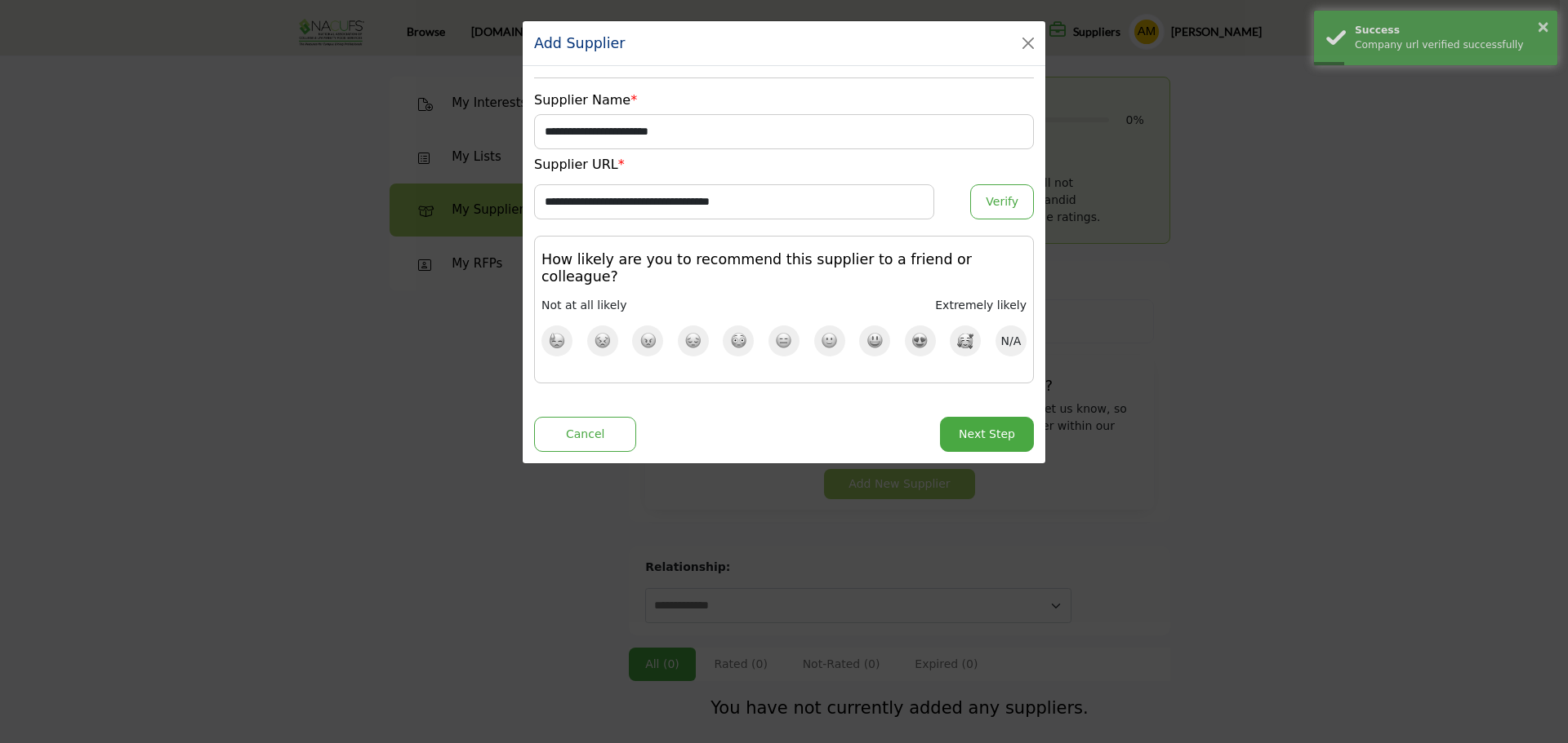
click at [966, 332] on img at bounding box center [966, 340] width 17 height 16
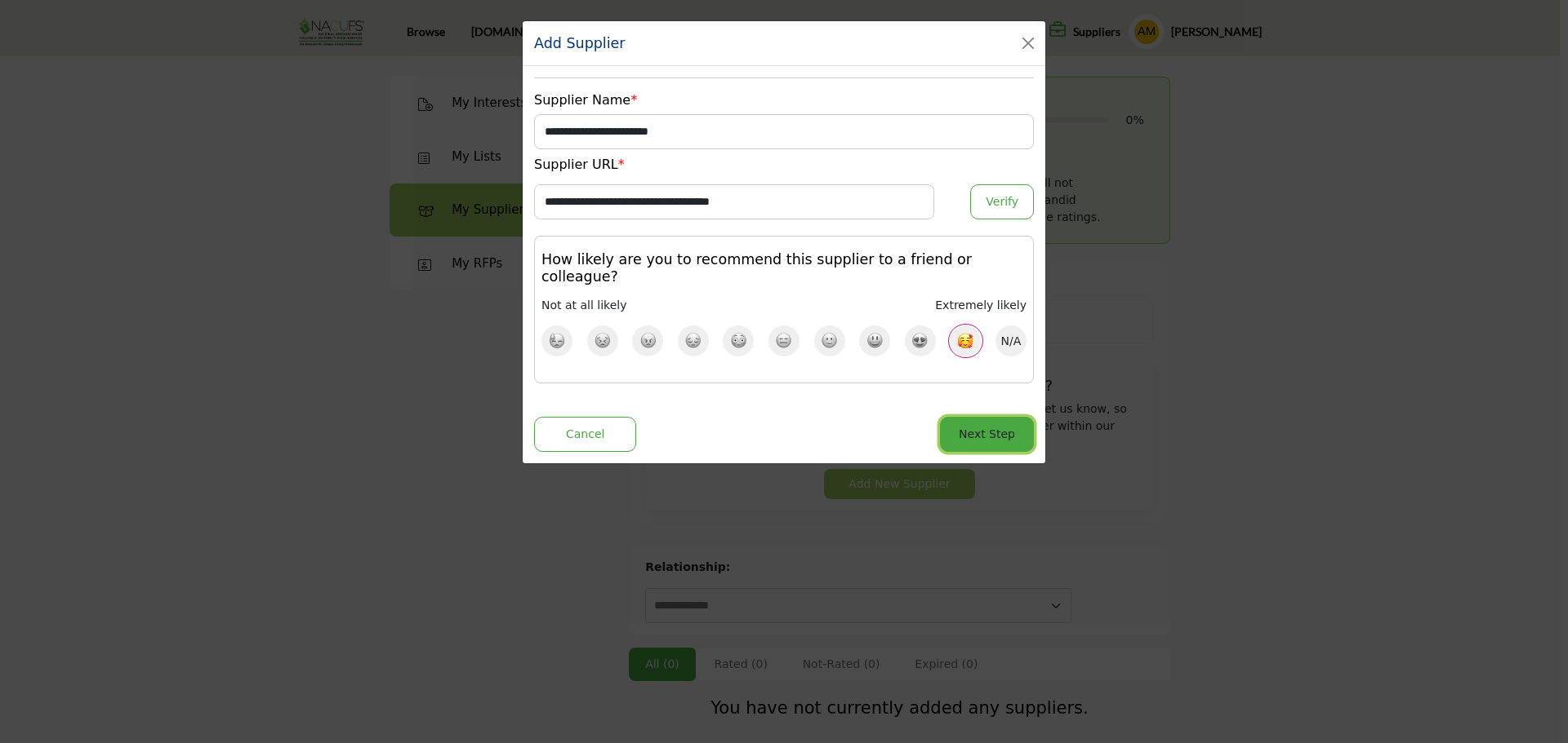
click at [983, 424] on button "Next Step" at bounding box center [987, 434] width 94 height 35
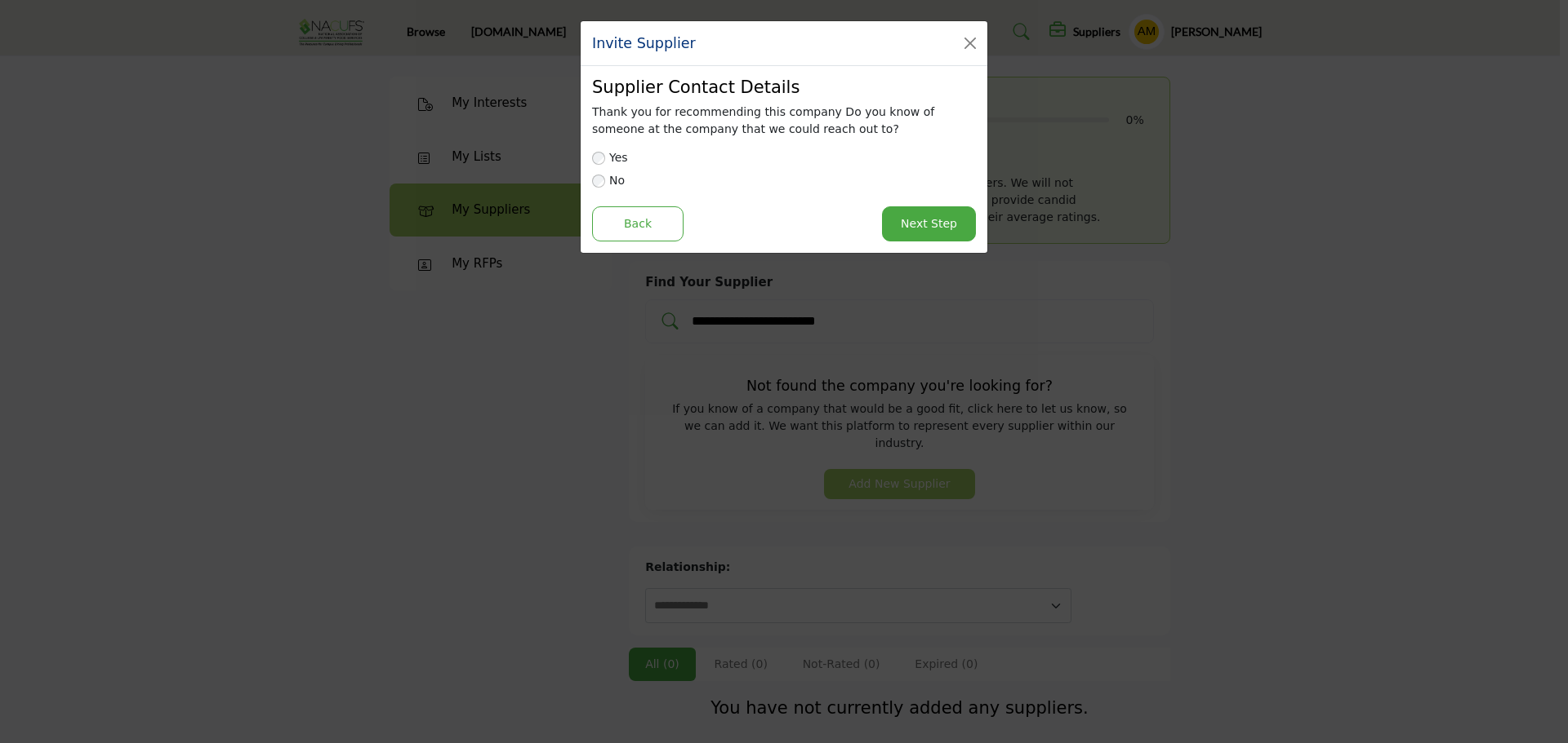
click at [608, 161] on div "Yes" at bounding box center [784, 158] width 384 height 17
type input "**********"
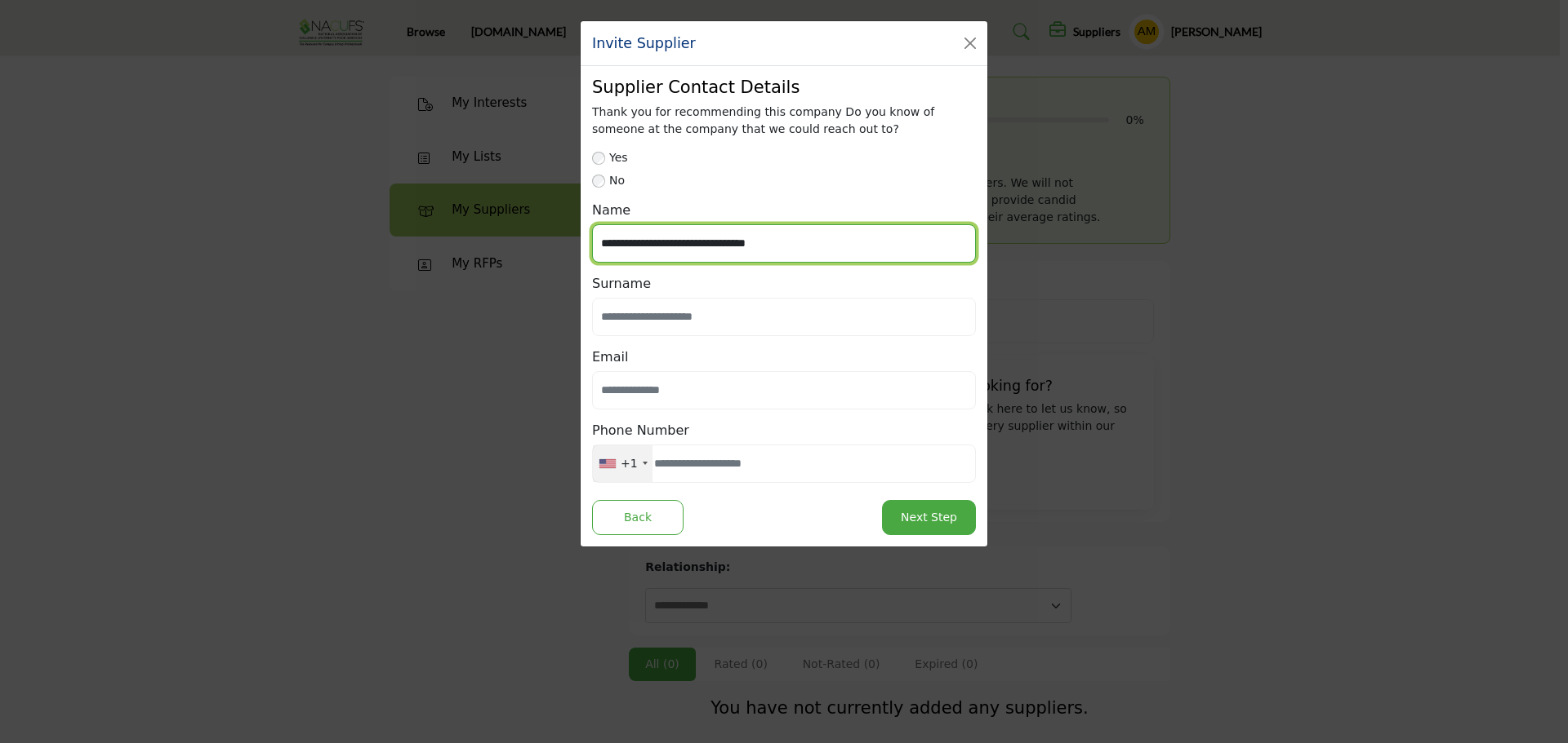
drag, startPoint x: 832, startPoint y: 250, endPoint x: 534, endPoint y: 260, distance: 298.2
click at [534, 260] on div "**********" at bounding box center [784, 372] width 1568 height 743
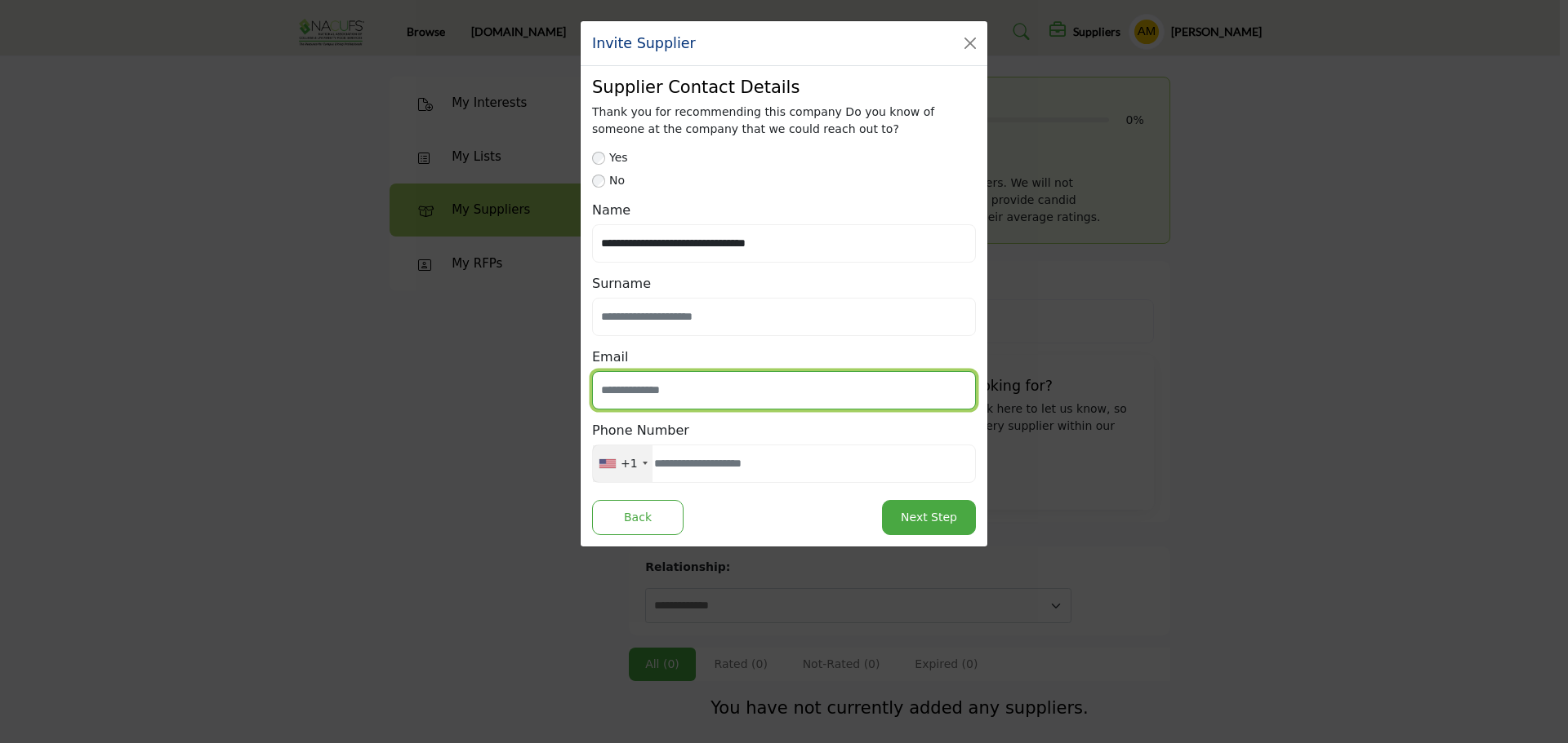
click at [664, 382] on input "text" at bounding box center [784, 391] width 384 height 38
paste input "**********"
type input "**********"
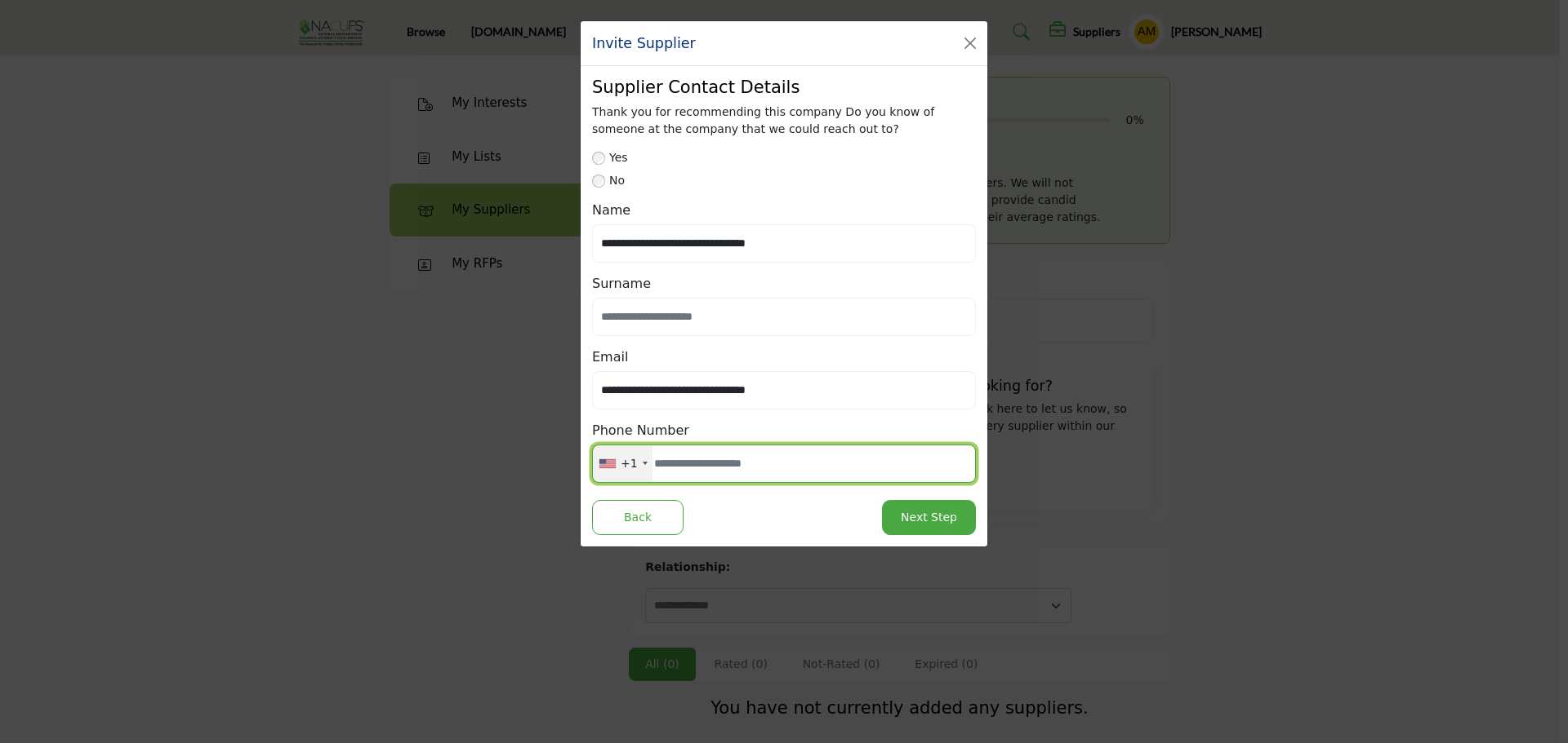
click at [692, 453] on input "text" at bounding box center [784, 464] width 384 height 38
type input "**********"
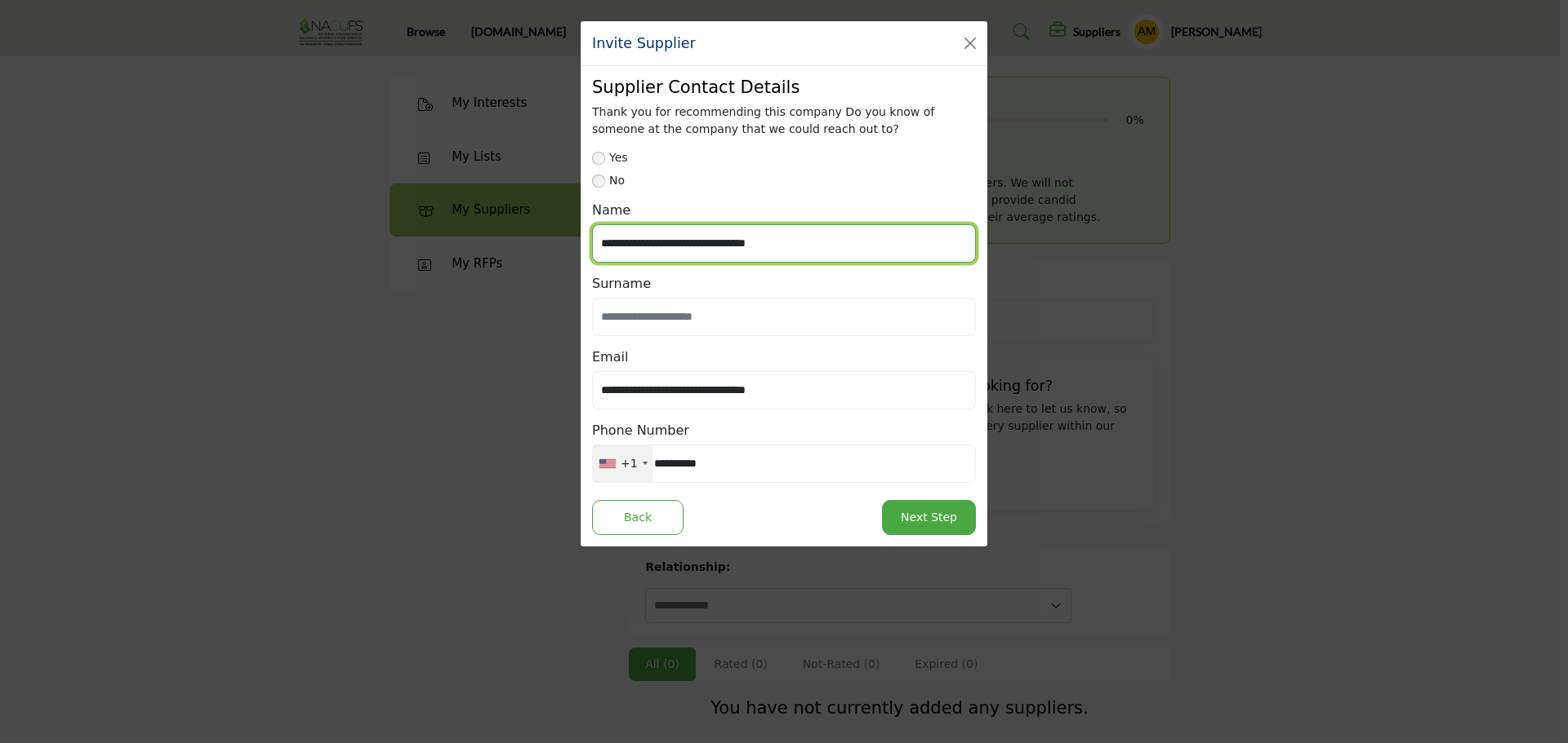
drag, startPoint x: 834, startPoint y: 244, endPoint x: 420, endPoint y: 206, distance: 415.7
click at [420, 206] on div "**********" at bounding box center [784, 372] width 1568 height 743
type input "*******"
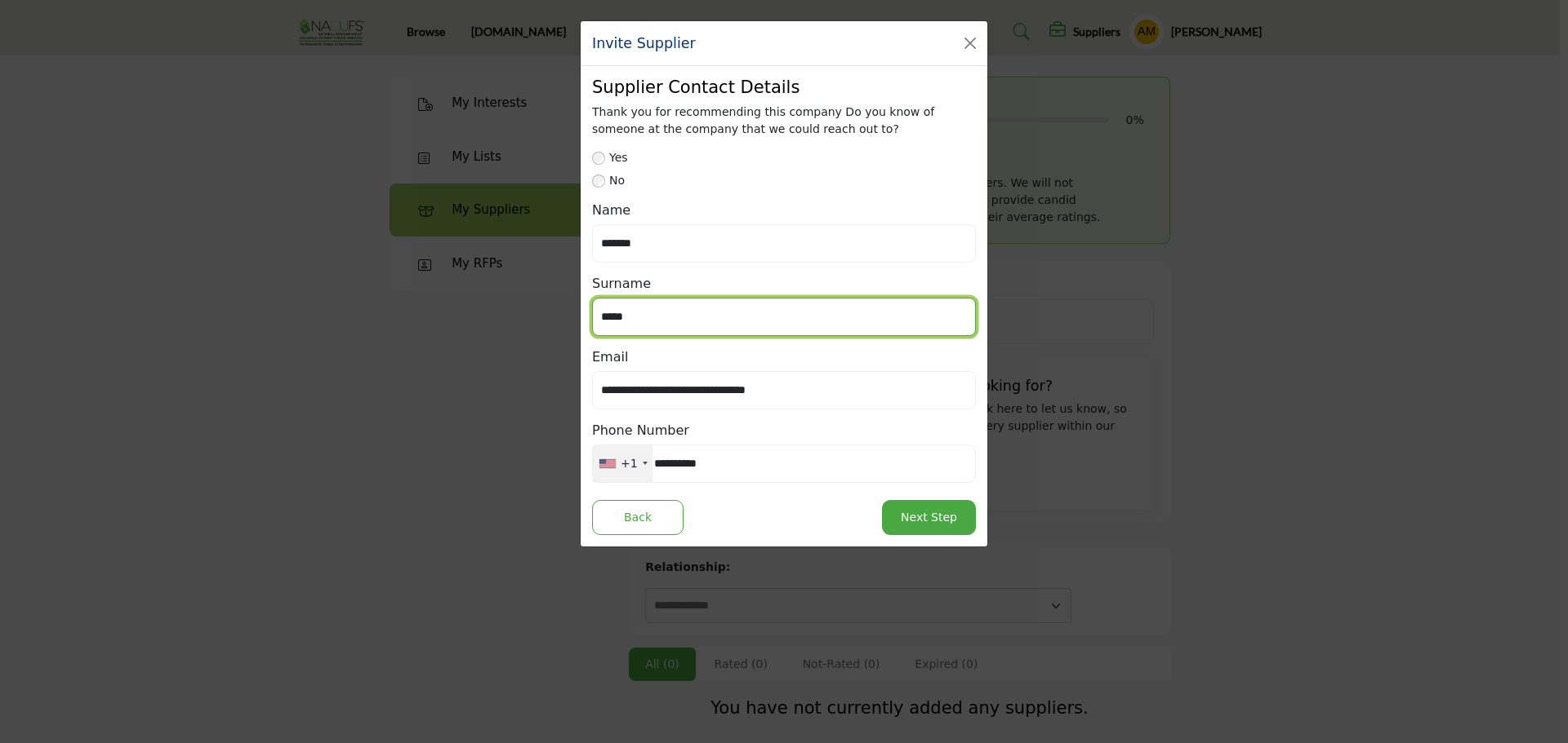
type input "*****"
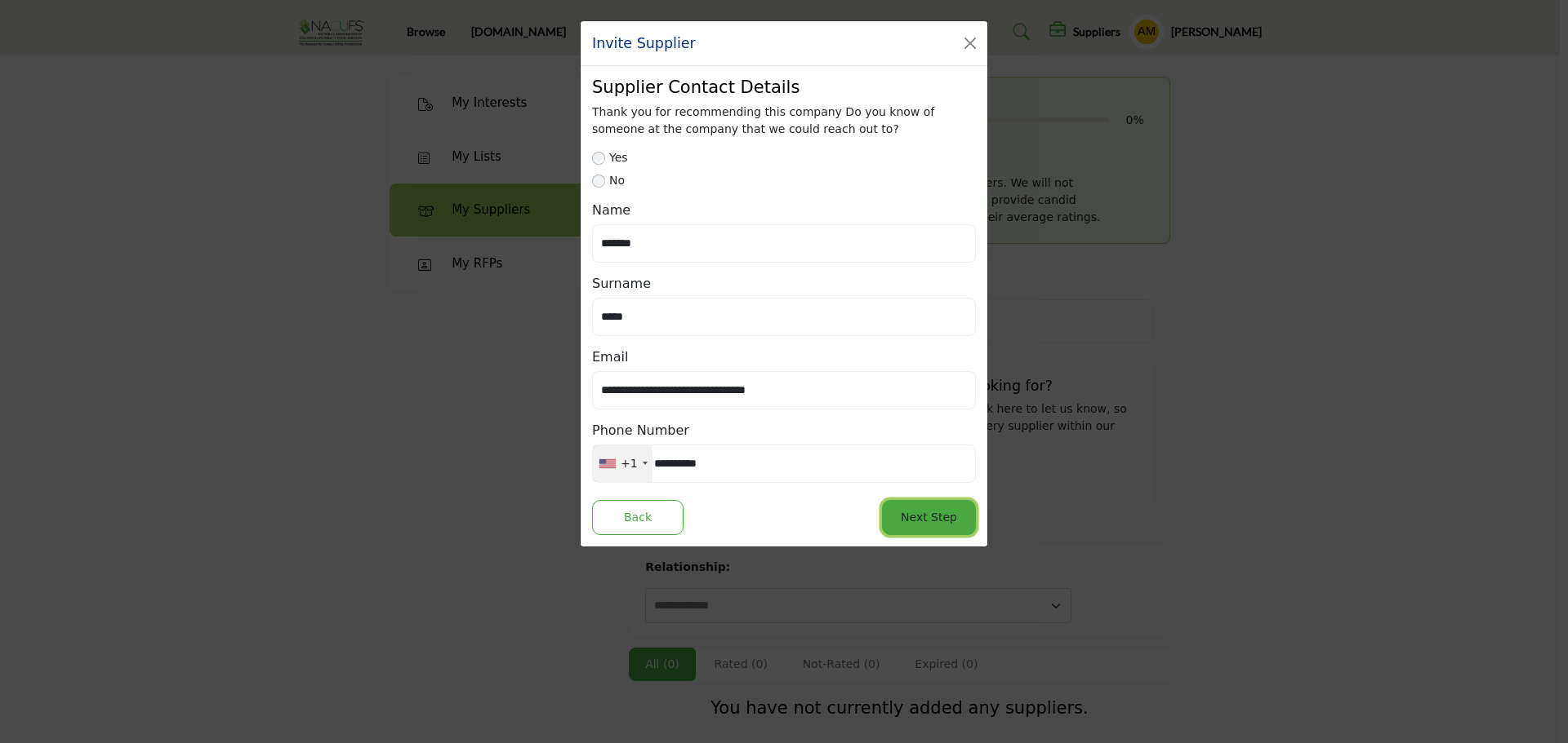
click at [939, 521] on button "Next Step" at bounding box center [928, 517] width 94 height 35
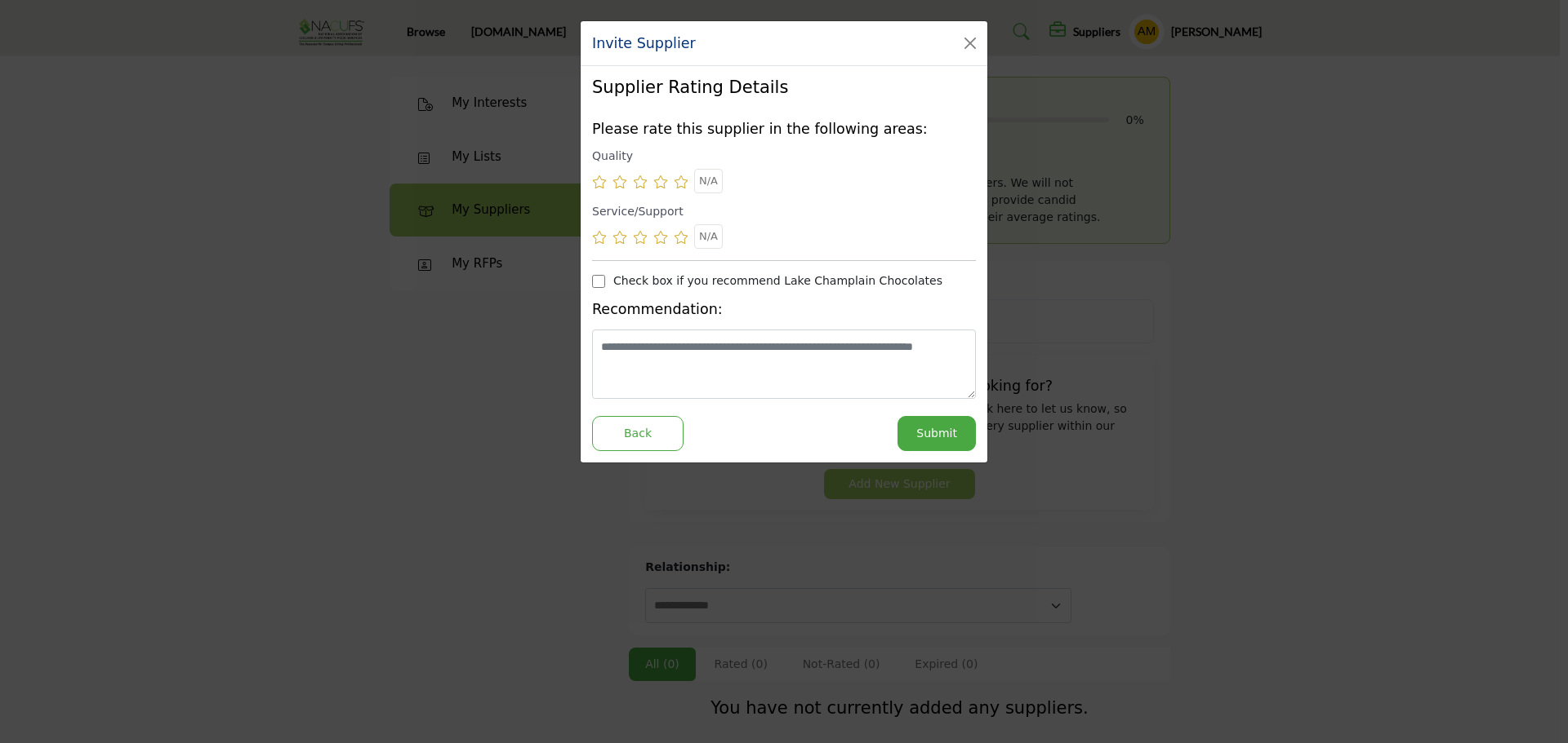
click at [676, 187] on icon at bounding box center [681, 182] width 14 height 13
click at [681, 235] on icon at bounding box center [681, 237] width 14 height 13
click at [940, 430] on button "Submit" at bounding box center [936, 433] width 78 height 35
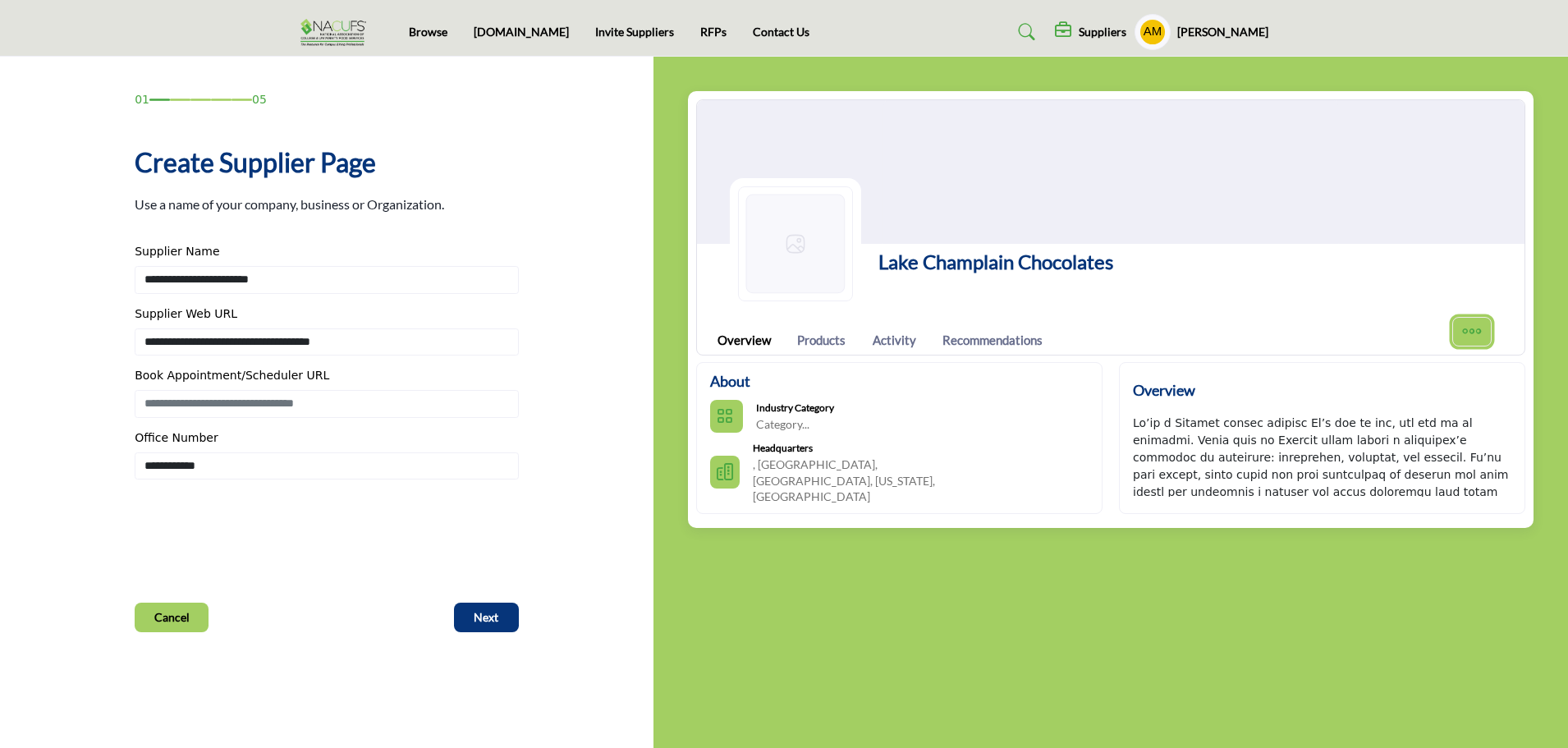
click at [1473, 330] on icon "More Options" at bounding box center [1472, 332] width 21 height 21
click at [485, 618] on span "Next" at bounding box center [486, 618] width 25 height 16
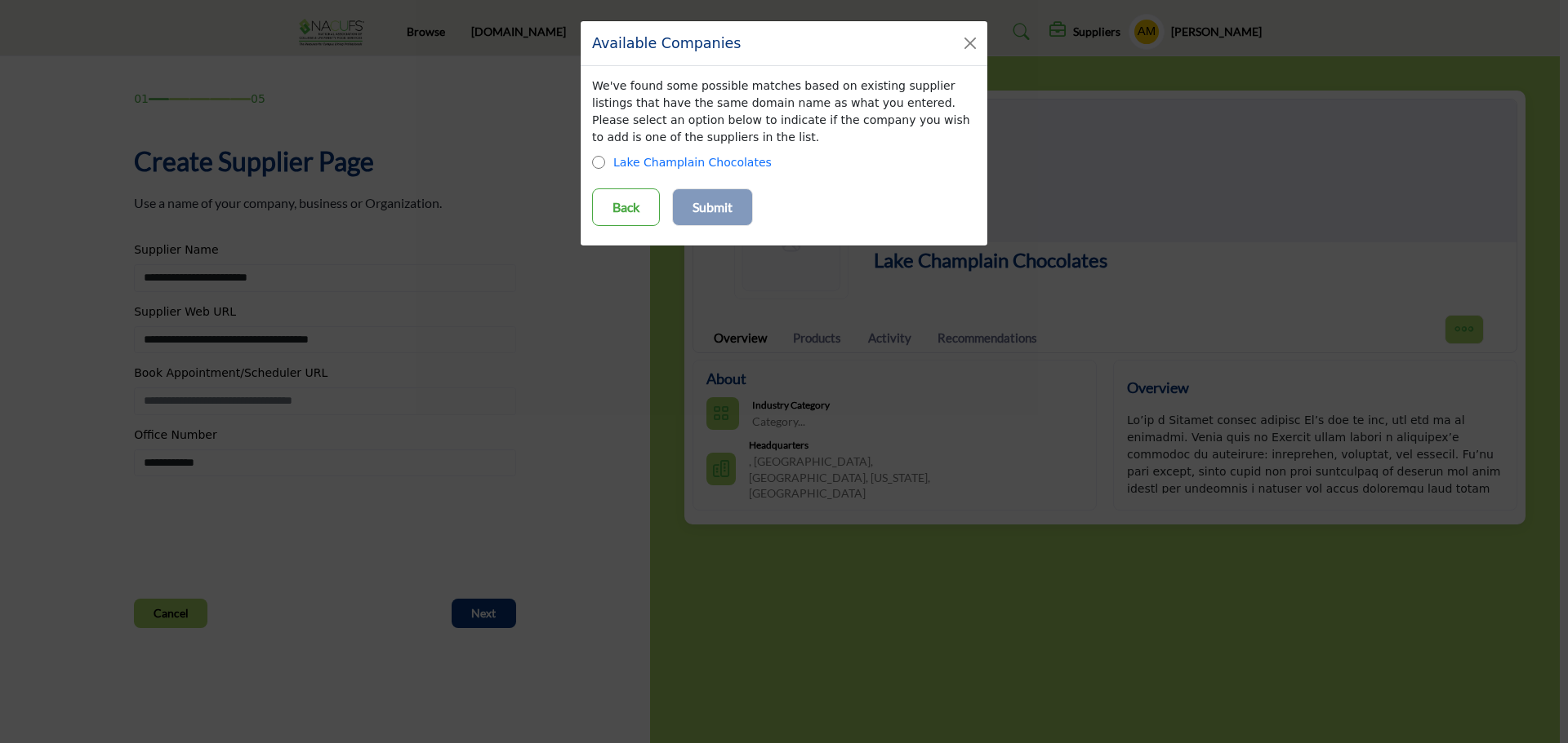
click at [599, 151] on div "We've found some possible matches based on existing supplier listings that have…" at bounding box center [784, 155] width 401 height 156
click at [694, 205] on p "Submit" at bounding box center [712, 207] width 40 height 20
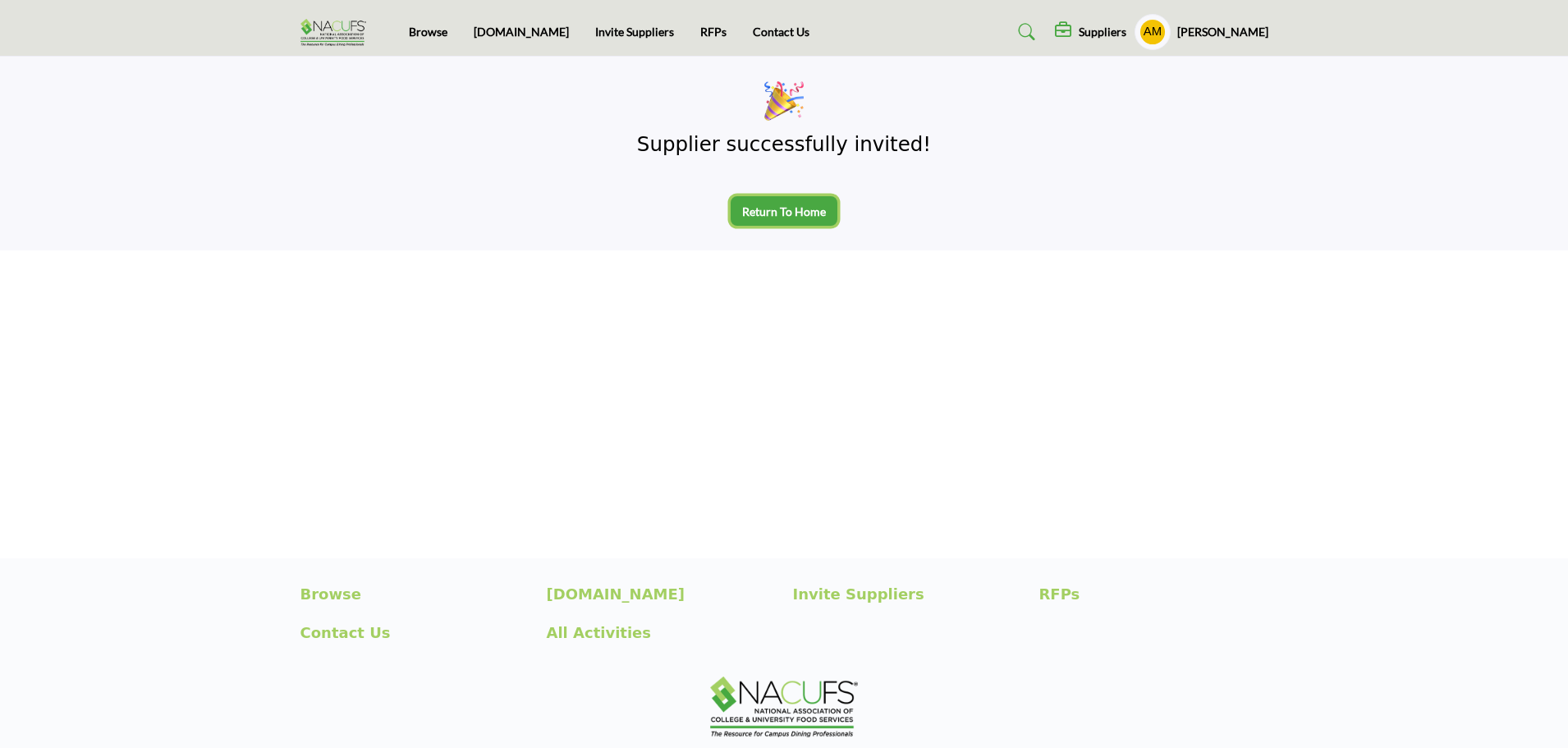
click at [787, 219] on span "Return To Home" at bounding box center [783, 211] width 83 height 16
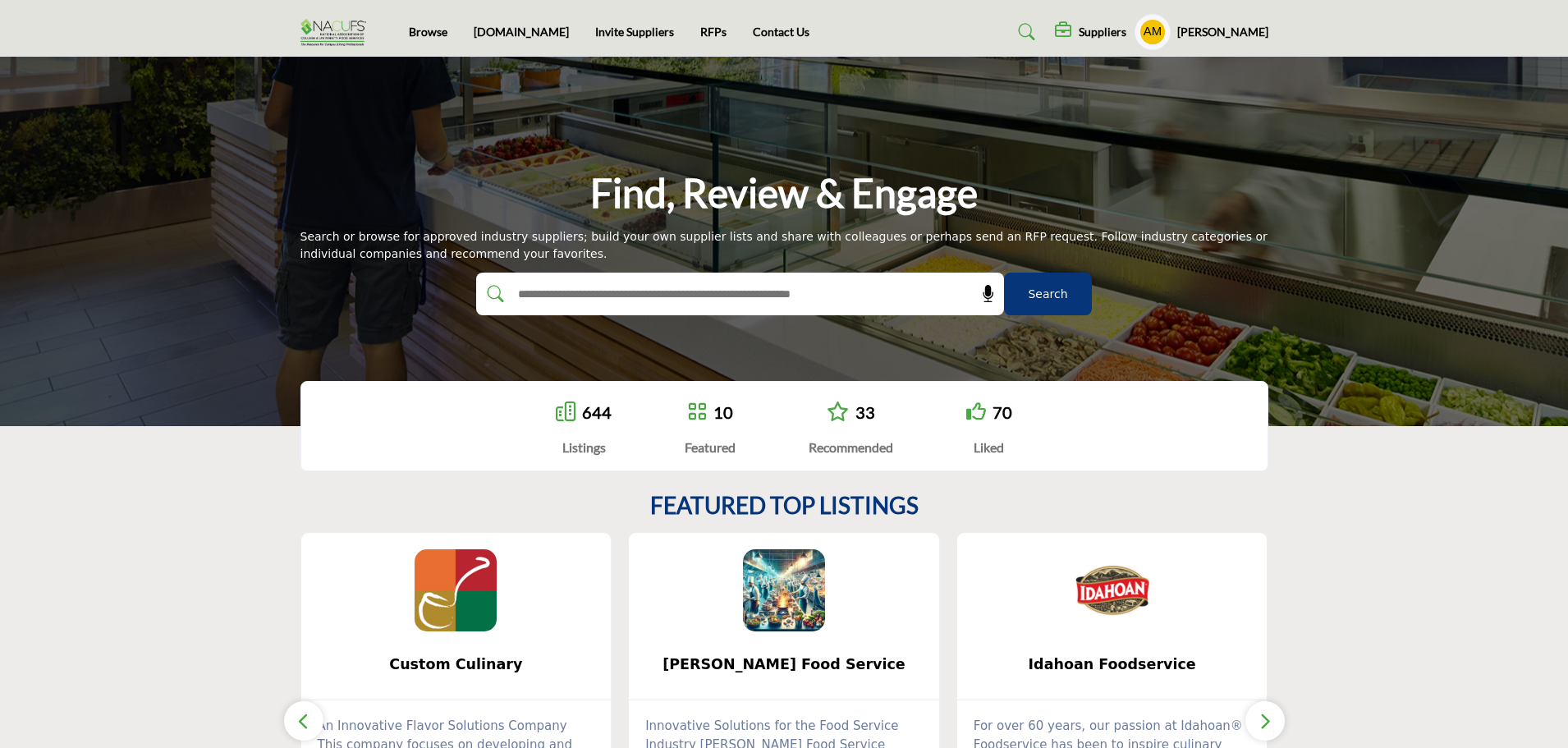
click at [893, 293] on input "text" at bounding box center [704, 294] width 392 height 25
type input "**********"
click at [1004, 272] on button "Search" at bounding box center [1049, 293] width 88 height 43
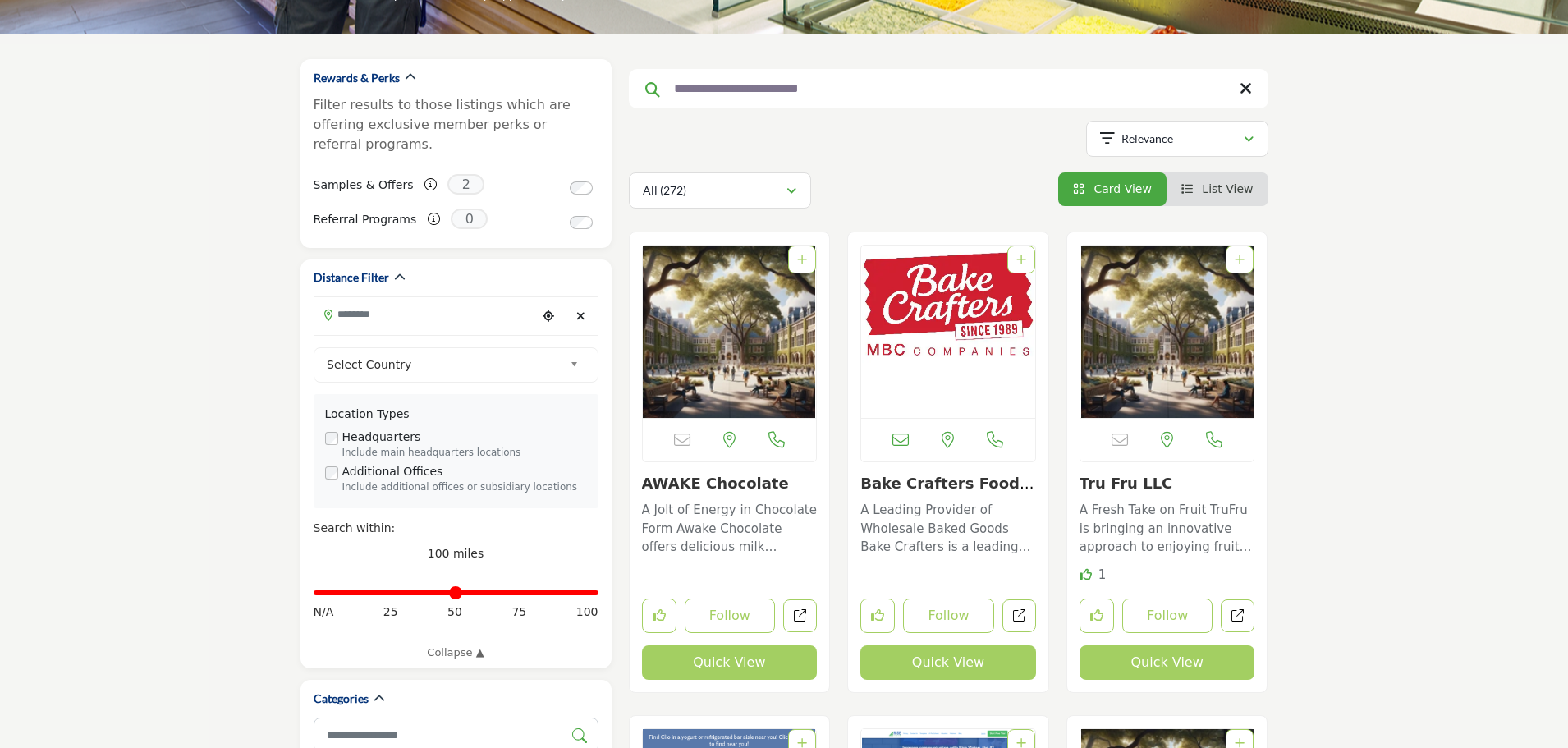
scroll to position [164, 0]
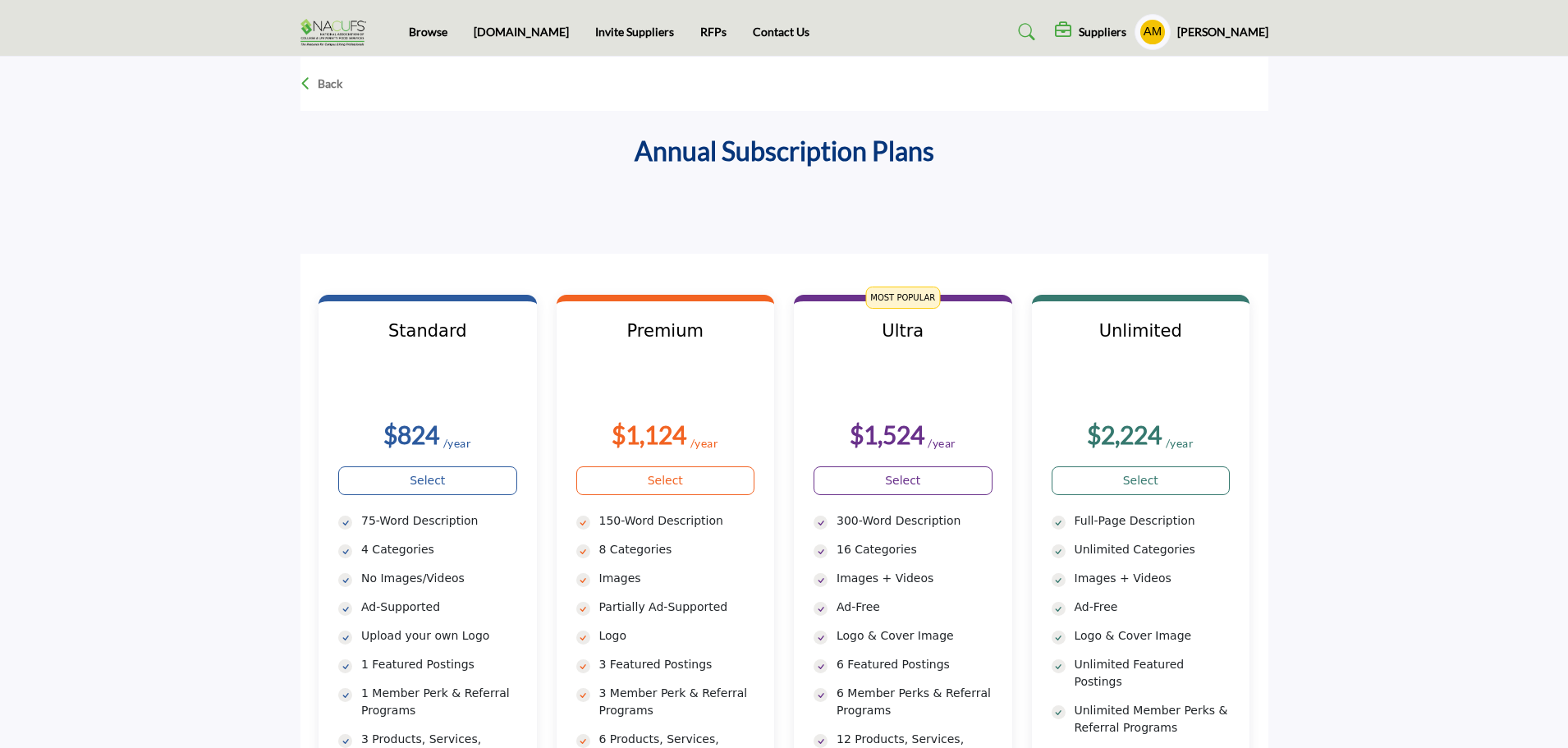
click at [329, 83] on p "Back" at bounding box center [331, 83] width 25 height 16
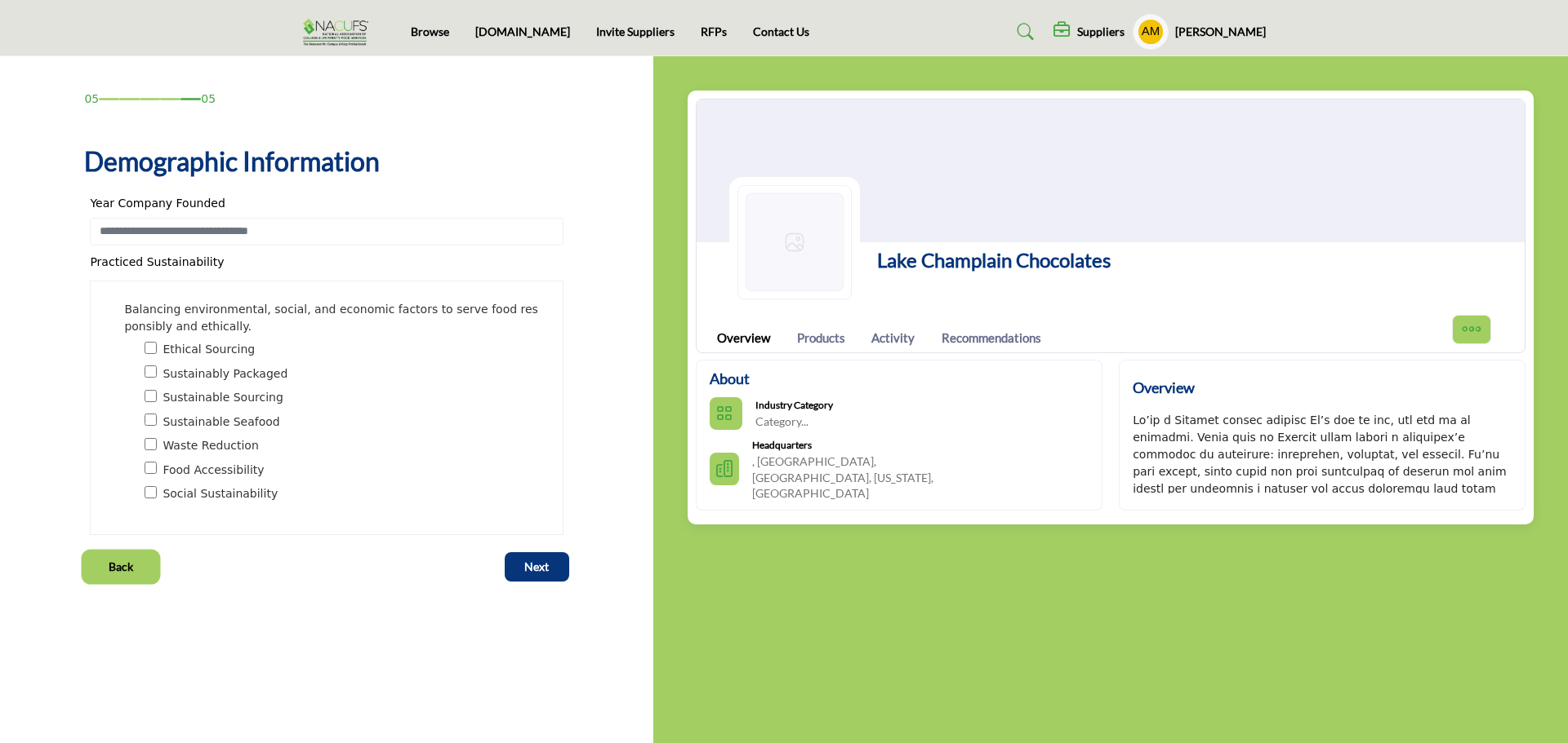
click at [123, 560] on span "Back" at bounding box center [121, 567] width 25 height 16
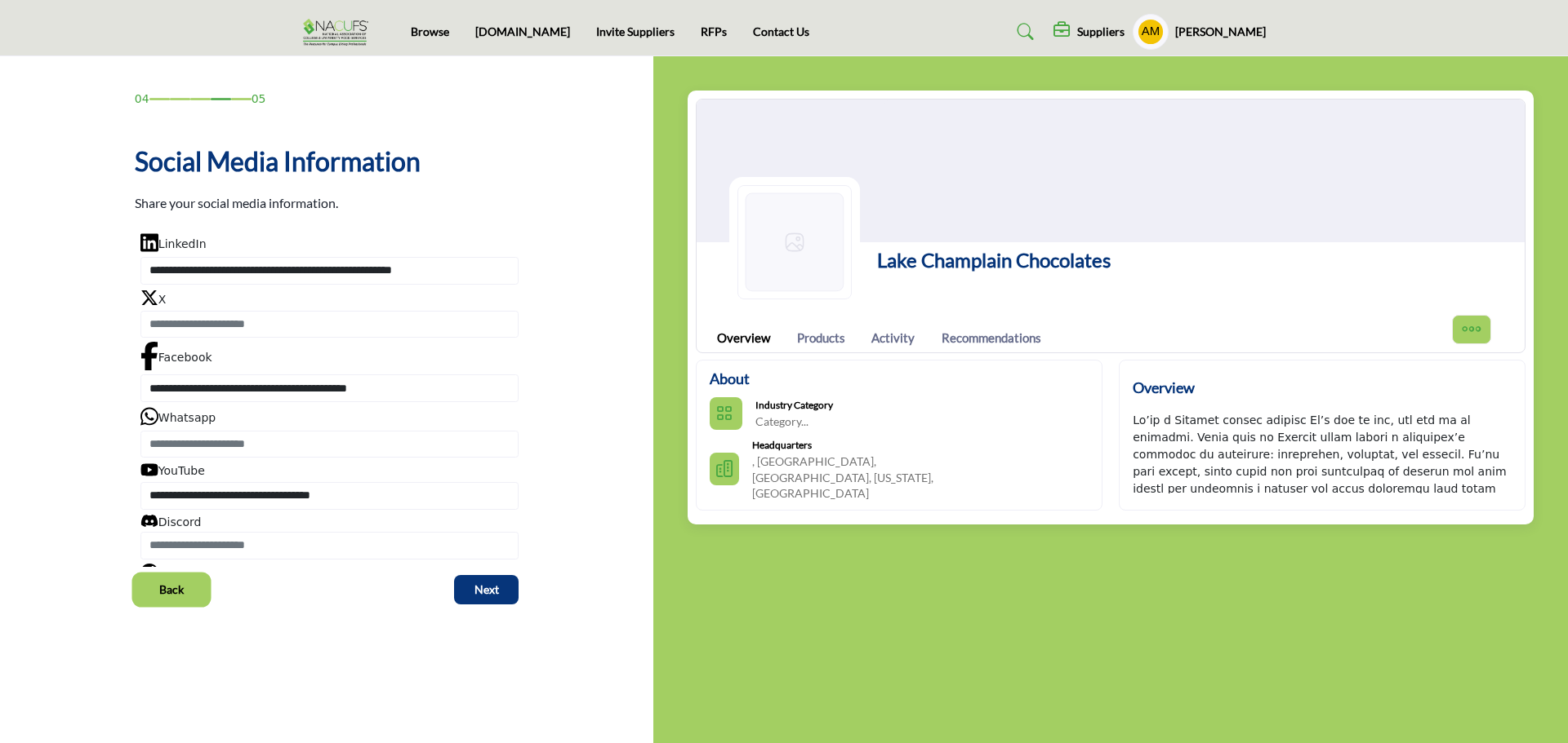
click at [165, 590] on span "Back" at bounding box center [172, 590] width 25 height 16
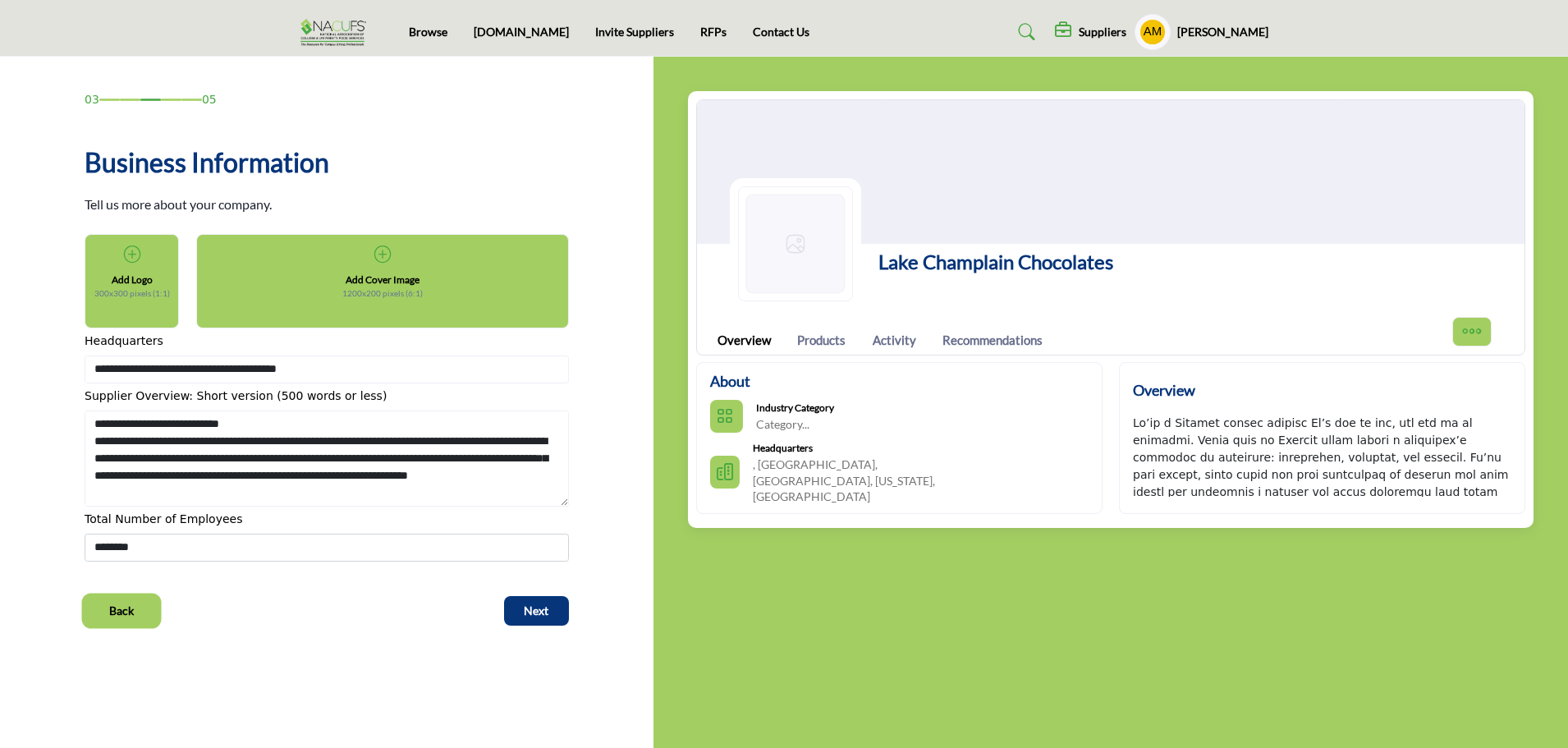
click at [151, 610] on button "Back" at bounding box center [121, 611] width 74 height 30
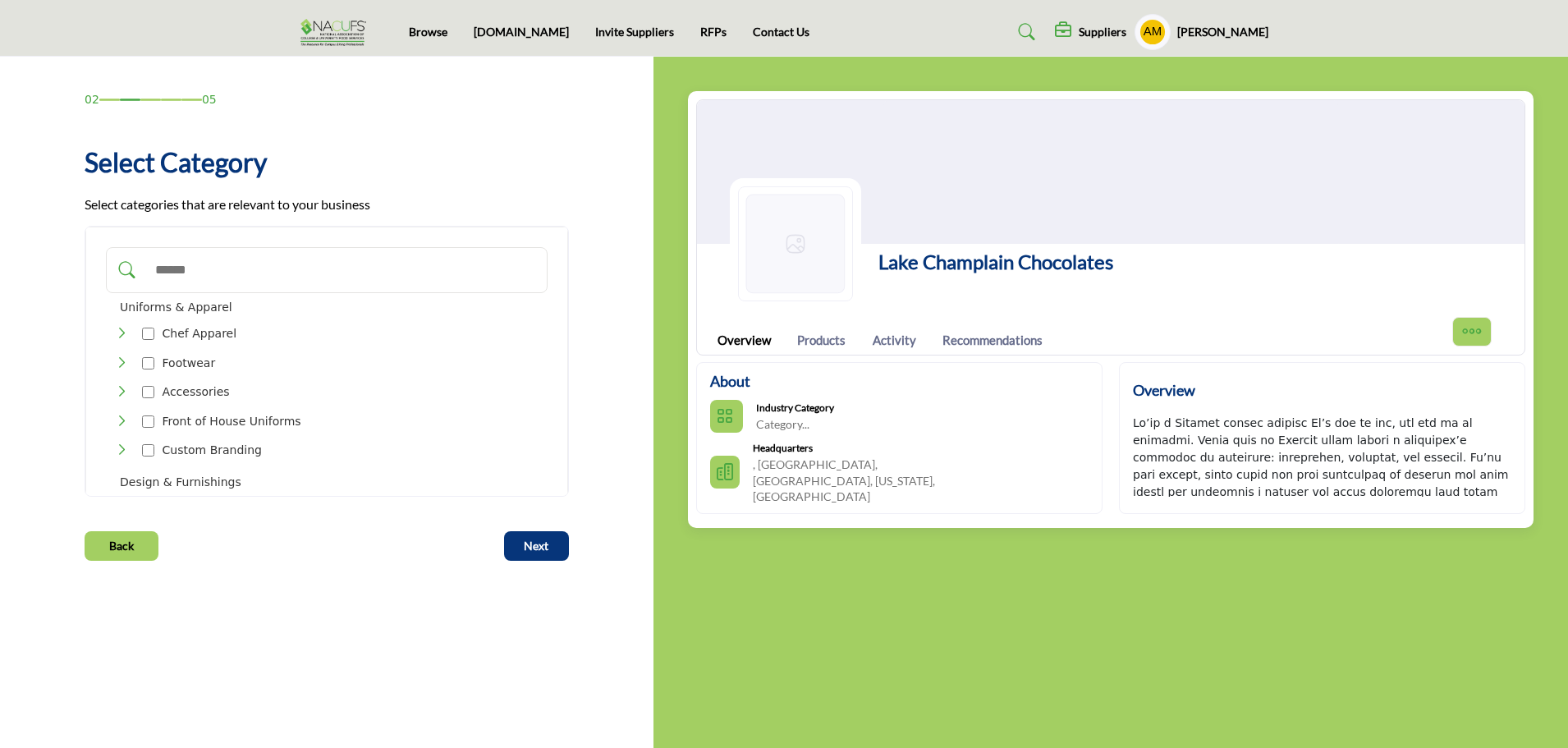
drag, startPoint x: 569, startPoint y: 252, endPoint x: 571, endPoint y: 279, distance: 27.1
click at [571, 279] on div "02 05 Select Category" at bounding box center [327, 293] width 501 height 406
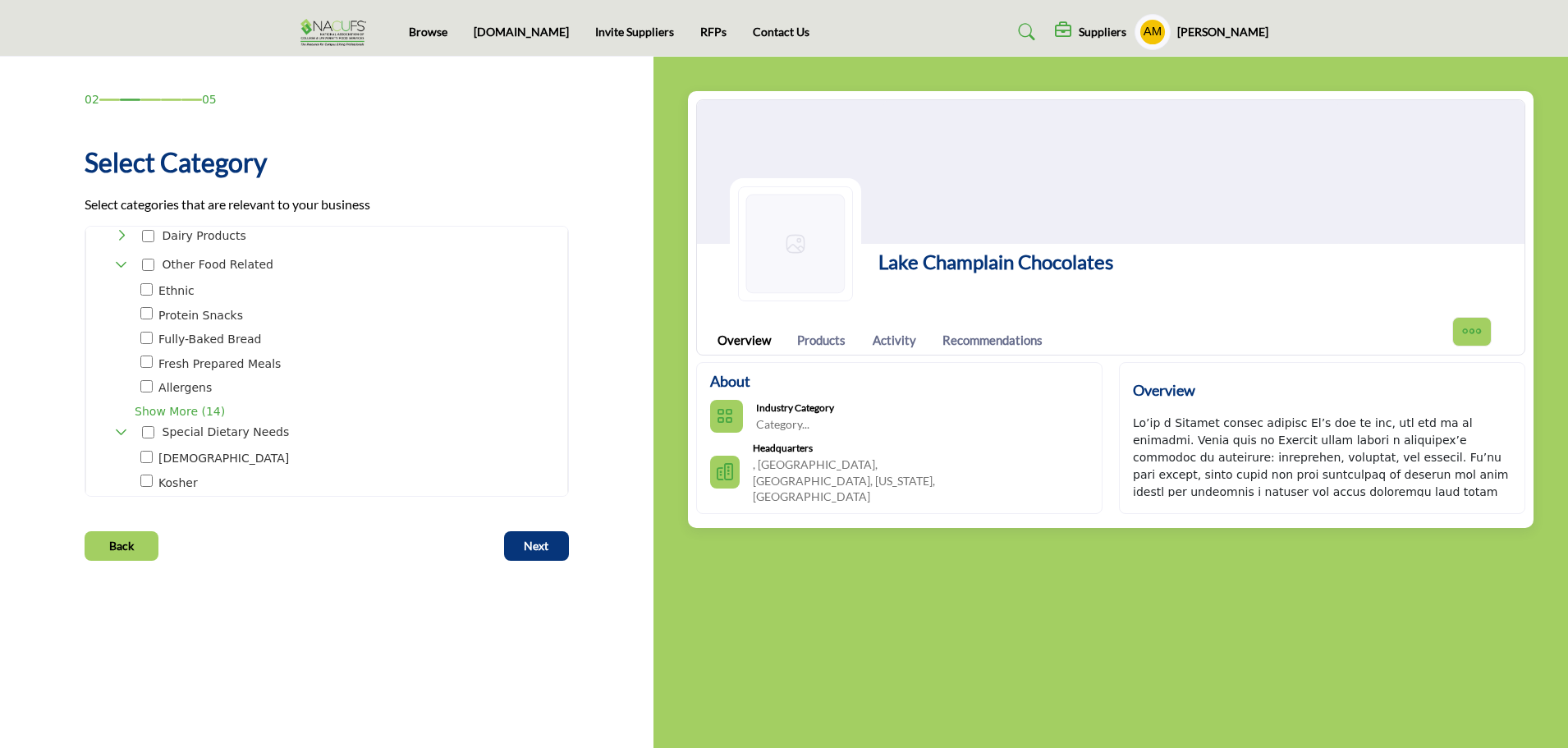
click at [187, 404] on span "Show More (14)" at bounding box center [340, 412] width 413 height 17
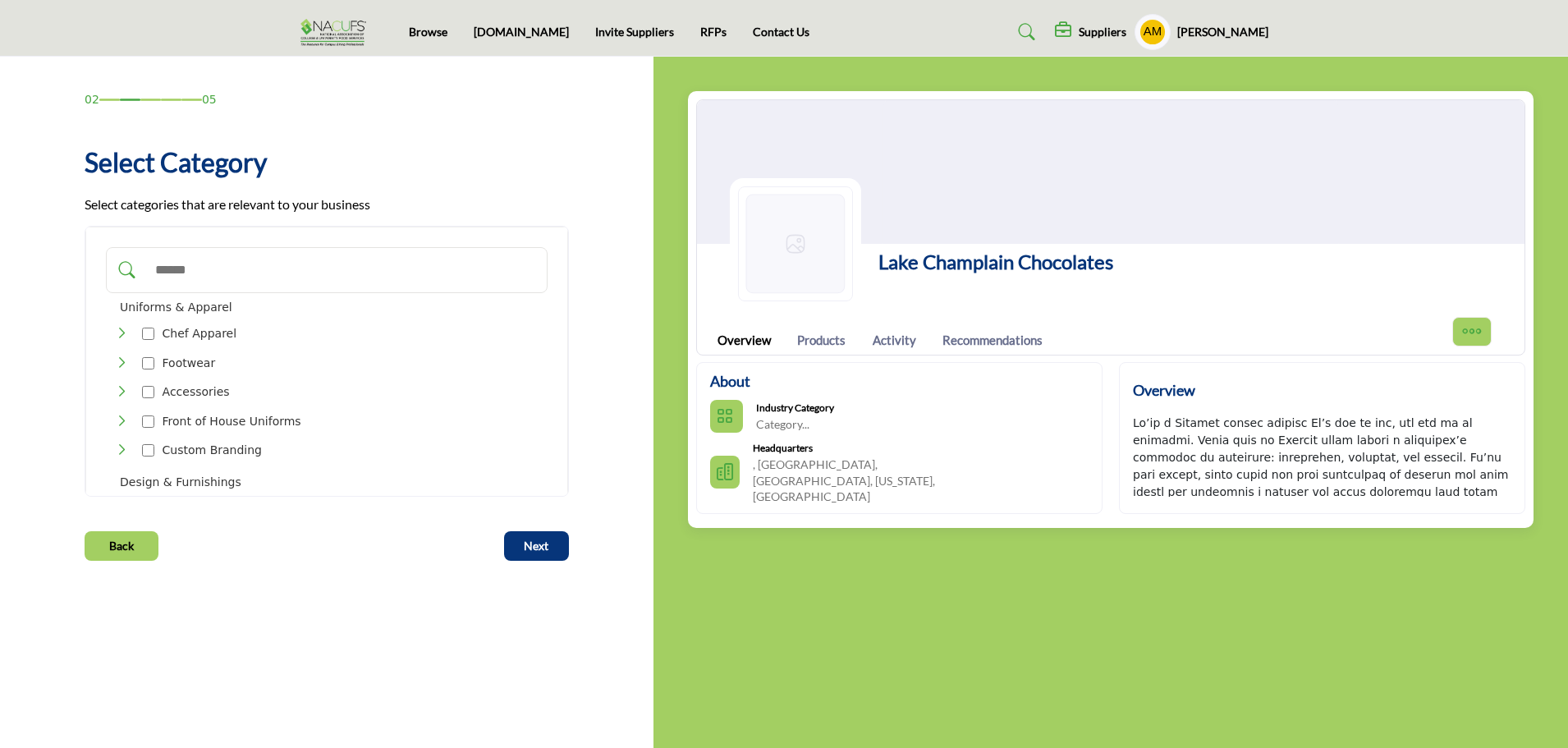
click at [474, 275] on input "Search Category" at bounding box center [343, 270] width 393 height 36
type input "******"
drag, startPoint x: 198, startPoint y: 288, endPoint x: 57, endPoint y: 290, distance: 141.0
click at [57, 290] on div "02 05 Select Category" at bounding box center [327, 326] width 602 height 470
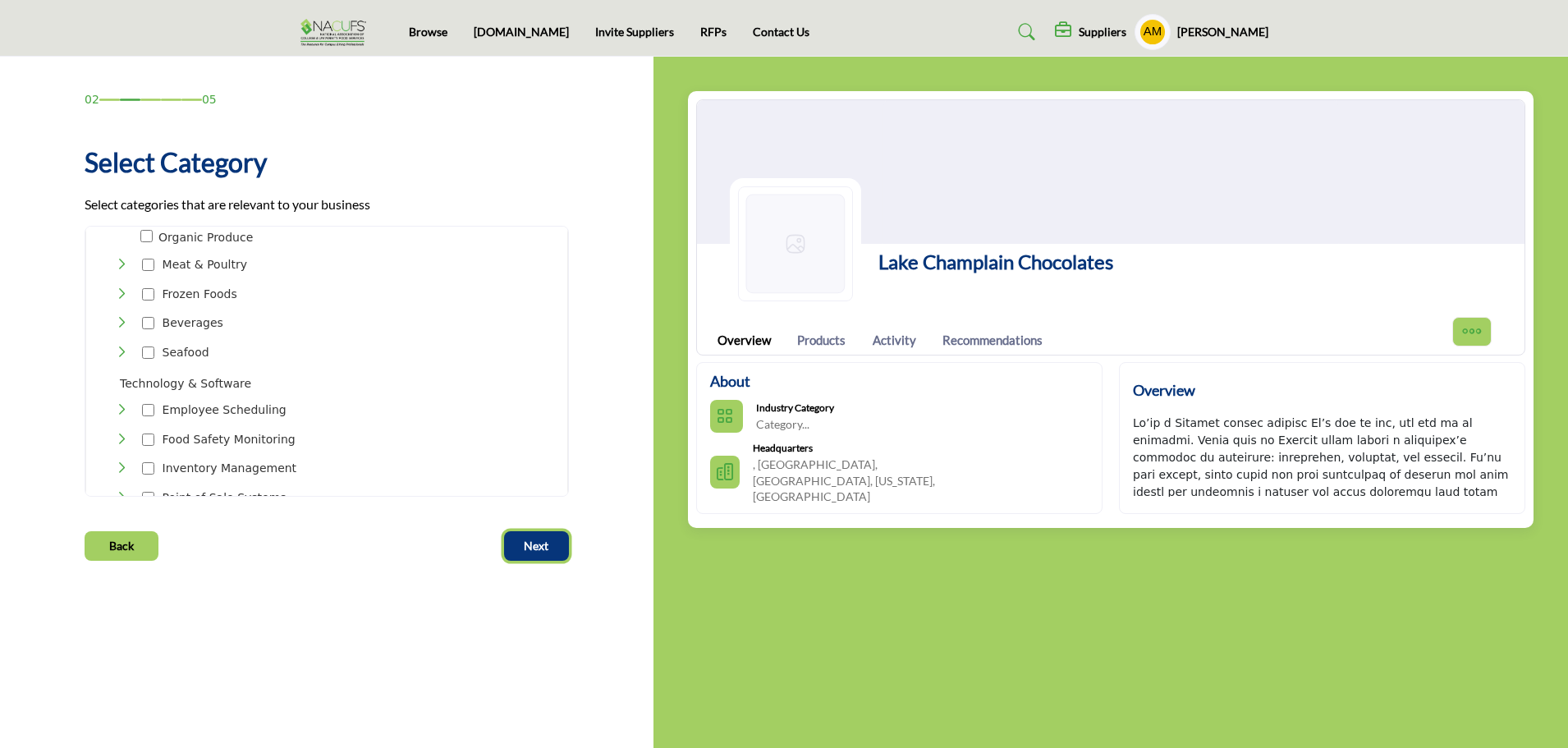
click at [537, 542] on span "Next" at bounding box center [537, 546] width 25 height 16
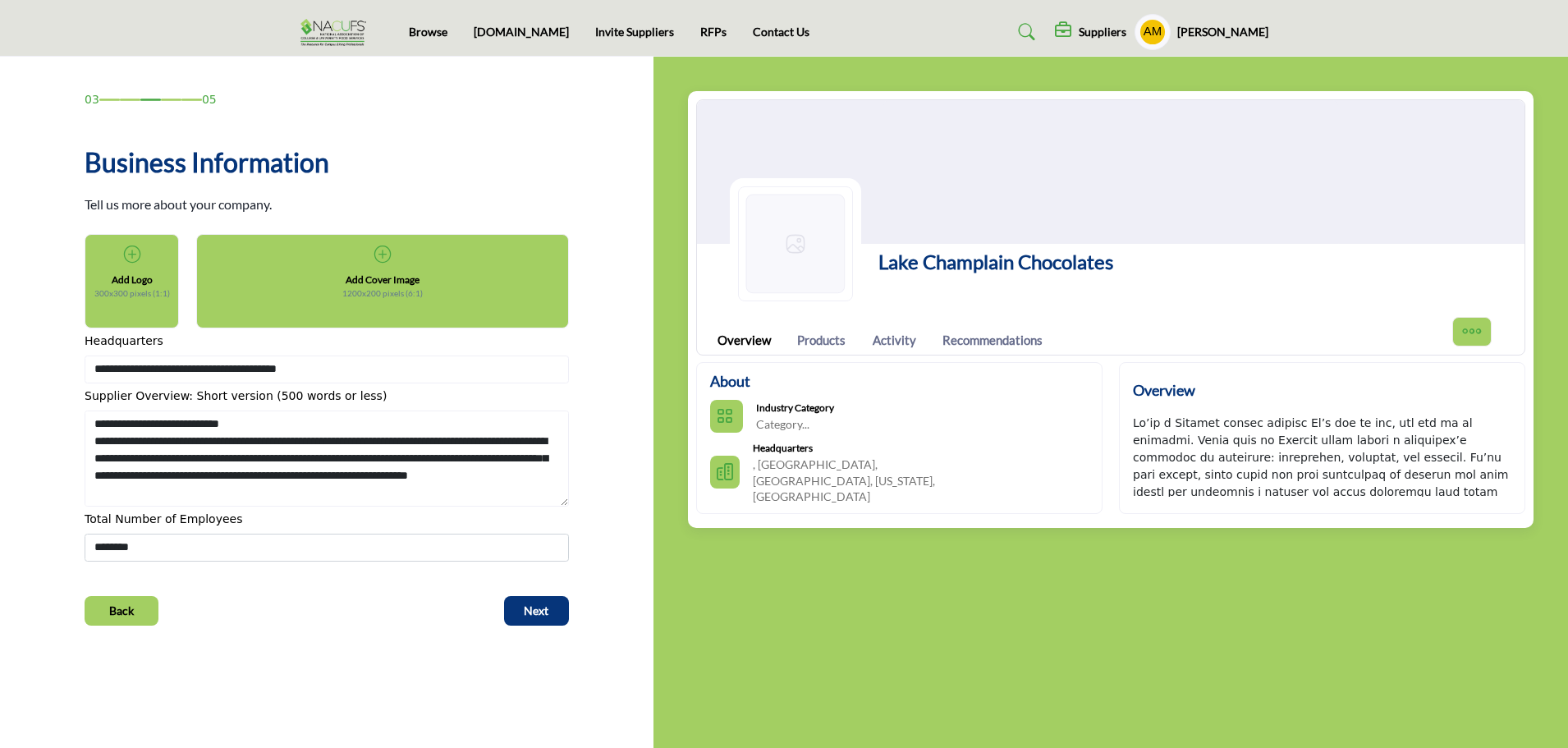
click at [134, 263] on div "Add Logo 300x300 pixels (1:1)" at bounding box center [132, 272] width 63 height 57
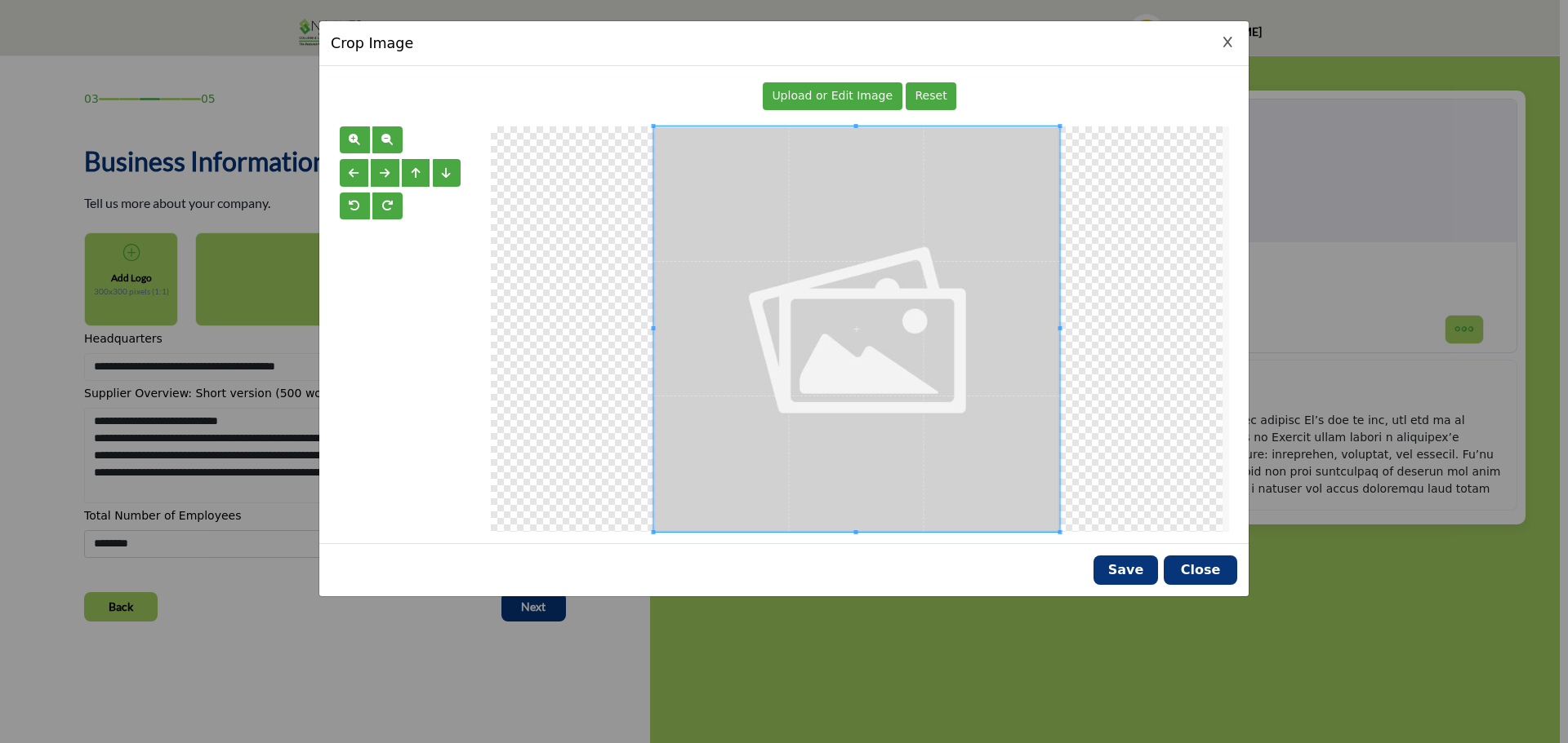
click at [772, 108] on div "Upload or Edit Image Reset" at bounding box center [860, 95] width 738 height 37
click at [795, 94] on span "Upload or Edit Image" at bounding box center [831, 95] width 121 height 13
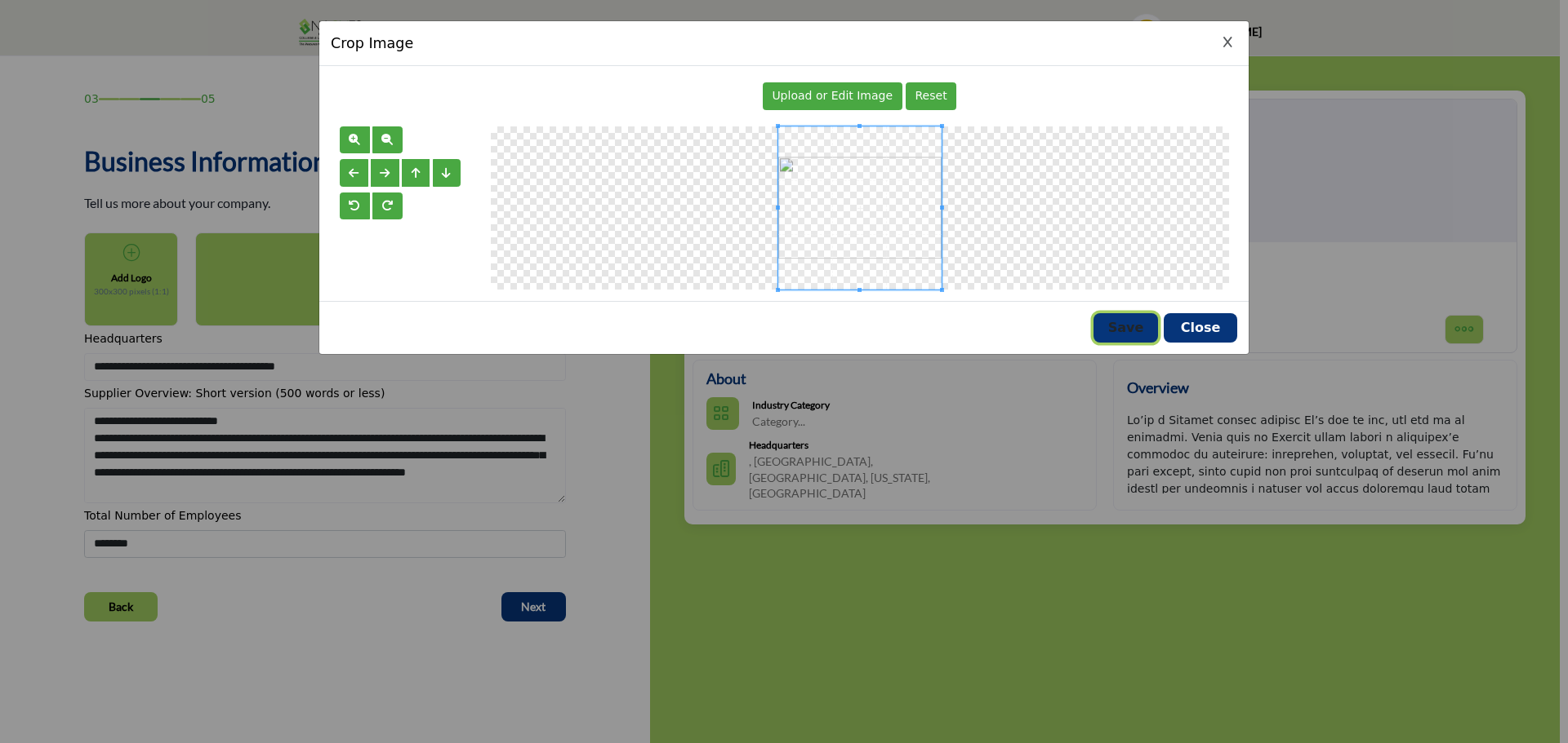
click at [1115, 316] on button "Save" at bounding box center [1126, 328] width 65 height 30
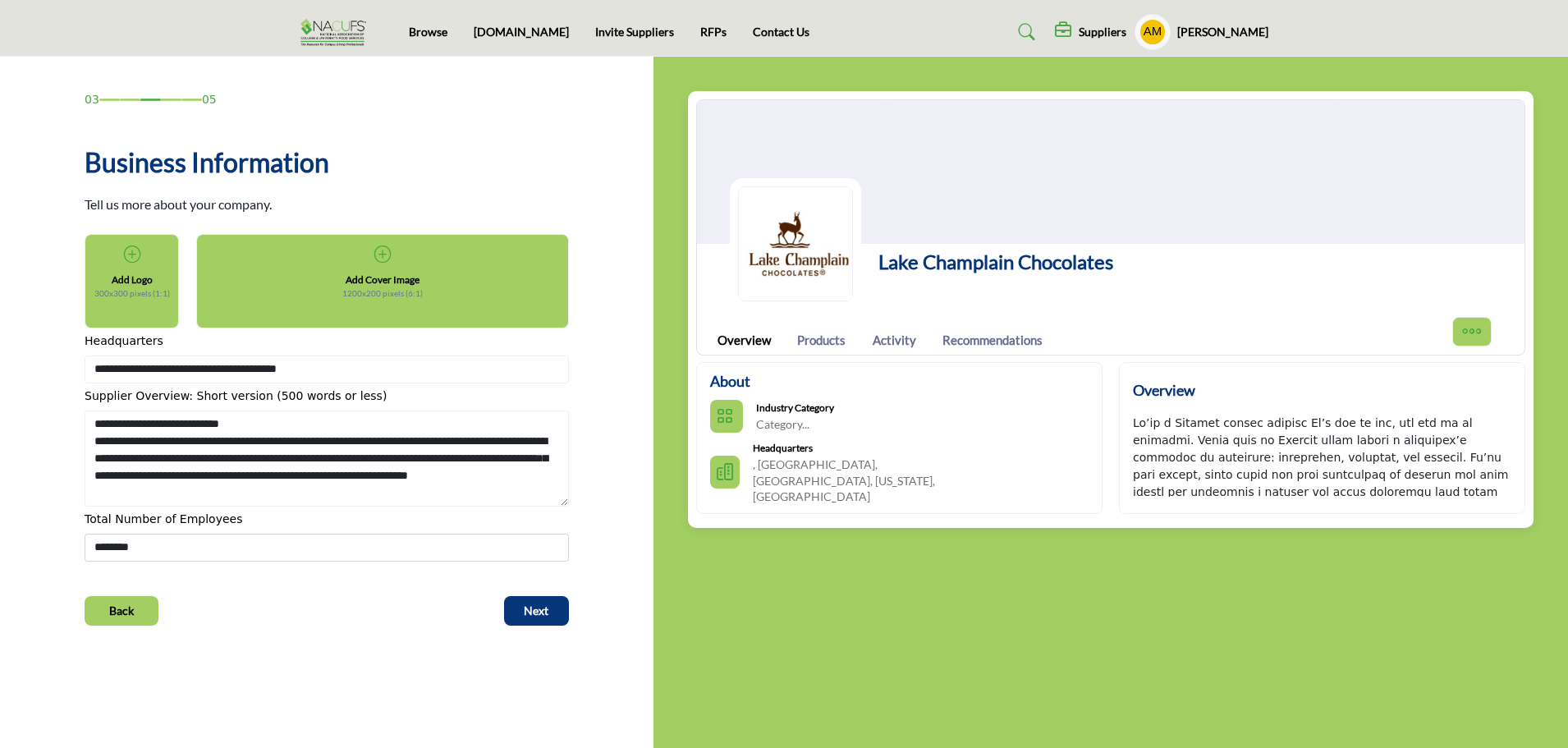
click at [383, 253] on icon at bounding box center [382, 254] width 16 height 16
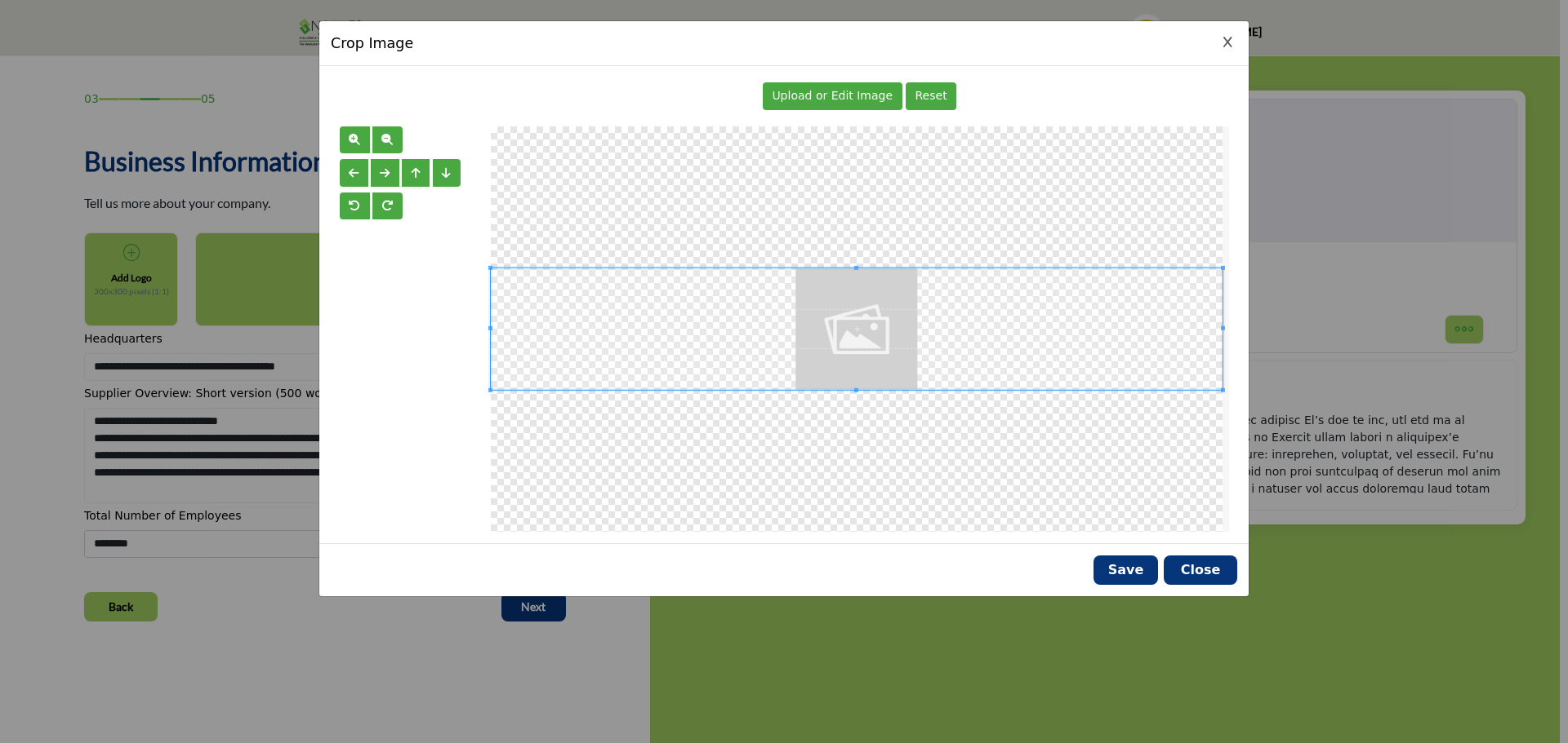
click at [863, 92] on span "Upload or Edit Image" at bounding box center [831, 95] width 121 height 13
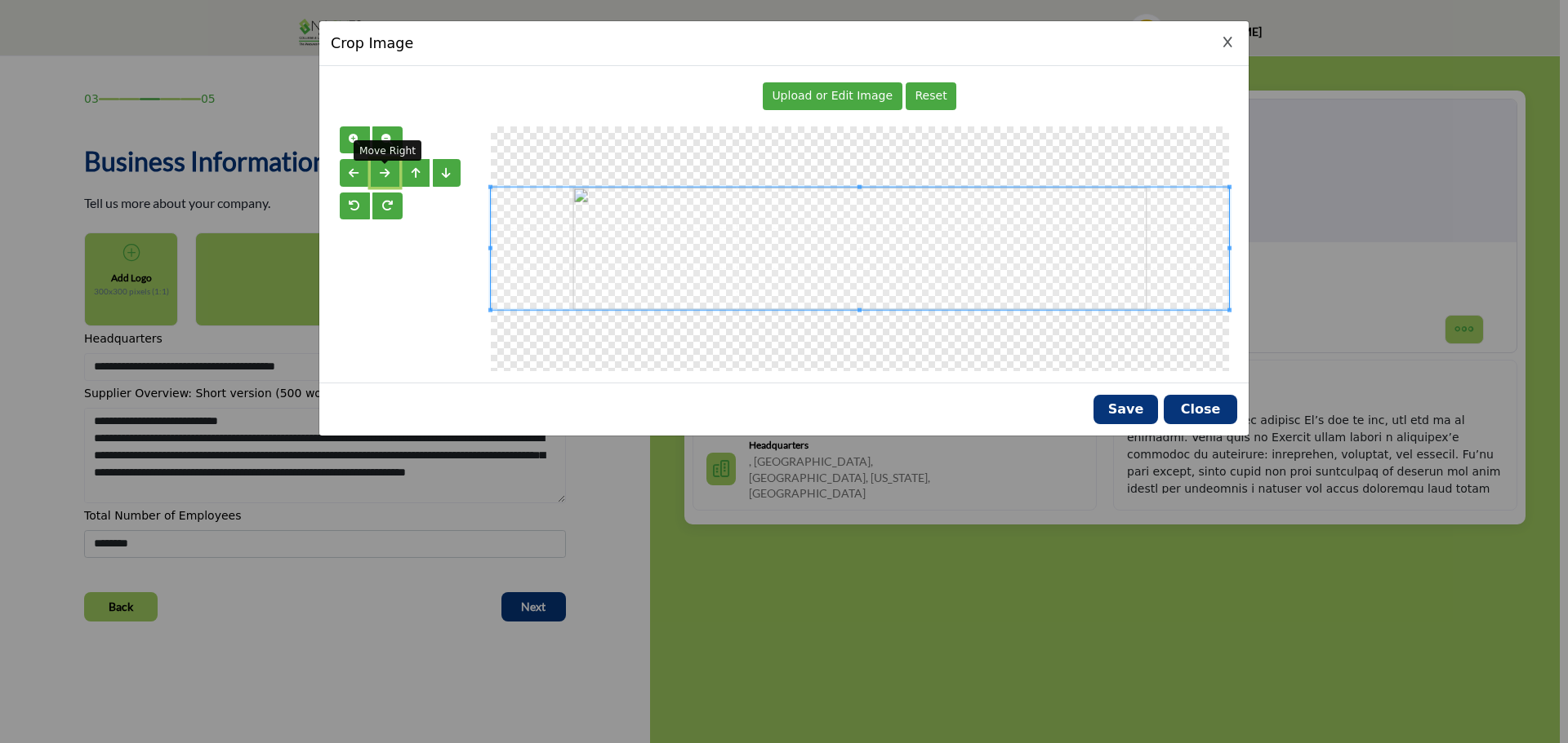
click at [380, 175] on span "button" at bounding box center [384, 173] width 10 height 11
click at [1132, 404] on button "Save" at bounding box center [1126, 410] width 65 height 30
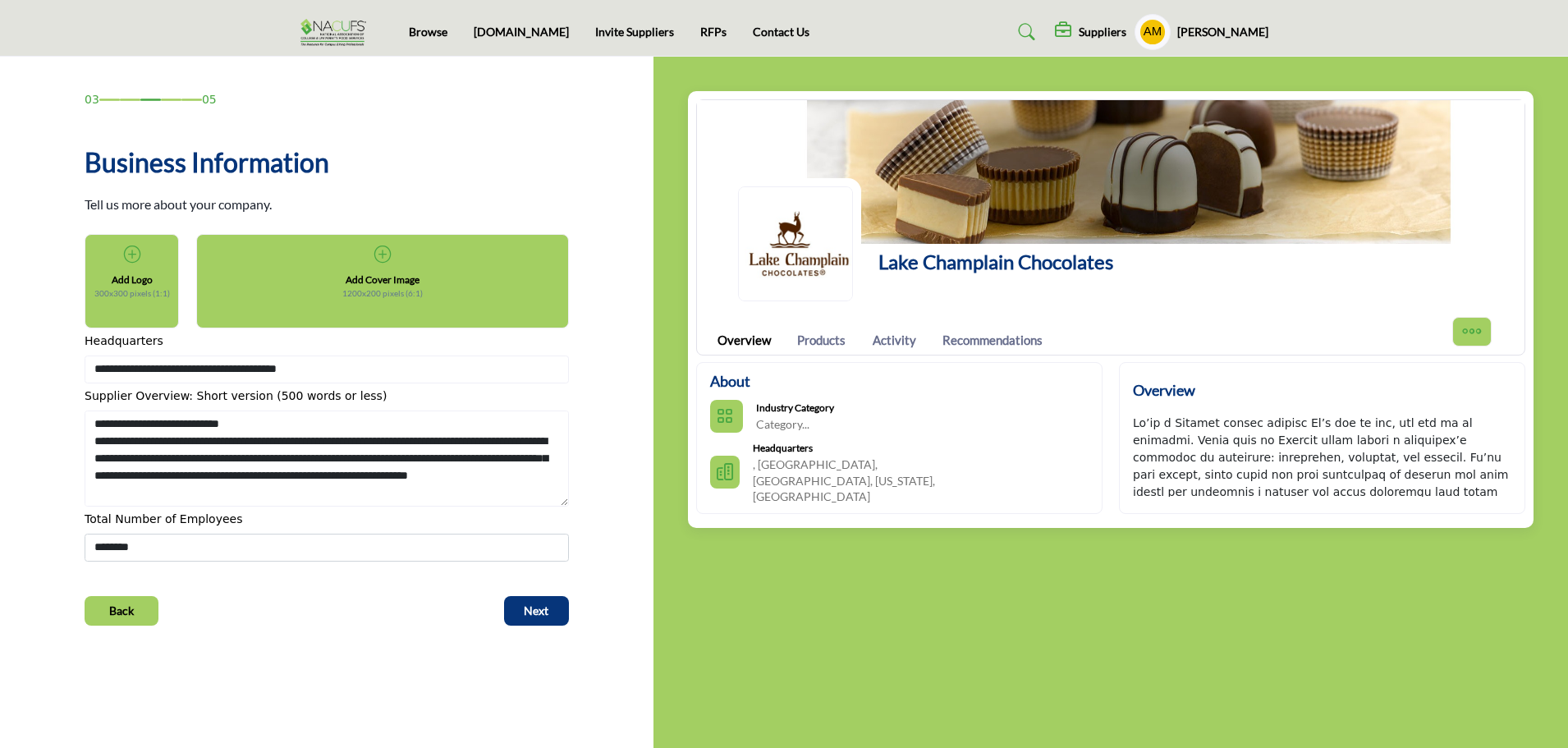
click at [375, 251] on icon at bounding box center [382, 254] width 16 height 16
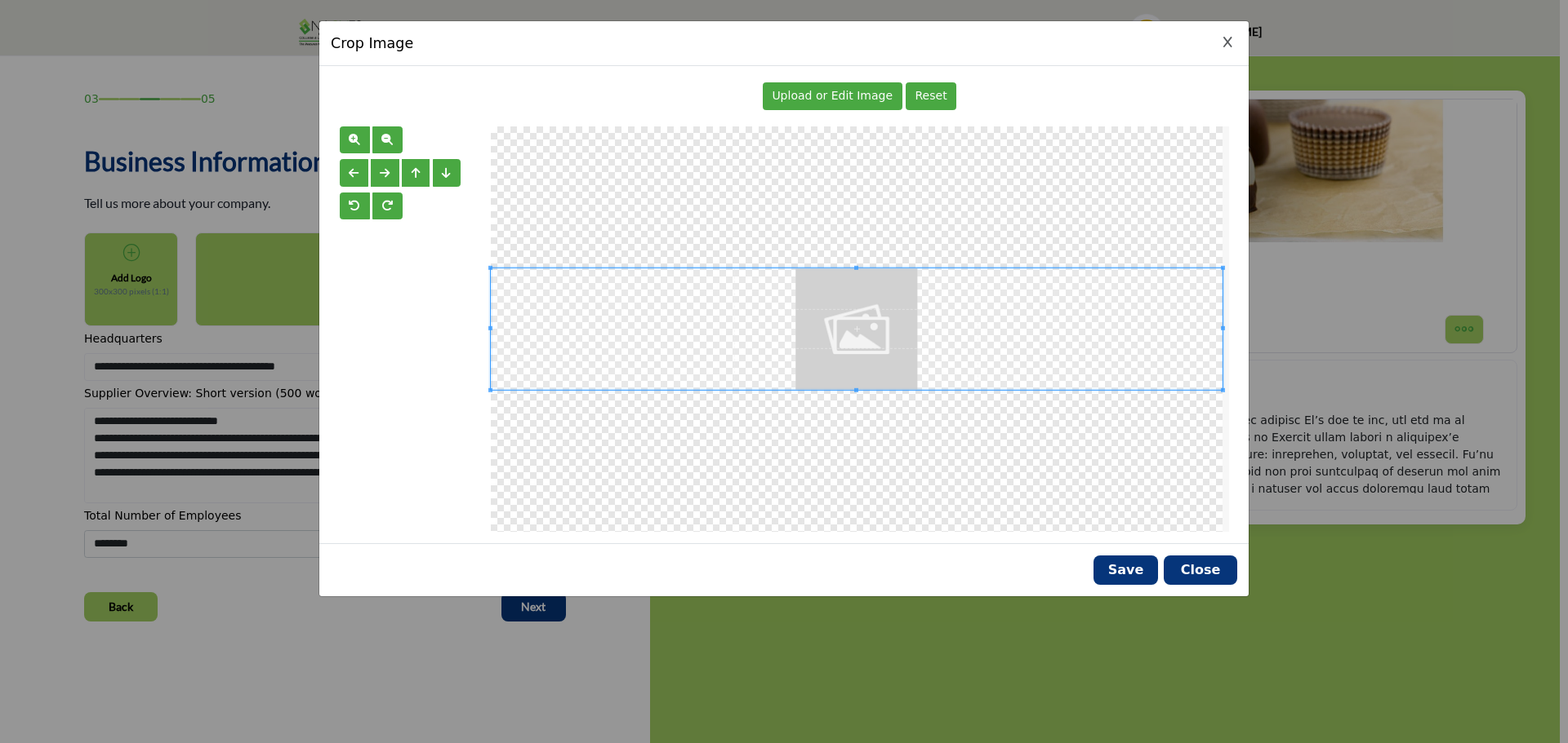
click at [836, 95] on span "Upload or Edit Image" at bounding box center [831, 95] width 121 height 13
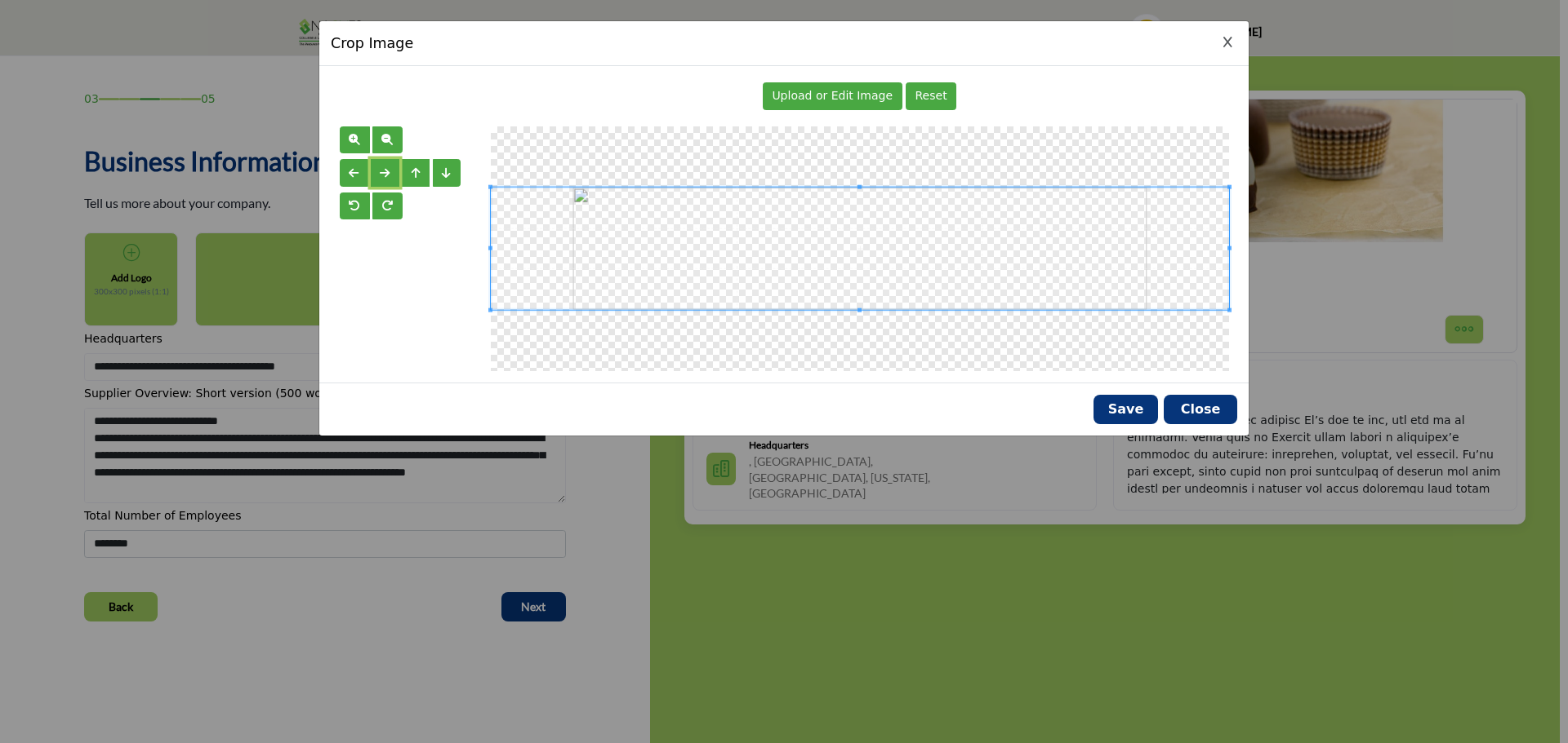
click at [392, 172] on button "button" at bounding box center [385, 172] width 29 height 28
click at [1130, 409] on button "Save" at bounding box center [1126, 410] width 65 height 30
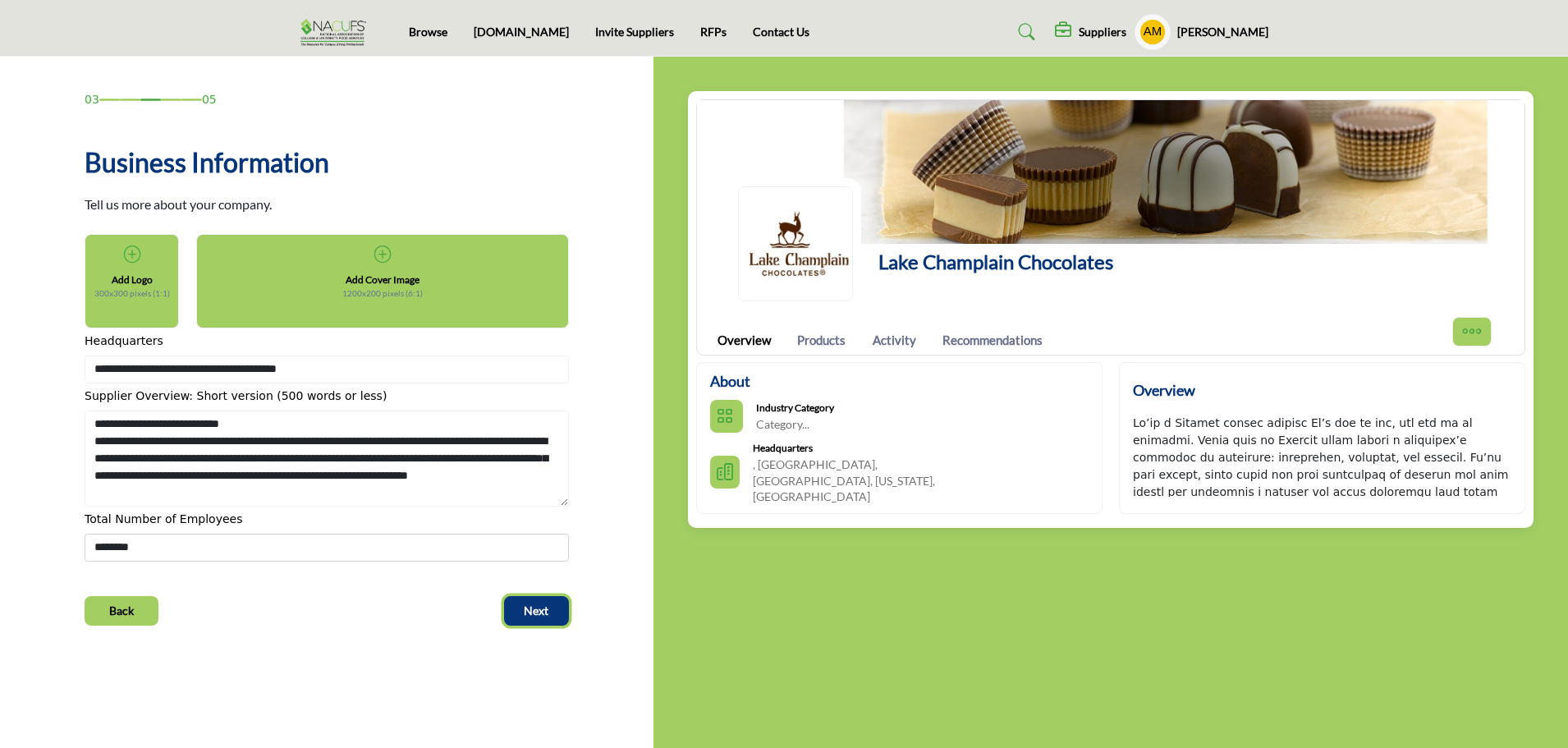
click at [531, 611] on span "Next" at bounding box center [537, 611] width 25 height 16
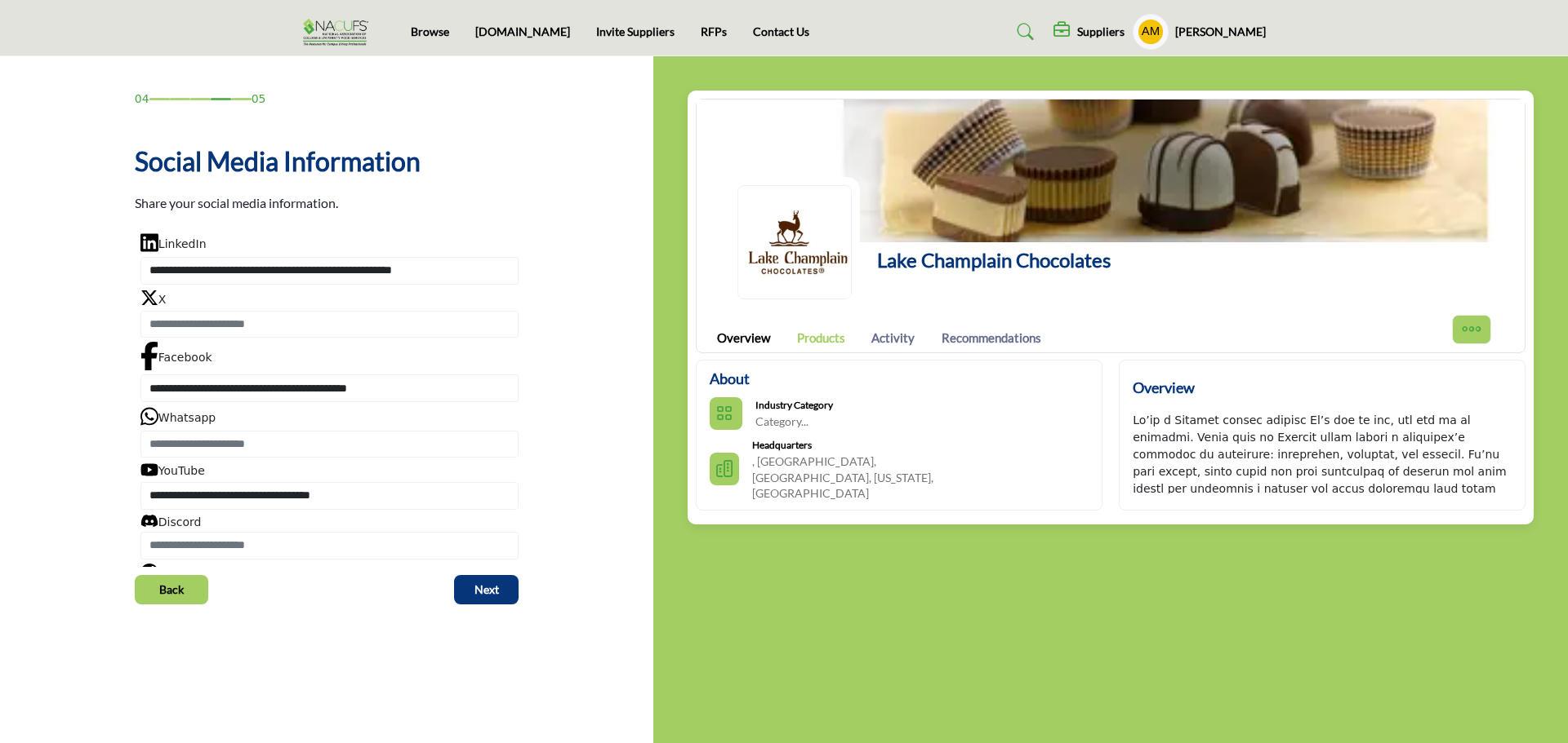
click at [810, 331] on link "Products" at bounding box center [821, 338] width 49 height 19
click at [813, 333] on link "Products" at bounding box center [821, 338] width 49 height 19
click at [903, 339] on link "Activity" at bounding box center [892, 338] width 43 height 19
